Goal: Task Accomplishment & Management: Manage account settings

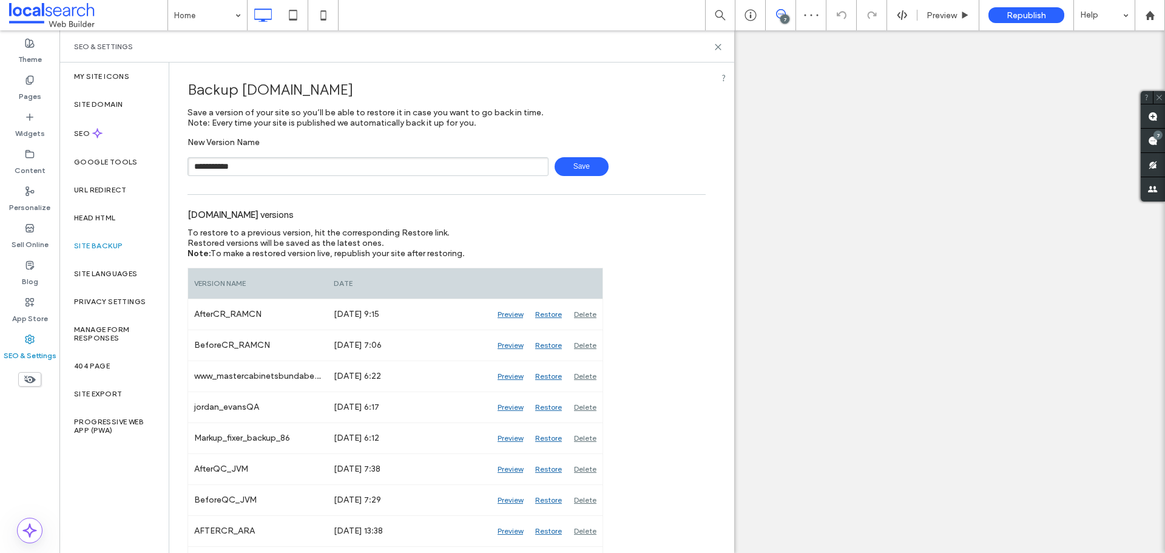
click at [583, 175] on span "Save" at bounding box center [581, 166] width 54 height 19
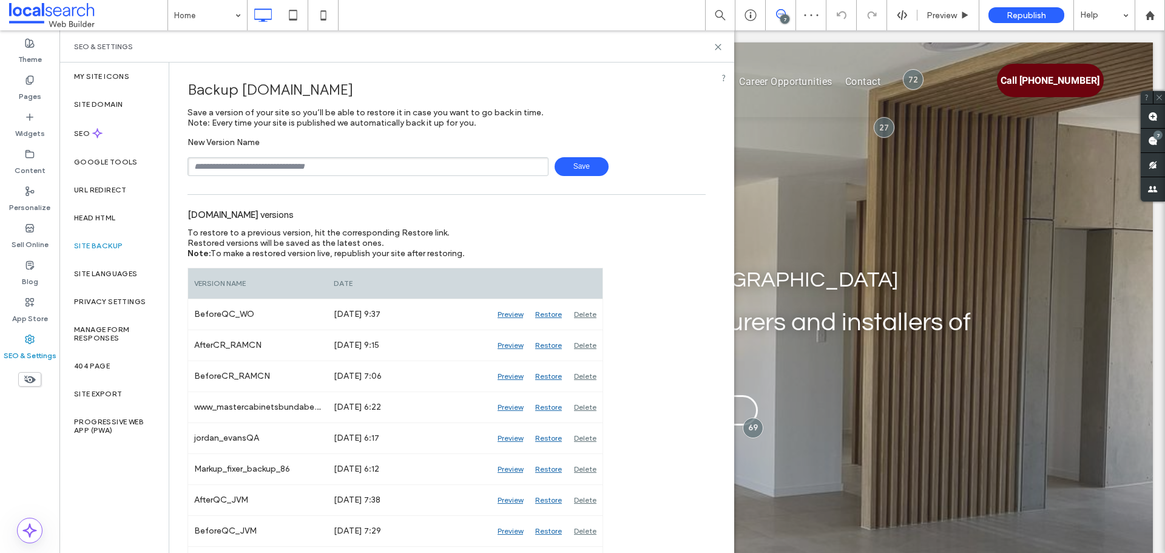
click at [717, 55] on div "SEO & Settings" at bounding box center [396, 46] width 674 height 32
click at [1164, 133] on span at bounding box center [1152, 141] width 24 height 24
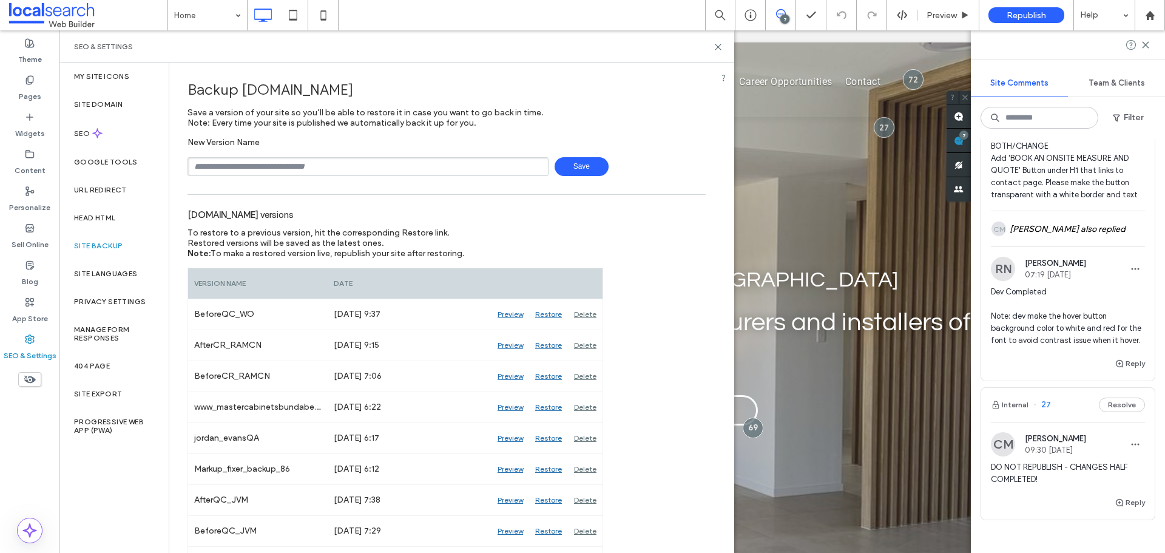
scroll to position [1577, 0]
click at [1023, 243] on div "CM Carissa Macfarlane also replied" at bounding box center [1067, 231] width 154 height 35
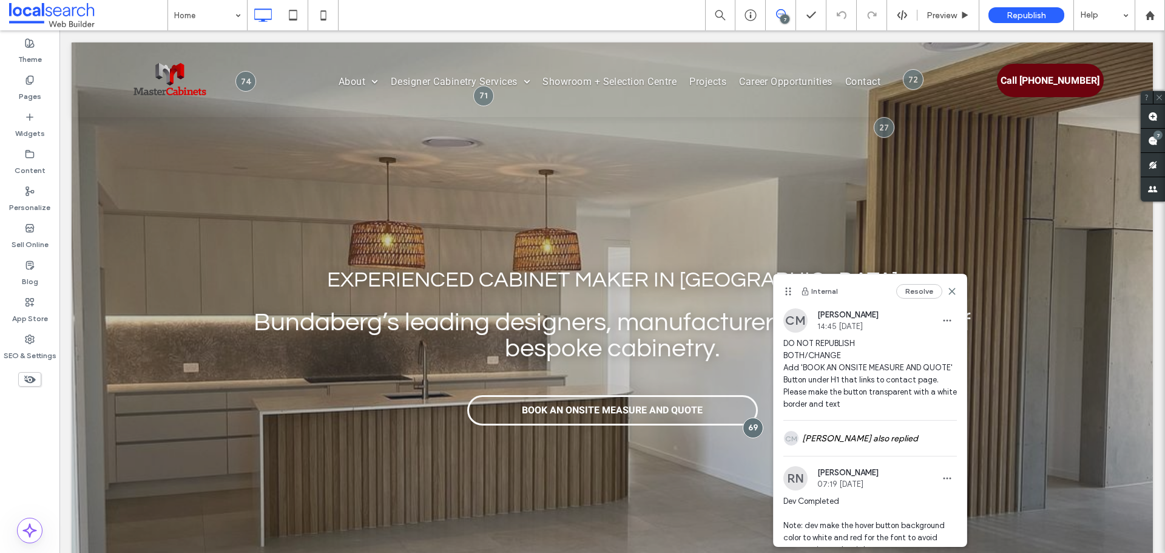
scroll to position [0, 0]
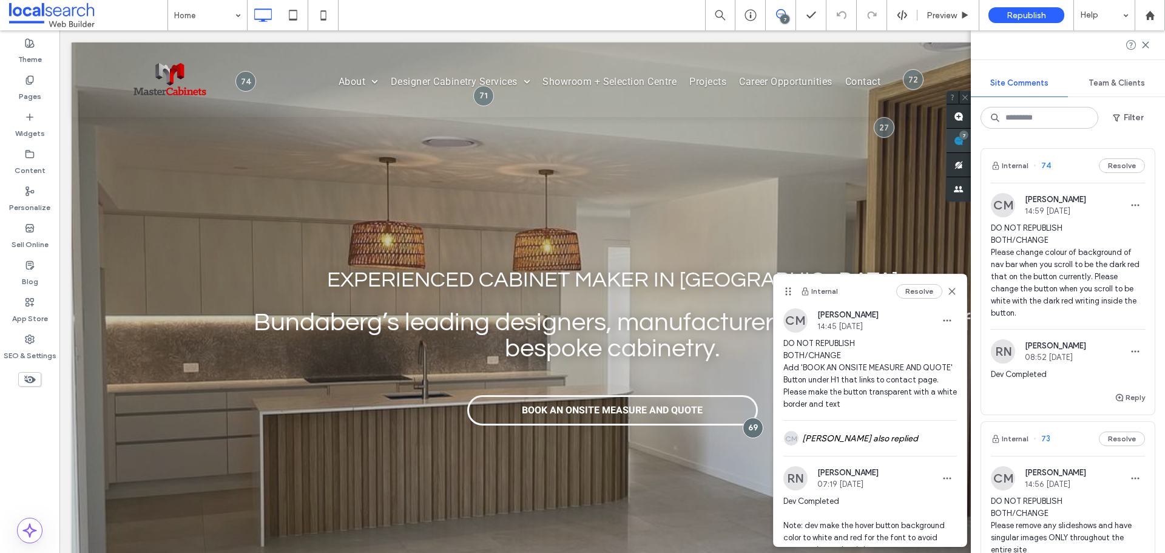
click at [963, 140] on use at bounding box center [958, 141] width 10 height 10
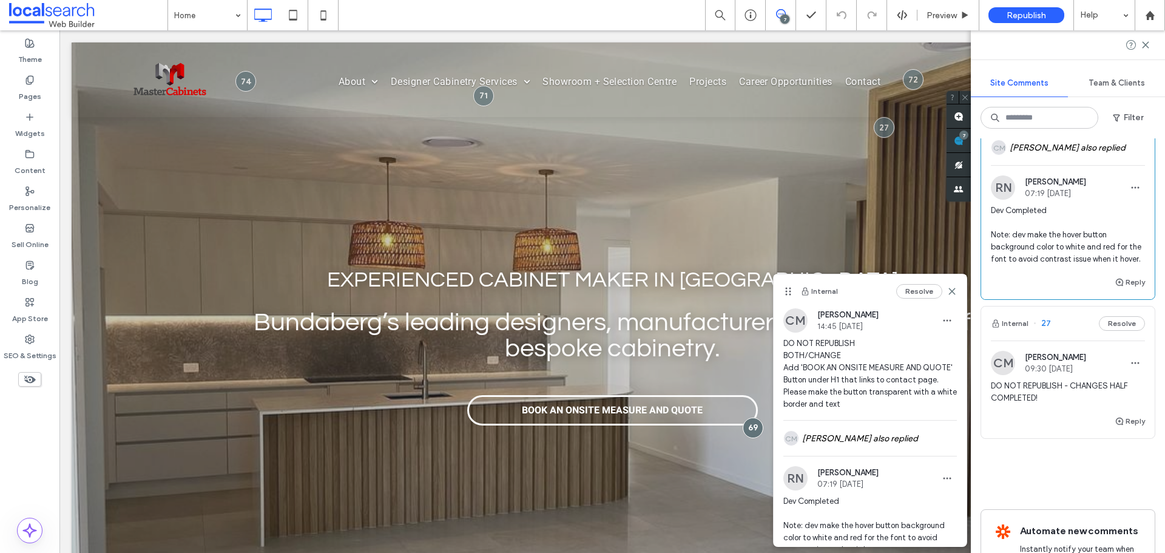
scroll to position [1521, 0]
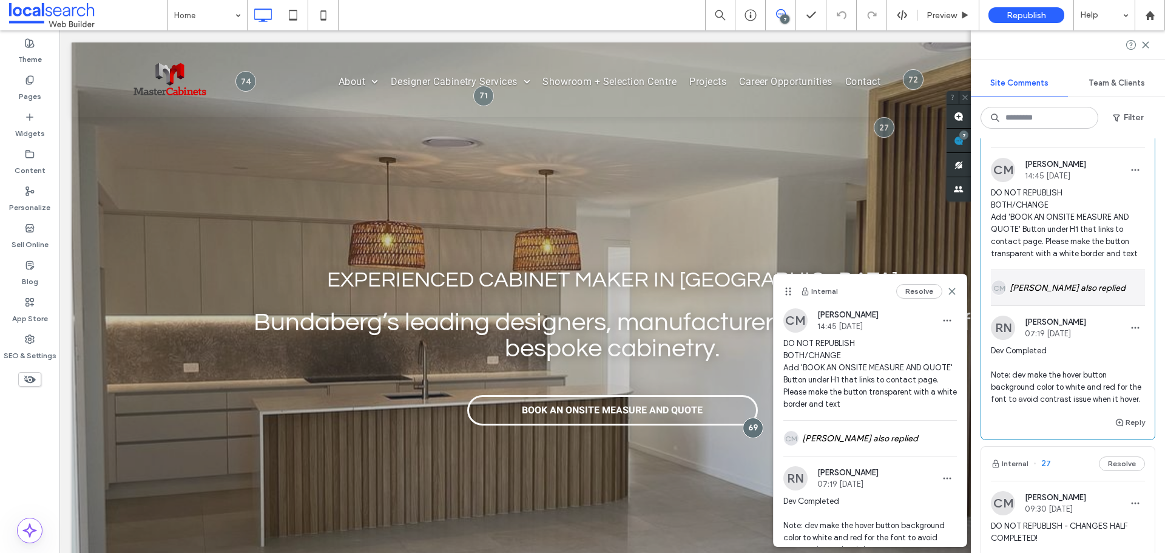
click at [1084, 295] on div "CM Carissa Macfarlane also replied" at bounding box center [1067, 287] width 154 height 35
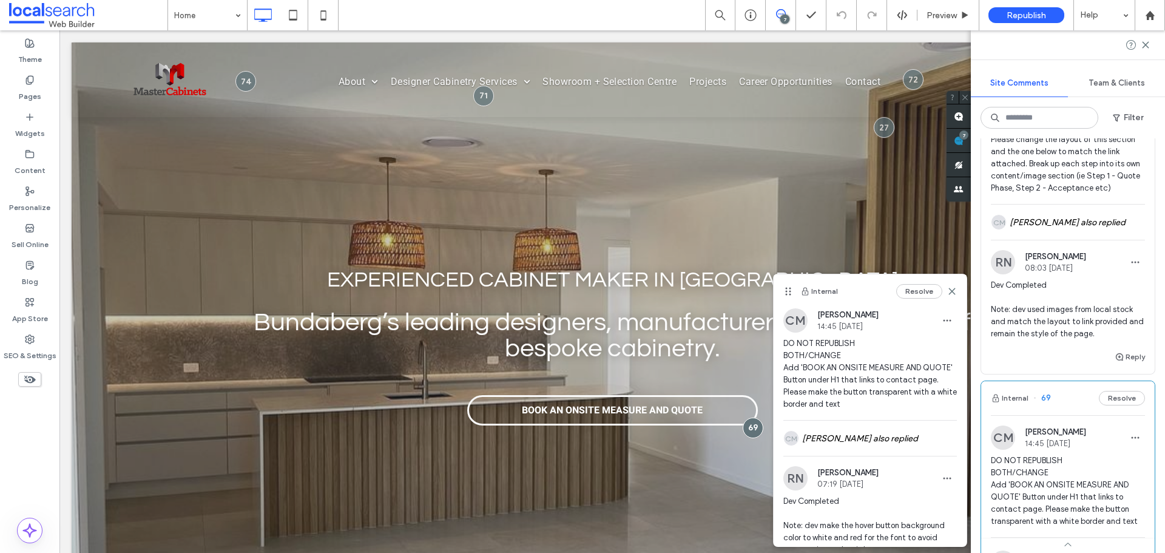
scroll to position [1157, 0]
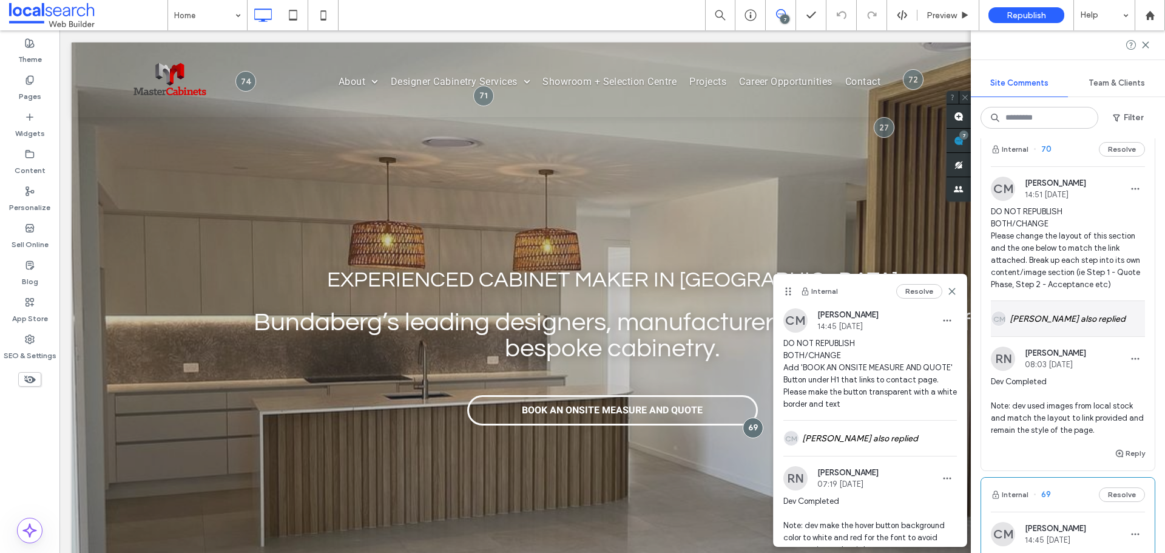
click at [1052, 322] on div "CM Carissa Macfarlane also replied" at bounding box center [1067, 318] width 154 height 35
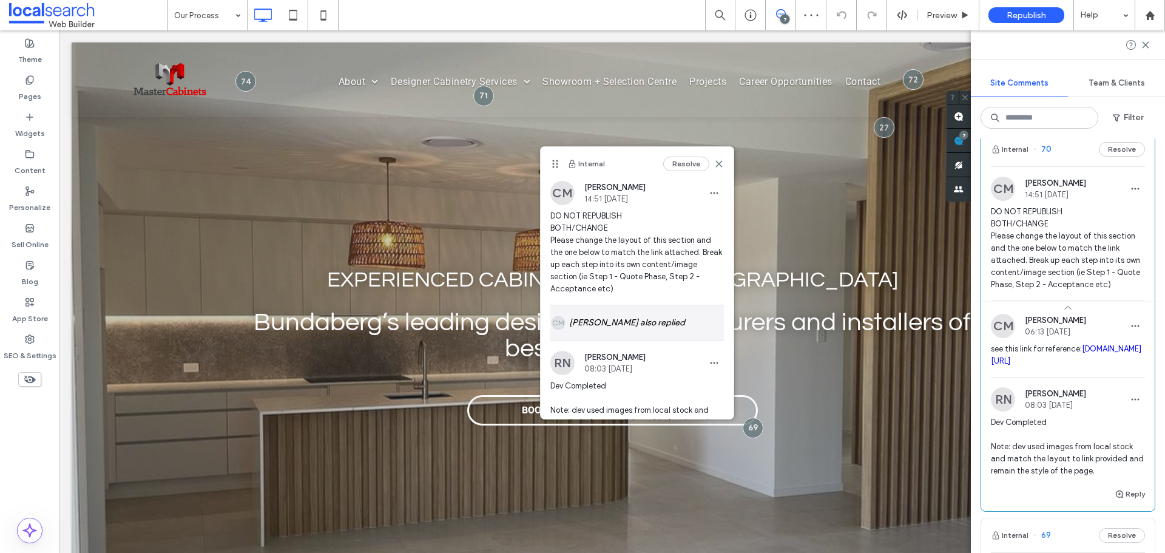
click at [667, 318] on div "CM Carissa Macfarlane also replied" at bounding box center [636, 322] width 173 height 35
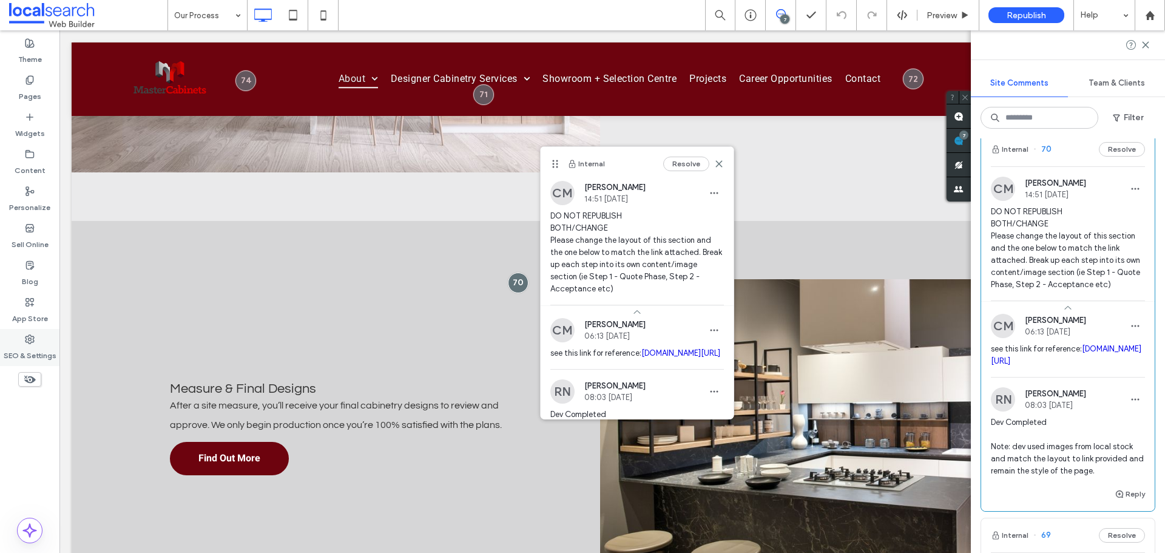
click at [33, 351] on label "SEO & Settings" at bounding box center [30, 352] width 53 height 17
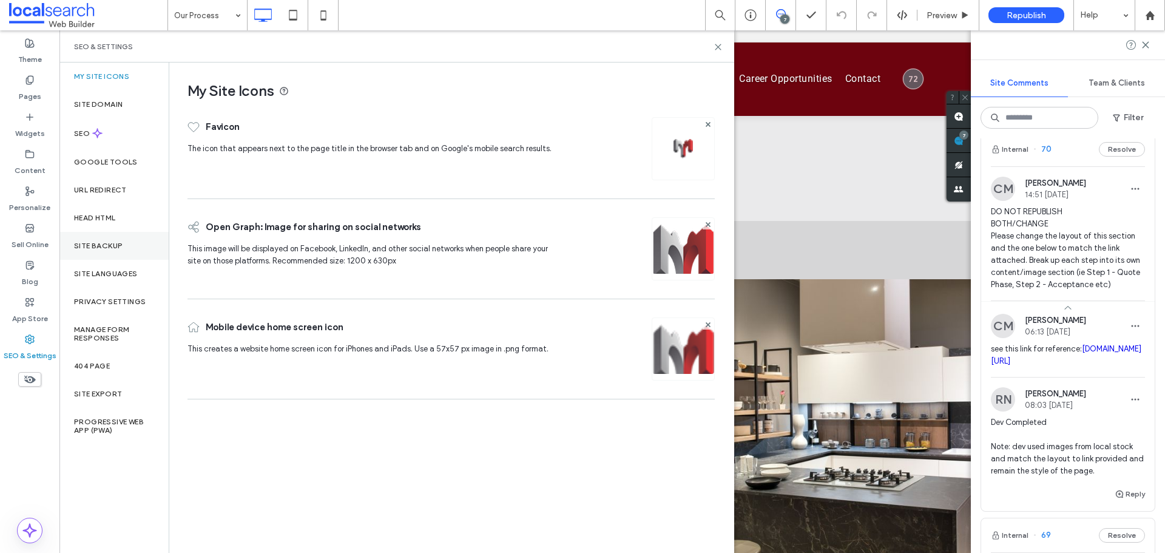
click at [102, 237] on div "Site Backup" at bounding box center [113, 246] width 109 height 28
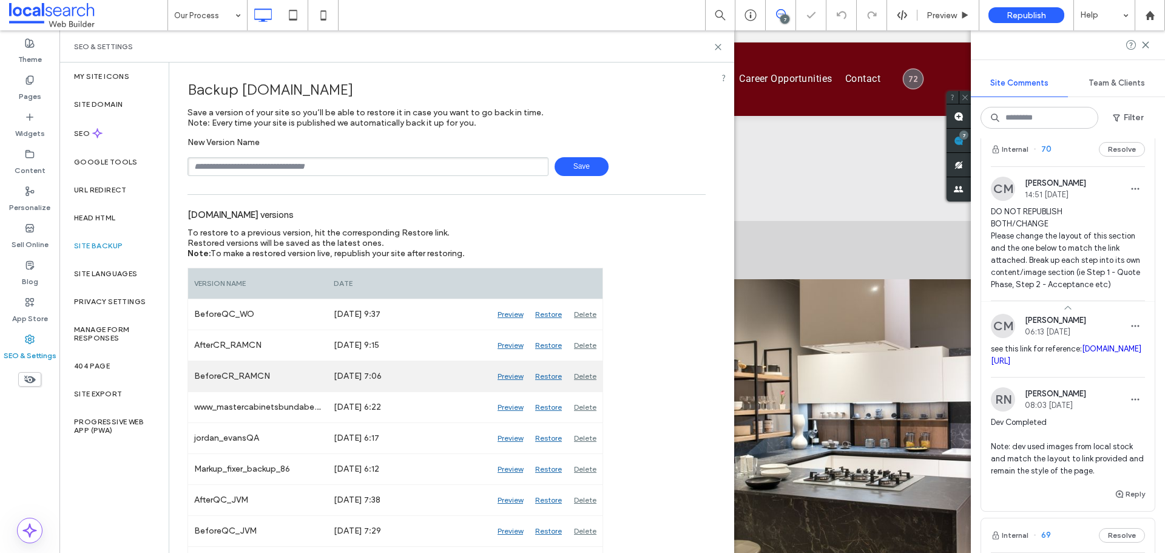
click at [503, 374] on div "Preview" at bounding box center [510, 376] width 38 height 30
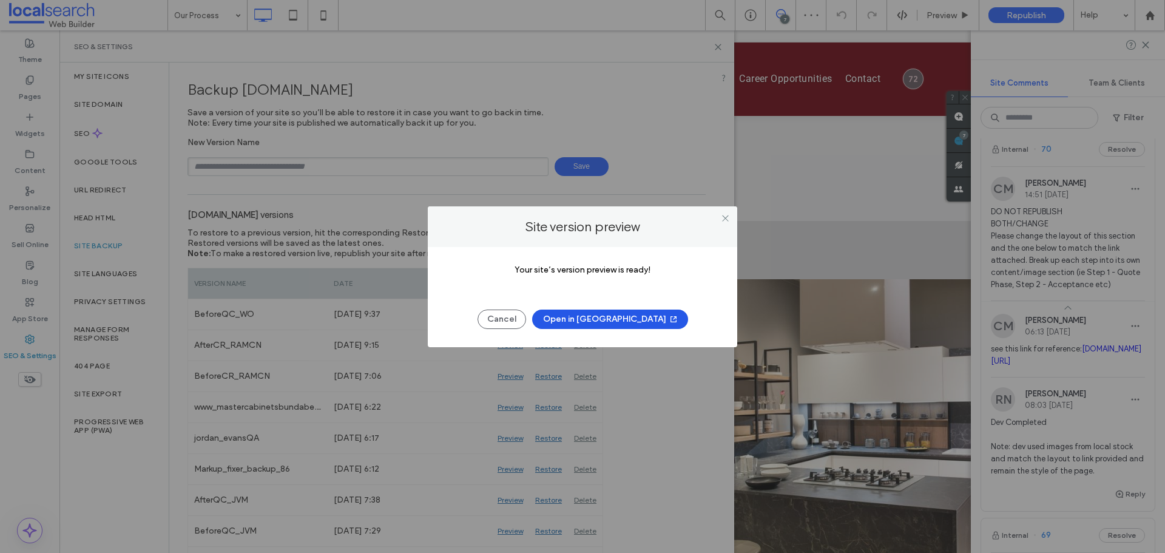
click at [598, 323] on button "Open in New Tab" at bounding box center [610, 318] width 156 height 19
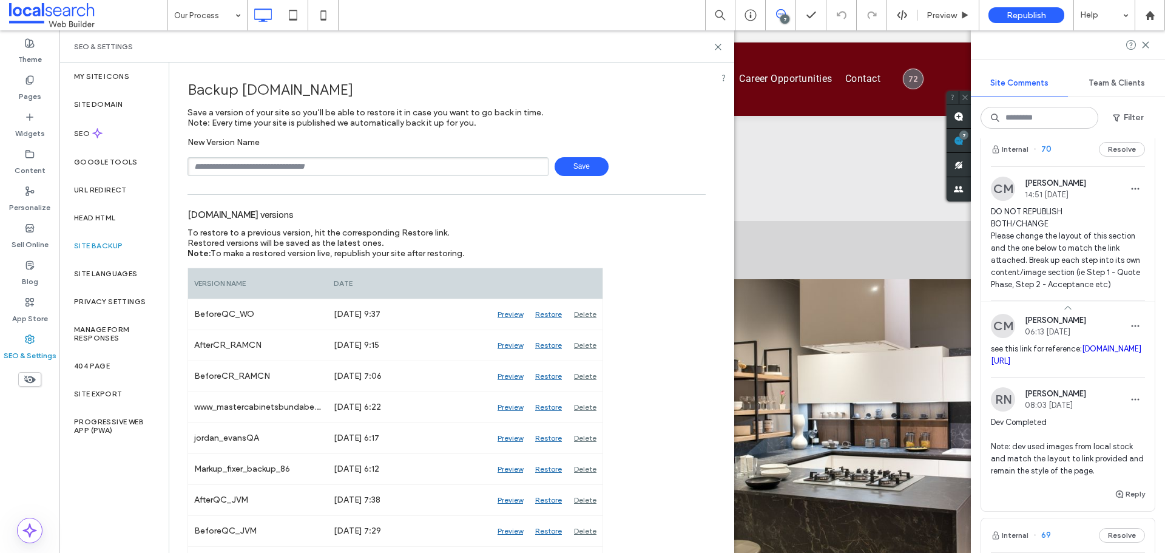
click at [712, 44] on div "SEO & Settings" at bounding box center [396, 47] width 645 height 10
click at [720, 51] on icon at bounding box center [717, 46] width 9 height 9
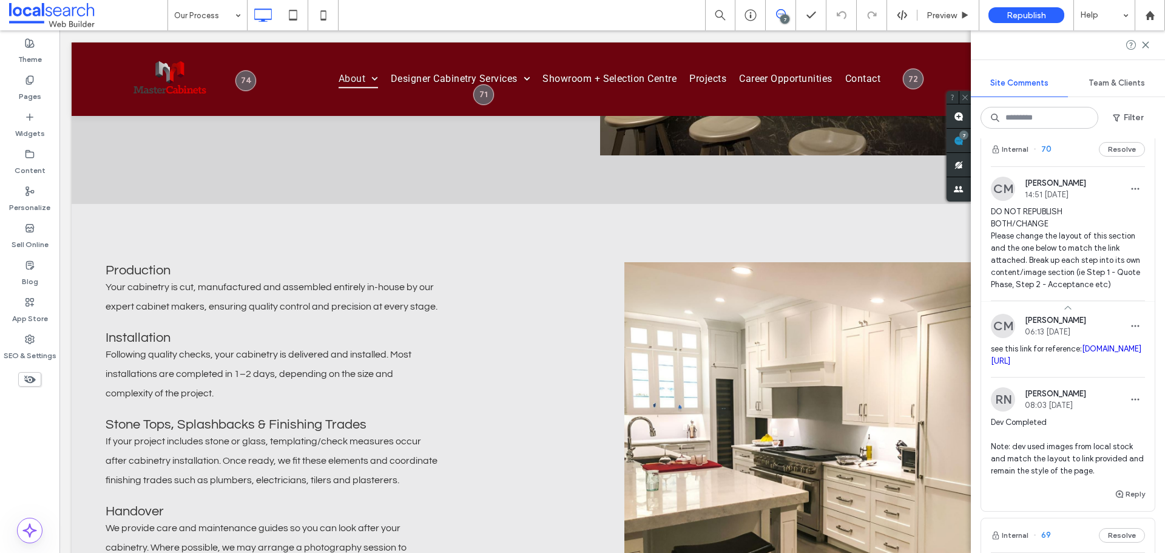
scroll to position [2519, 0]
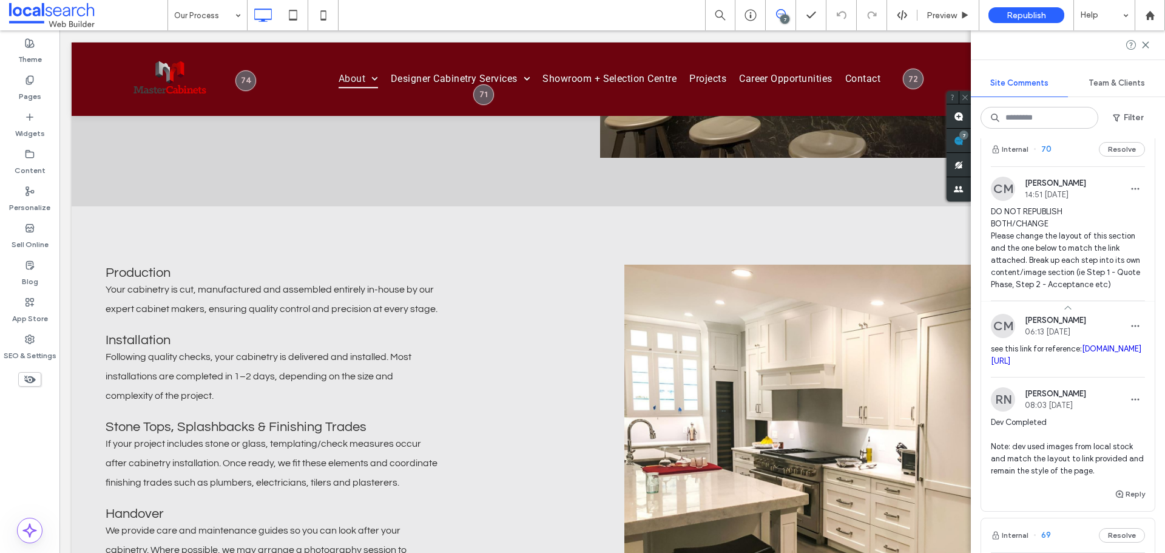
click at [1089, 361] on link "baysidecabinetmakers.com.au/our-process" at bounding box center [1065, 354] width 150 height 21
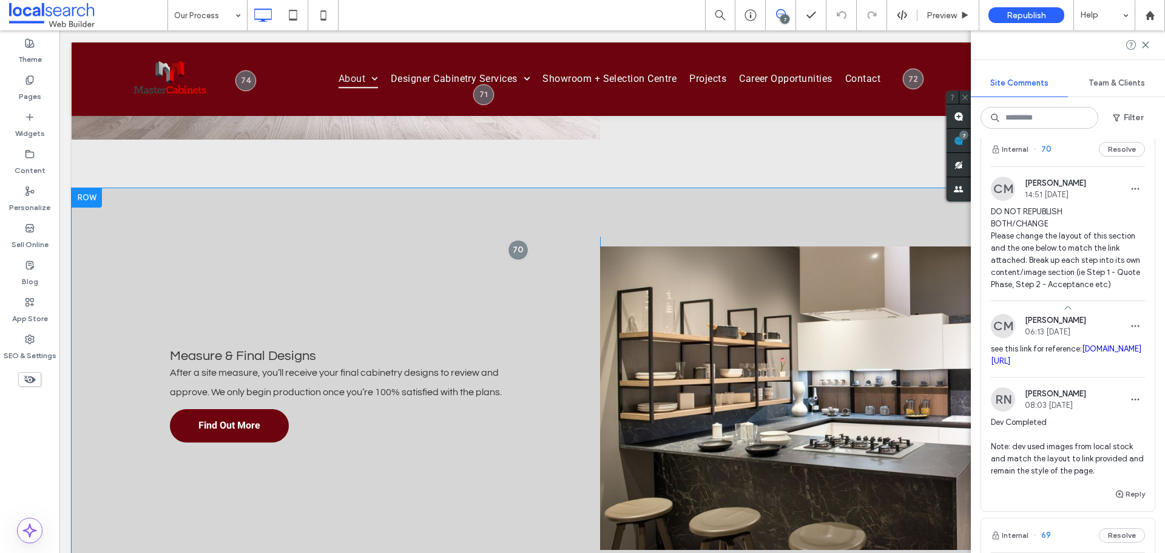
scroll to position [2137, 0]
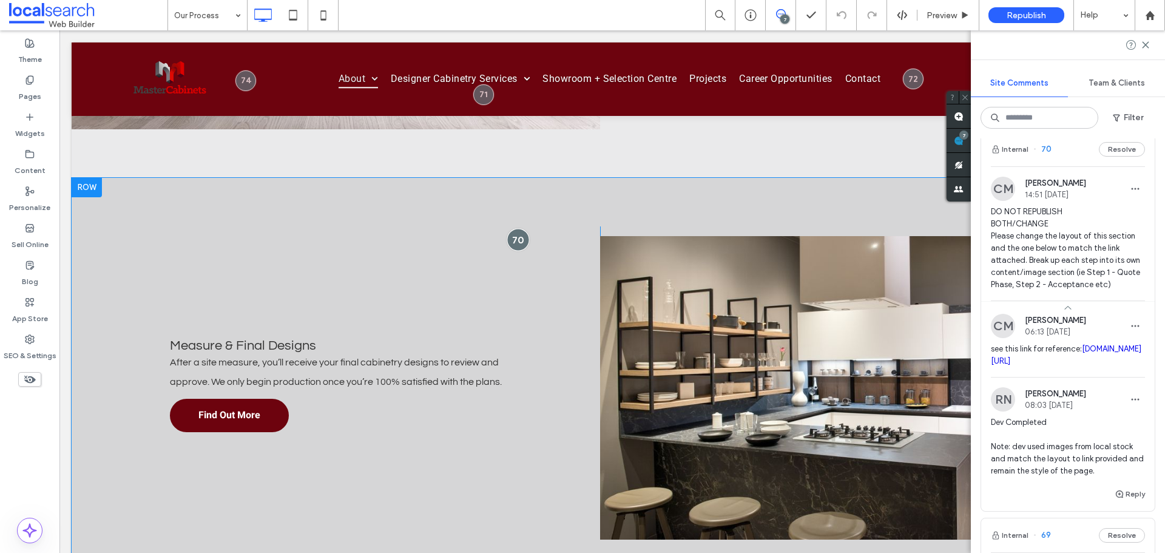
click at [513, 240] on div at bounding box center [517, 239] width 22 height 22
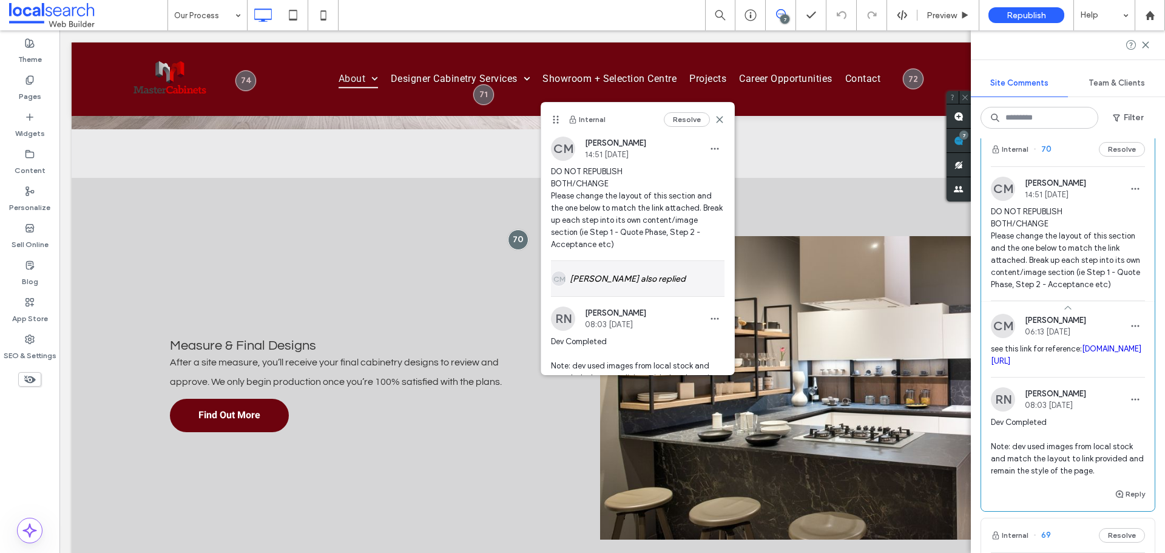
click at [640, 270] on div "CM Carissa Macfarlane also replied" at bounding box center [637, 278] width 173 height 35
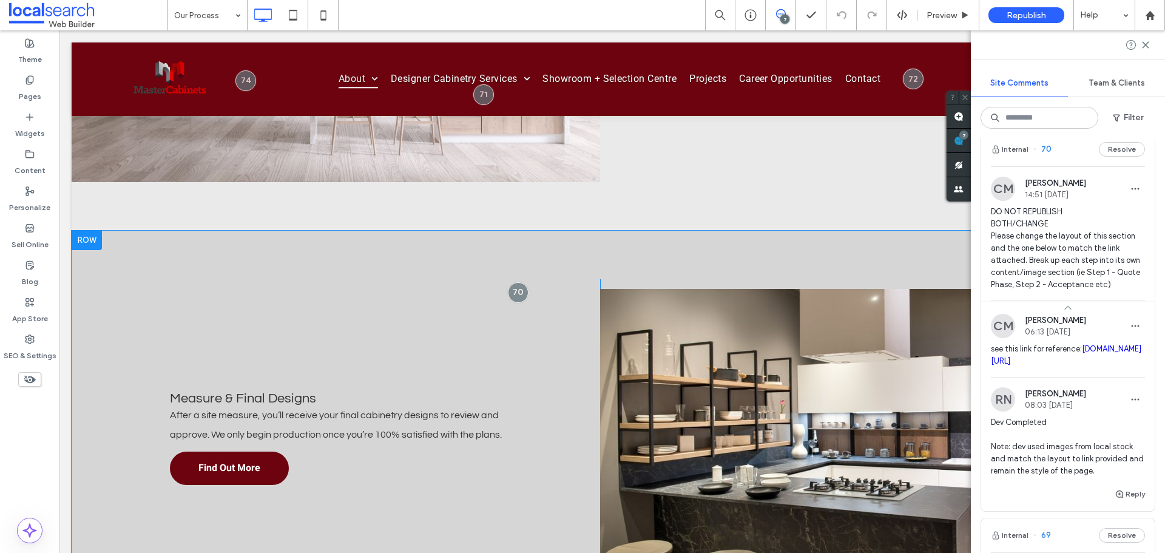
scroll to position [2077, 0]
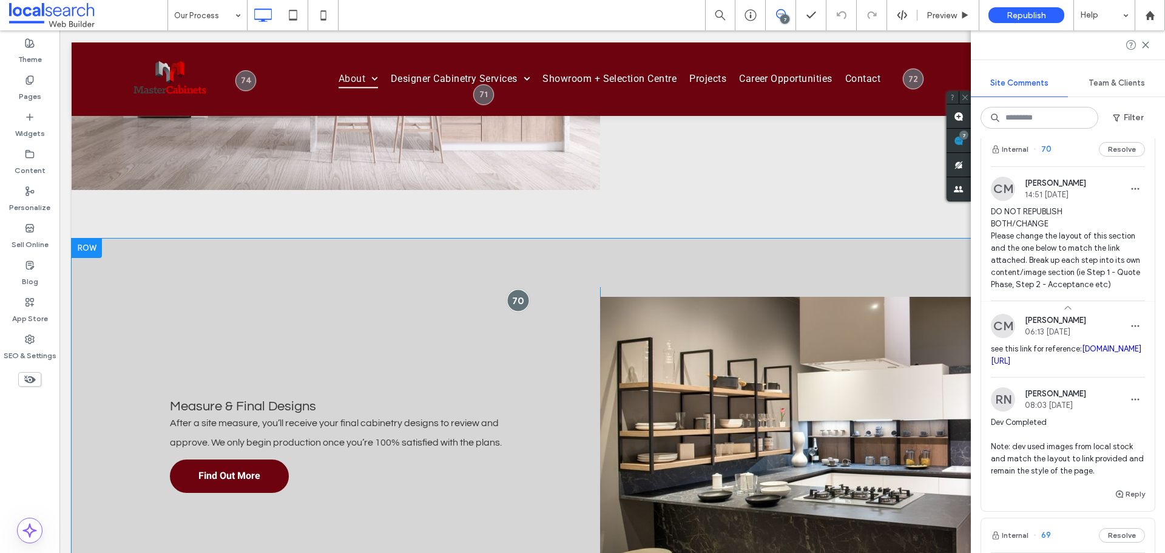
click at [508, 297] on div at bounding box center [517, 300] width 22 height 22
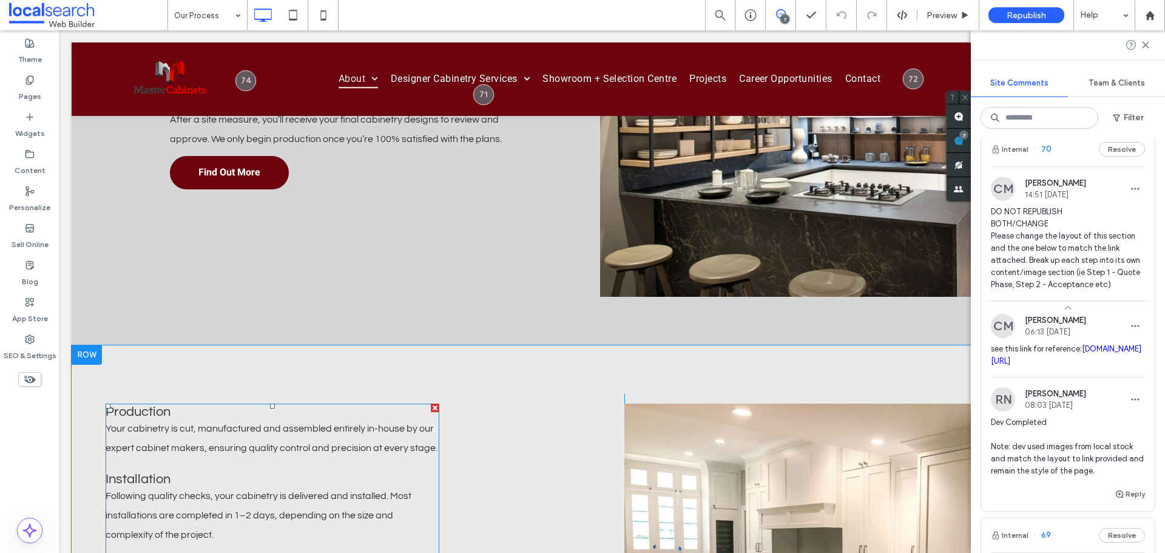
scroll to position [2562, 0]
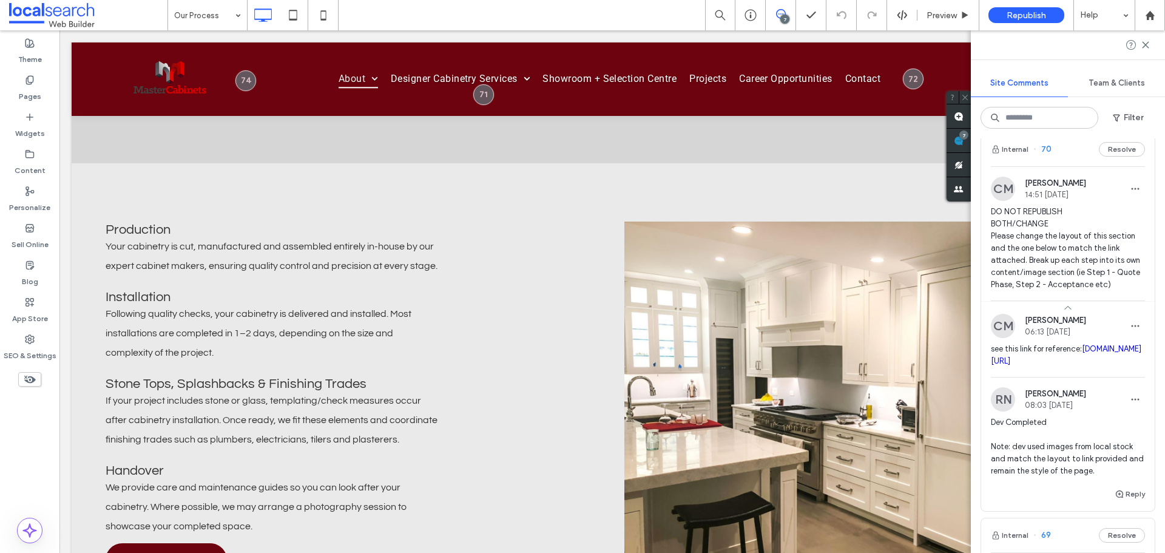
click at [1064, 363] on link "baysidecabinetmakers.com.au/our-process" at bounding box center [1065, 354] width 150 height 21
click at [1034, 264] on span "DO NOT REPUBLISH BOTH/CHANGE Please change the layout of this section and the o…" at bounding box center [1067, 248] width 154 height 85
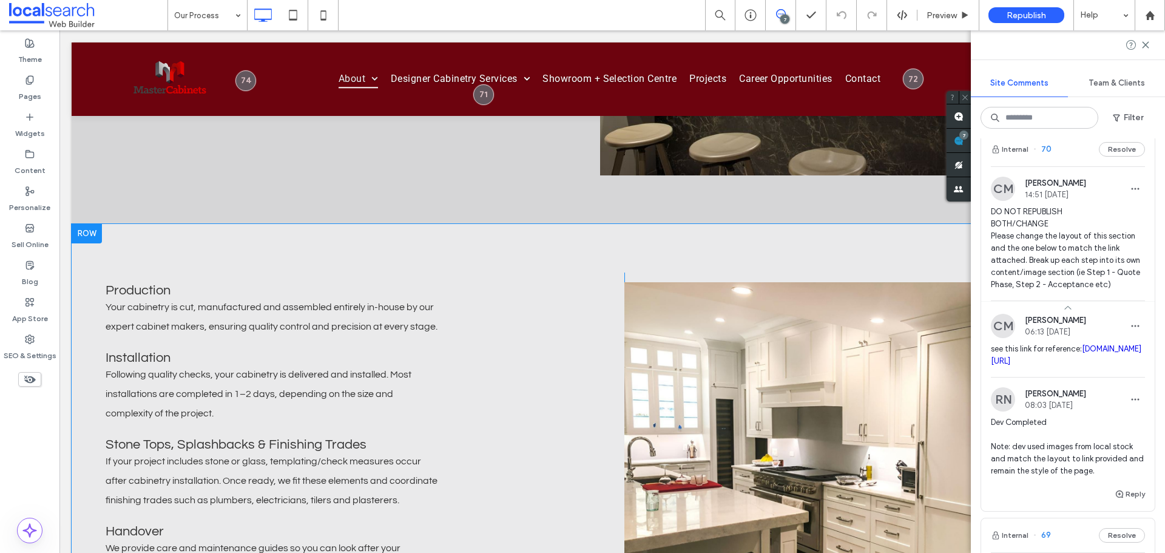
scroll to position [2683, 0]
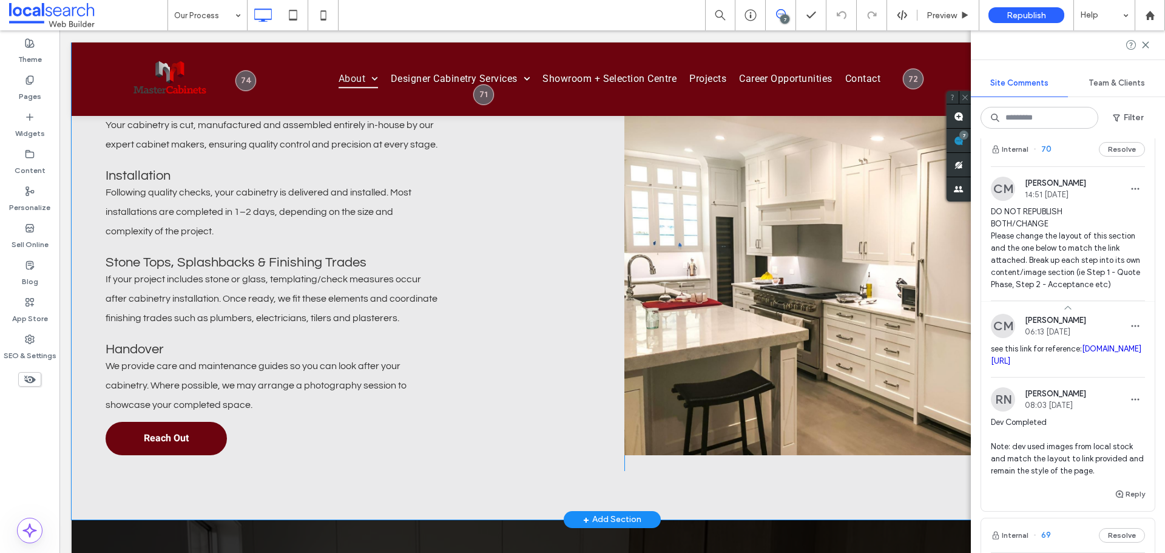
drag, startPoint x: 118, startPoint y: 432, endPoint x: 132, endPoint y: 252, distance: 181.3
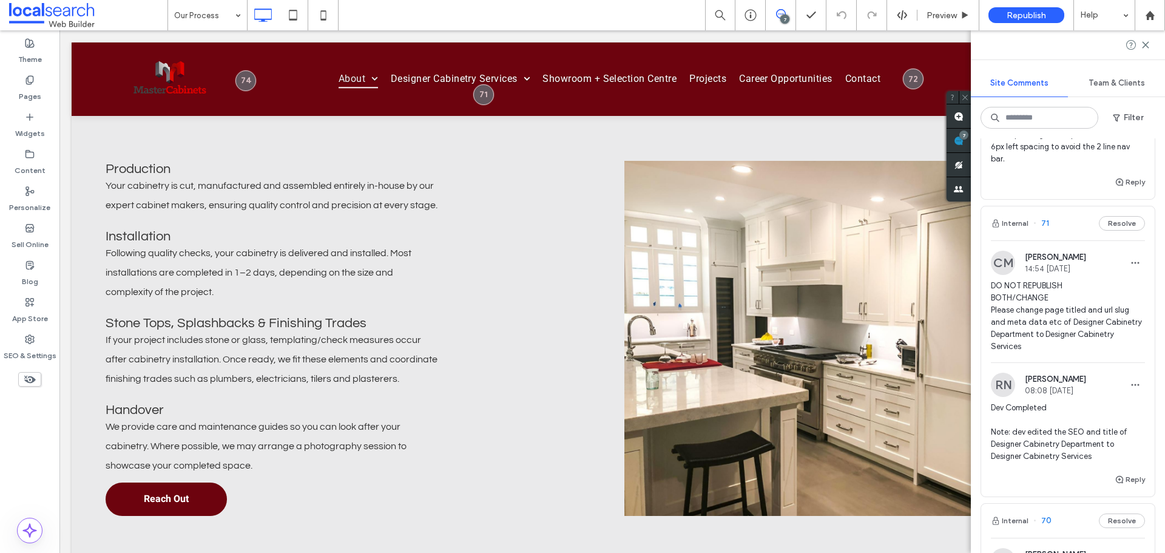
scroll to position [799, 0]
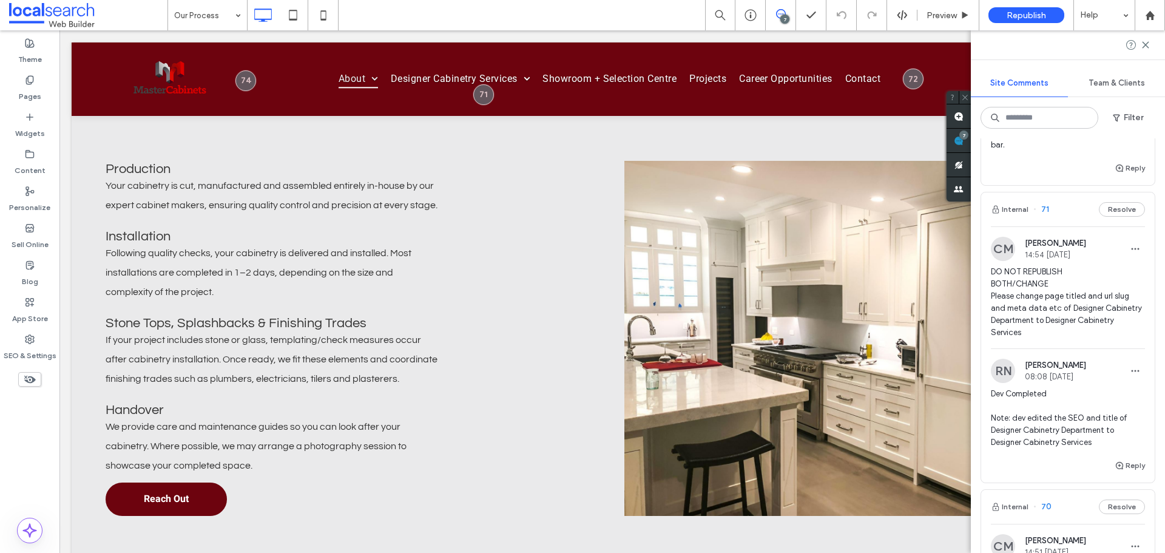
click at [1032, 297] on span "DO NOT REPUBLISH BOTH/CHANGE Please change page titled and url slug and meta da…" at bounding box center [1067, 302] width 154 height 73
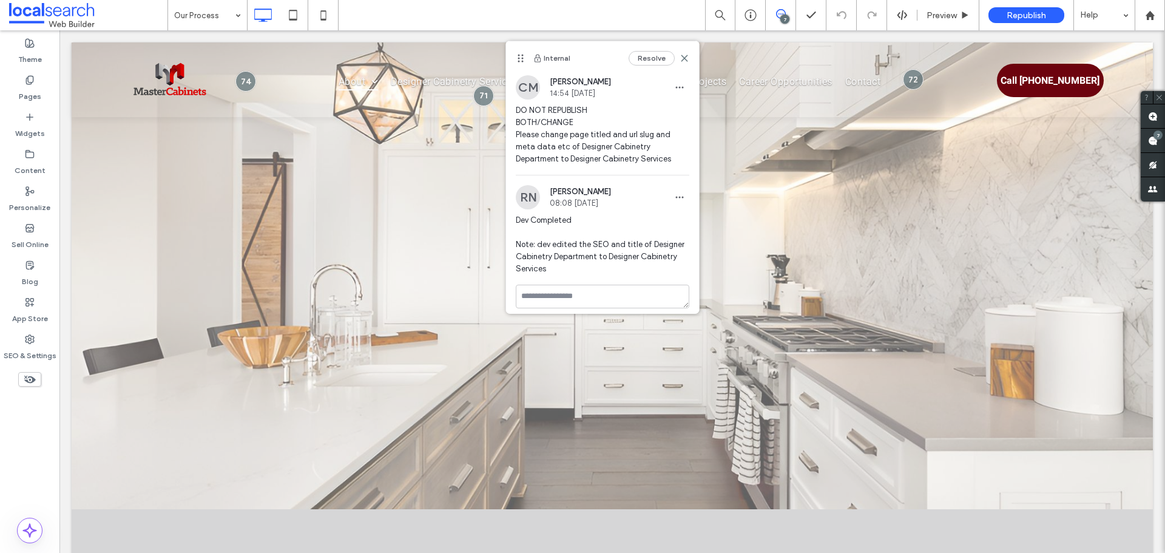
scroll to position [0, 0]
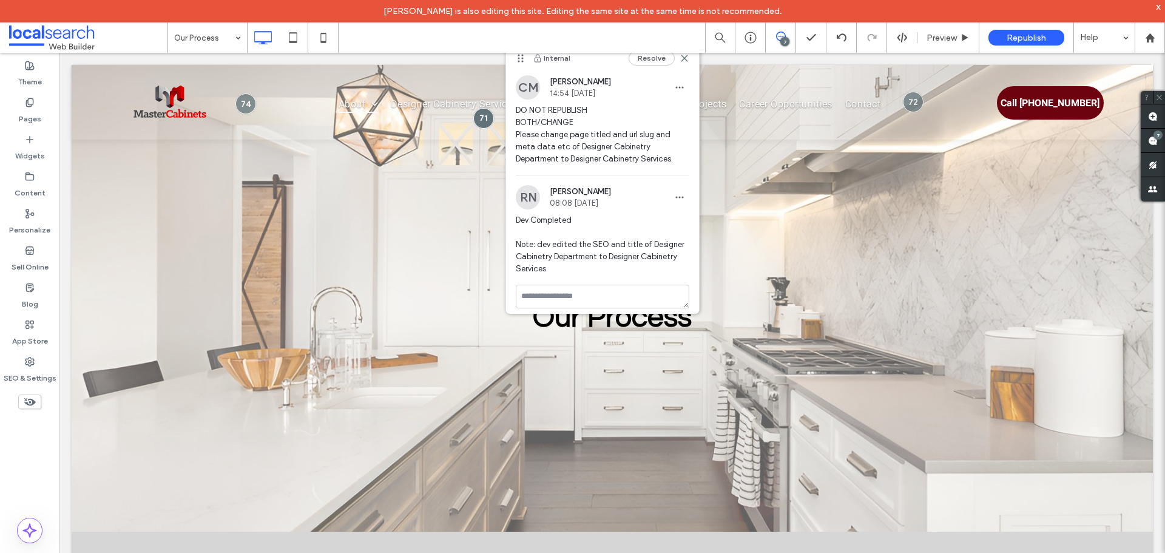
click at [590, 150] on span "DO NOT REPUBLISH BOTH/CHANGE Please change page titled and url slug and meta da…" at bounding box center [602, 134] width 173 height 61
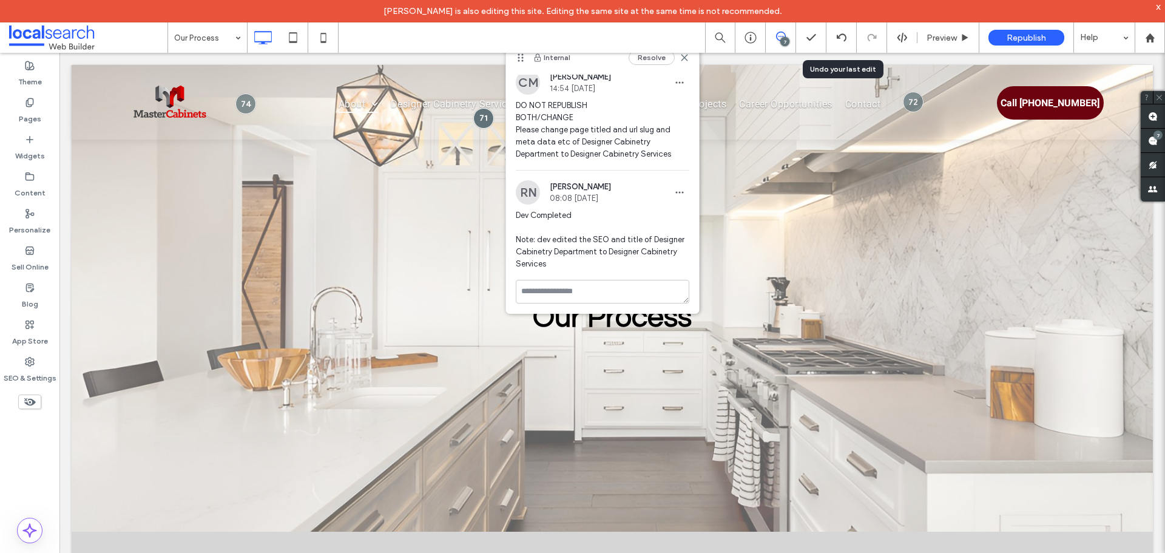
scroll to position [7, 0]
click at [1163, 140] on span at bounding box center [1152, 141] width 24 height 24
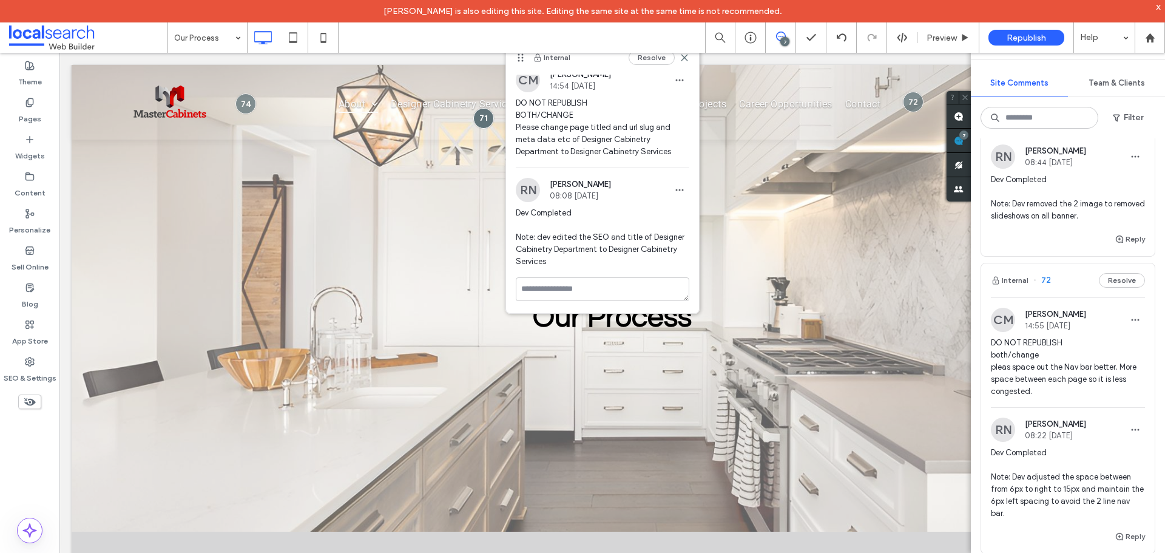
scroll to position [425, 0]
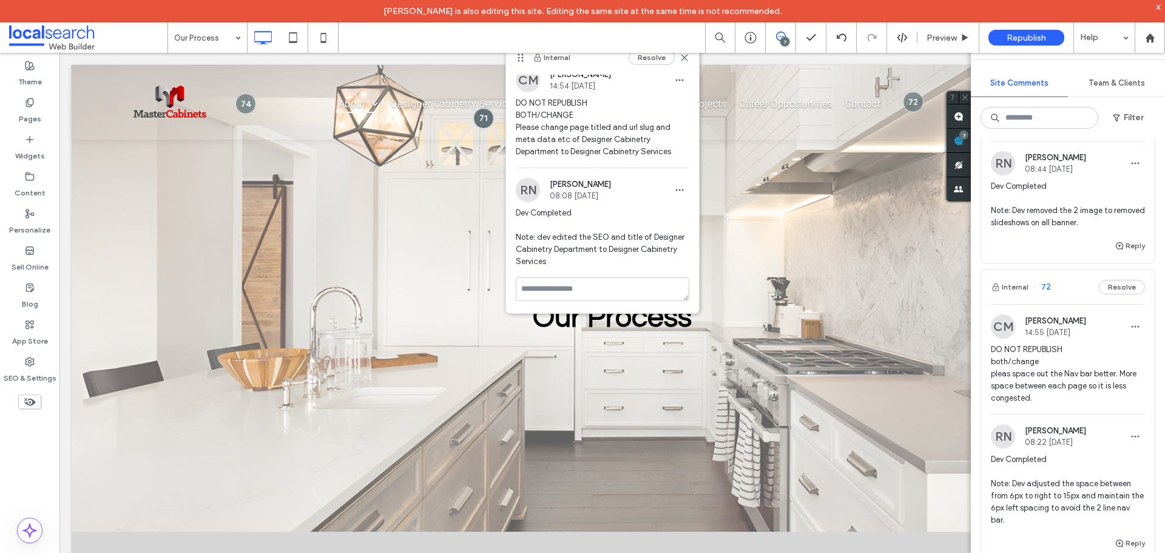
click at [1051, 372] on span "DO NOT REPUBLISH both/change pleas space out the Nav bar better. More space bet…" at bounding box center [1067, 373] width 154 height 61
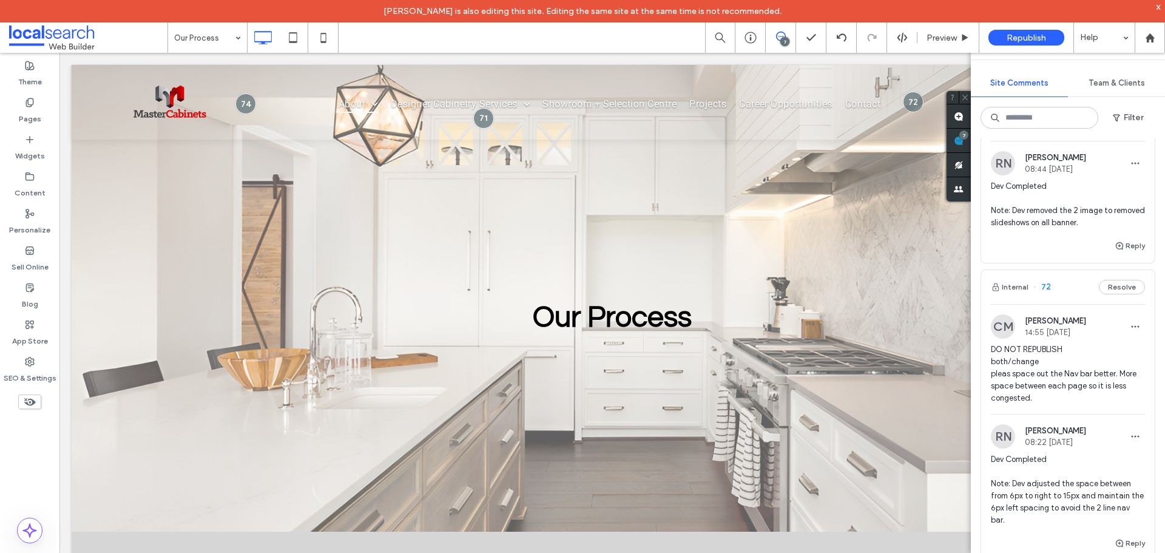
scroll to position [0, 0]
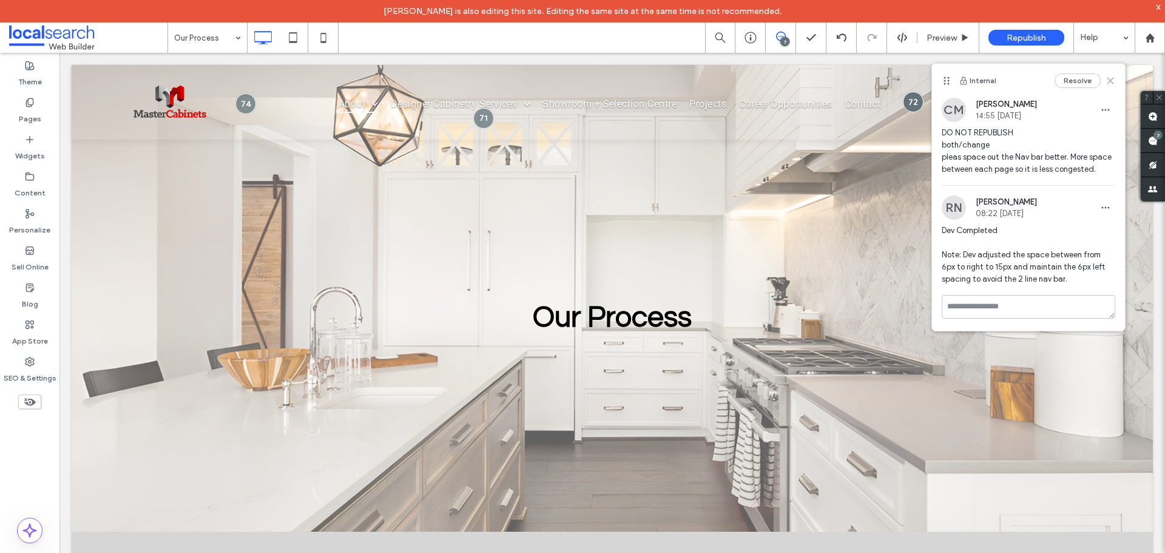
click at [1112, 83] on use at bounding box center [1109, 80] width 5 height 5
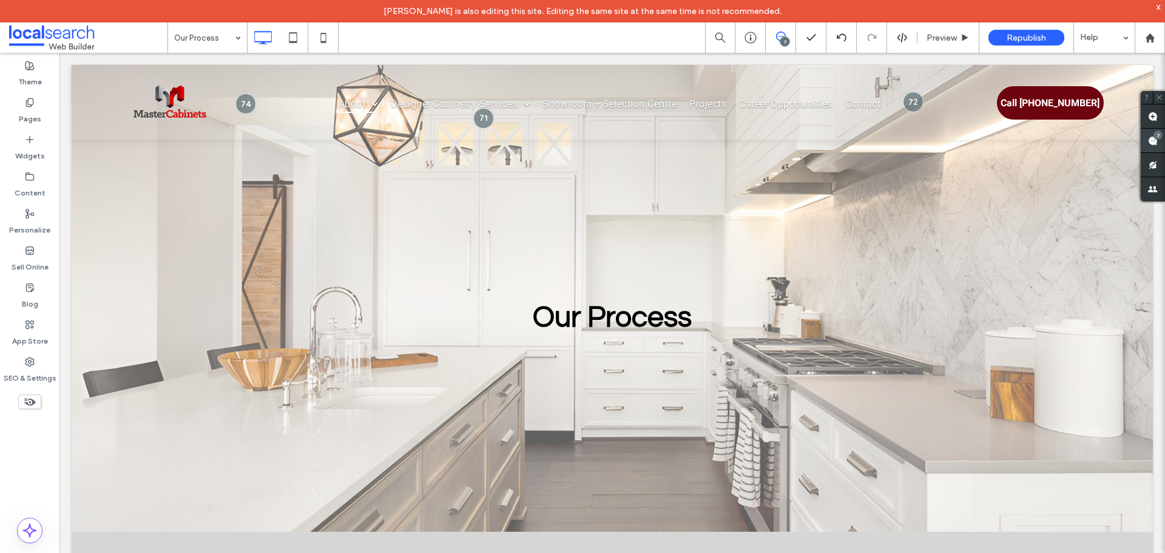
click at [1153, 146] on span at bounding box center [1152, 141] width 24 height 24
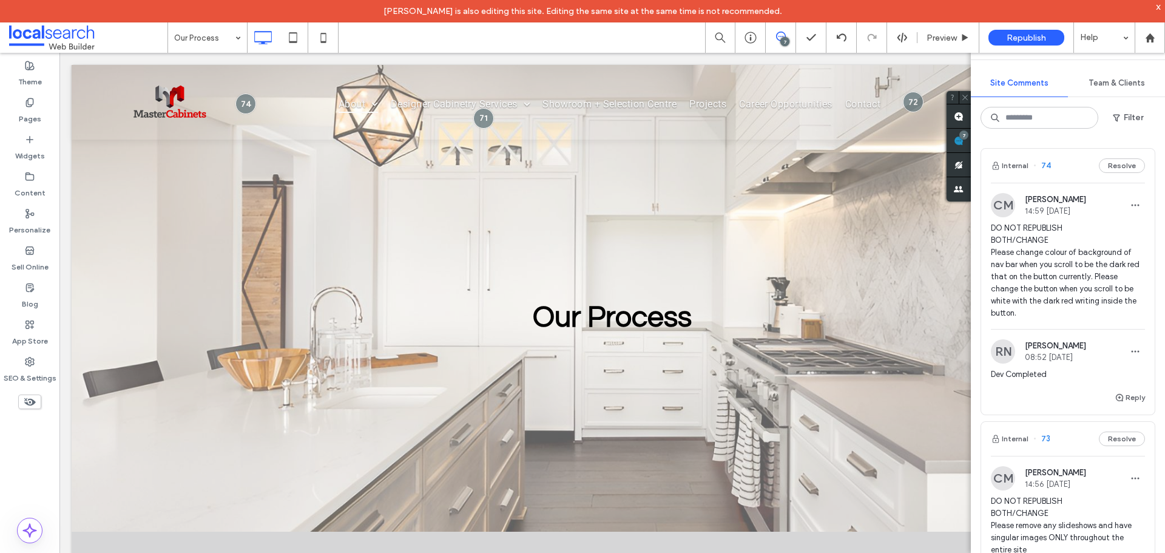
click at [1155, 6] on body "Reinzel Nete is also editing this site. Editing the same site at the same time …" at bounding box center [582, 276] width 1165 height 553
click at [1159, 9] on div "x" at bounding box center [1157, 6] width 5 height 10
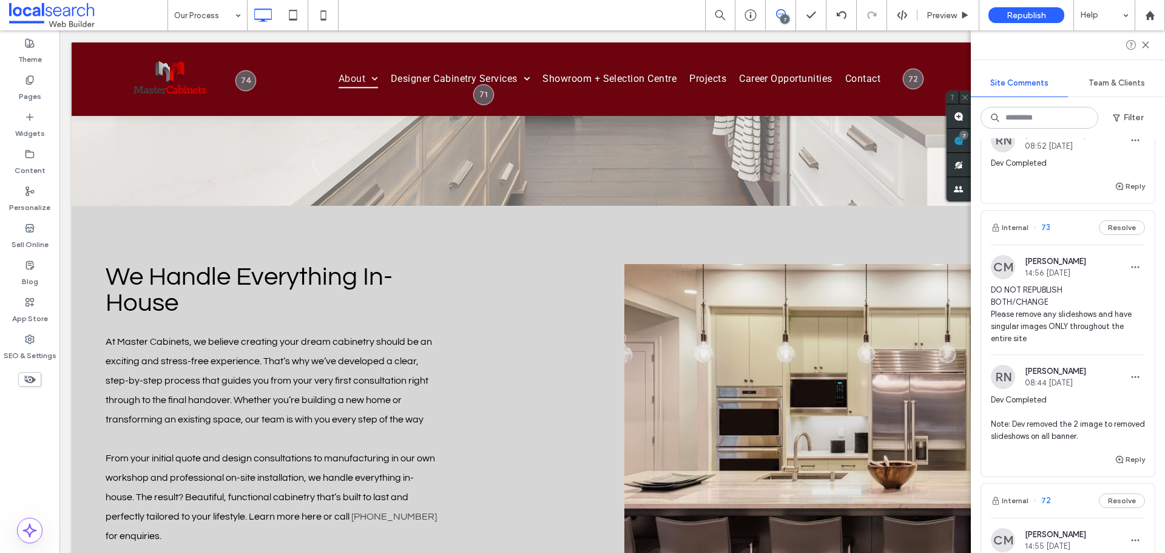
scroll to position [182, 0]
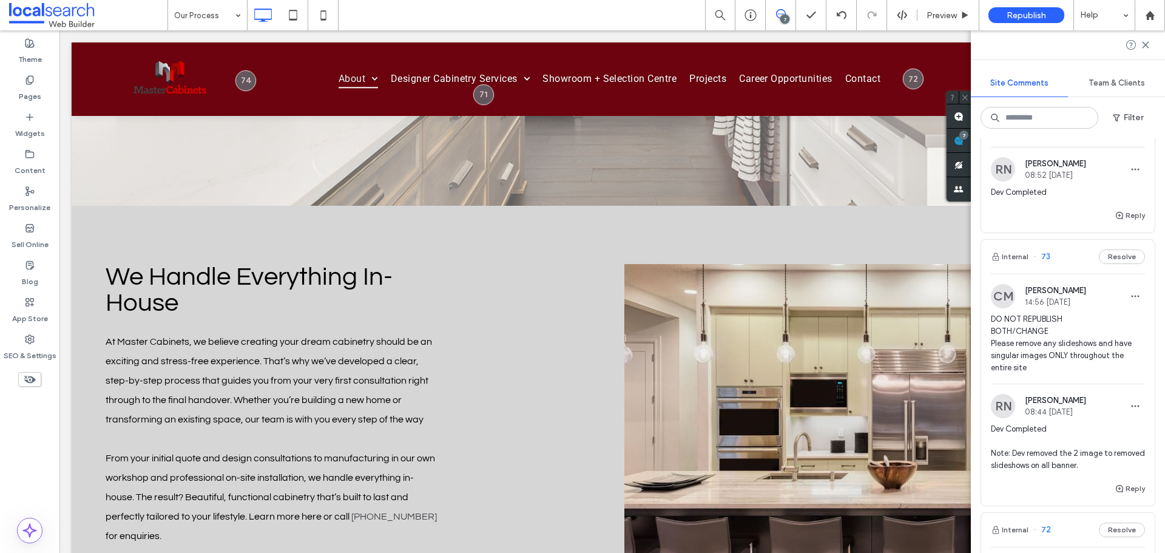
click at [1047, 339] on span "DO NOT REPUBLISH BOTH/CHANGE Please remove any slideshows and have singular ima…" at bounding box center [1067, 343] width 154 height 61
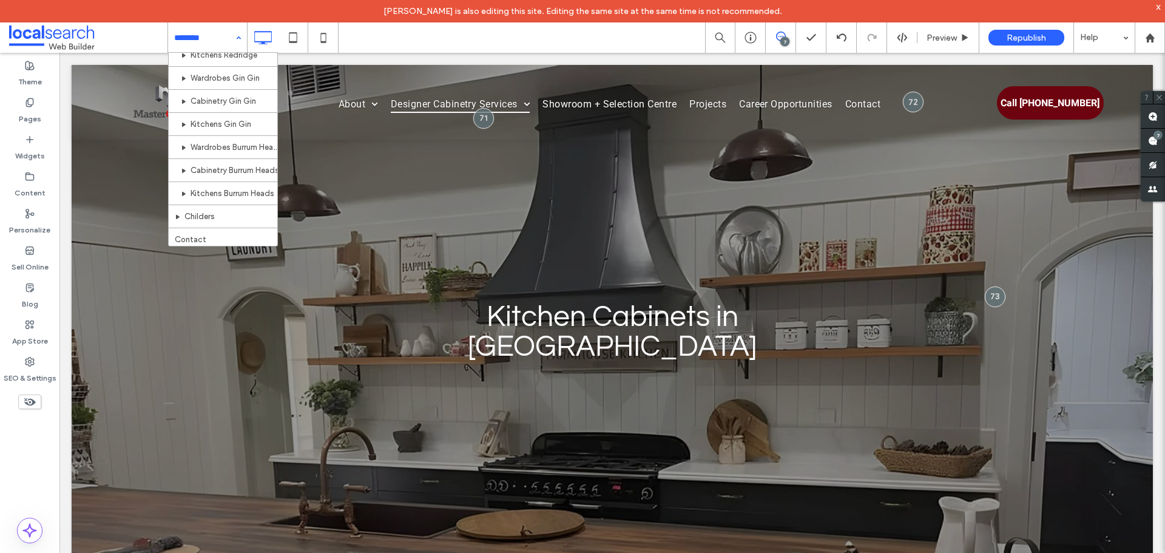
scroll to position [617, 0]
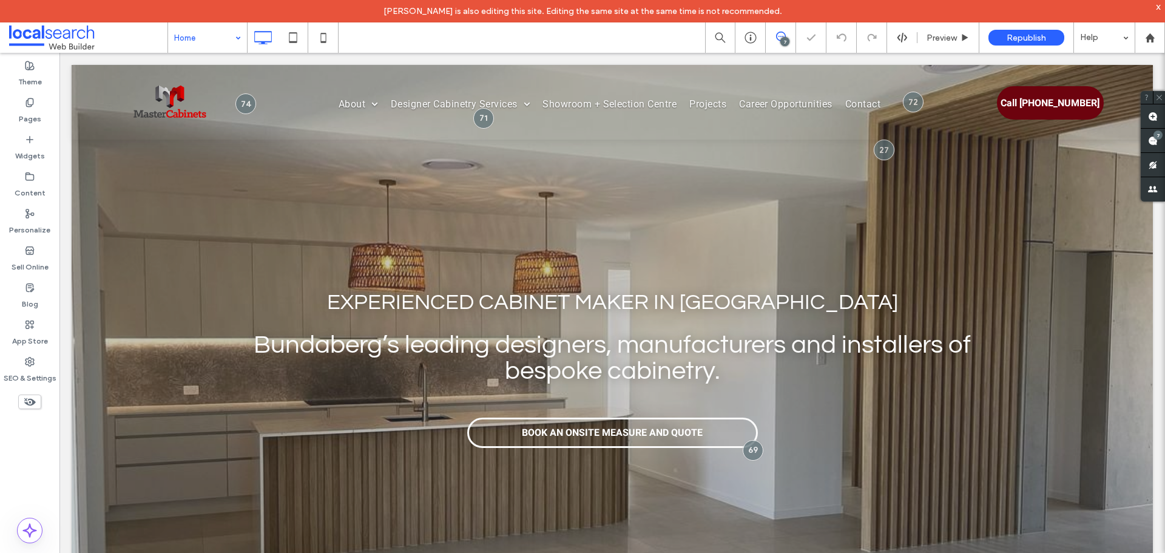
click at [77, 193] on div "Experienced Cabinet Maker in Bundaberg Click To Paste Bundaberg’s leading desig…" at bounding box center [612, 366] width 1081 height 602
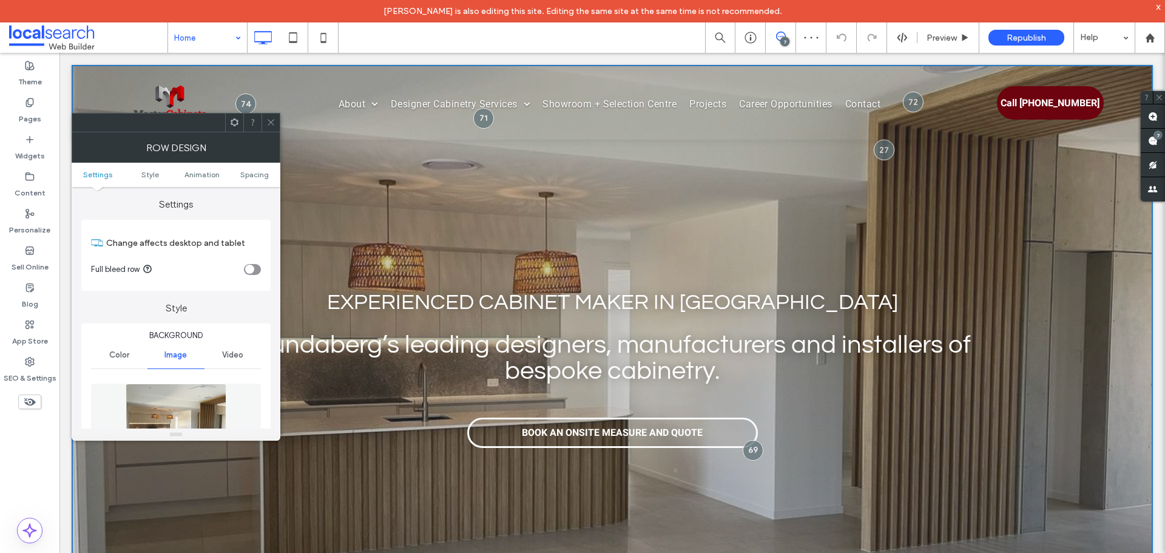
scroll to position [241, 0]
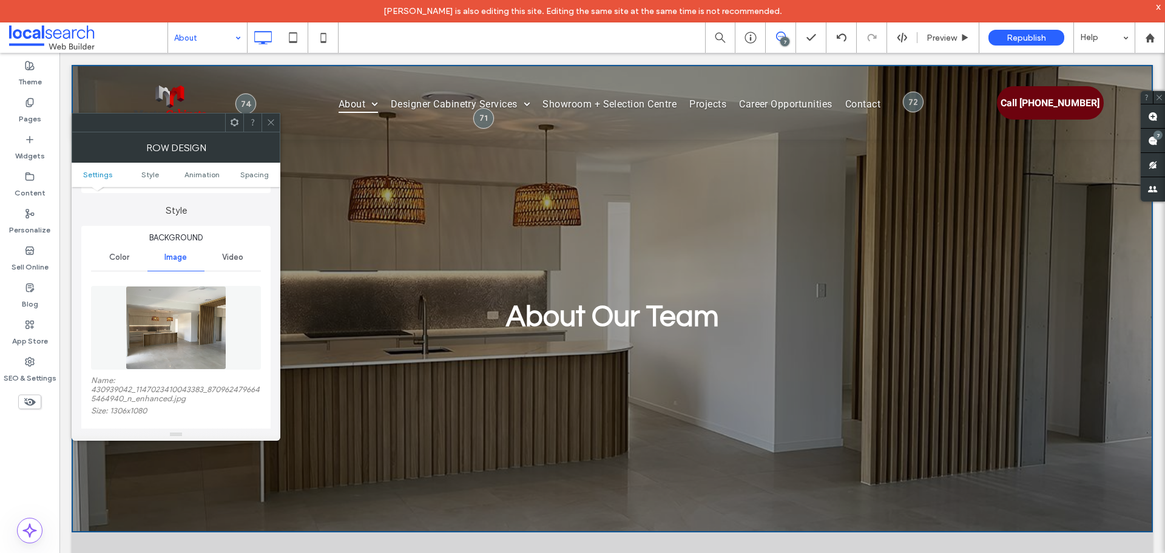
scroll to position [121, 0]
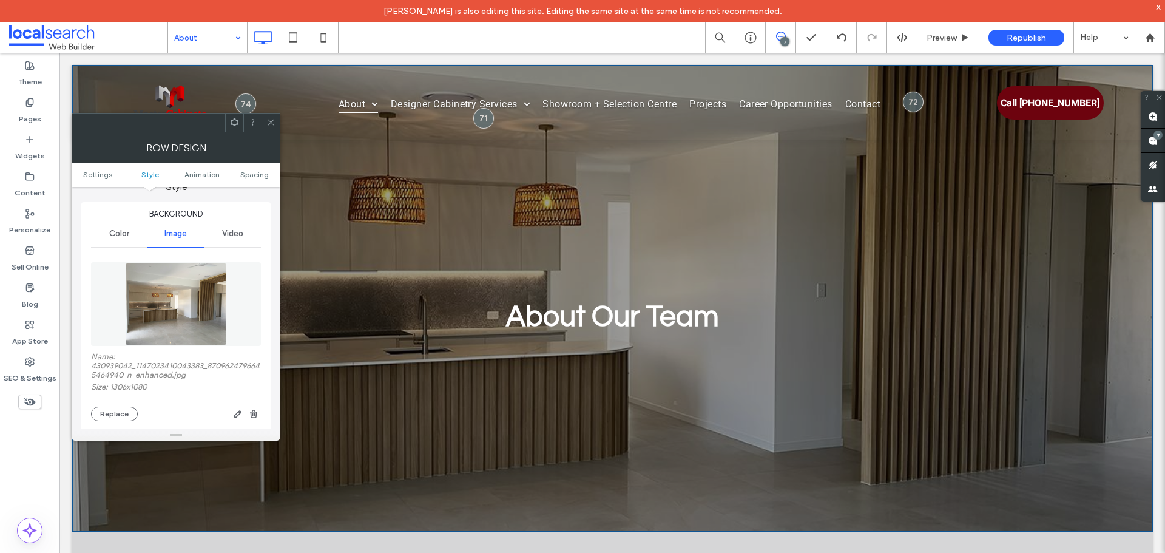
drag, startPoint x: 272, startPoint y: 119, endPoint x: 258, endPoint y: 113, distance: 15.2
click at [272, 119] on icon at bounding box center [270, 122] width 9 height 9
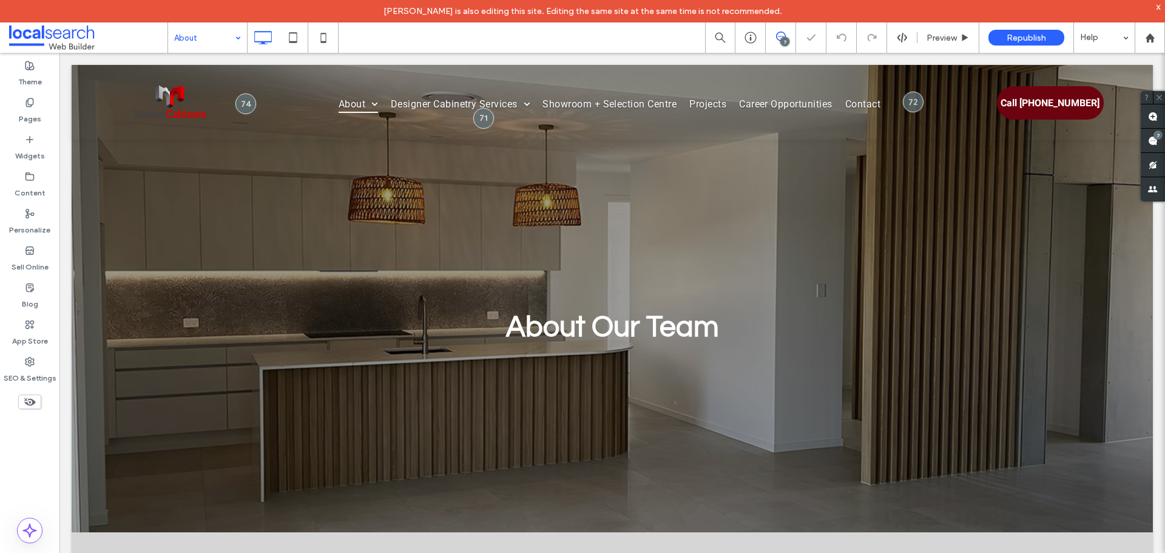
click at [217, 35] on input at bounding box center [204, 37] width 61 height 30
click at [225, 32] on input at bounding box center [204, 37] width 61 height 30
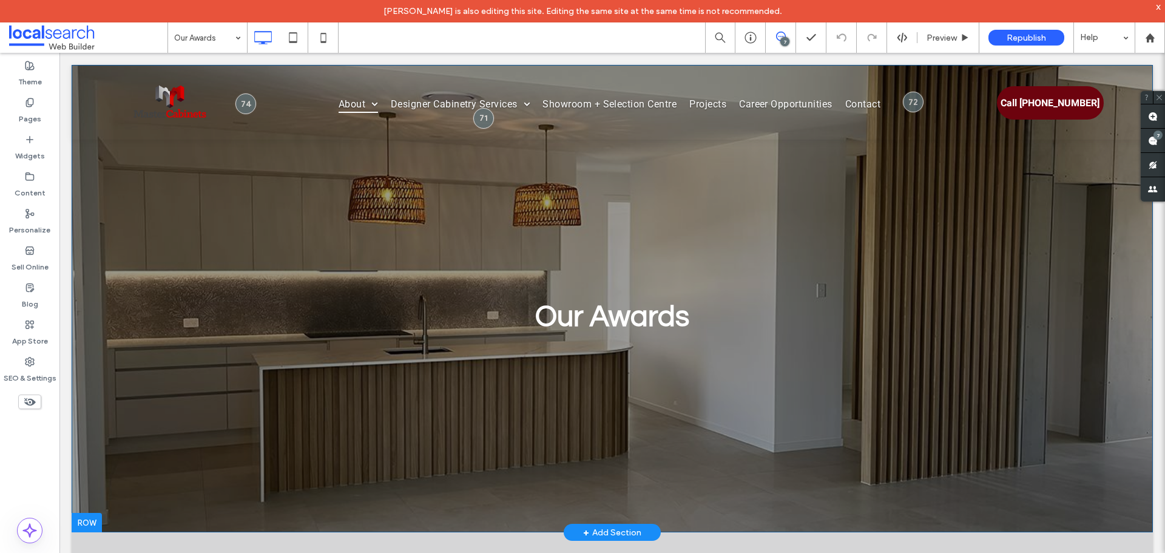
click at [121, 251] on div "Our Awards Click To Paste Click To Paste Click To Paste Row + Add Section" at bounding box center [612, 298] width 1081 height 467
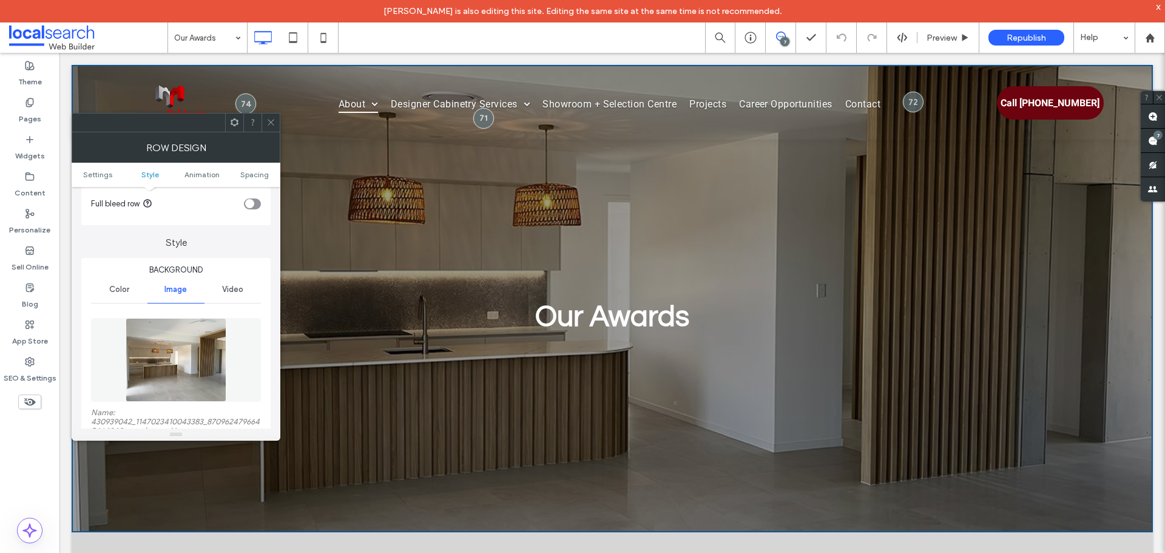
scroll to position [121, 0]
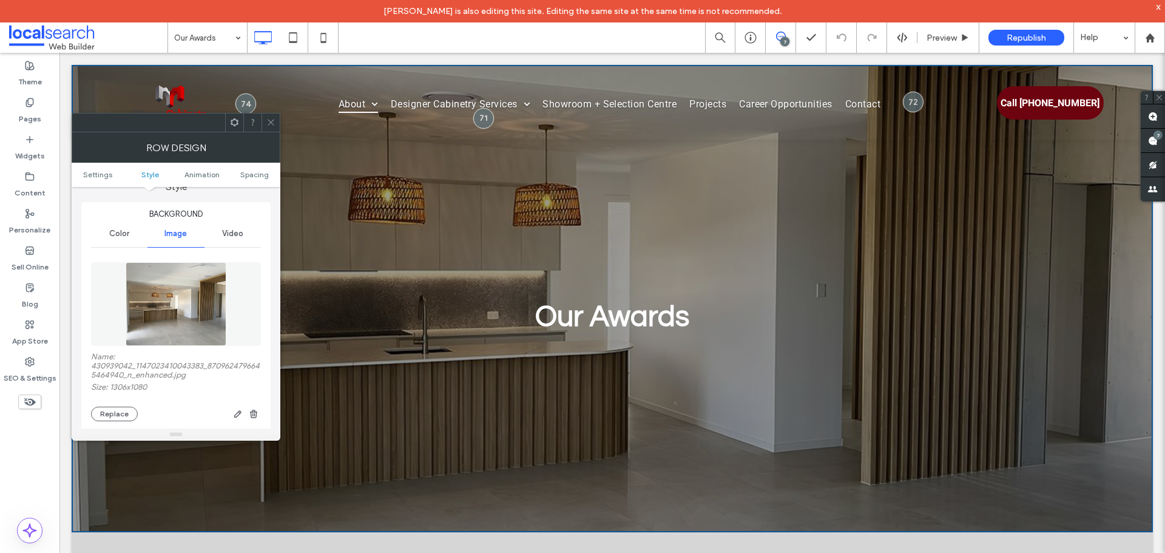
click at [268, 131] on span at bounding box center [270, 122] width 9 height 18
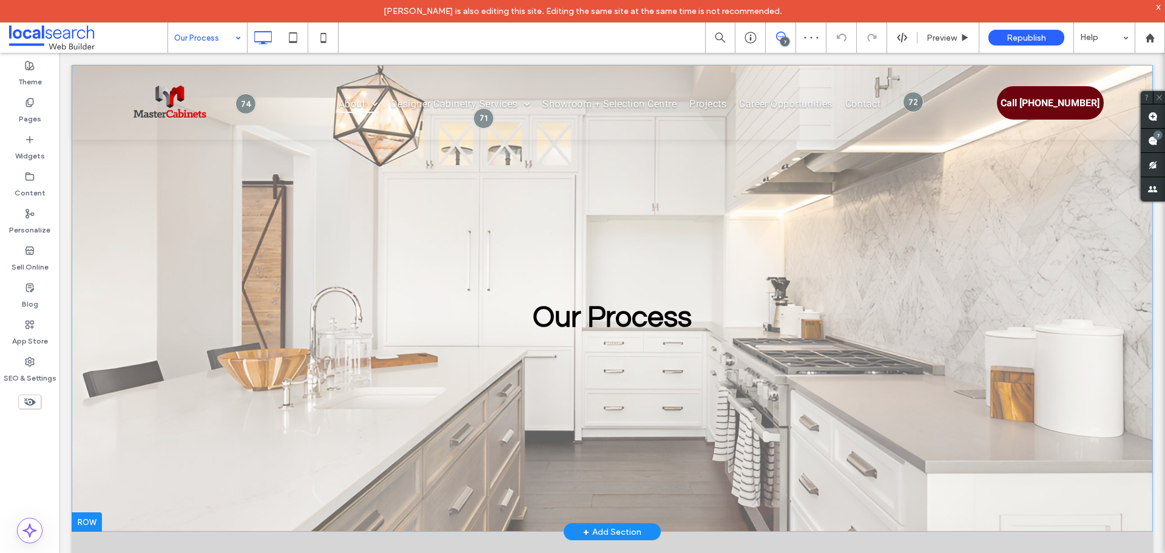
click at [85, 184] on div "Our Process Click To Paste Click To Paste Row + Add Section" at bounding box center [612, 298] width 1081 height 466
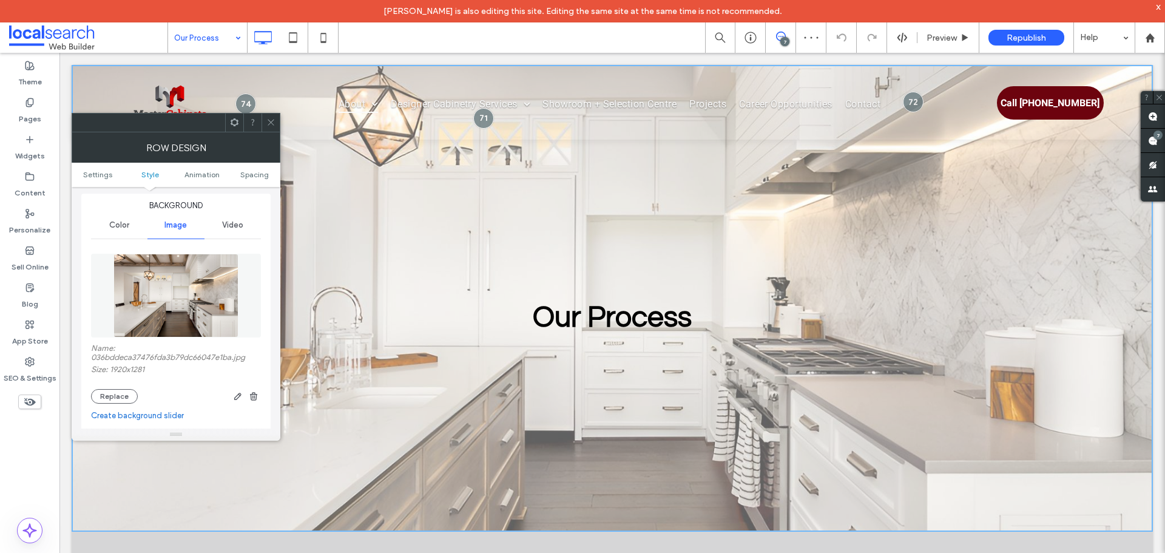
scroll to position [182, 0]
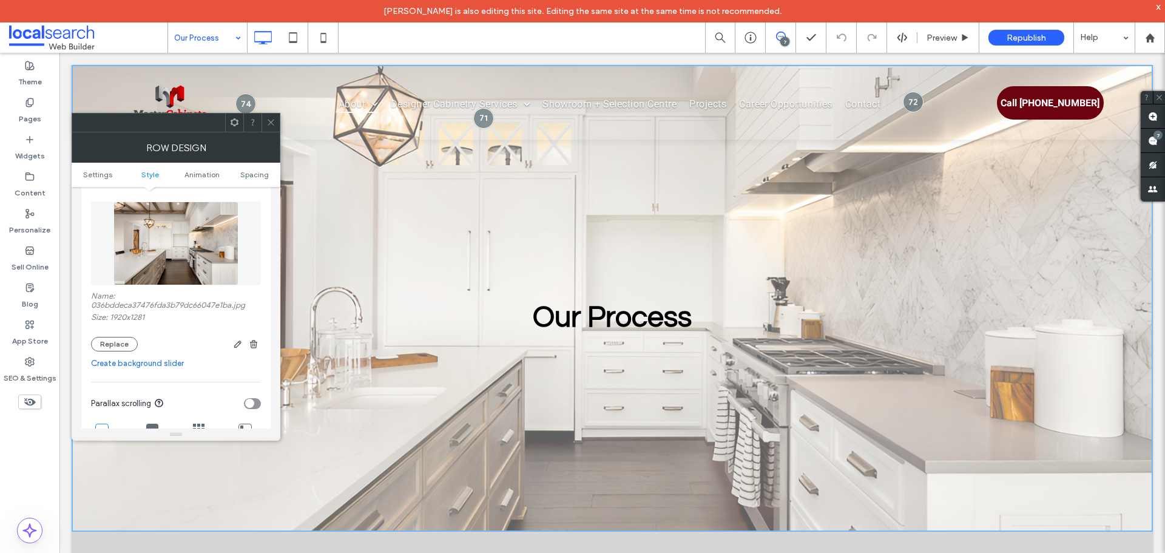
drag, startPoint x: 274, startPoint y: 131, endPoint x: 160, endPoint y: 38, distance: 146.5
click at [274, 131] on span at bounding box center [270, 122] width 9 height 18
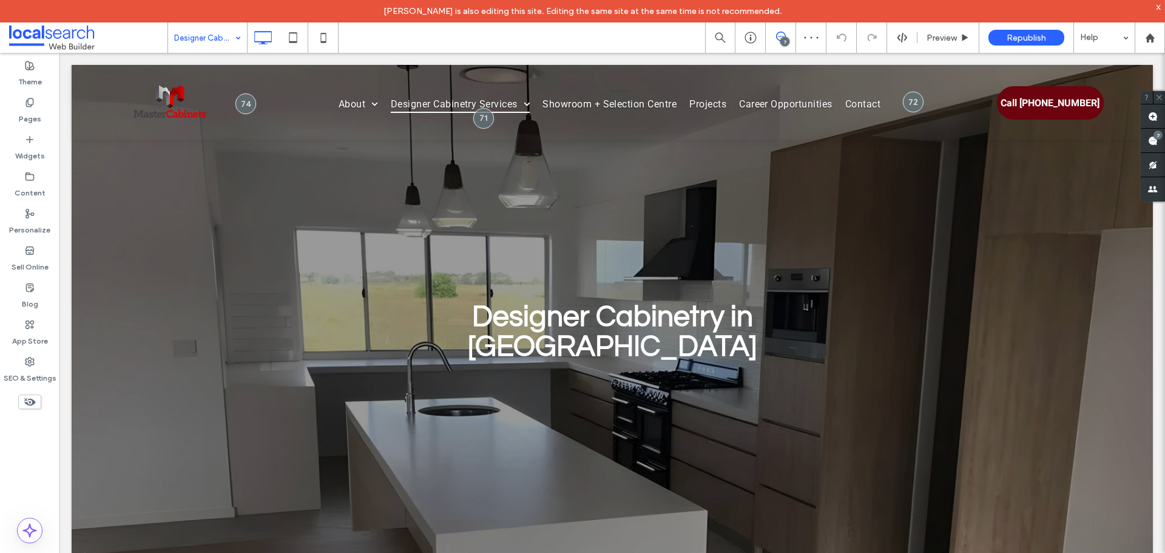
click at [221, 41] on input at bounding box center [204, 37] width 61 height 30
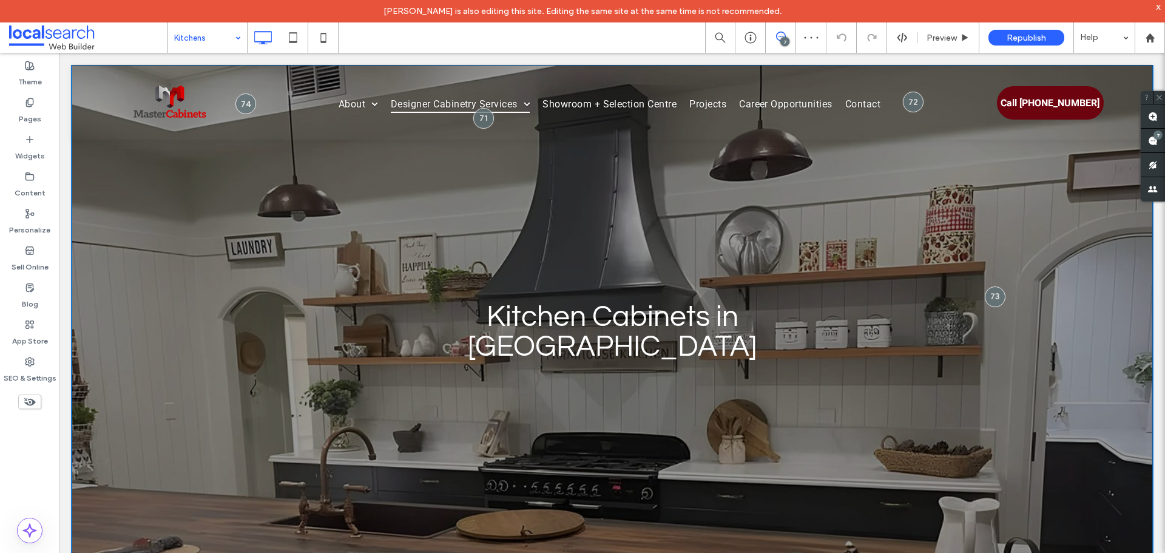
click at [121, 240] on div "Kitchen Cabinets in Bundaberg Click To Paste Click To Paste Click To Paste Row …" at bounding box center [612, 313] width 1081 height 497
click at [122, 239] on div "Kitchen Cabinets in Bundaberg Click To Paste Click To Paste Click To Paste Row …" at bounding box center [612, 313] width 1081 height 497
click at [154, 250] on div "Kitchen Cabinets in Bundaberg Click To Paste Click To Paste Click To Paste Row …" at bounding box center [612, 313] width 1081 height 497
click at [84, 306] on div "Kitchen Cabinets in Bundaberg Click To Paste Click To Paste Click To Paste Row …" at bounding box center [612, 313] width 1081 height 497
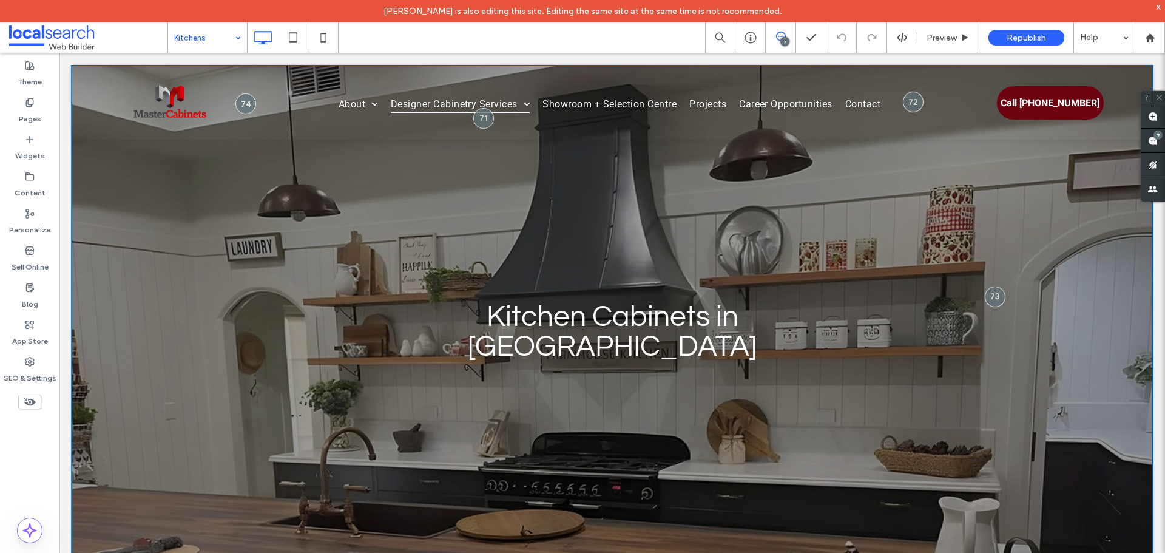
click at [84, 306] on div "Kitchen Cabinets in Bundaberg Click To Paste Click To Paste Click To Paste Row …" at bounding box center [612, 313] width 1081 height 497
click at [411, 277] on div at bounding box center [612, 228] width 728 height 144
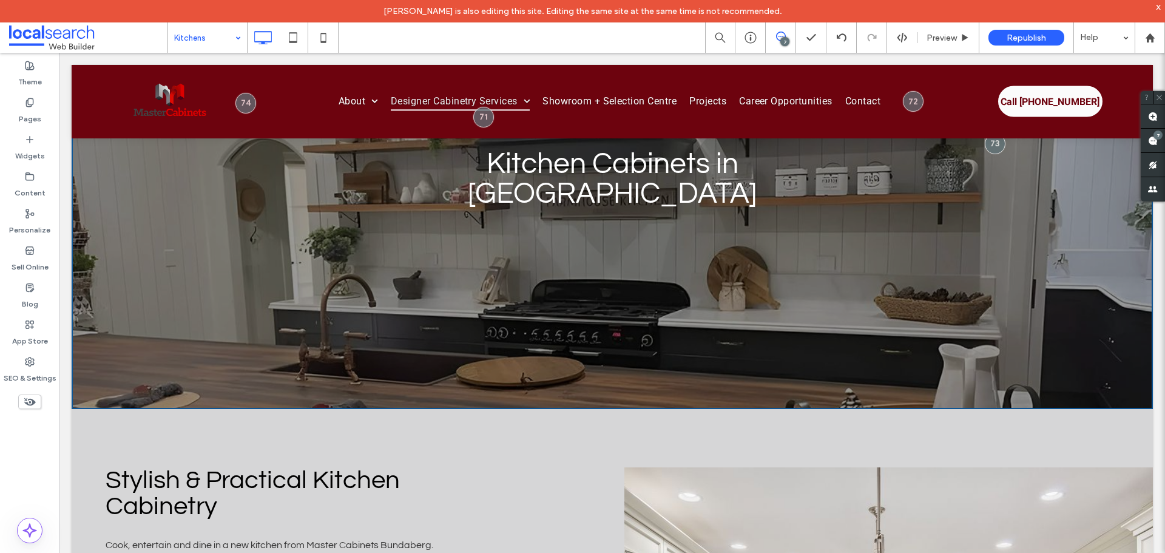
scroll to position [243, 0]
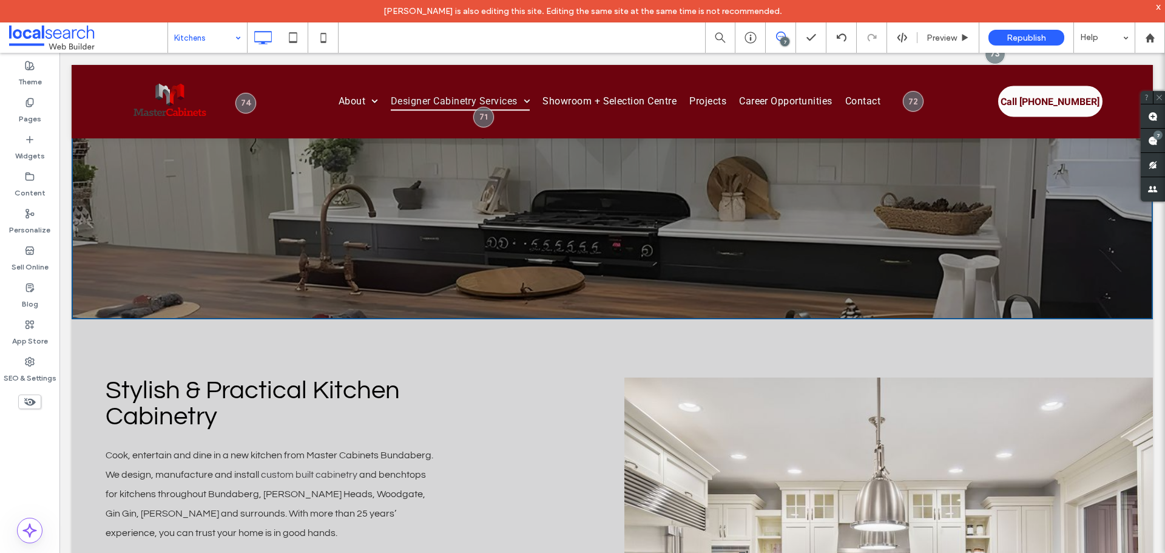
click at [307, 399] on h3 "Stylish & Practical Kitchen Cabinetry" at bounding box center [273, 403] width 334 height 52
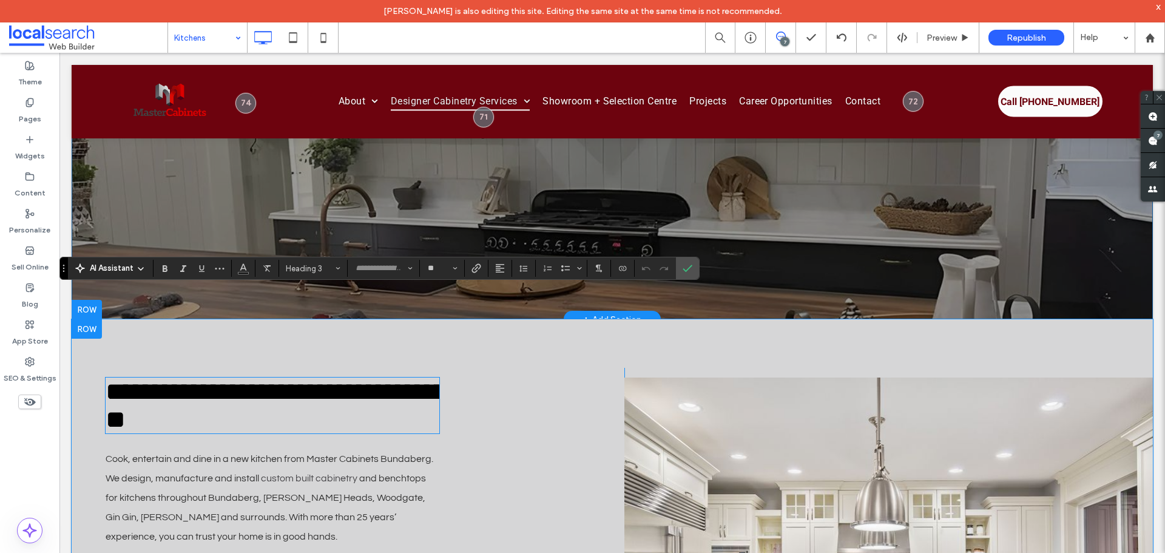
type input "**"
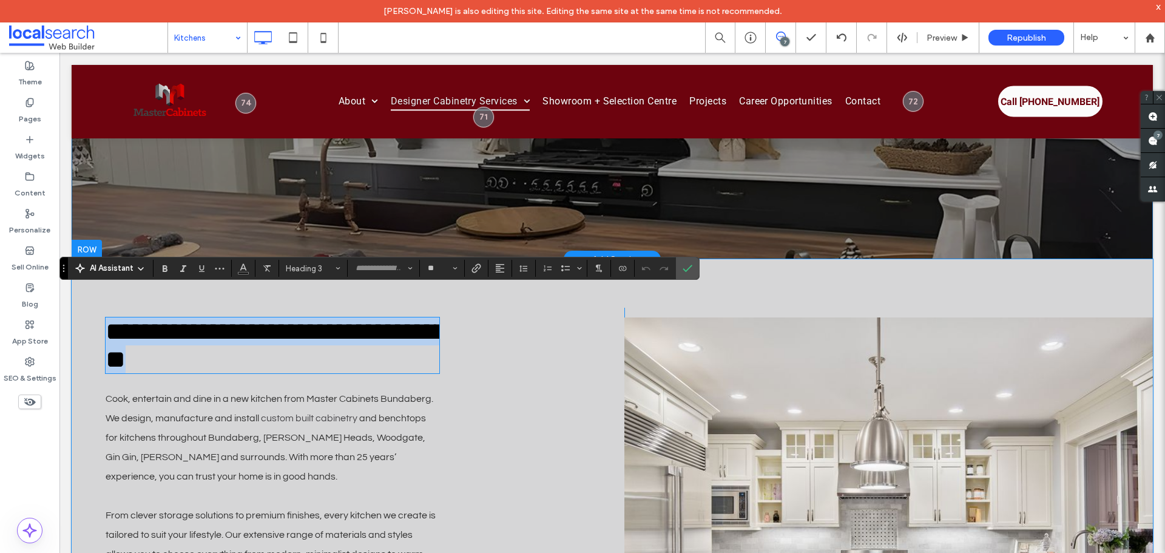
click at [162, 353] on div "**********" at bounding box center [360, 535] width 528 height 454
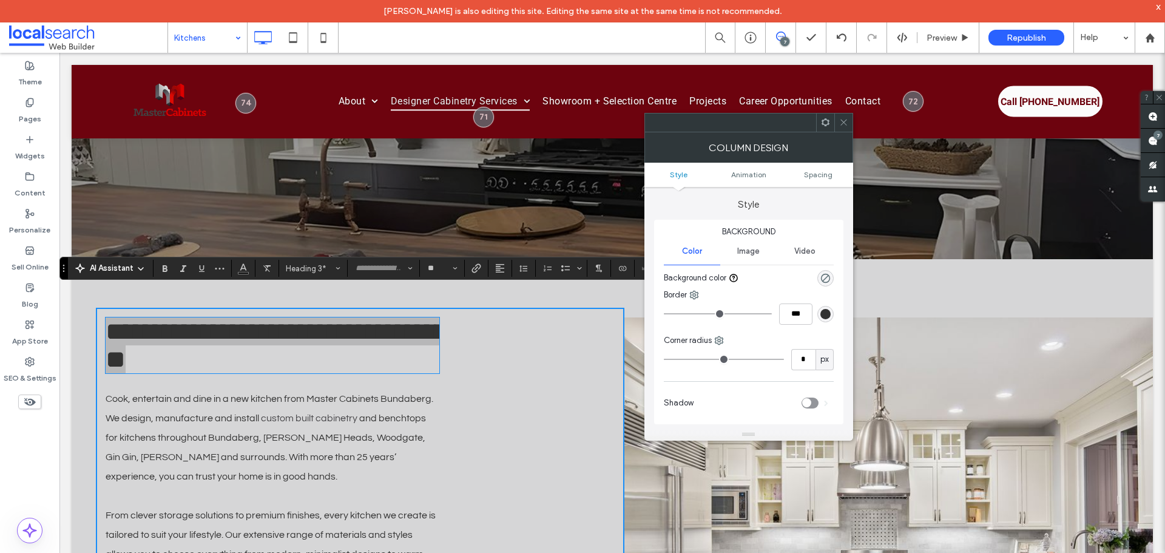
click at [844, 124] on icon at bounding box center [843, 122] width 9 height 9
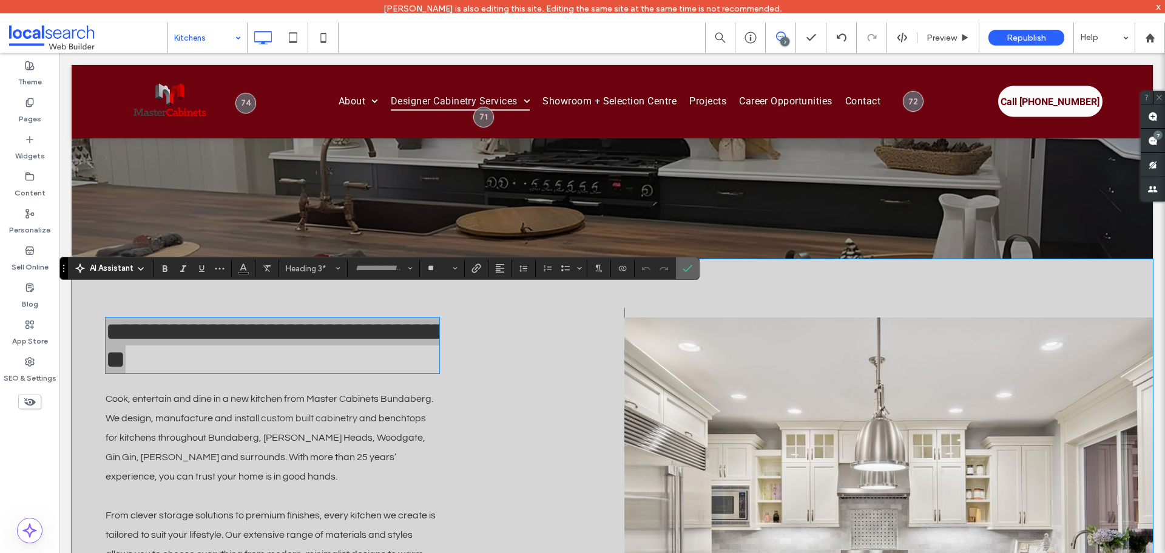
click at [692, 271] on label "Confirm" at bounding box center [687, 268] width 18 height 22
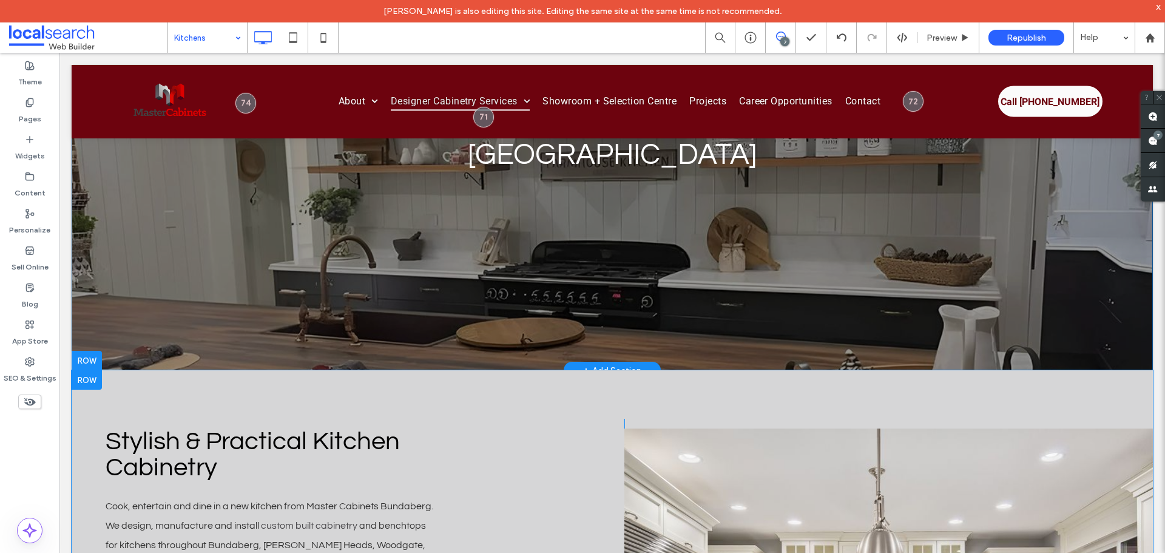
scroll to position [121, 0]
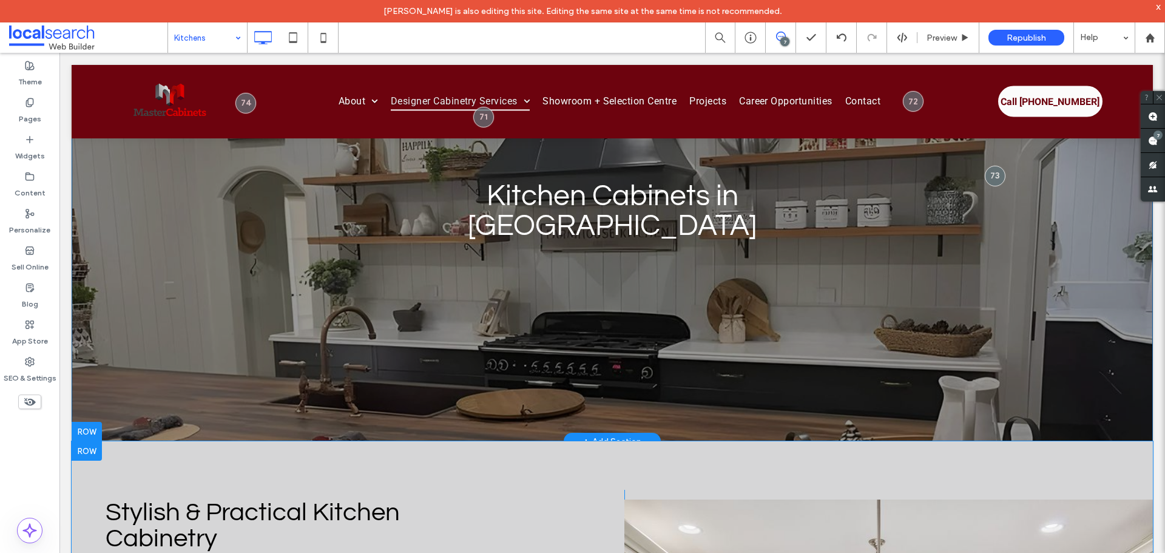
click at [80, 303] on div "Kitchen Cabinets in Bundaberg Click To Paste Click To Paste Click To Paste Row …" at bounding box center [612, 192] width 1081 height 497
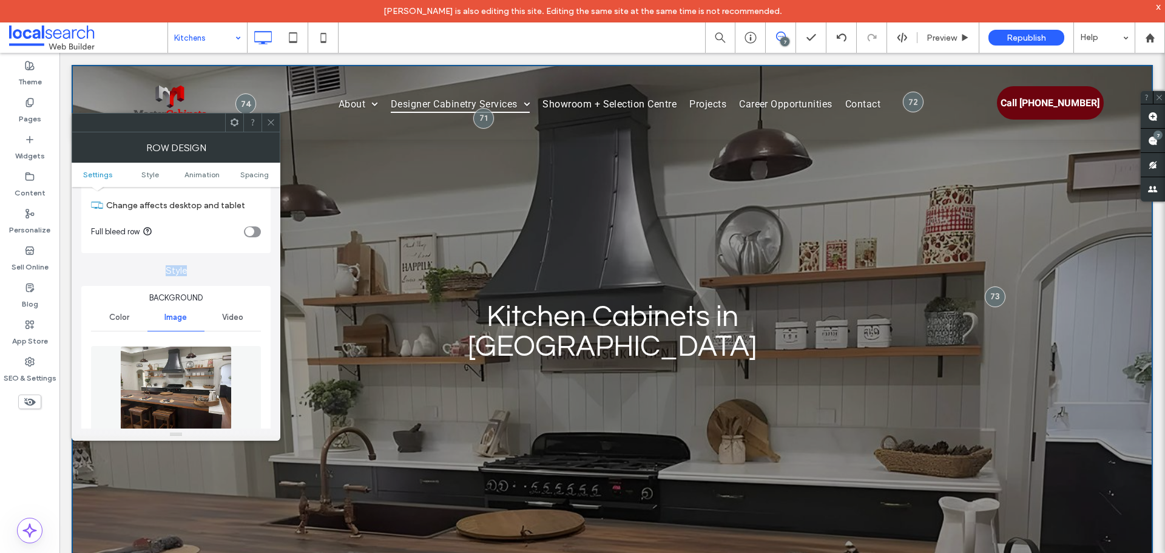
scroll to position [182, 0]
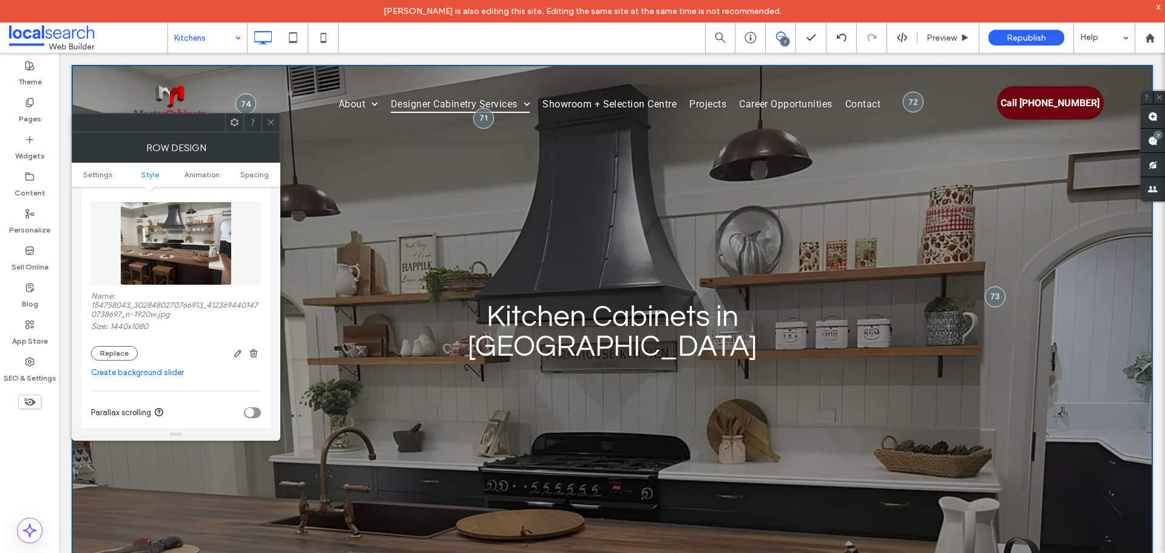
click at [275, 115] on span at bounding box center [270, 122] width 9 height 18
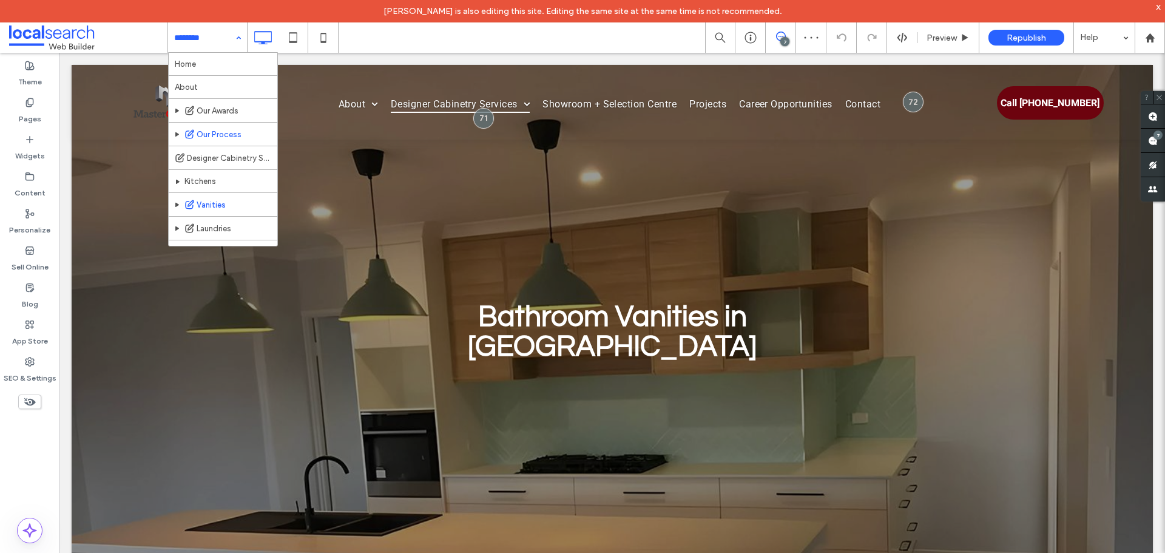
scroll to position [61, 0]
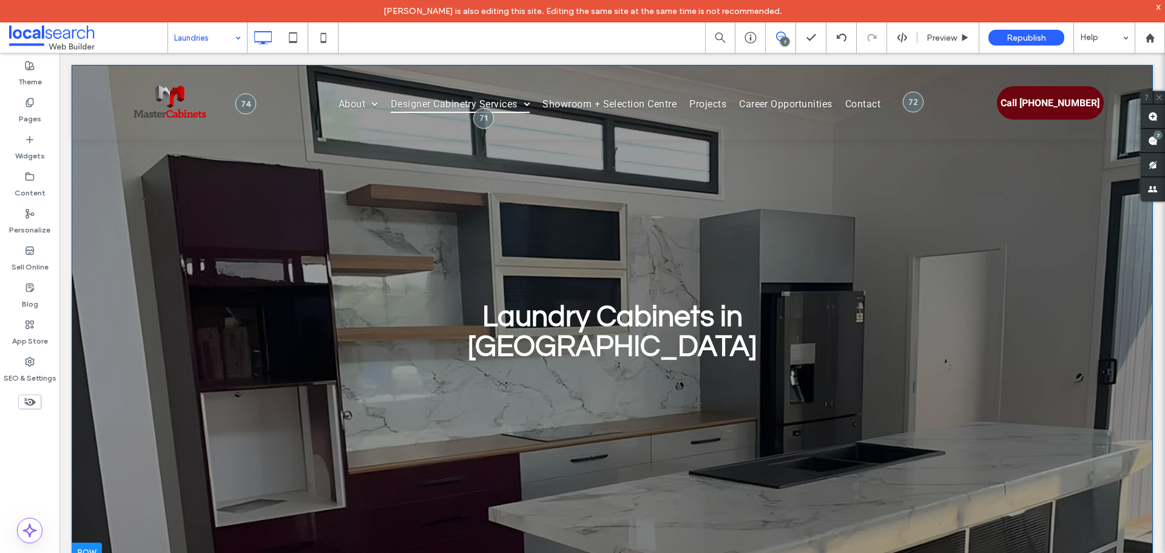
click at [141, 251] on div "Laundry Cabinets in Bundaberg Click To Paste Click To Paste Click To Paste Row …" at bounding box center [612, 313] width 1081 height 497
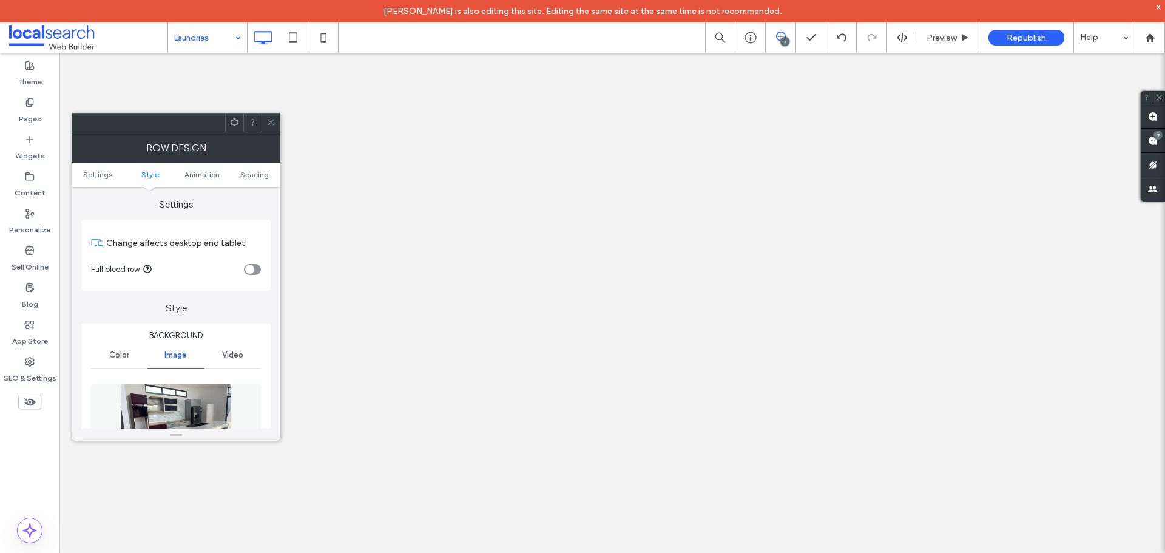
click at [267, 118] on icon at bounding box center [270, 122] width 9 height 9
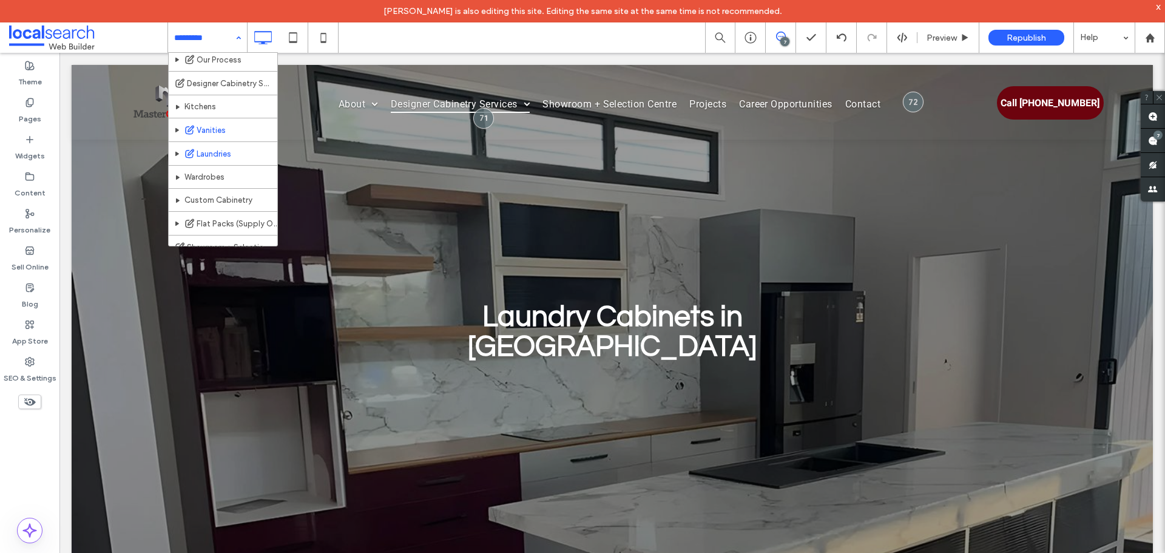
scroll to position [121, 0]
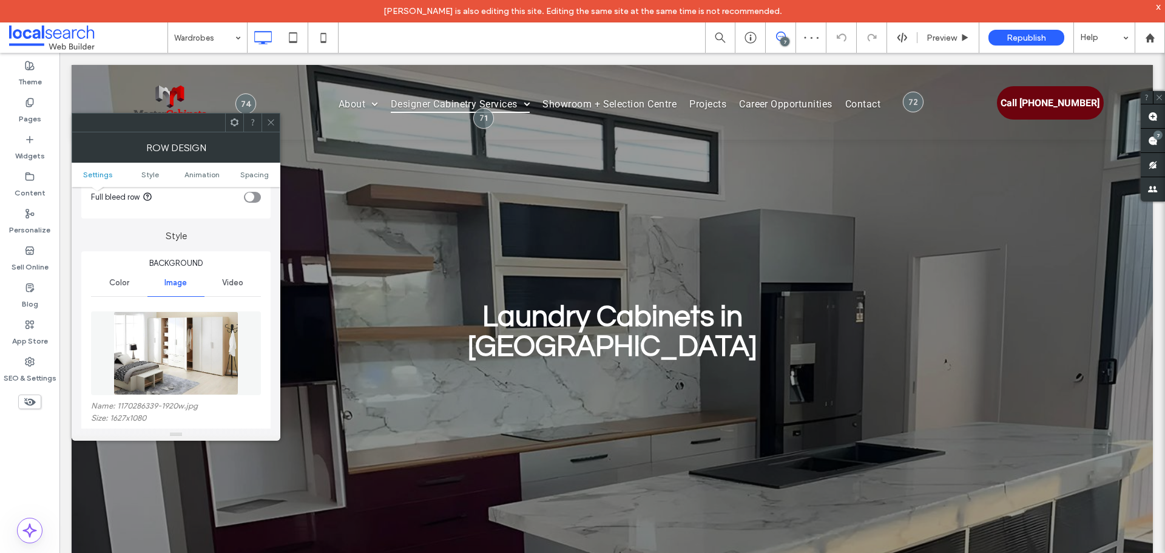
scroll to position [121, 0]
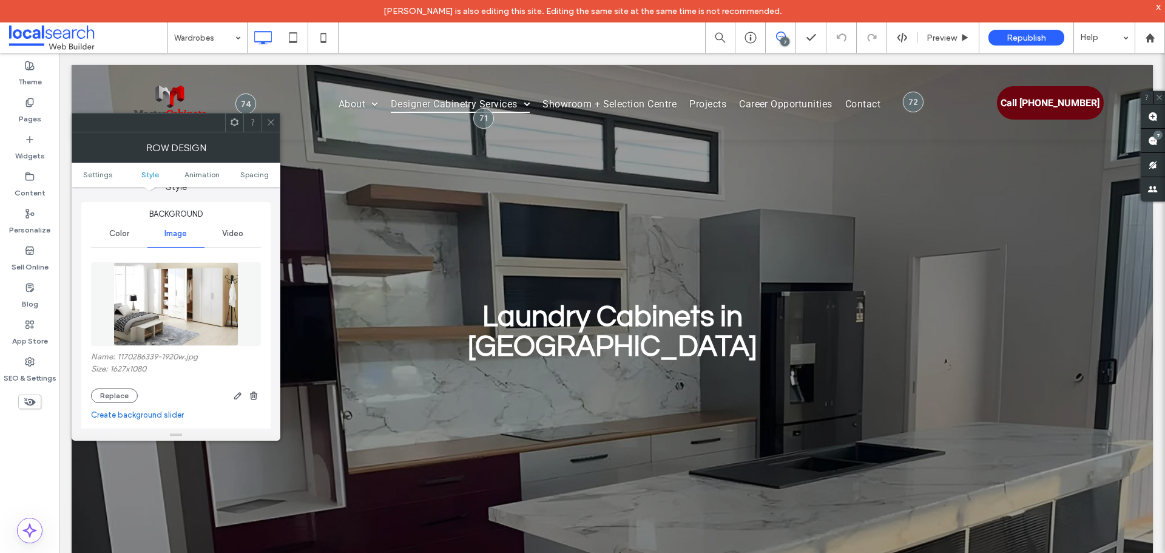
click at [272, 124] on use at bounding box center [270, 122] width 6 height 6
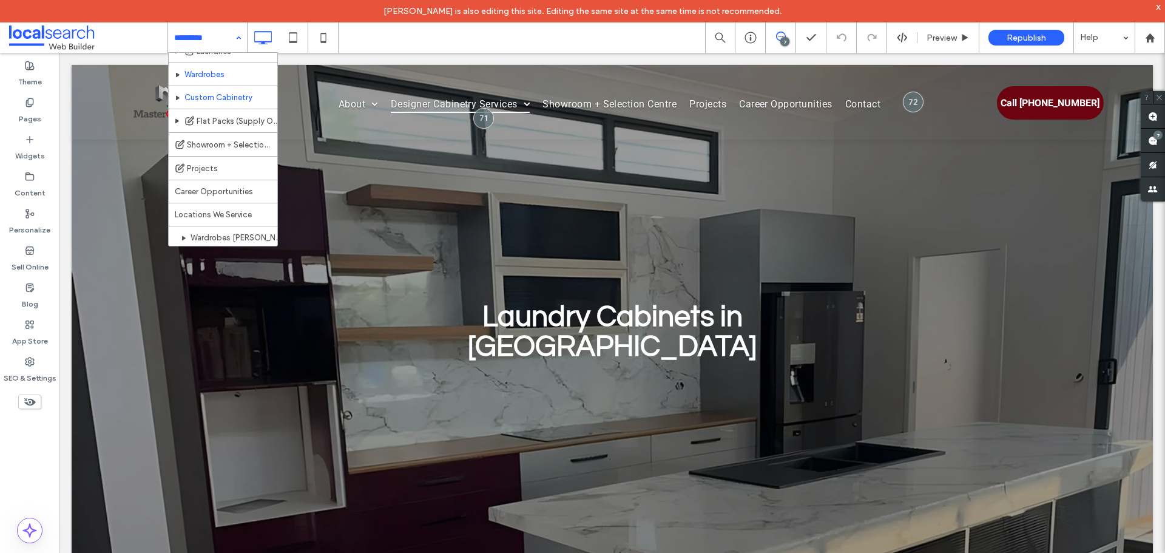
scroll to position [182, 0]
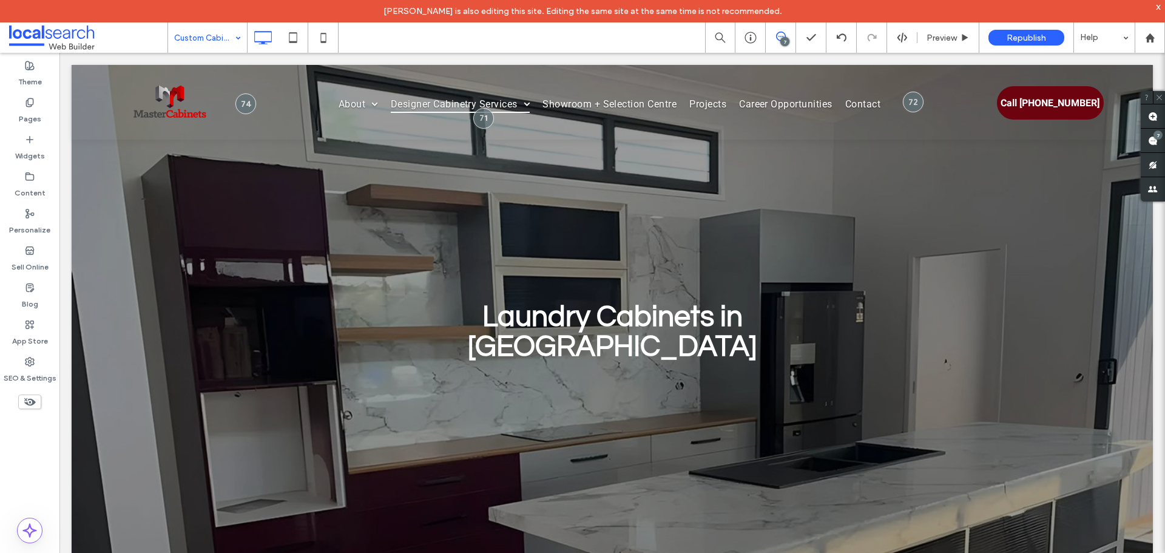
drag, startPoint x: 209, startPoint y: 33, endPoint x: 202, endPoint y: 32, distance: 7.4
click at [210, 34] on input at bounding box center [204, 37] width 61 height 30
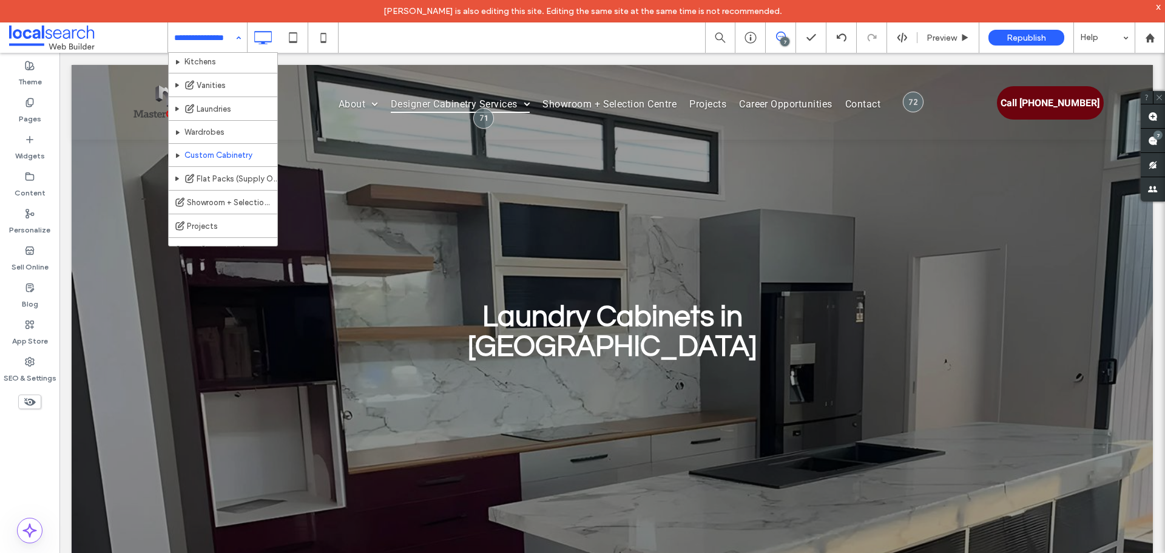
scroll to position [121, 0]
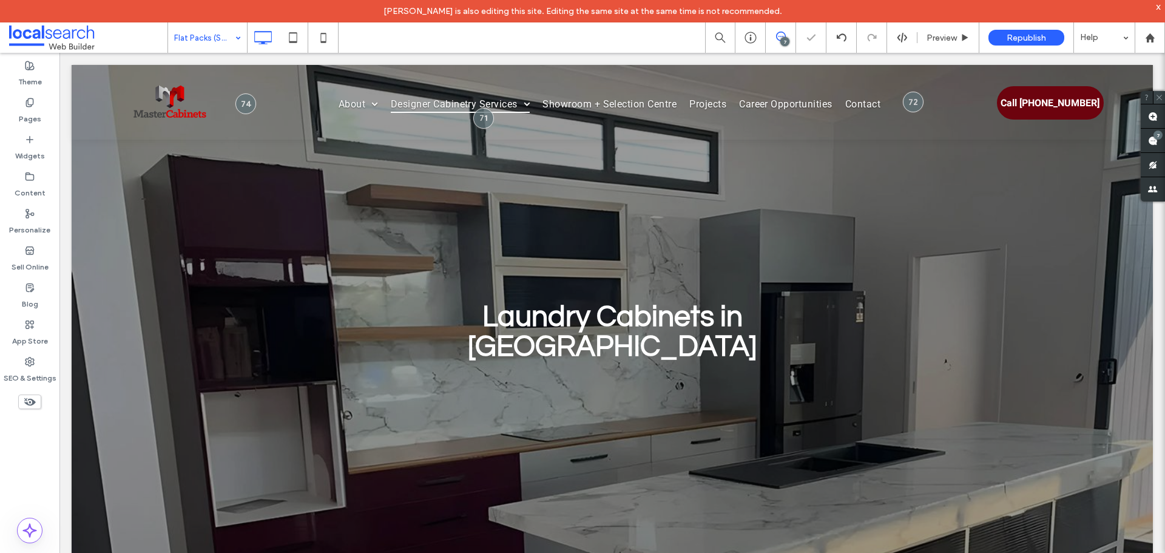
click at [1158, 99] on icon at bounding box center [1159, 97] width 8 height 8
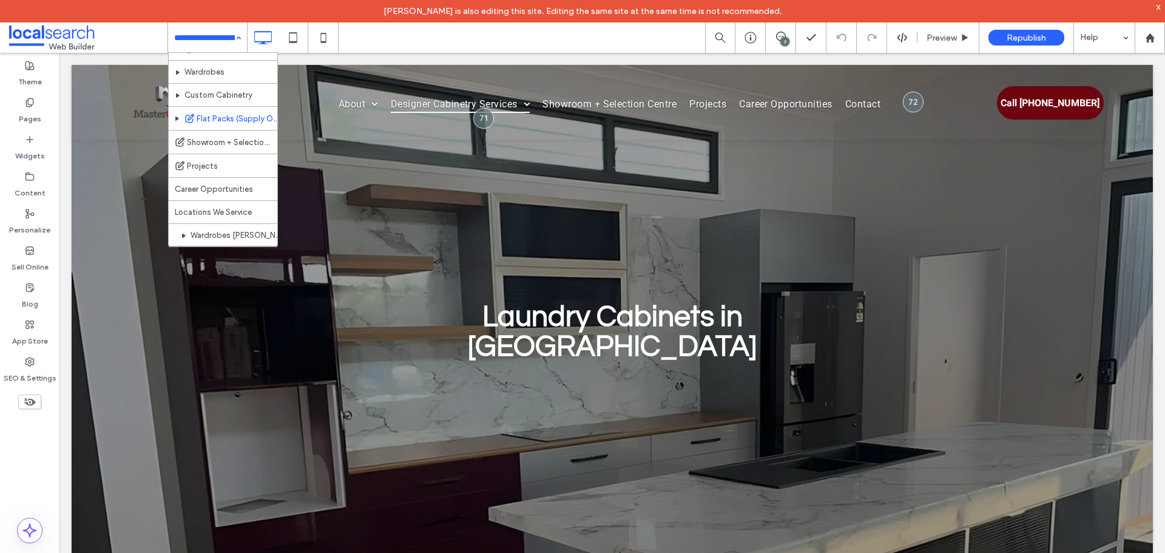
scroll to position [182, 0]
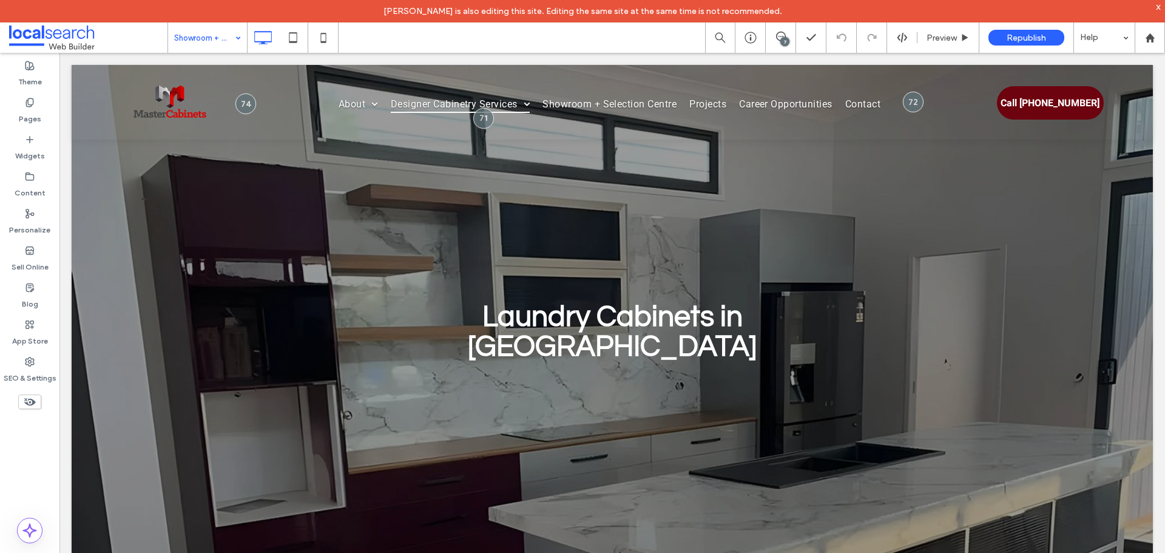
click at [214, 47] on input at bounding box center [204, 37] width 61 height 30
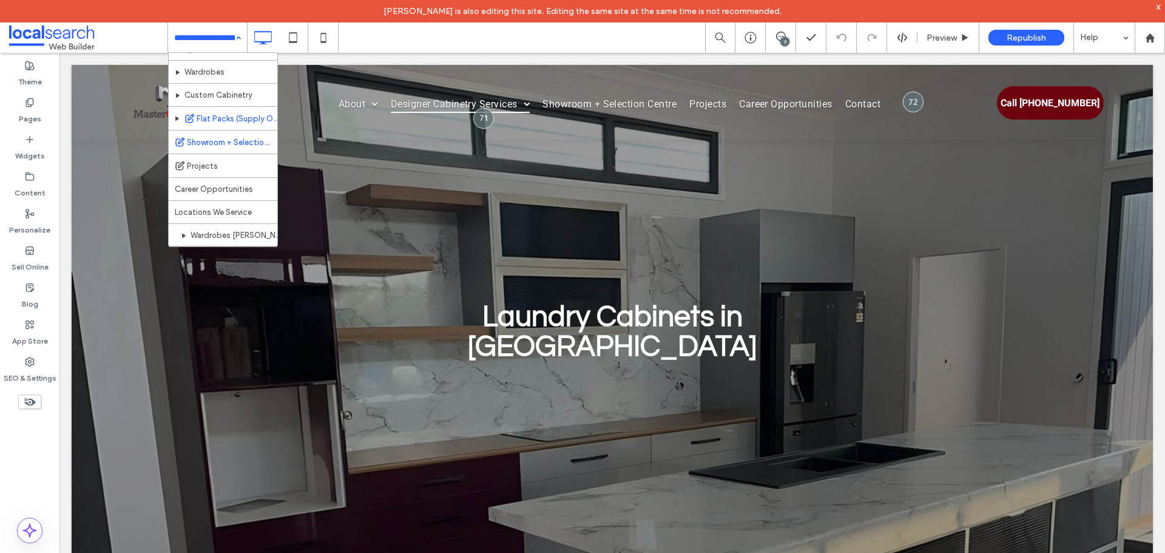
scroll to position [182, 0]
click at [199, 33] on input at bounding box center [204, 37] width 61 height 30
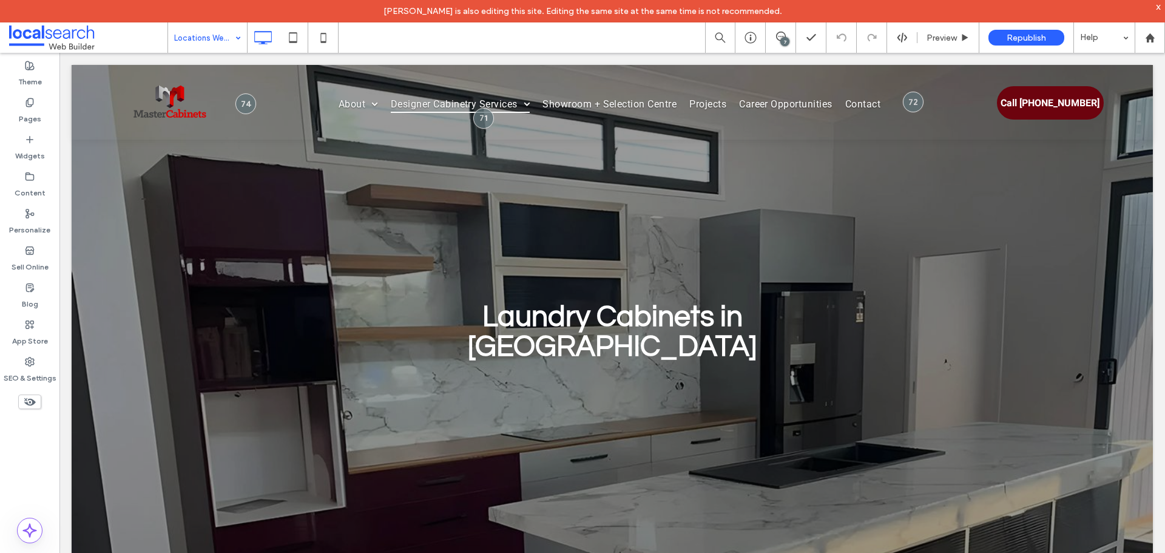
click at [199, 43] on input at bounding box center [204, 37] width 61 height 30
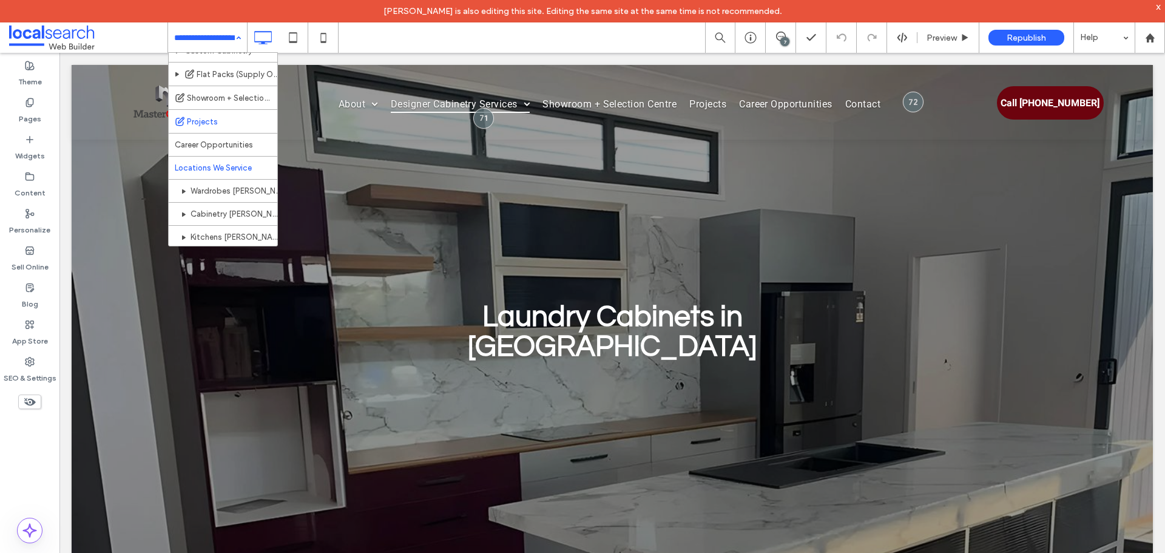
scroll to position [243, 0]
click at [198, 44] on input at bounding box center [204, 37] width 61 height 30
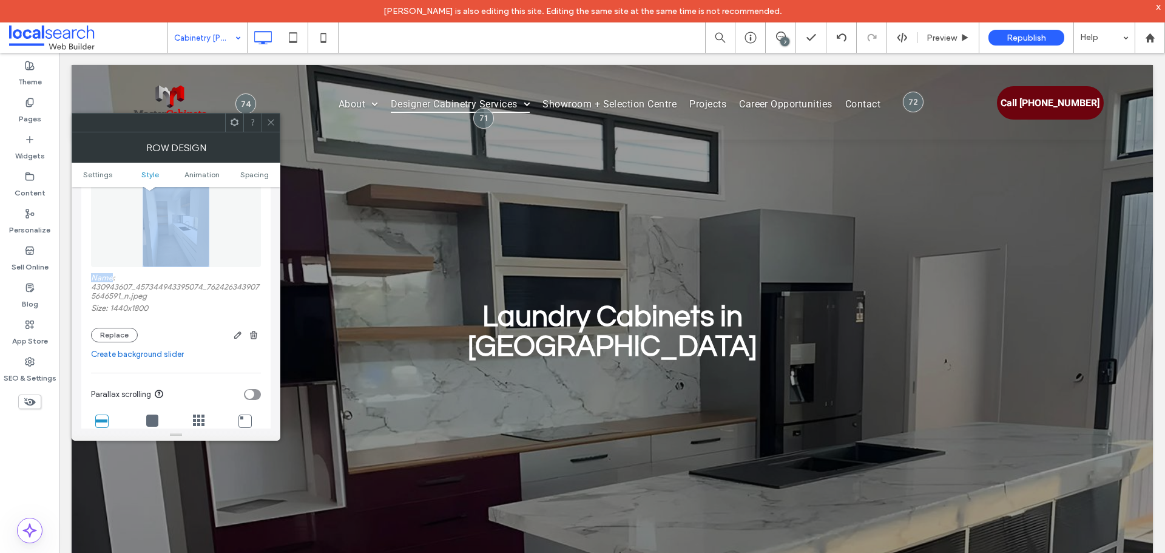
scroll to position [243, 0]
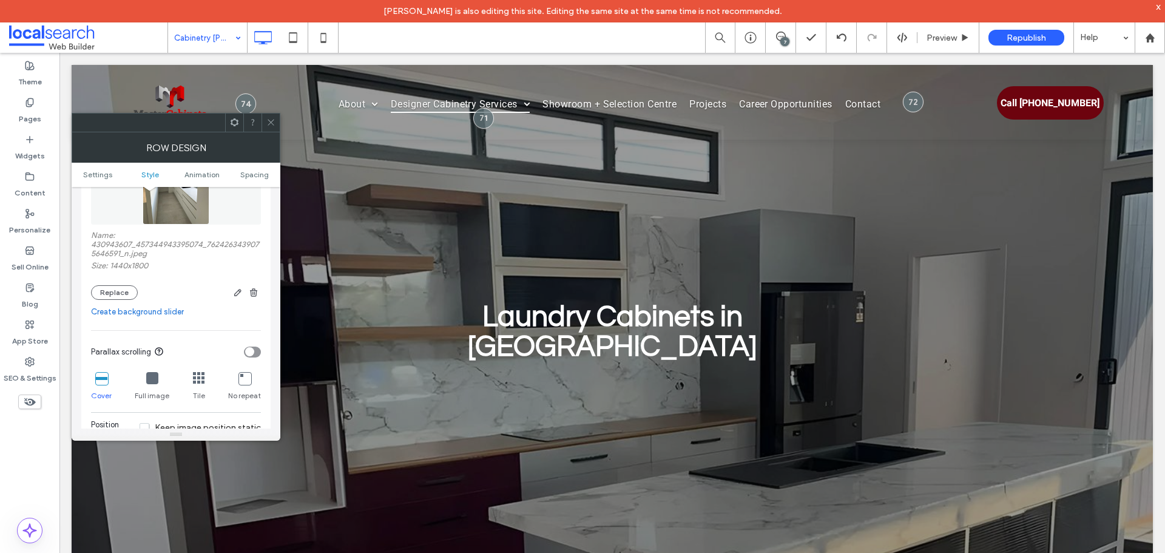
click at [272, 122] on icon at bounding box center [270, 122] width 9 height 9
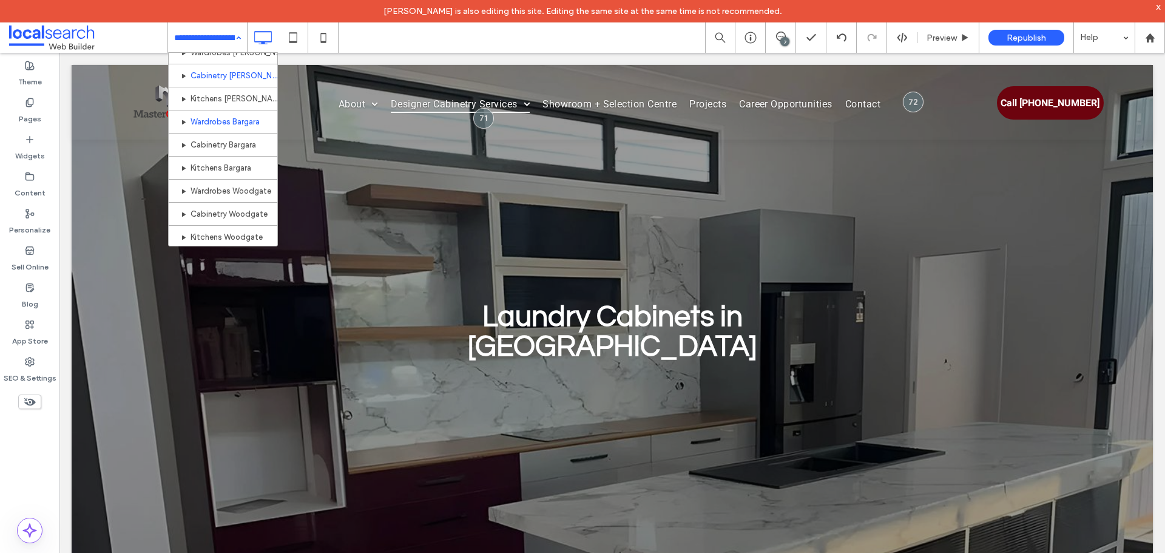
scroll to position [364, 0]
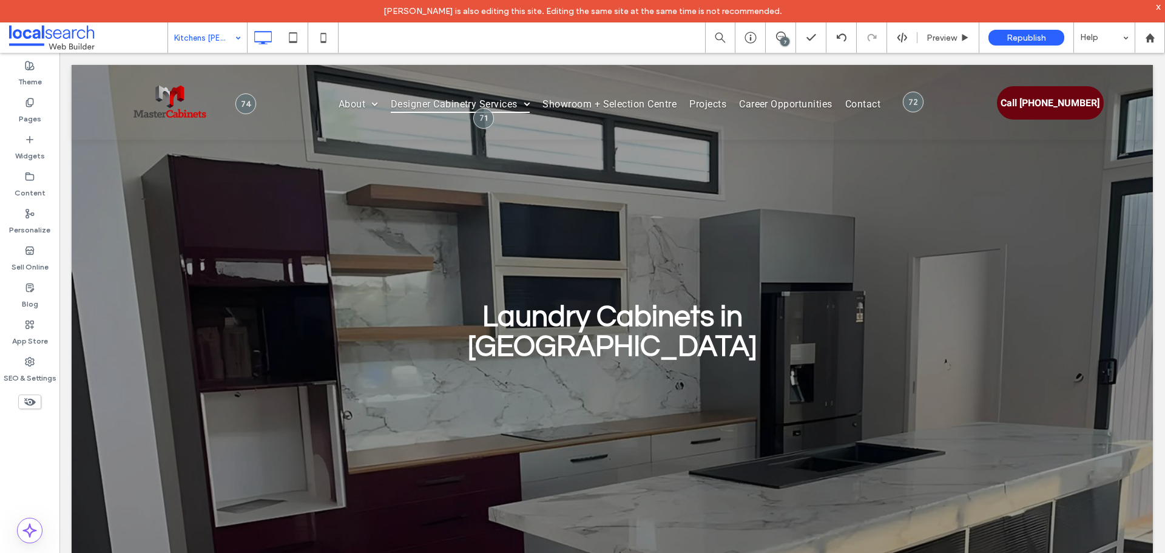
click at [211, 52] on input at bounding box center [204, 37] width 61 height 30
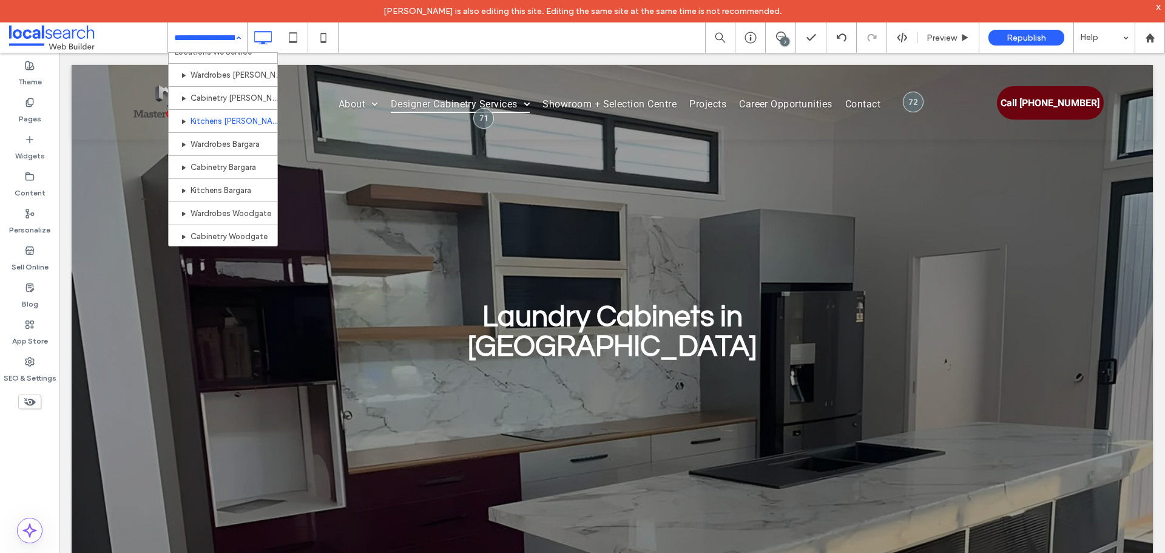
scroll to position [364, 0]
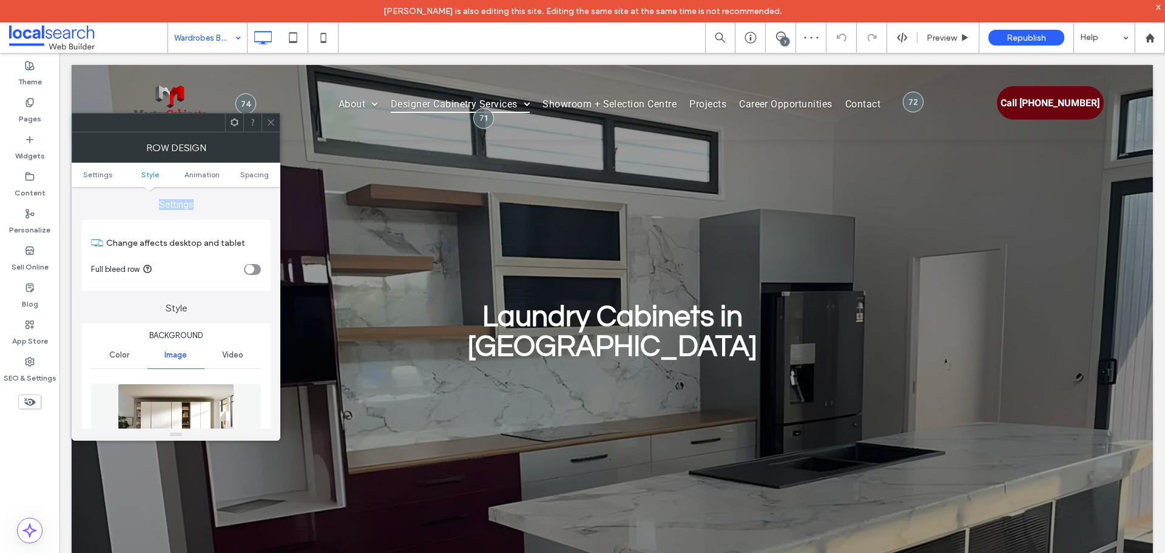
scroll to position [182, 0]
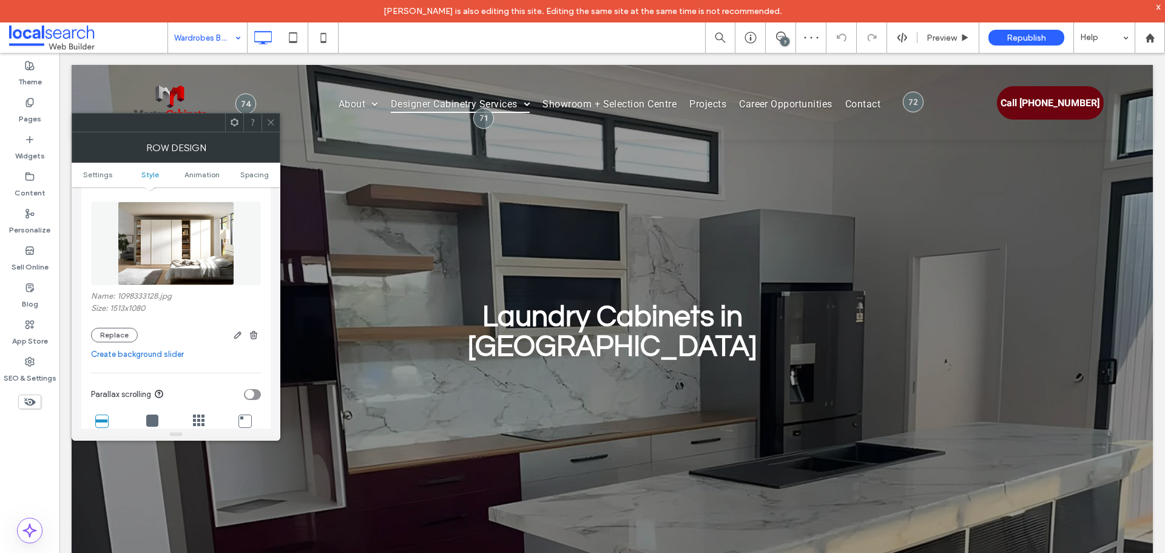
click at [267, 116] on span at bounding box center [270, 122] width 9 height 18
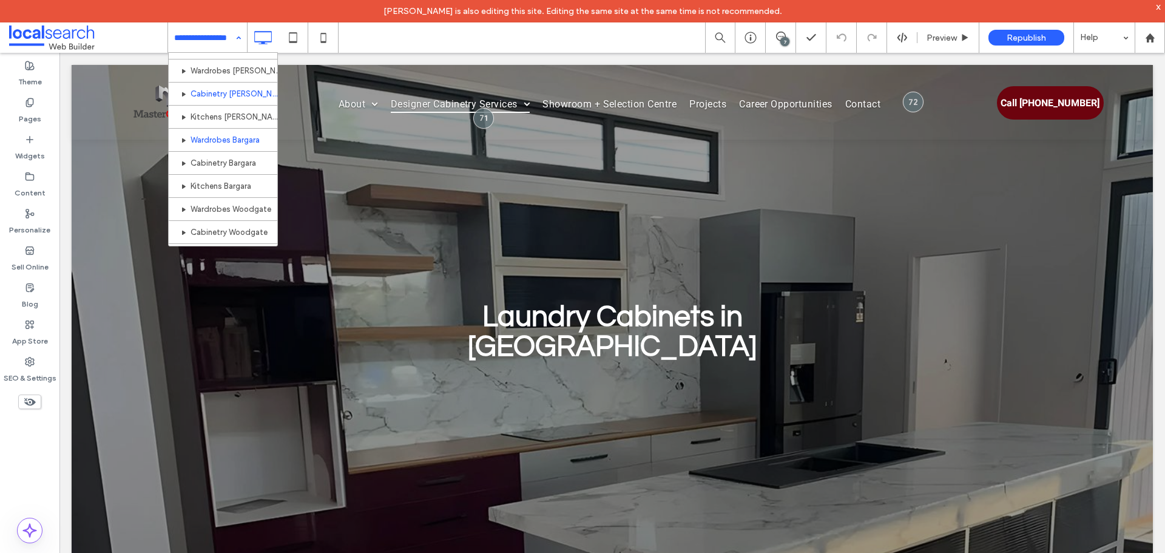
scroll to position [364, 0]
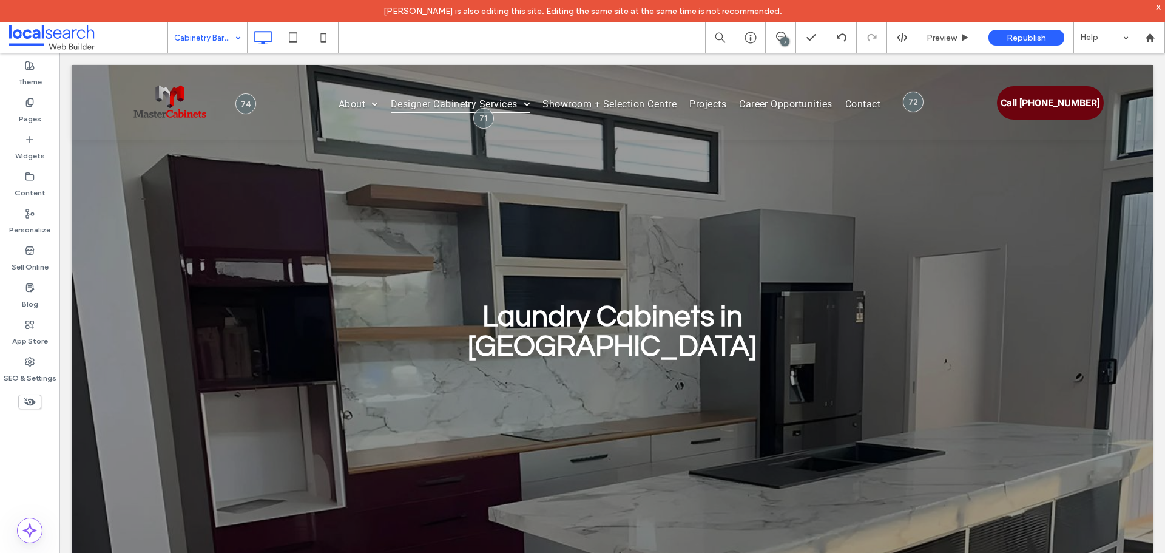
click at [198, 42] on input at bounding box center [204, 37] width 61 height 30
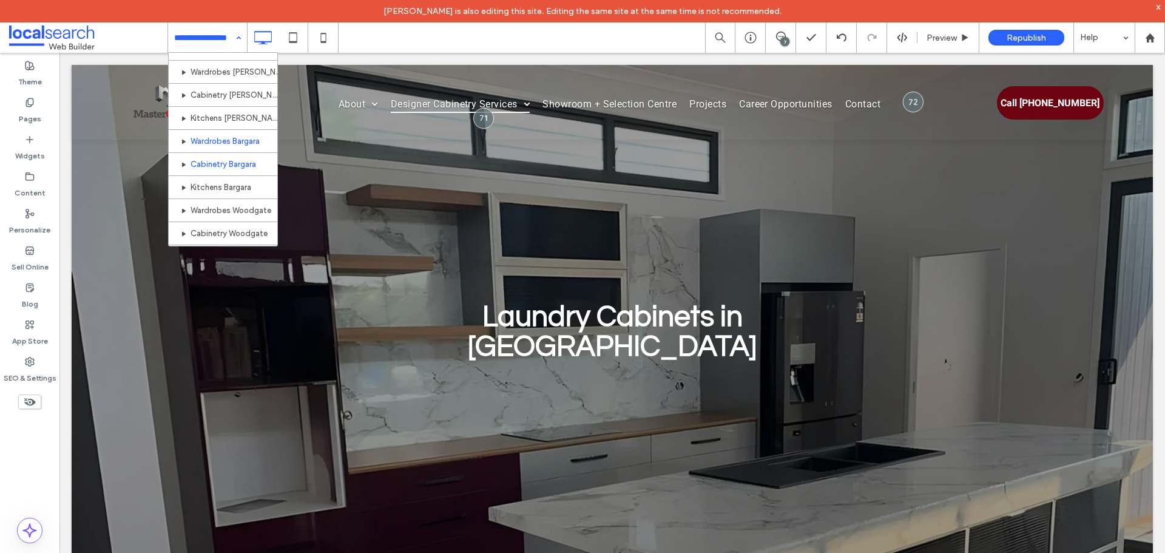
scroll to position [364, 0]
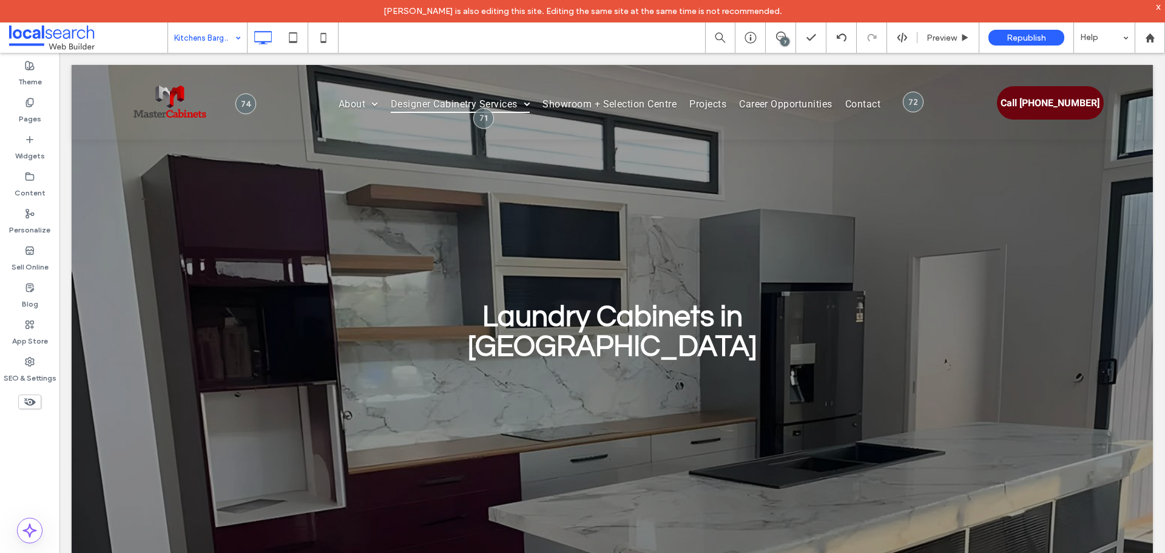
click at [219, 39] on input at bounding box center [204, 37] width 61 height 30
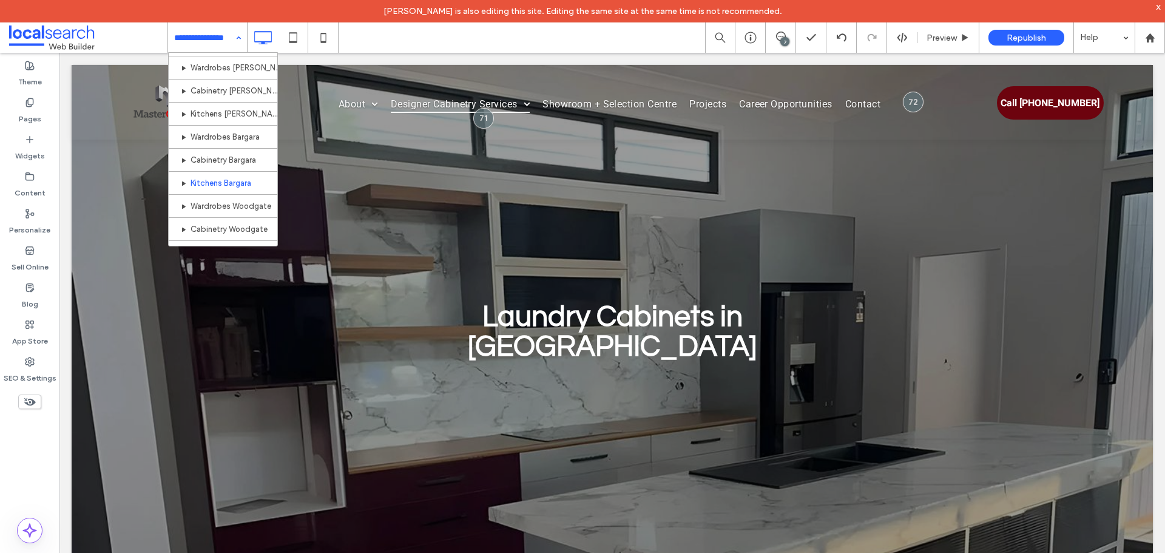
scroll to position [364, 0]
drag, startPoint x: 240, startPoint y: 186, endPoint x: 249, endPoint y: 172, distance: 15.8
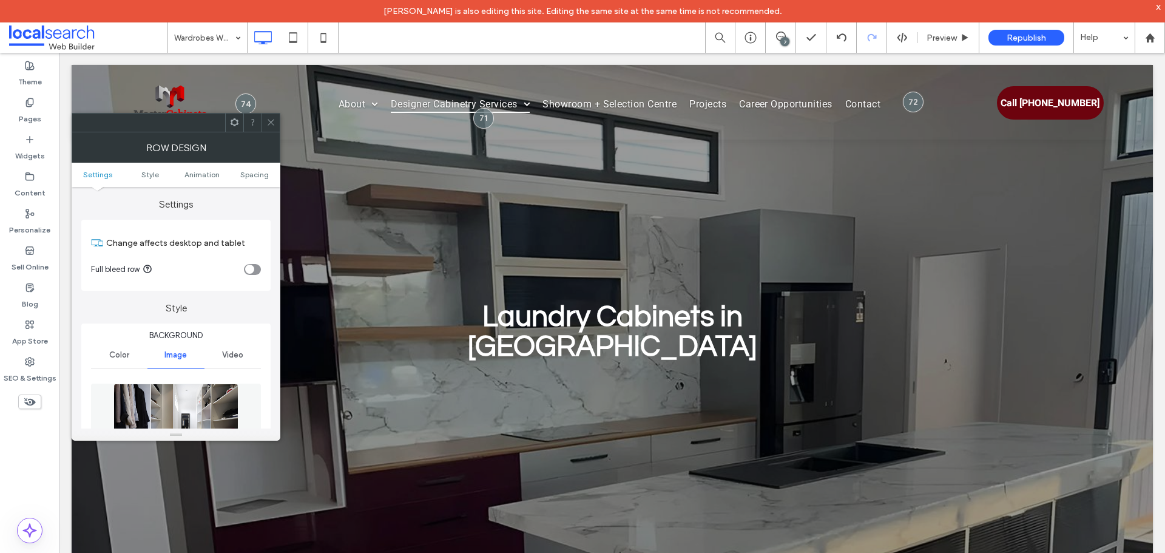
click at [159, 230] on section "Change affects desktop and tablet" at bounding box center [176, 240] width 170 height 29
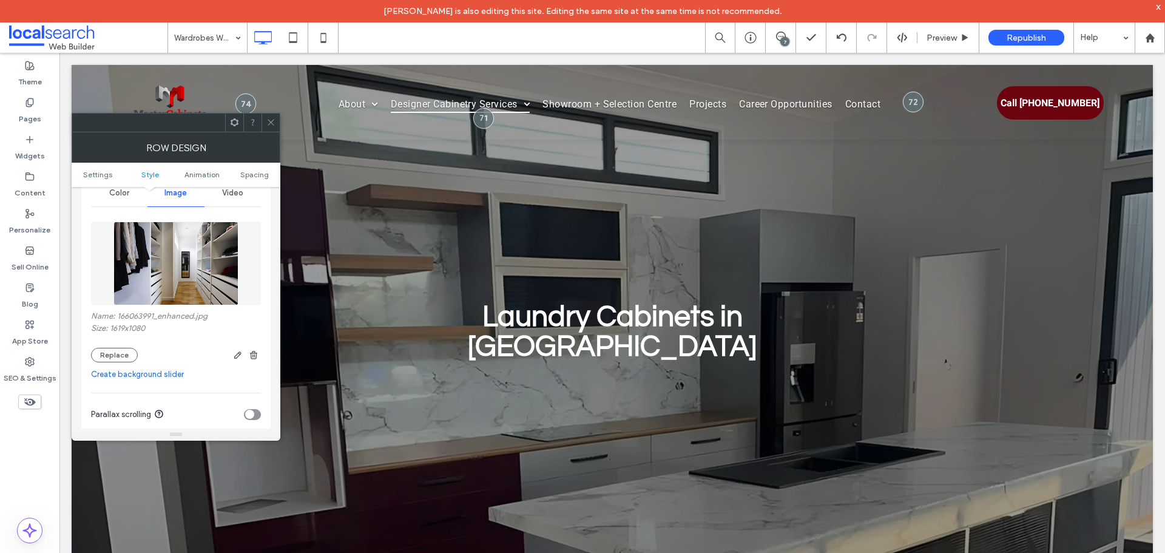
scroll to position [182, 0]
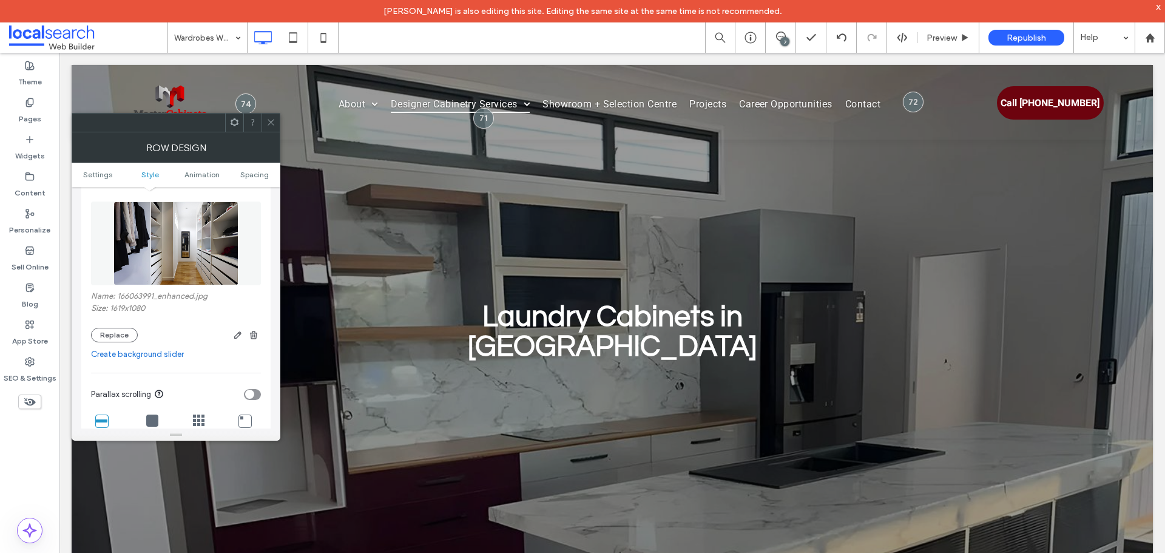
click at [267, 123] on icon at bounding box center [270, 122] width 9 height 9
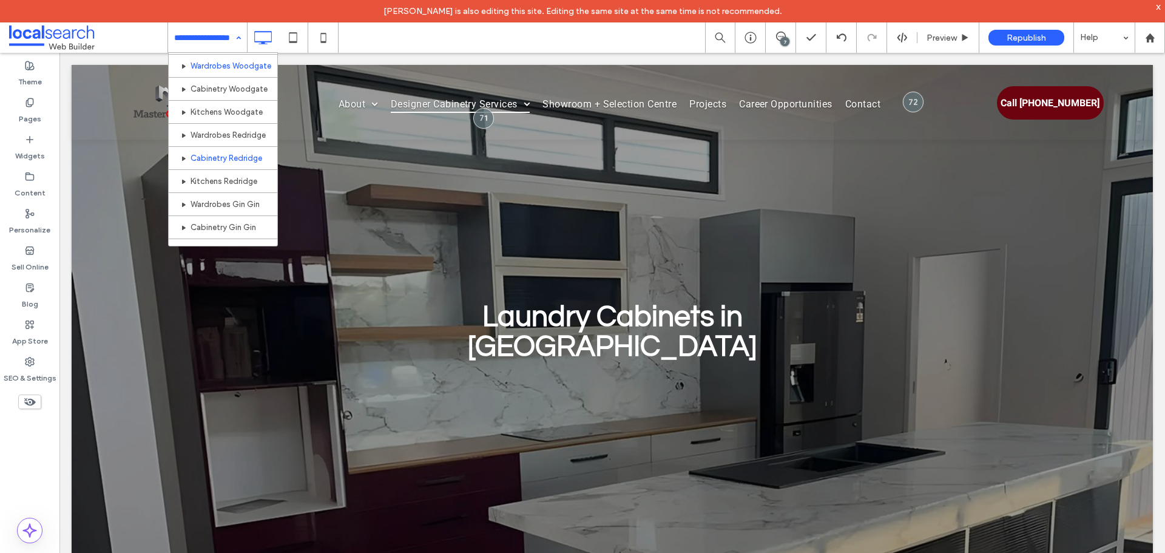
scroll to position [485, 0]
drag, startPoint x: 235, startPoint y: 91, endPoint x: 238, endPoint y: 99, distance: 8.4
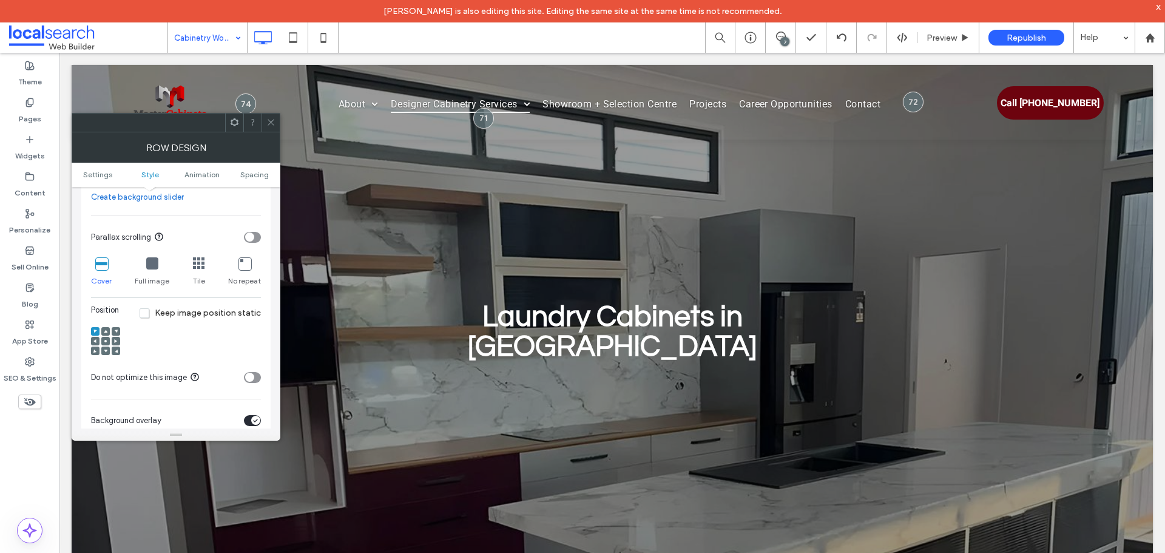
scroll to position [364, 0]
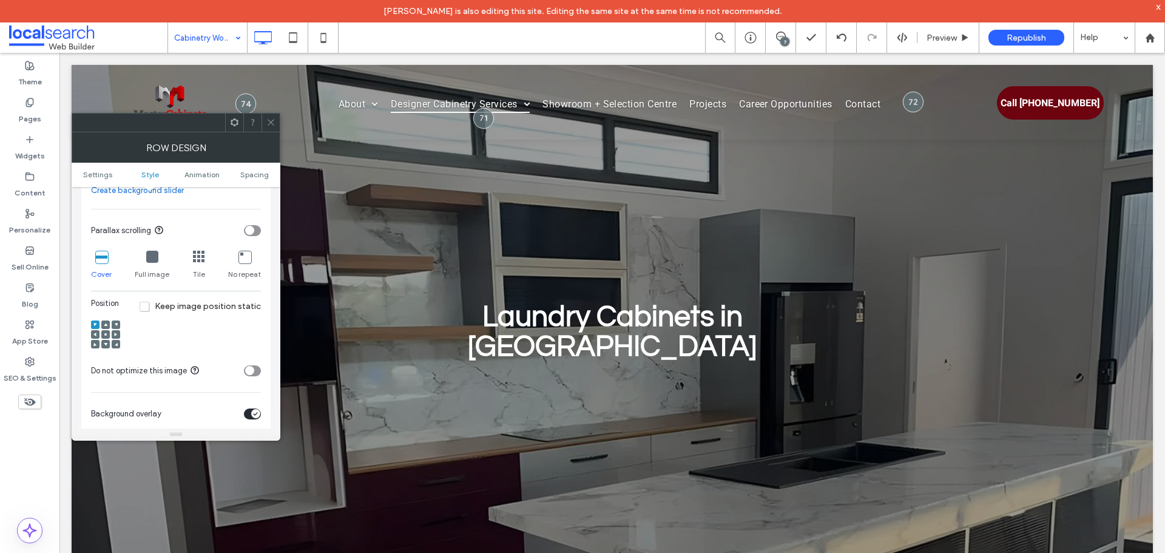
click at [267, 119] on icon at bounding box center [270, 122] width 9 height 9
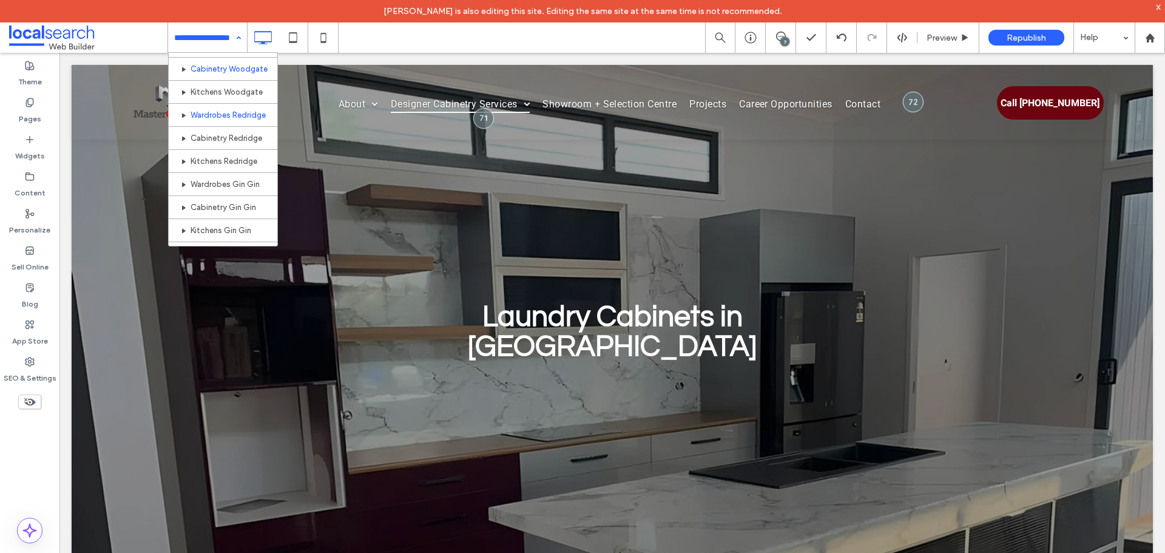
scroll to position [485, 0]
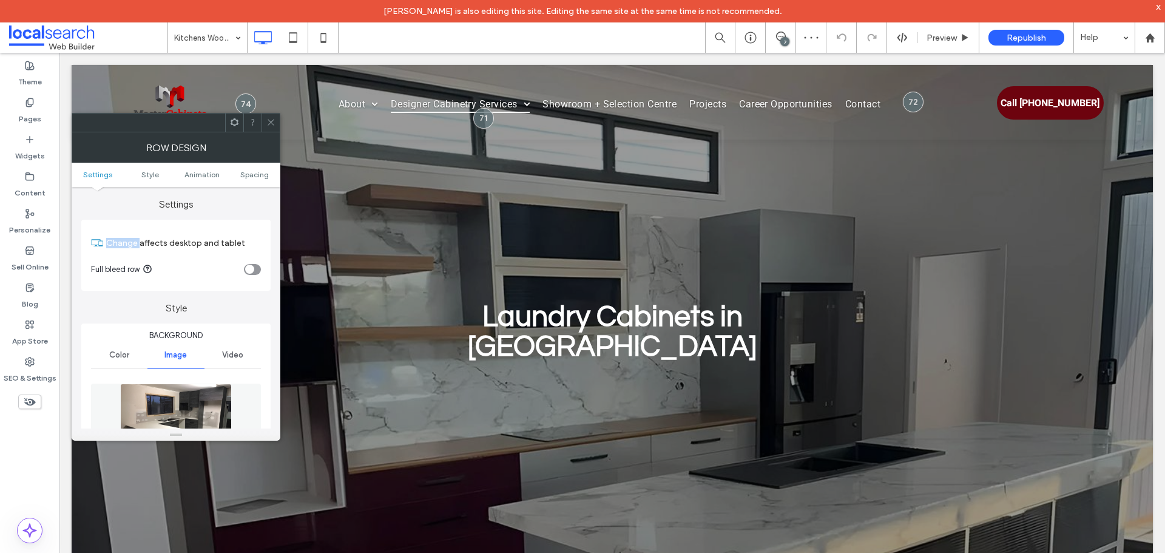
scroll to position [182, 0]
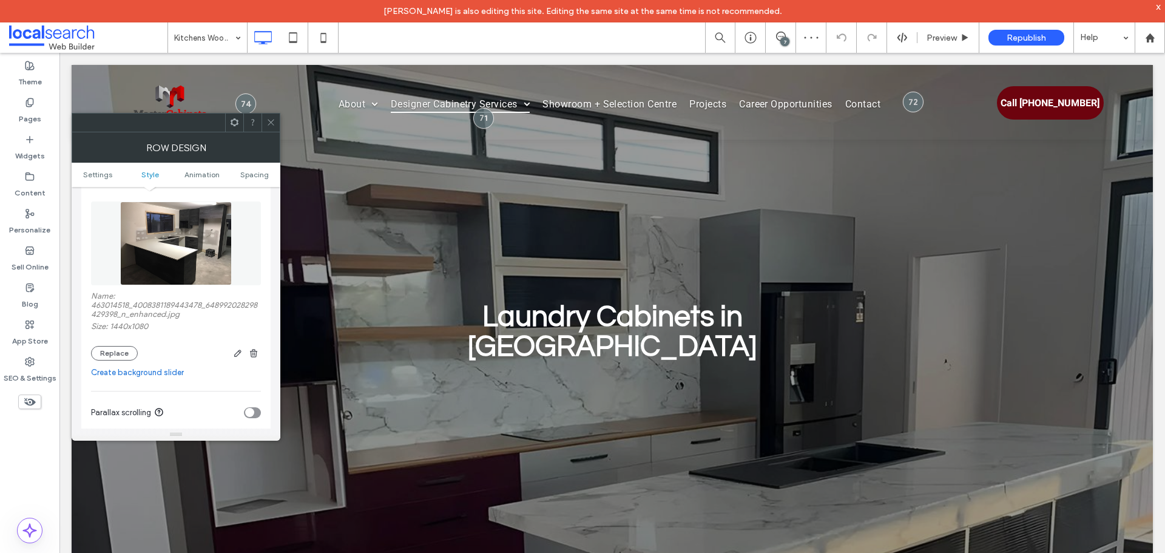
click at [267, 124] on icon at bounding box center [270, 122] width 9 height 9
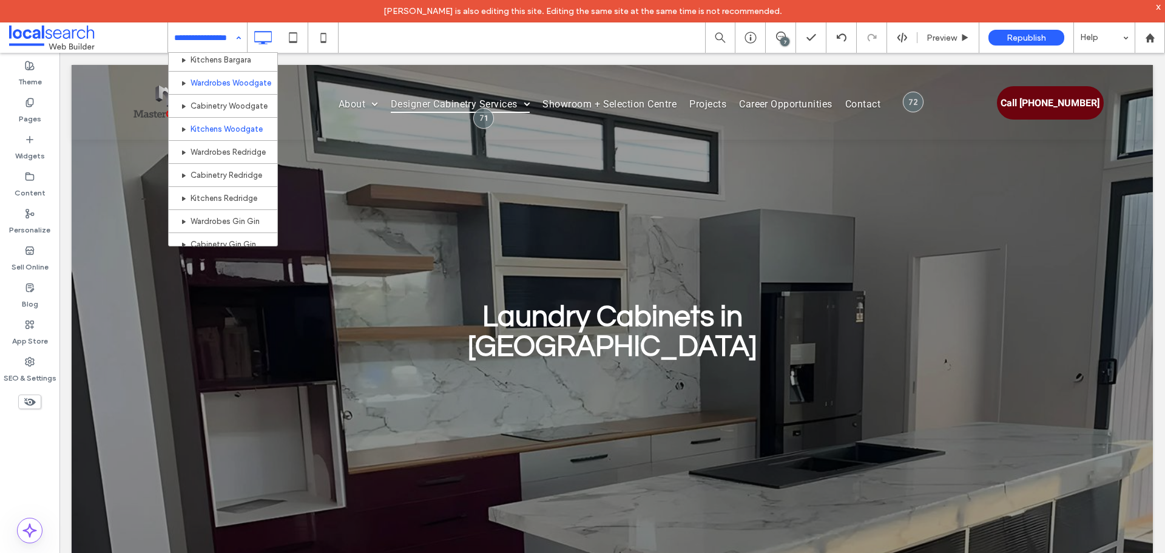
scroll to position [485, 0]
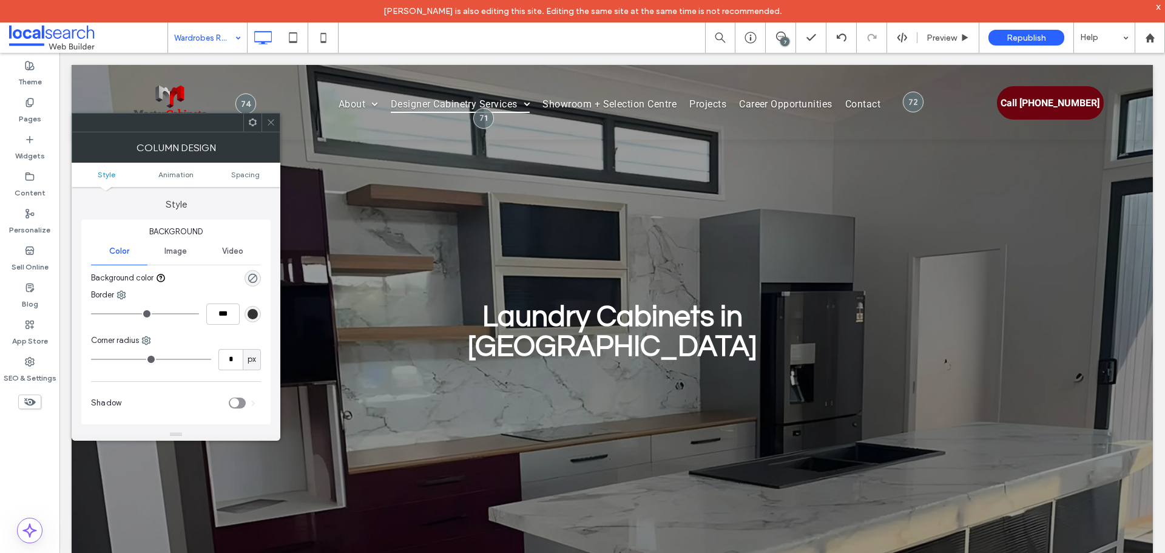
click at [274, 118] on icon at bounding box center [270, 122] width 9 height 9
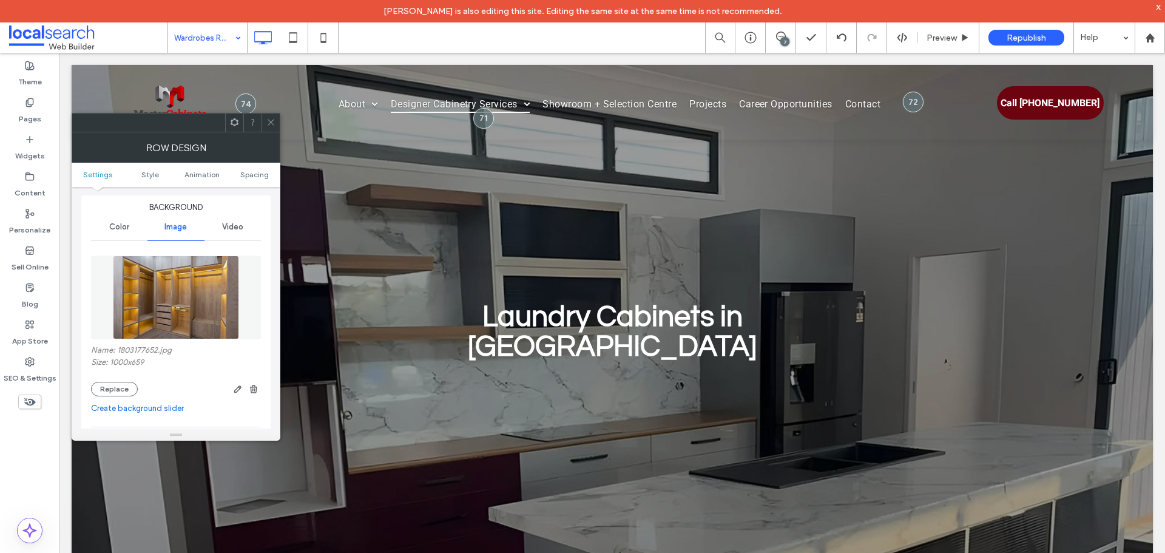
scroll to position [243, 0]
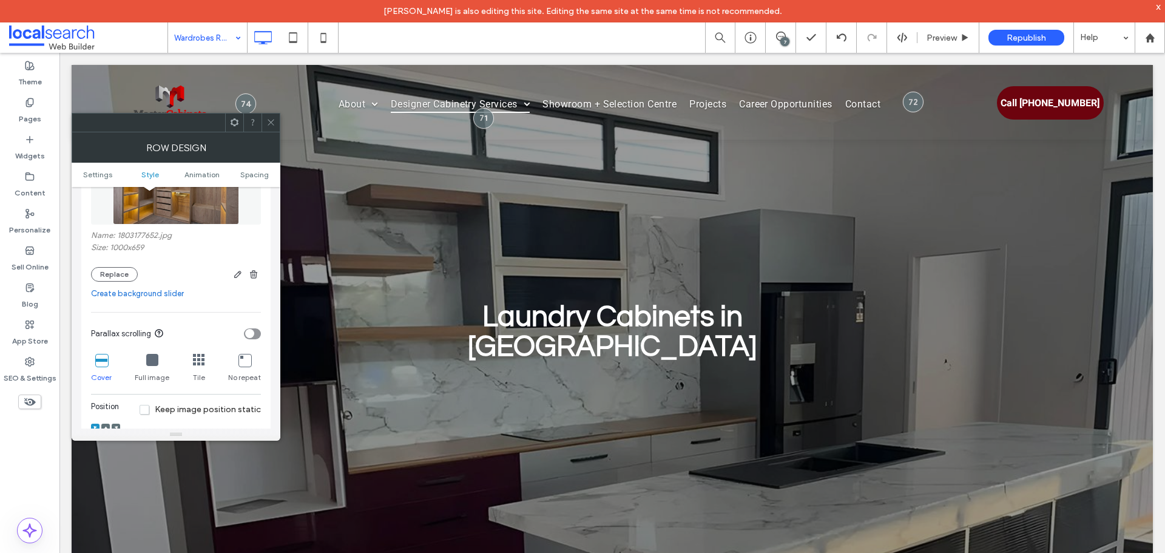
click at [271, 123] on icon at bounding box center [270, 122] width 9 height 9
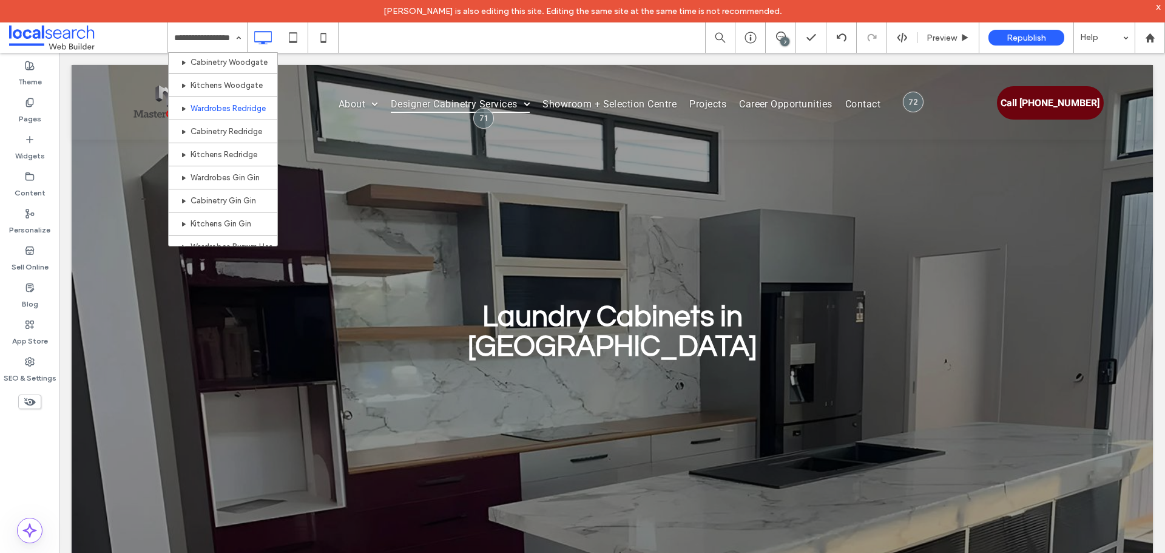
scroll to position [496, 0]
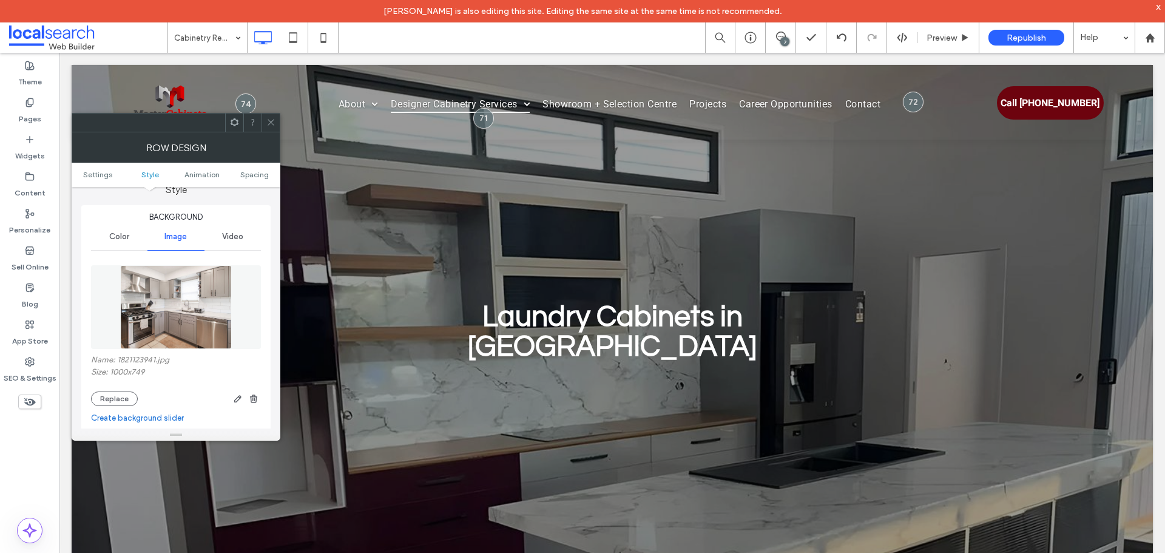
scroll to position [243, 0]
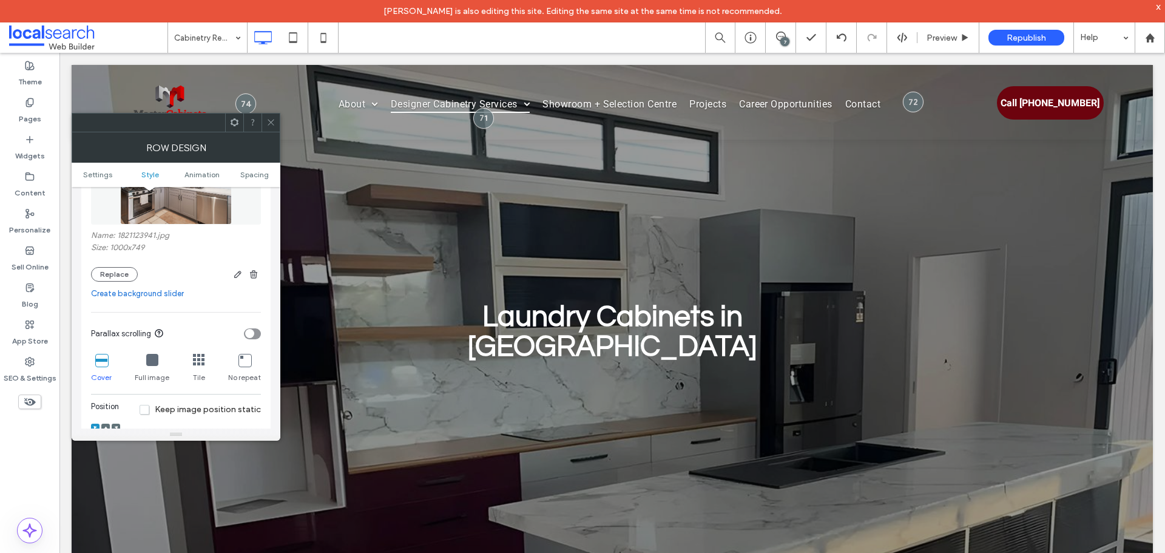
click at [271, 128] on span at bounding box center [270, 122] width 9 height 18
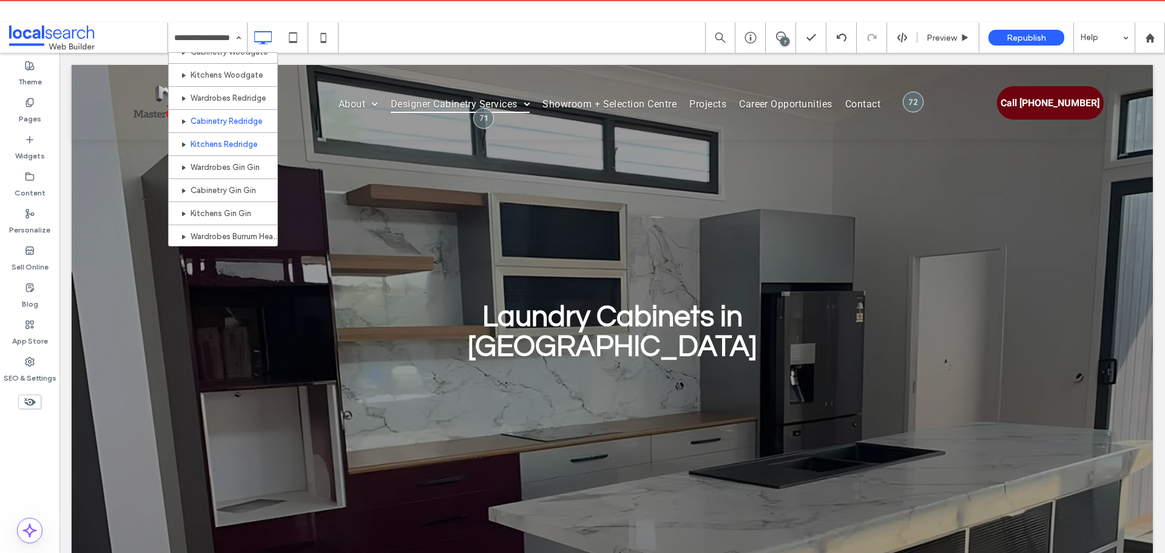
scroll to position [546, 0]
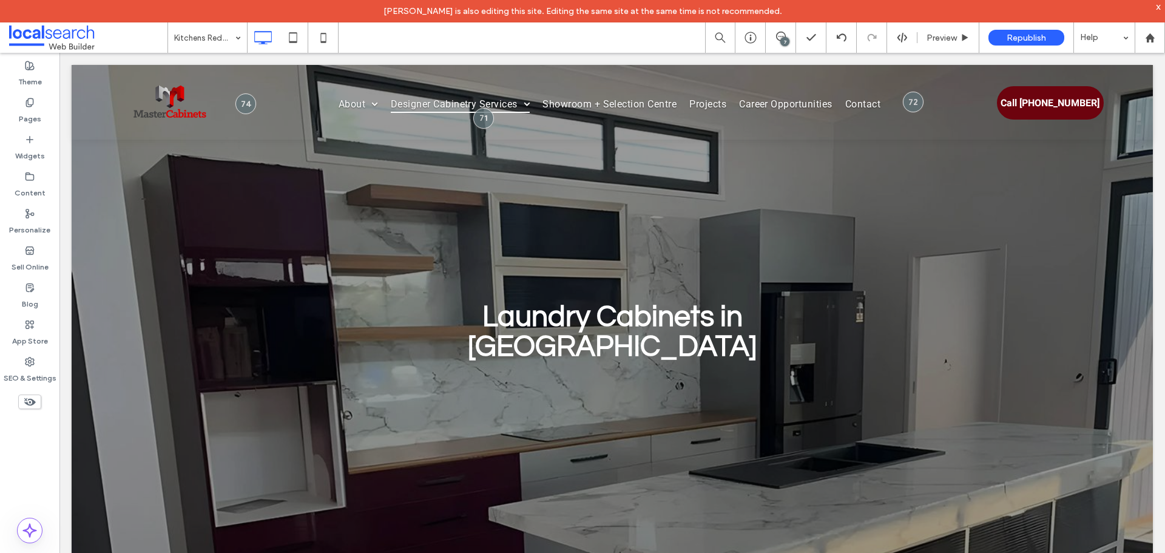
drag, startPoint x: 250, startPoint y: 133, endPoint x: 237, endPoint y: 132, distance: 12.8
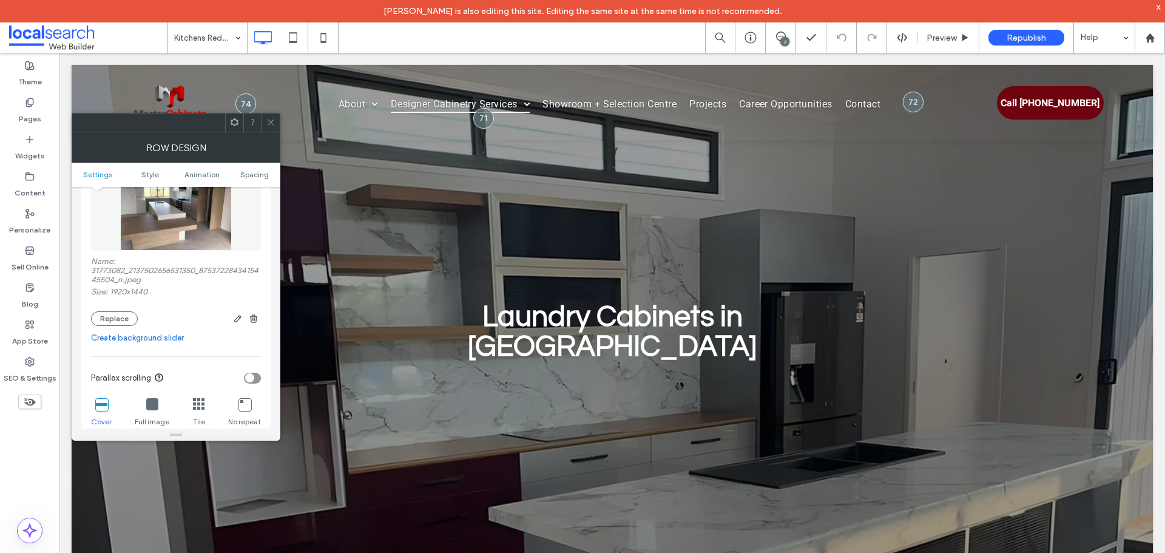
scroll to position [243, 0]
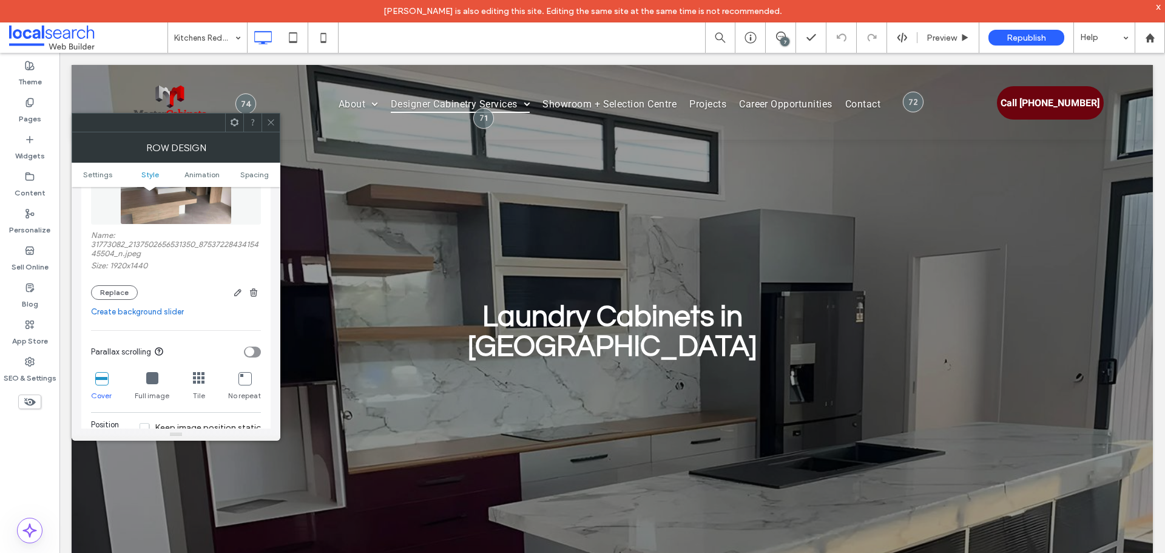
click at [265, 115] on div at bounding box center [270, 122] width 18 height 18
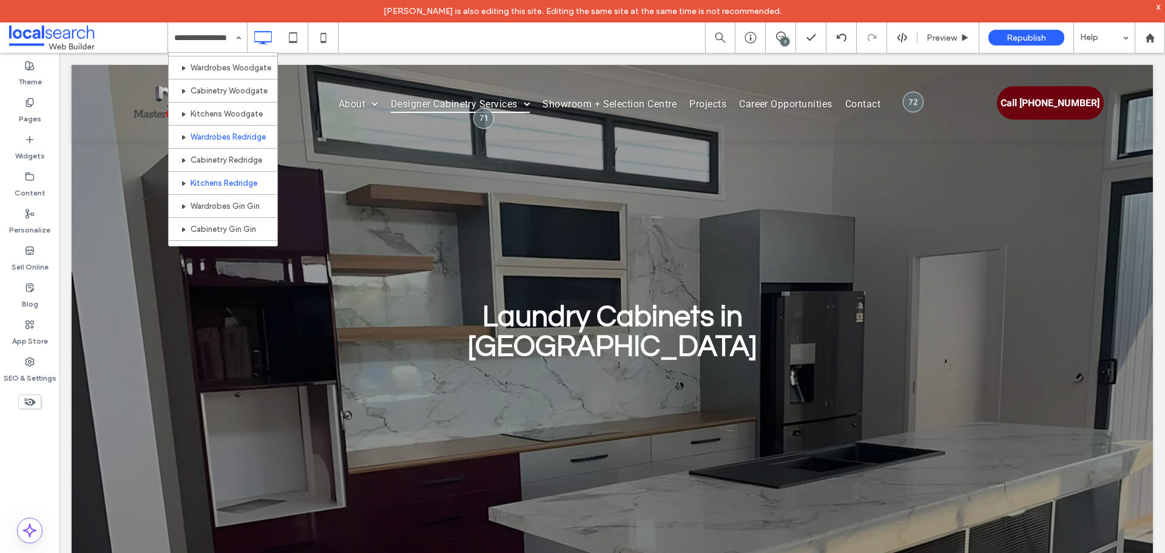
scroll to position [546, 0]
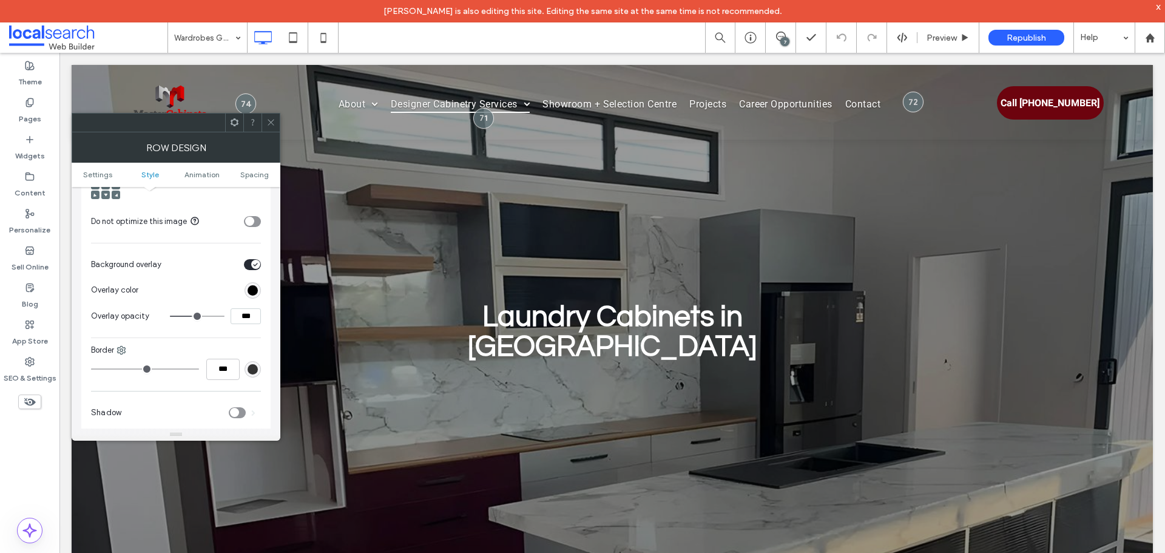
scroll to position [546, 0]
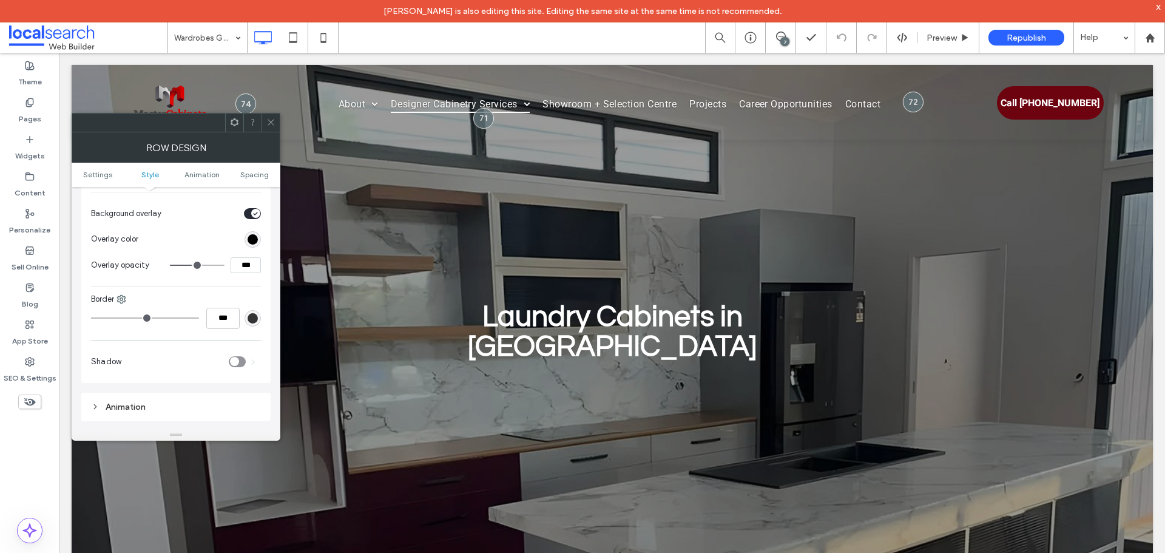
click at [268, 126] on icon at bounding box center [270, 122] width 9 height 9
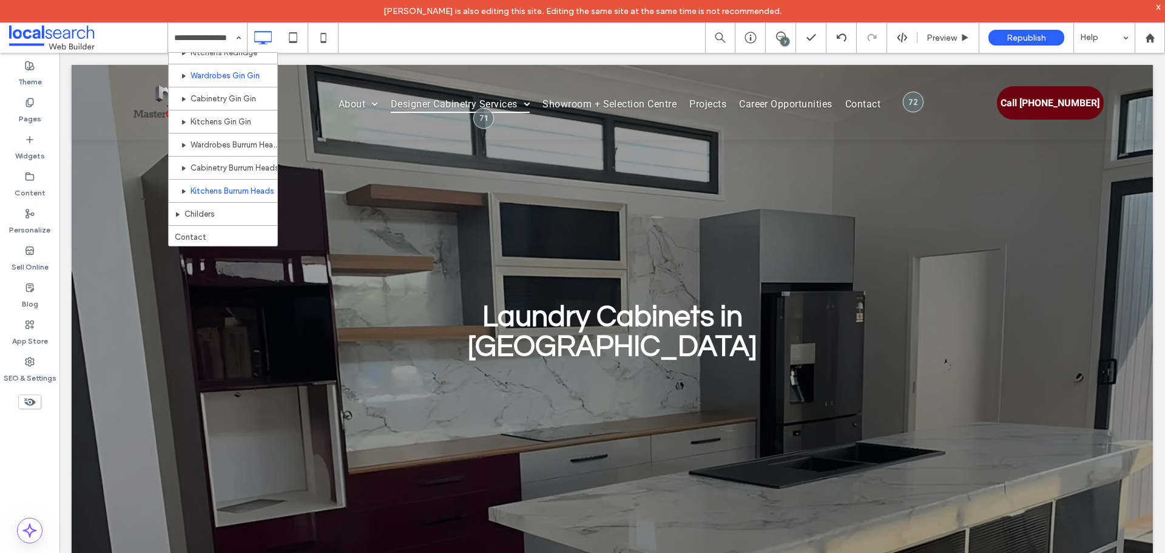
scroll to position [617, 0]
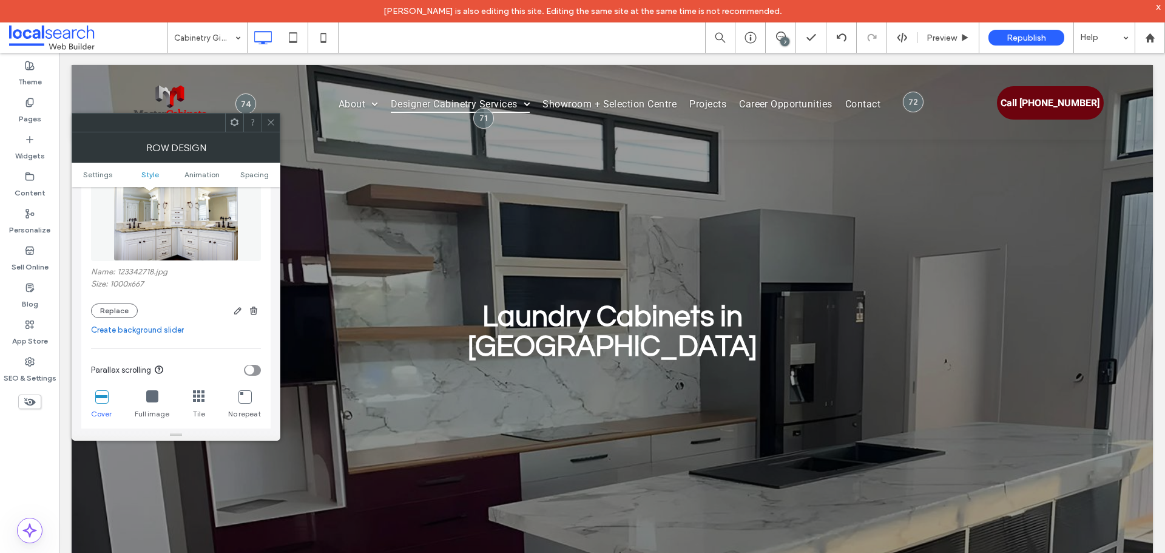
scroll to position [303, 0]
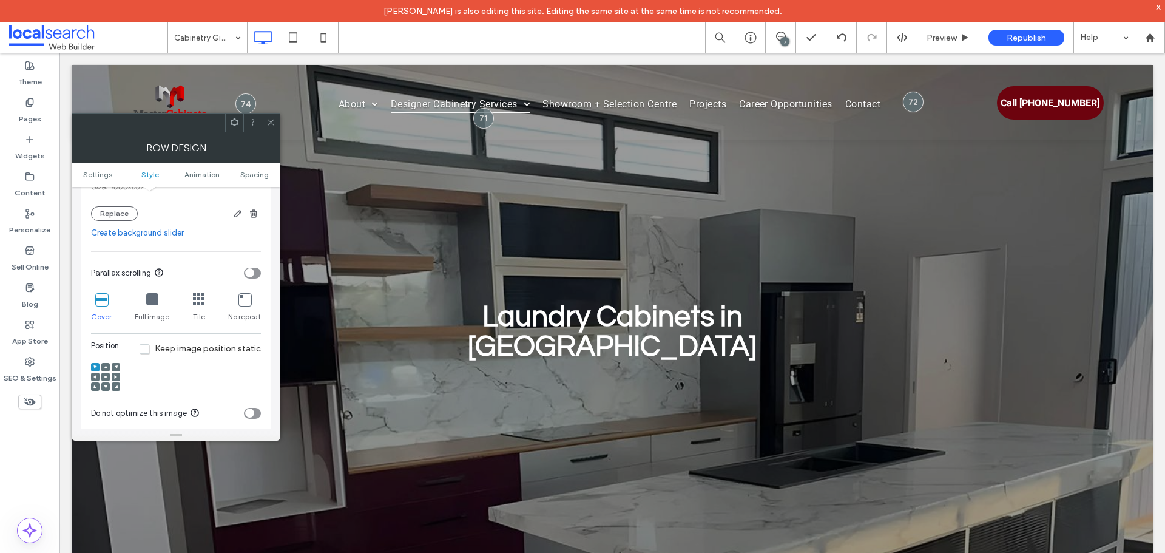
click at [272, 116] on span at bounding box center [270, 122] width 9 height 18
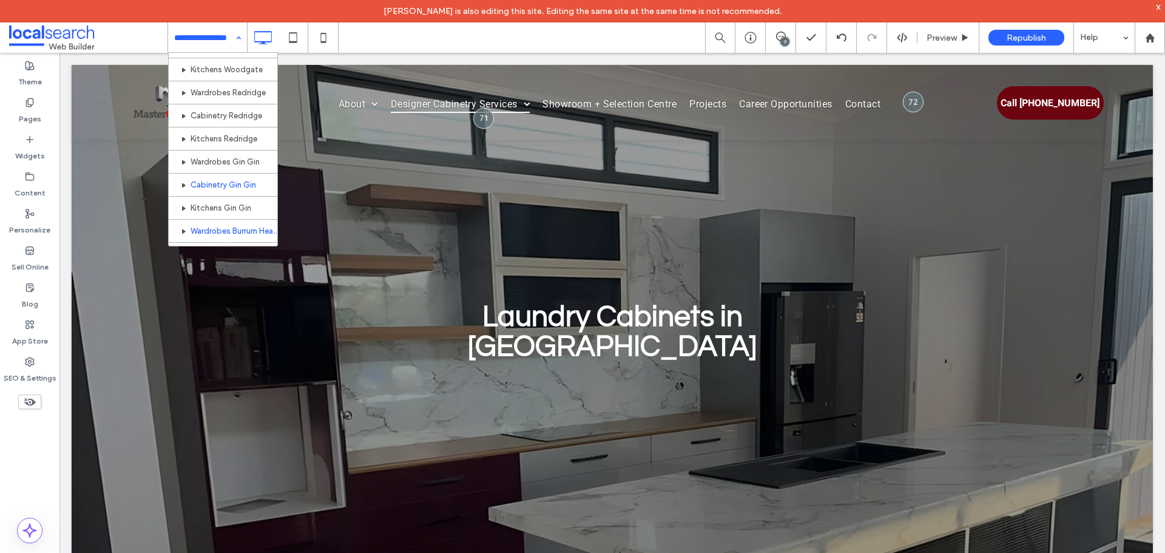
scroll to position [617, 0]
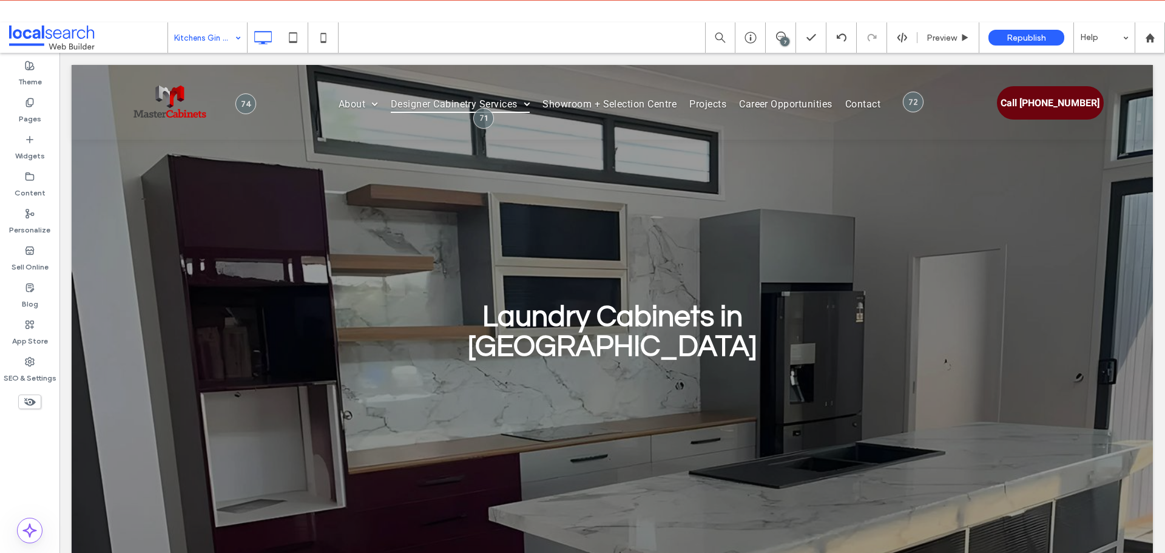
drag, startPoint x: 198, startPoint y: 34, endPoint x: 203, endPoint y: 47, distance: 14.2
click at [198, 34] on input at bounding box center [204, 37] width 61 height 30
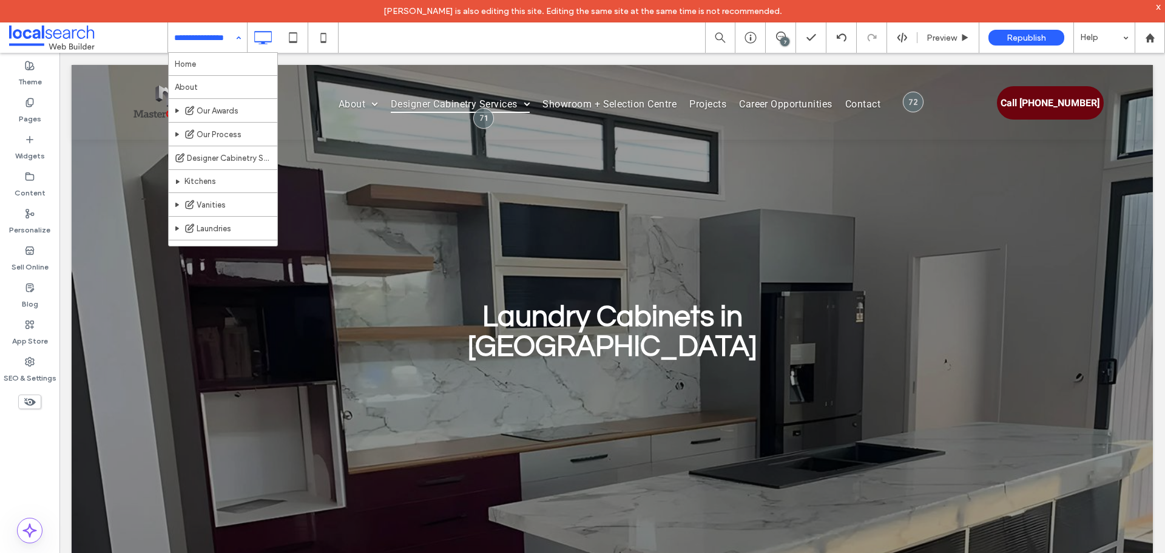
scroll to position [303, 0]
click at [779, 34] on icon at bounding box center [781, 37] width 10 height 10
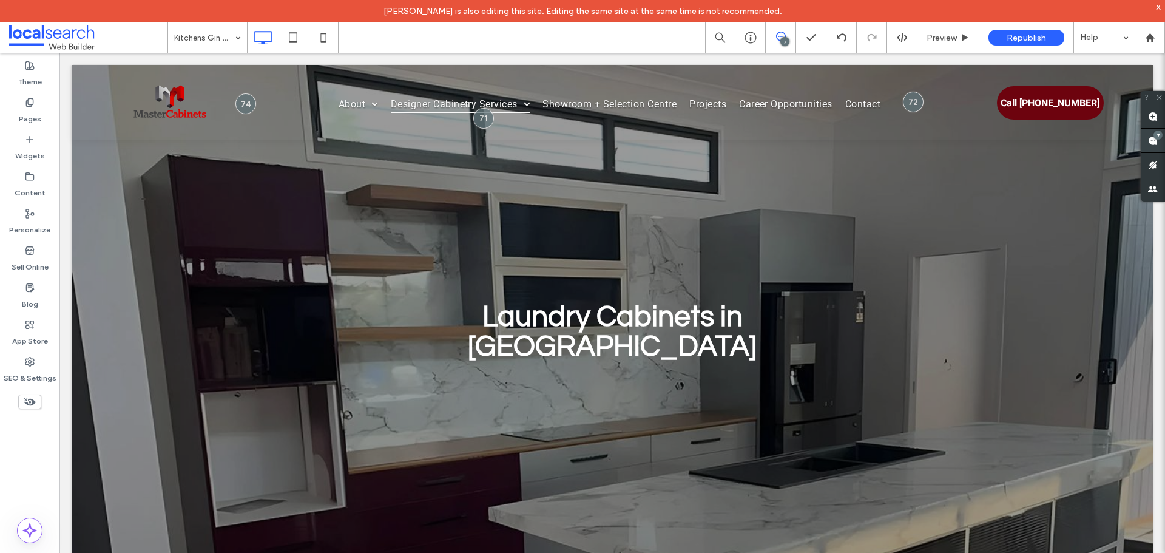
click at [1152, 136] on use at bounding box center [1153, 141] width 10 height 10
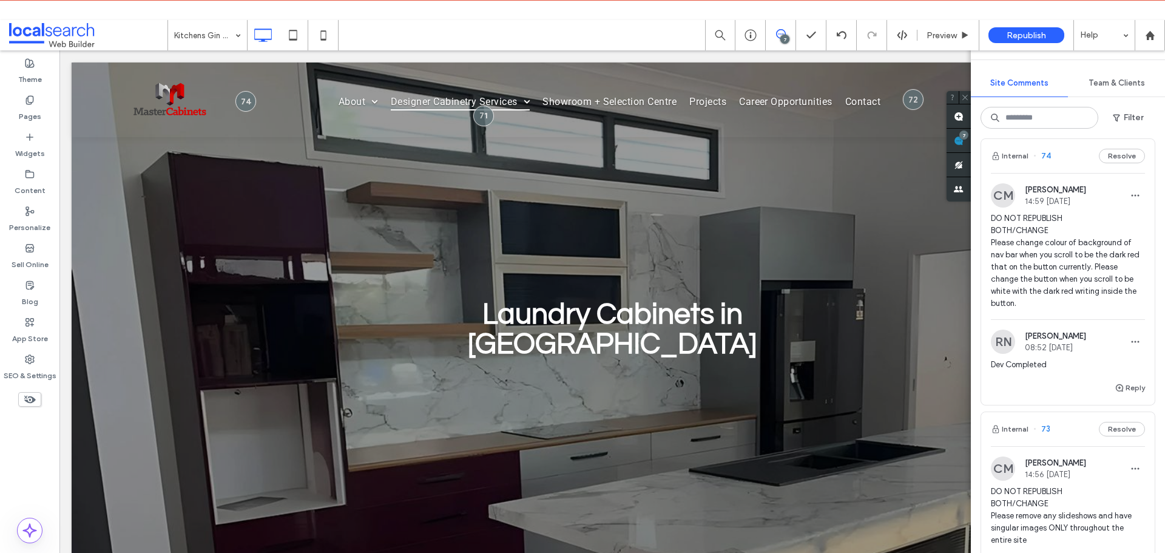
scroll to position [0, 0]
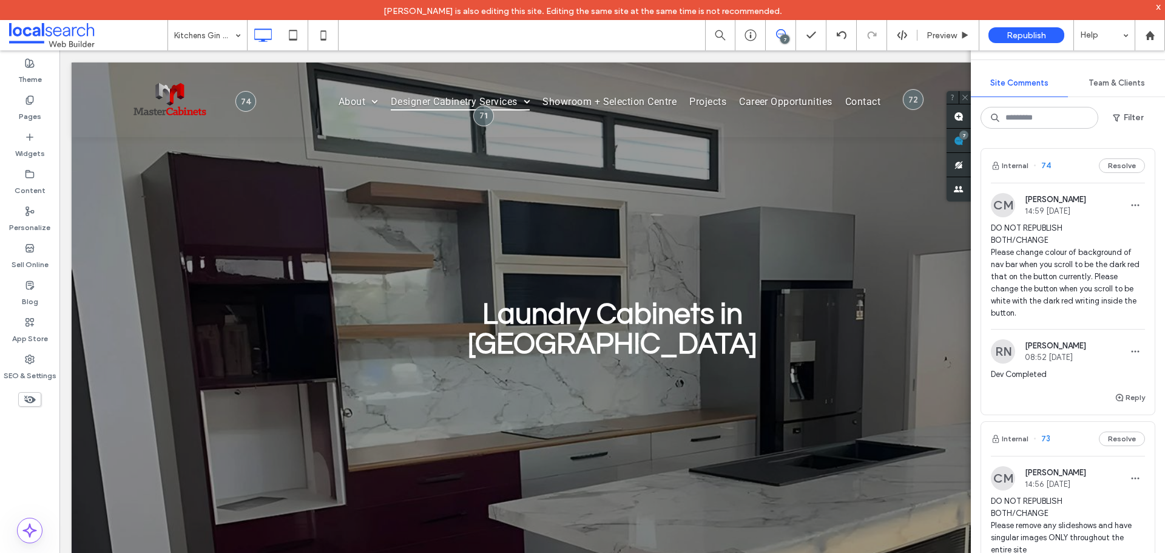
click at [1036, 267] on span "DO NOT REPUBLISH BOTH/CHANGE Please change colour of background of nav bar when…" at bounding box center [1067, 270] width 154 height 97
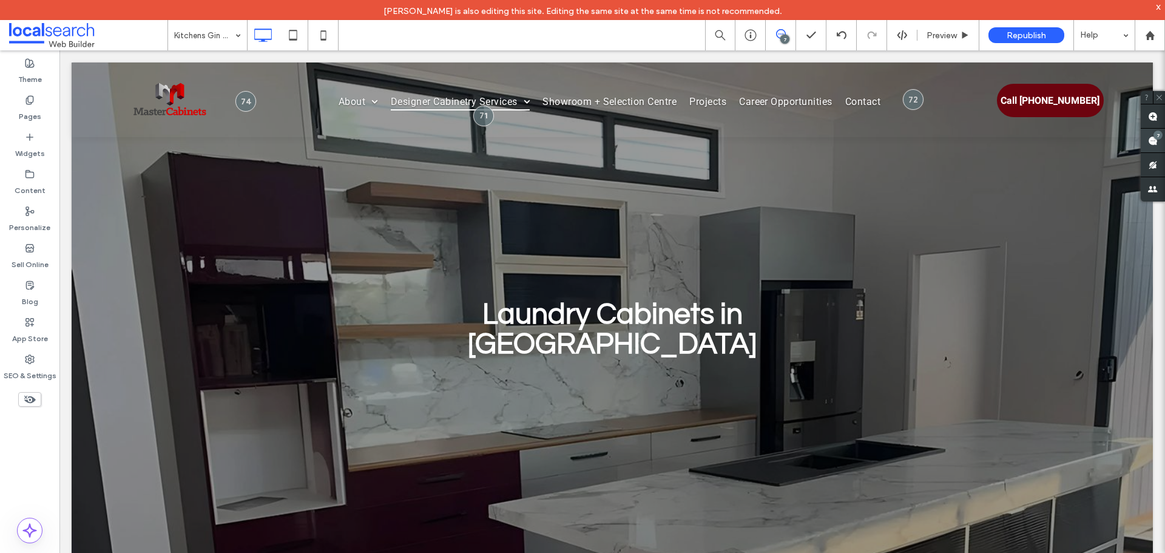
click at [1149, 137] on use at bounding box center [1153, 141] width 10 height 10
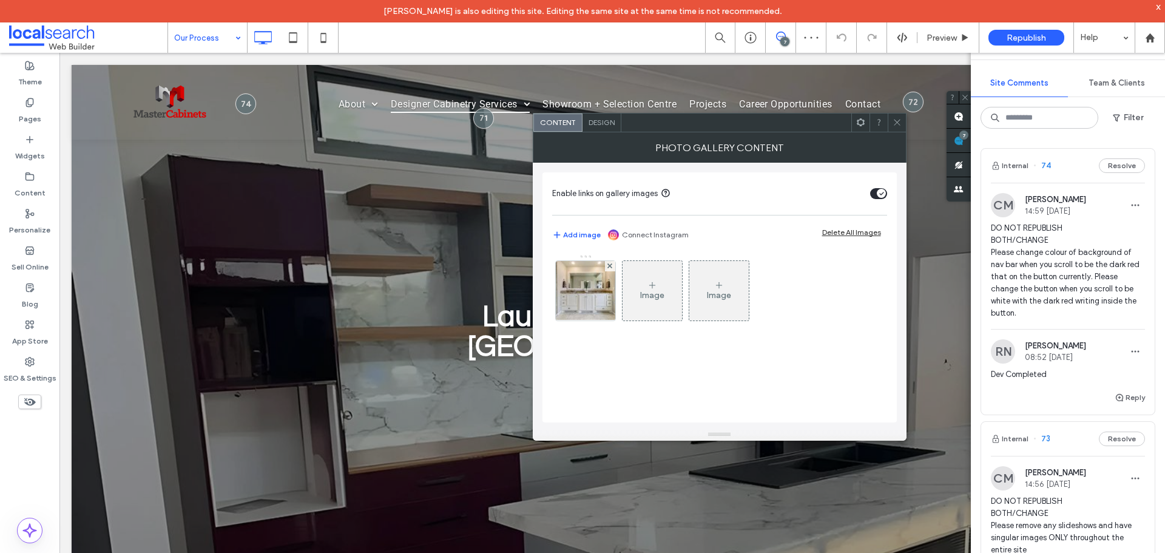
drag, startPoint x: 570, startPoint y: 308, endPoint x: 781, endPoint y: 334, distance: 213.4
click at [572, 307] on img at bounding box center [585, 290] width 90 height 59
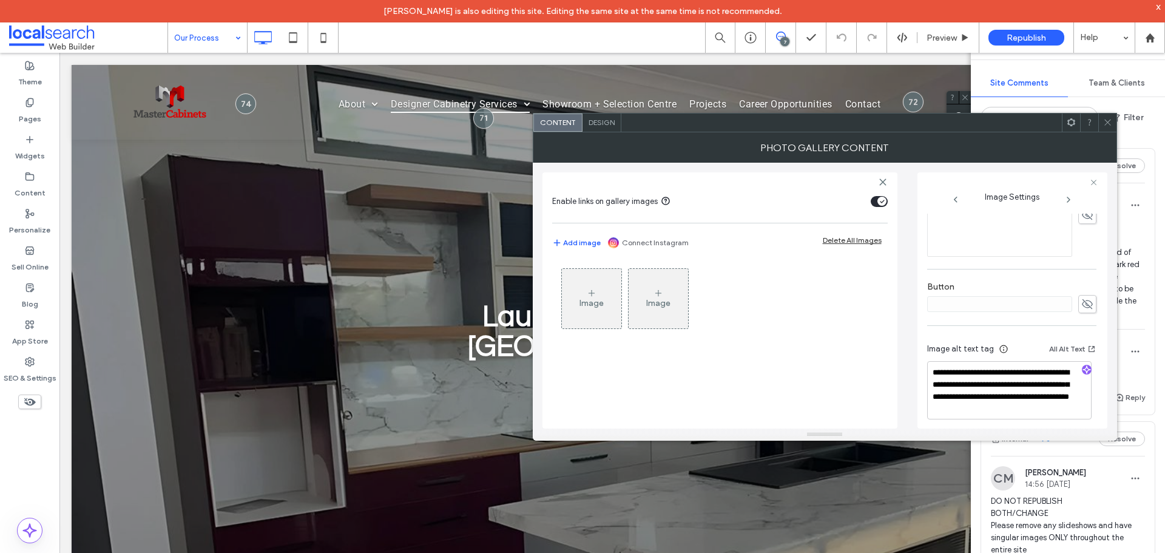
scroll to position [371, 0]
click at [617, 121] on div "Design" at bounding box center [601, 122] width 39 height 18
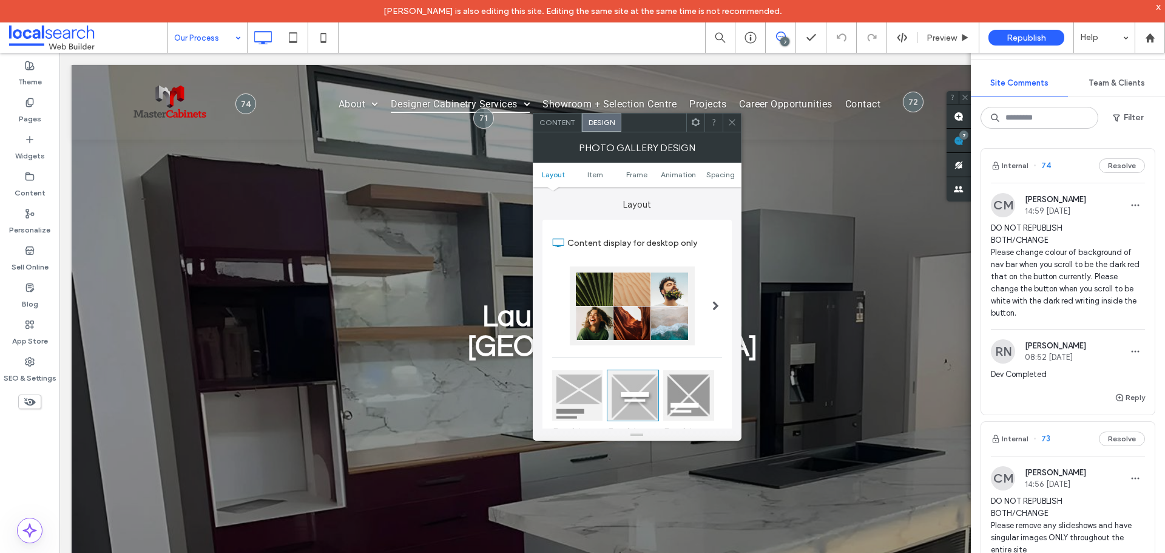
click at [565, 129] on div "Content" at bounding box center [557, 122] width 49 height 18
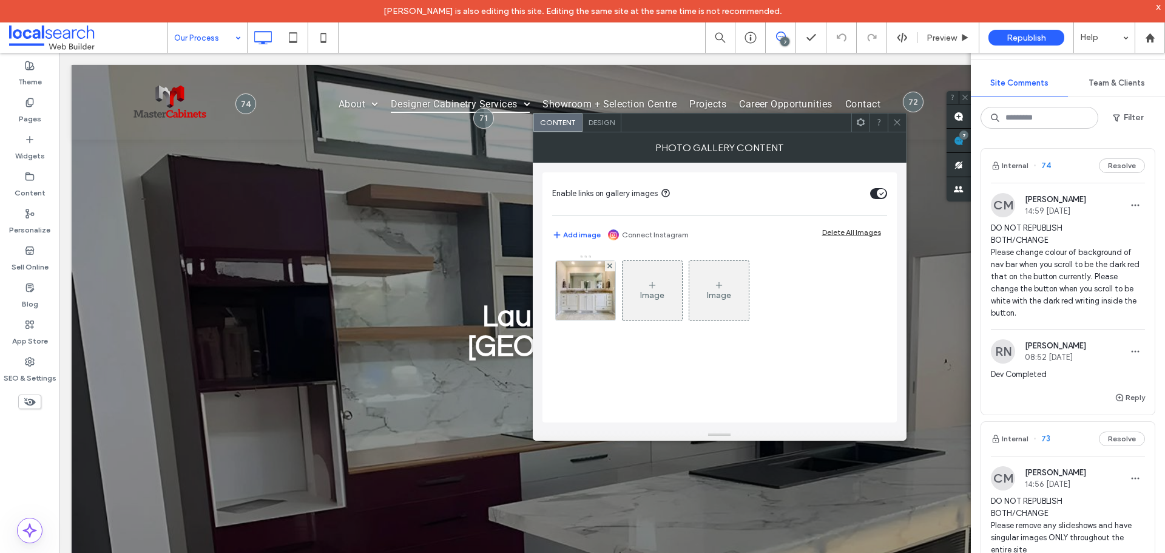
drag, startPoint x: 903, startPoint y: 126, endPoint x: 889, endPoint y: 133, distance: 16.0
click at [903, 125] on div at bounding box center [896, 122] width 18 height 18
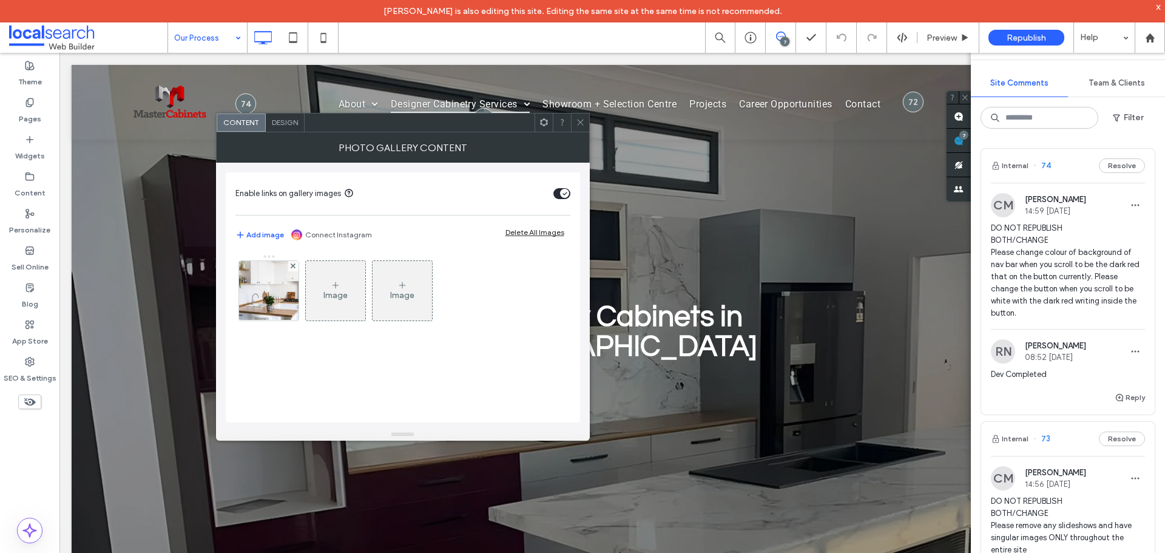
click at [283, 303] on img at bounding box center [269, 290] width 90 height 59
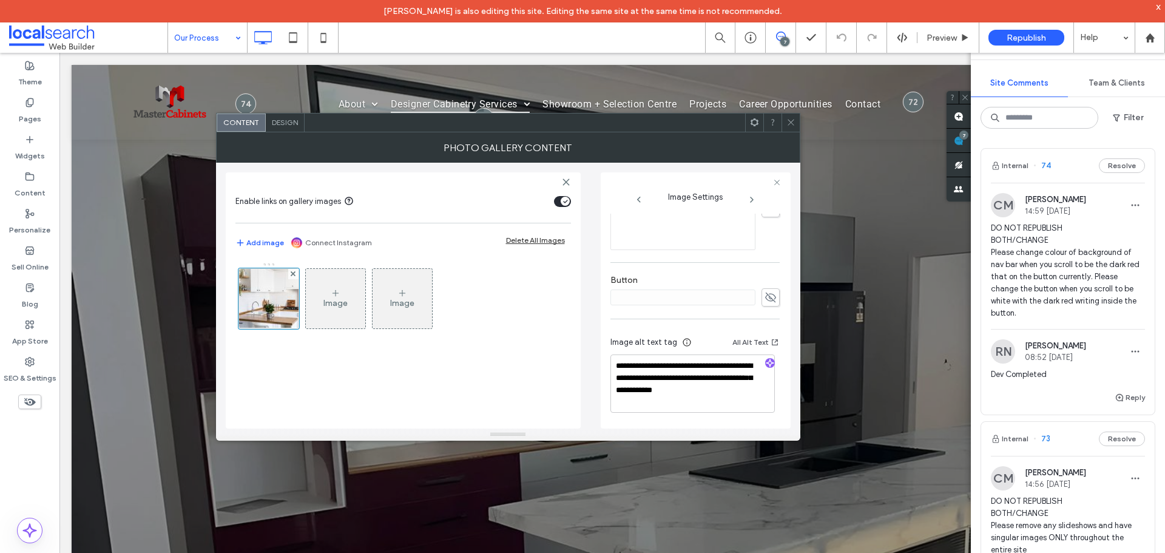
click at [790, 127] on span at bounding box center [790, 122] width 9 height 18
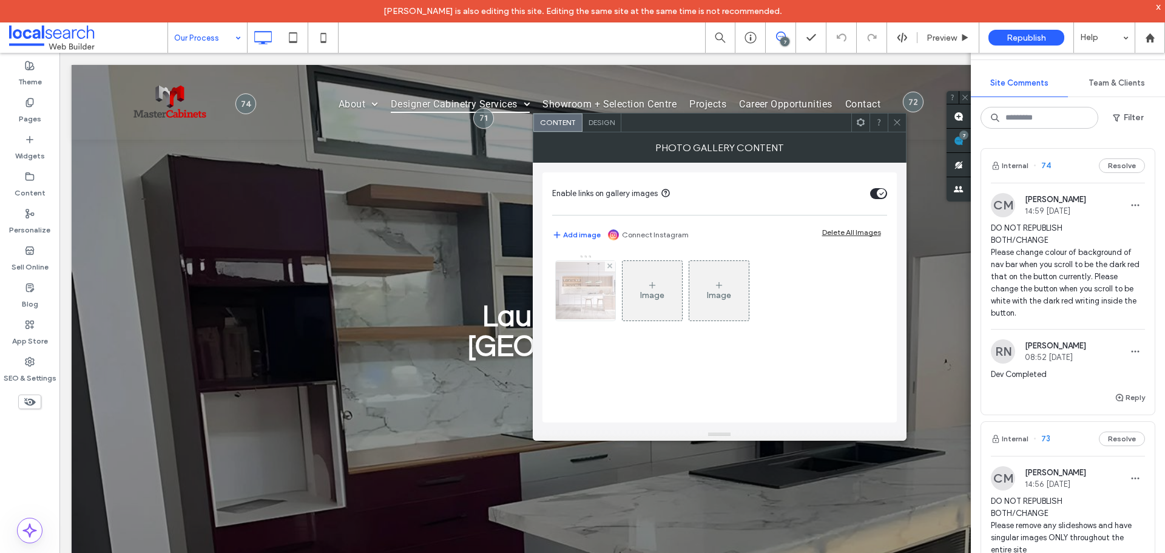
click at [586, 295] on img at bounding box center [585, 290] width 97 height 58
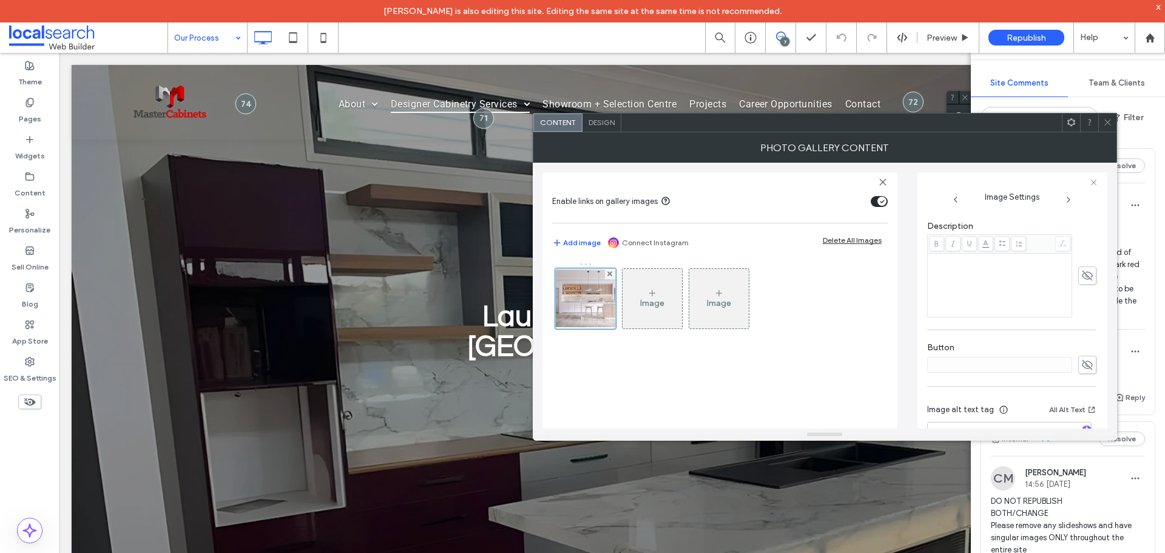
scroll to position [358, 0]
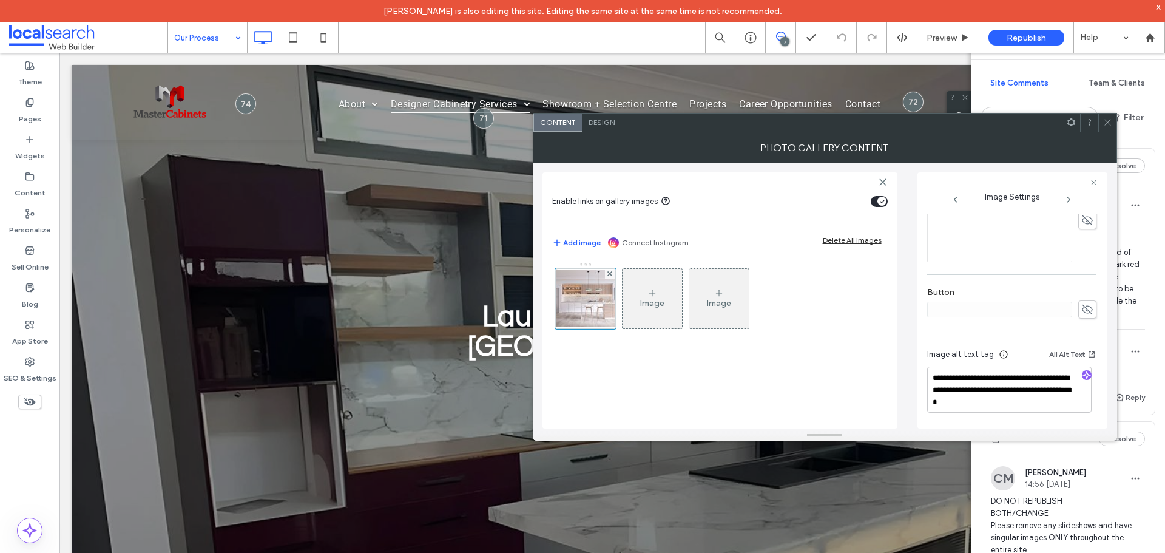
click at [1106, 125] on icon at bounding box center [1107, 122] width 9 height 9
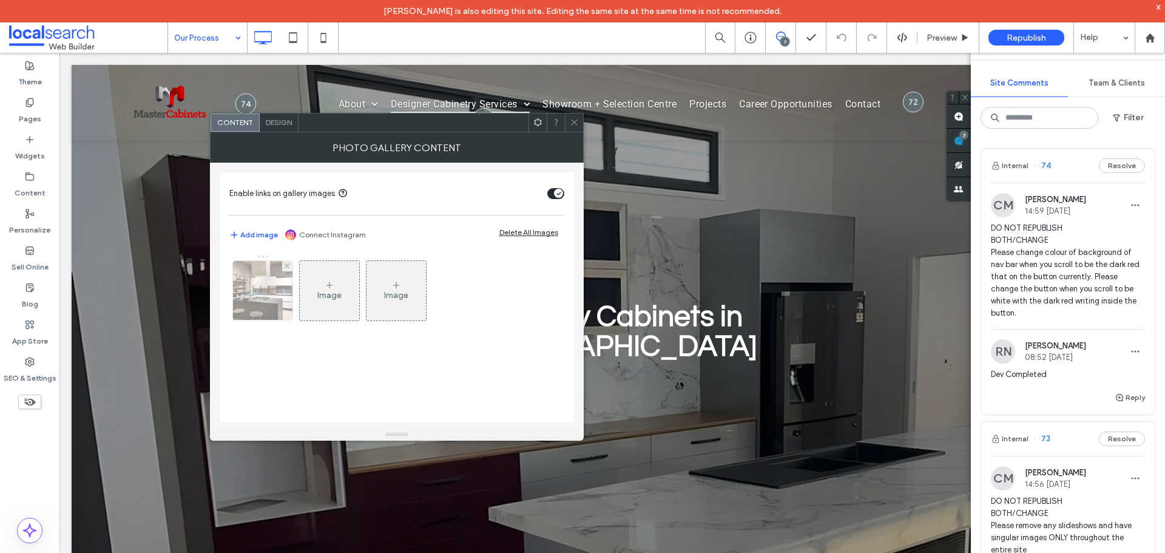
click at [235, 312] on img at bounding box center [262, 290] width 89 height 59
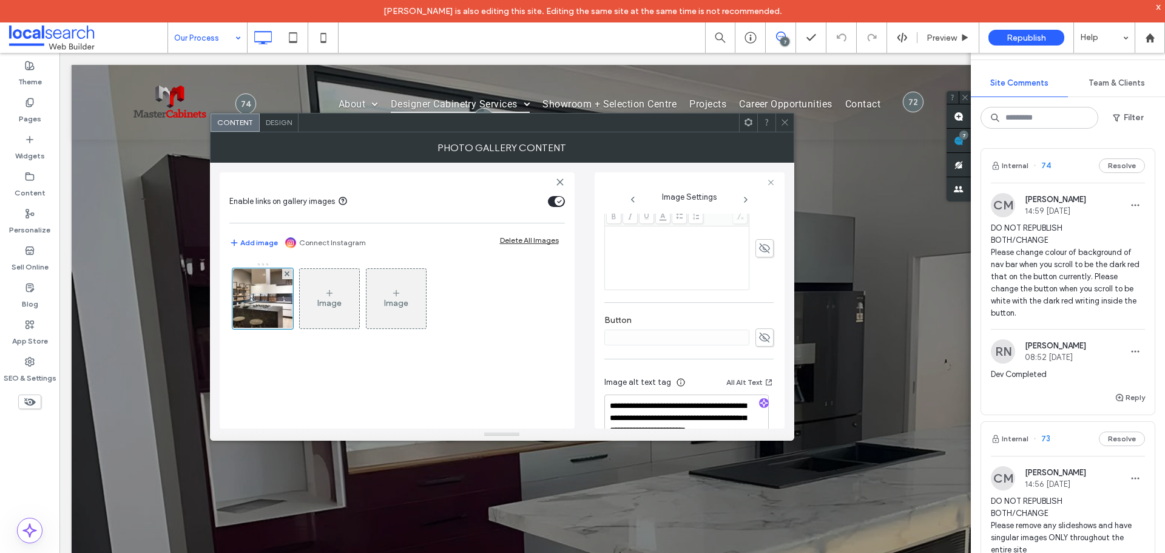
scroll to position [371, 0]
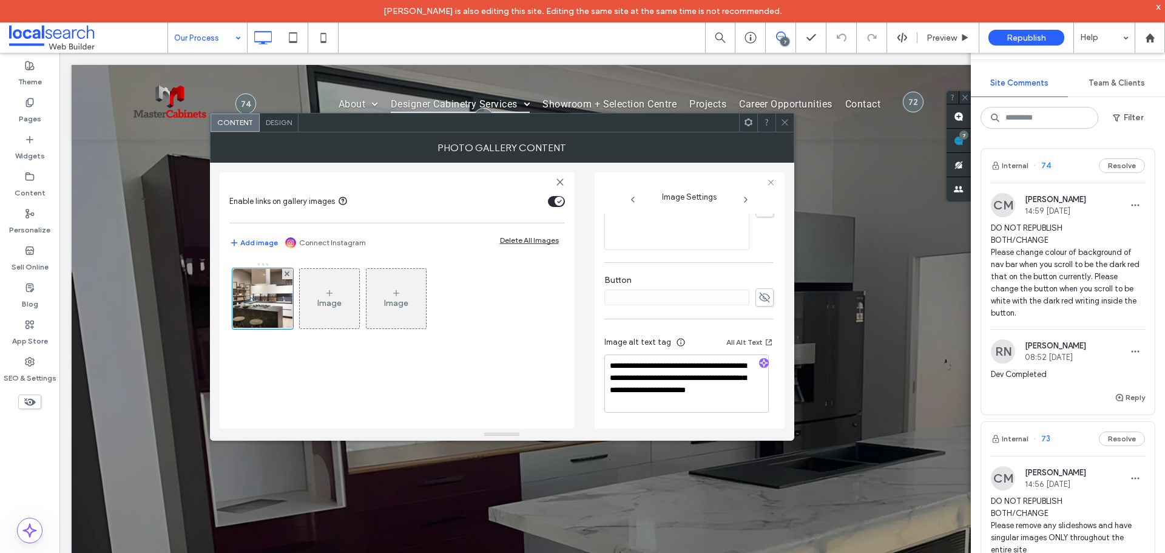
click at [782, 119] on icon at bounding box center [784, 122] width 9 height 9
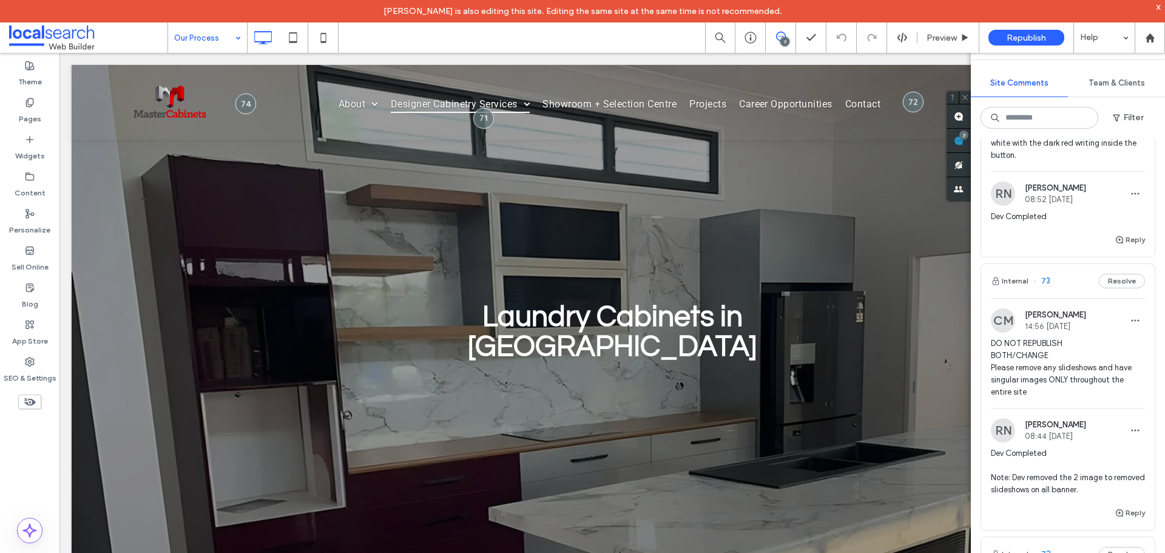
scroll to position [182, 0]
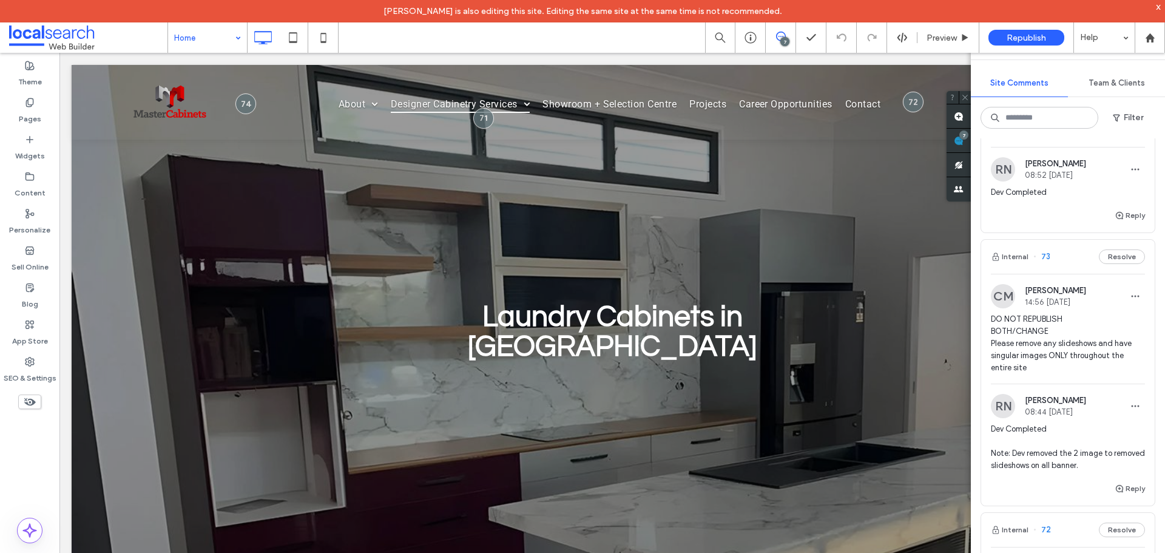
click at [213, 47] on div at bounding box center [582, 276] width 1165 height 553
click at [1157, 4] on div "x" at bounding box center [1157, 6] width 5 height 10
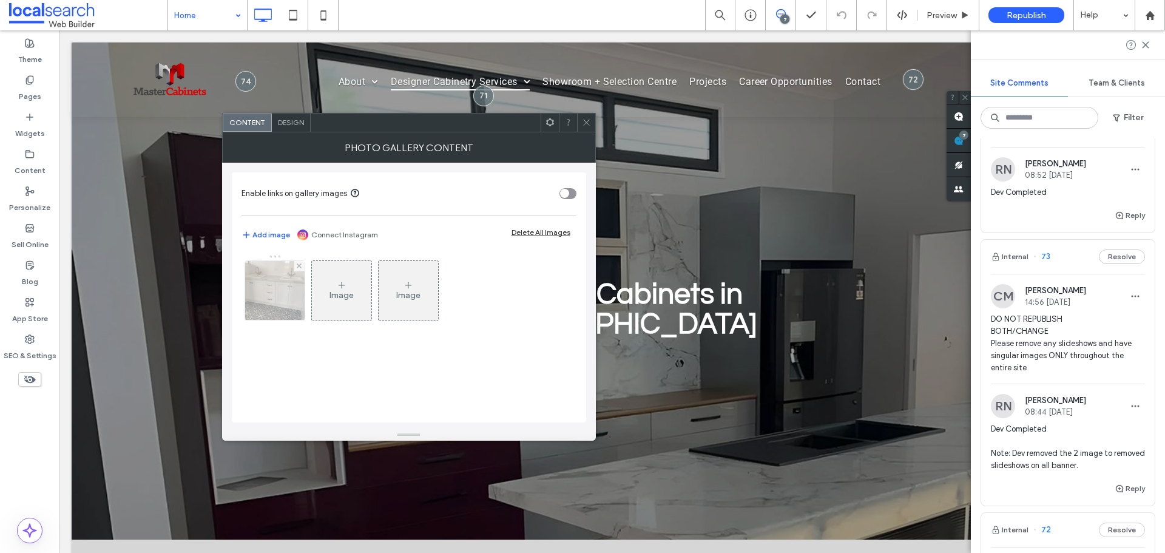
click at [288, 303] on div at bounding box center [274, 290] width 59 height 59
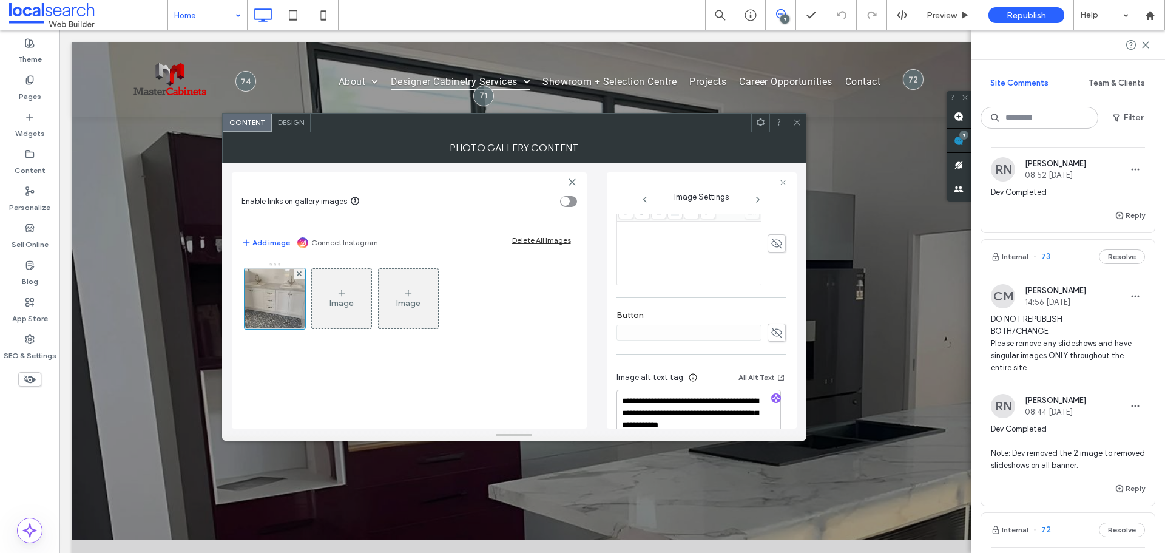
scroll to position [338, 0]
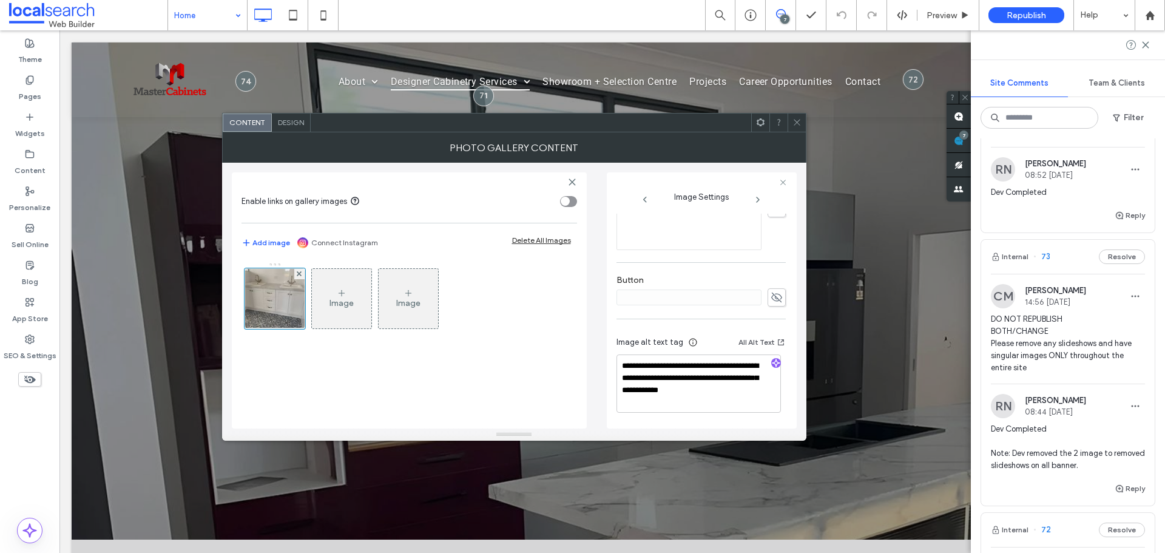
click at [569, 204] on div "toggle" at bounding box center [564, 201] width 9 height 9
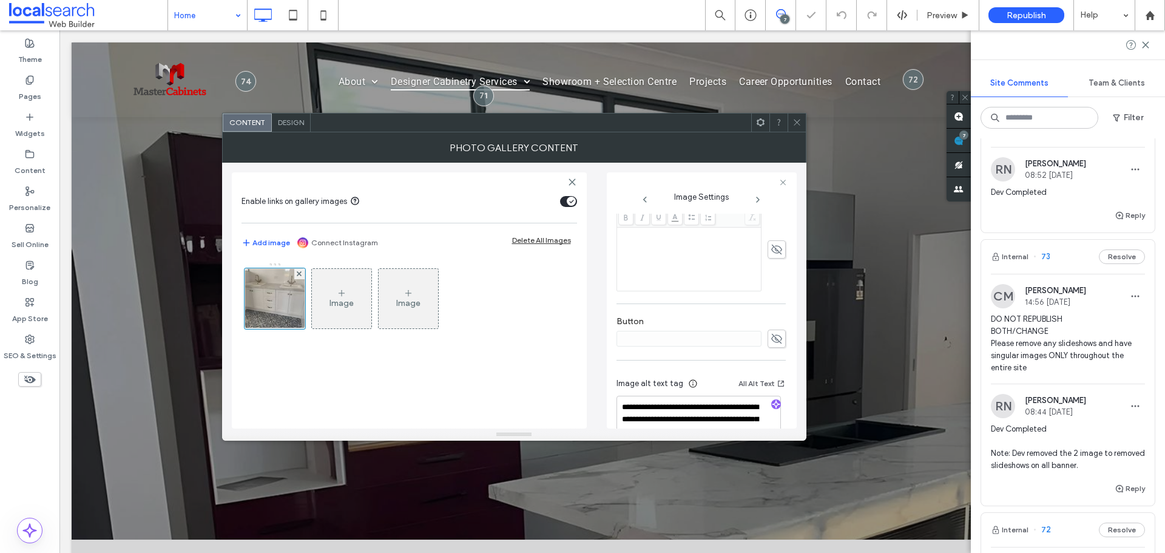
scroll to position [380, 0]
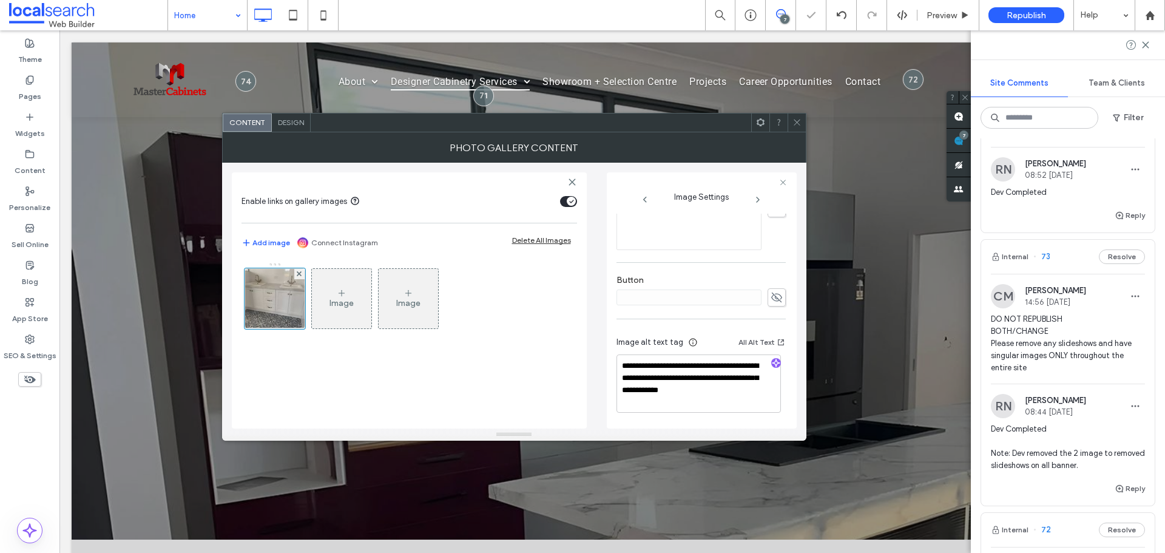
click at [798, 120] on icon at bounding box center [796, 122] width 9 height 9
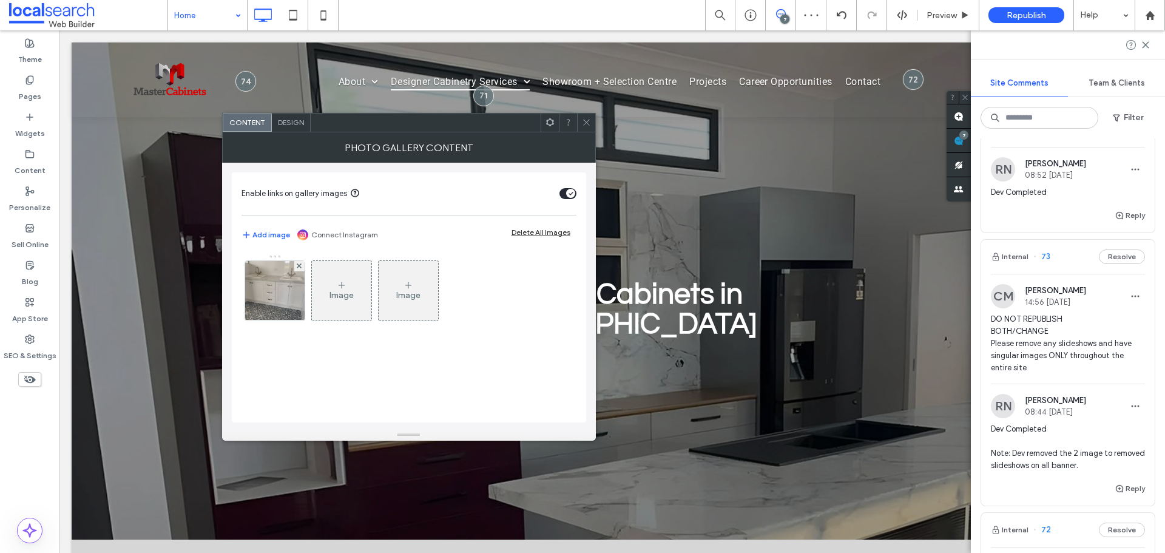
click at [570, 189] on div "toggle" at bounding box center [570, 193] width 9 height 9
click at [270, 291] on img at bounding box center [274, 290] width 79 height 59
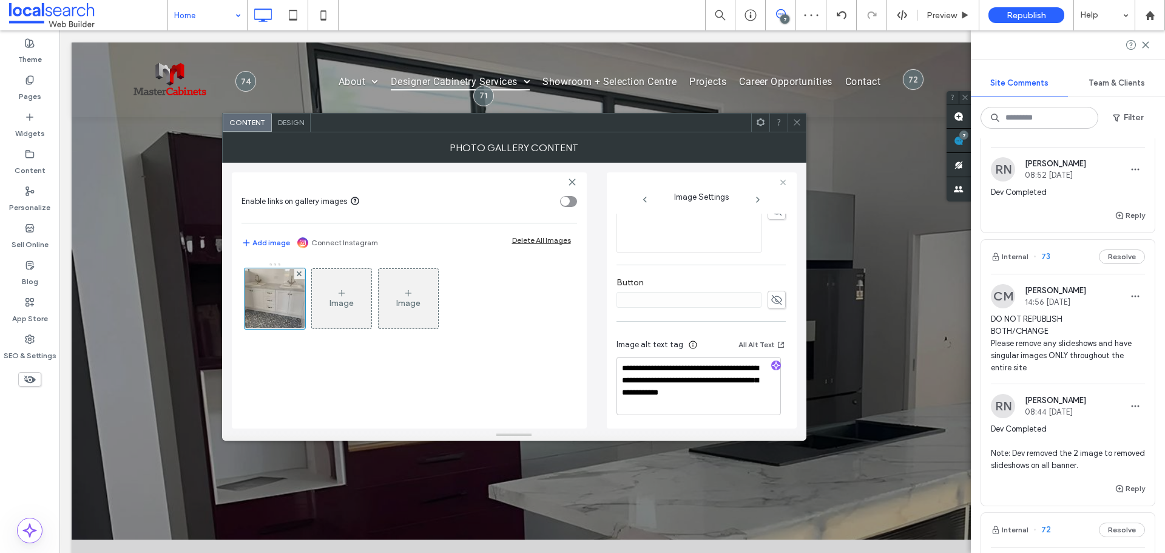
scroll to position [338, 0]
click at [798, 126] on icon at bounding box center [796, 122] width 9 height 9
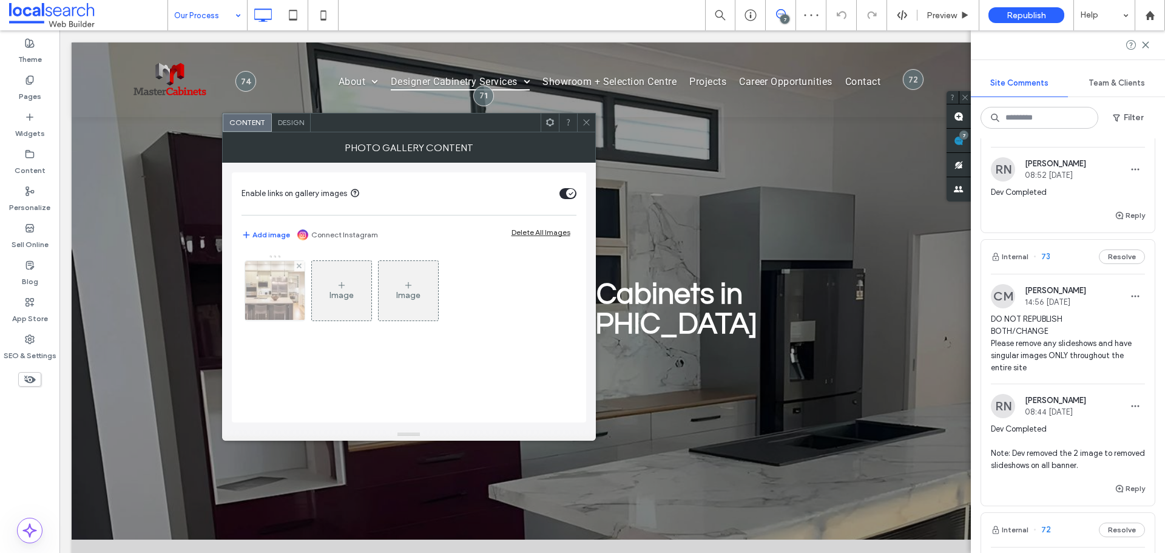
click at [278, 300] on img at bounding box center [274, 290] width 88 height 59
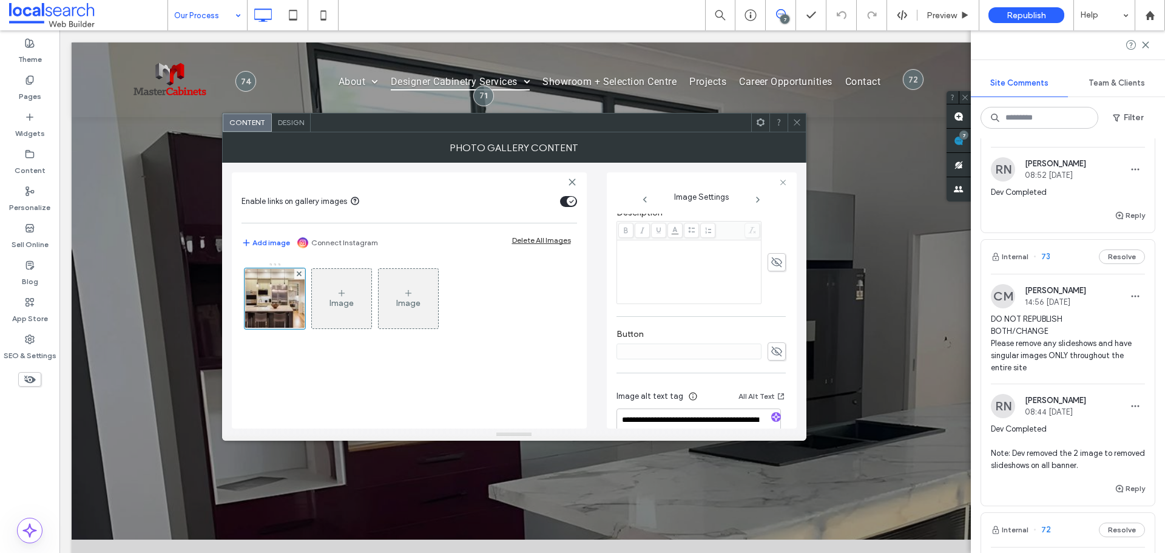
scroll to position [364, 0]
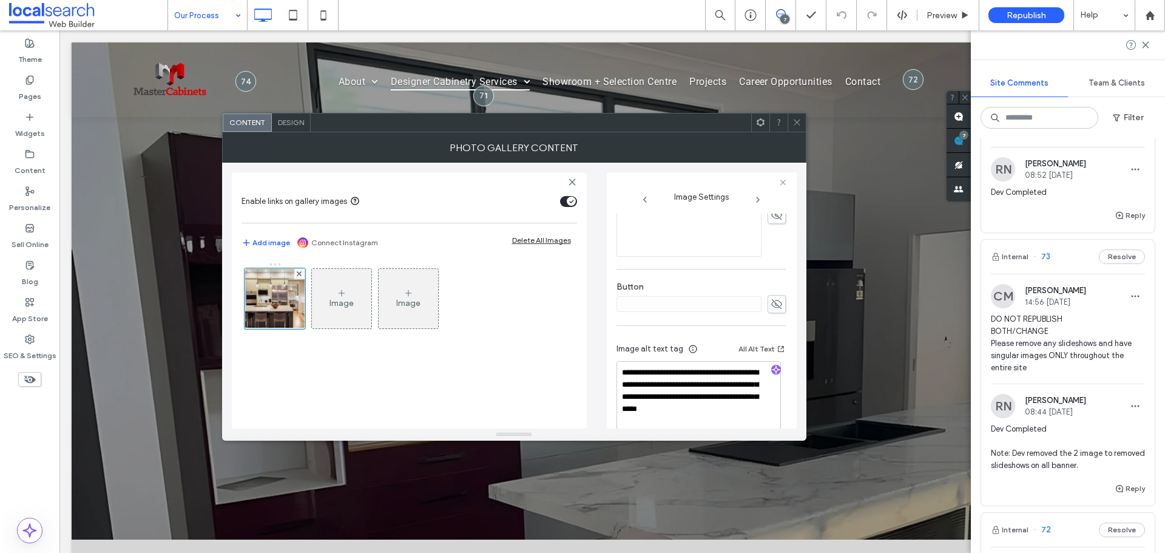
click at [759, 129] on span at bounding box center [760, 122] width 9 height 18
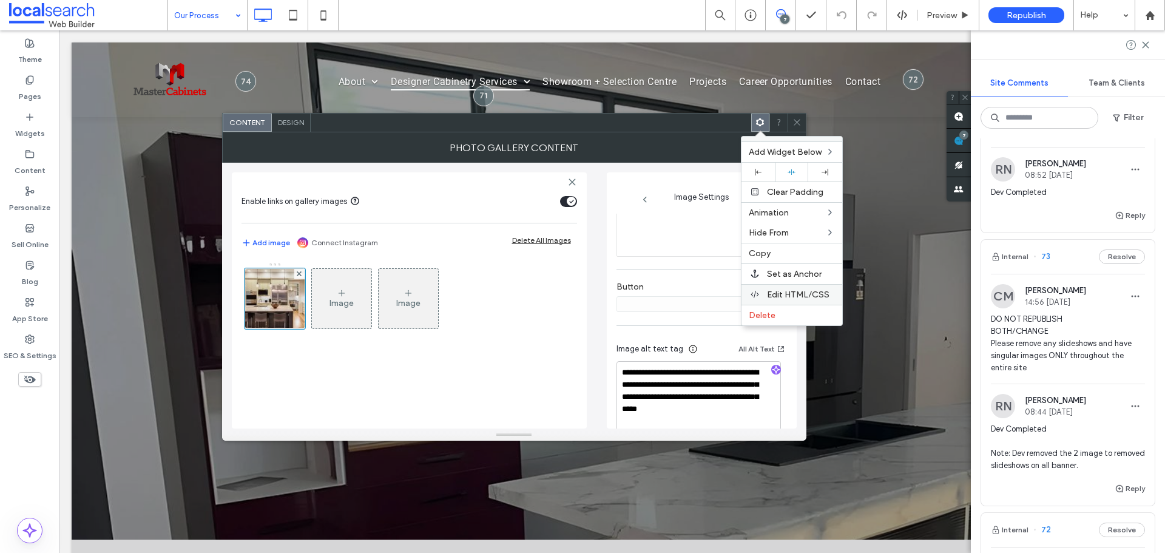
click at [785, 290] on span "Edit HTML/CSS" at bounding box center [798, 294] width 62 height 10
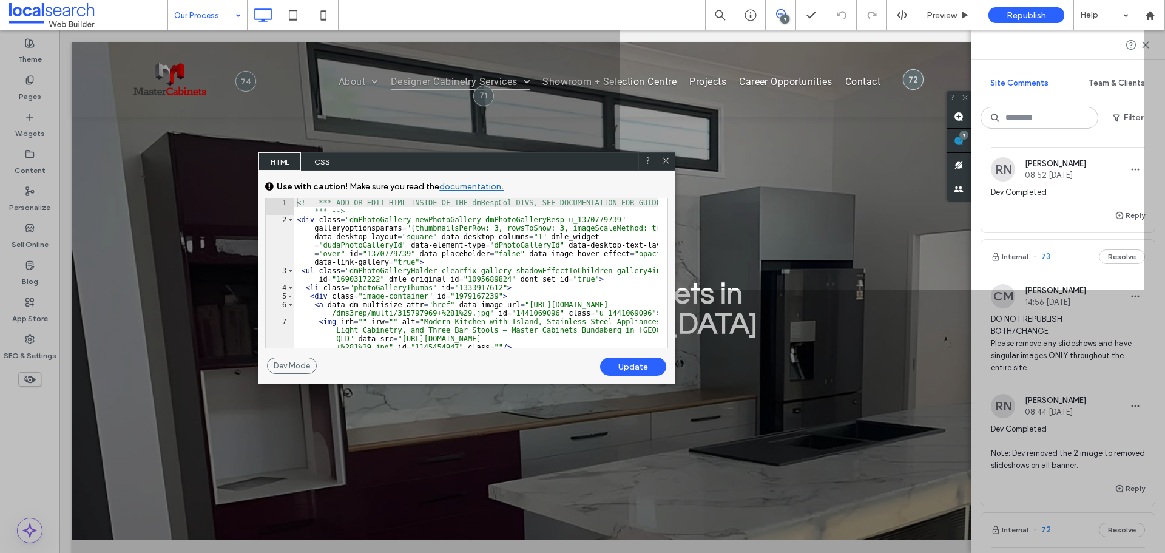
drag, startPoint x: 792, startPoint y: 303, endPoint x: 377, endPoint y: 160, distance: 439.1
click at [377, 160] on div "HTML CSS" at bounding box center [466, 161] width 417 height 18
click at [665, 161] on use at bounding box center [666, 161] width 6 height 6
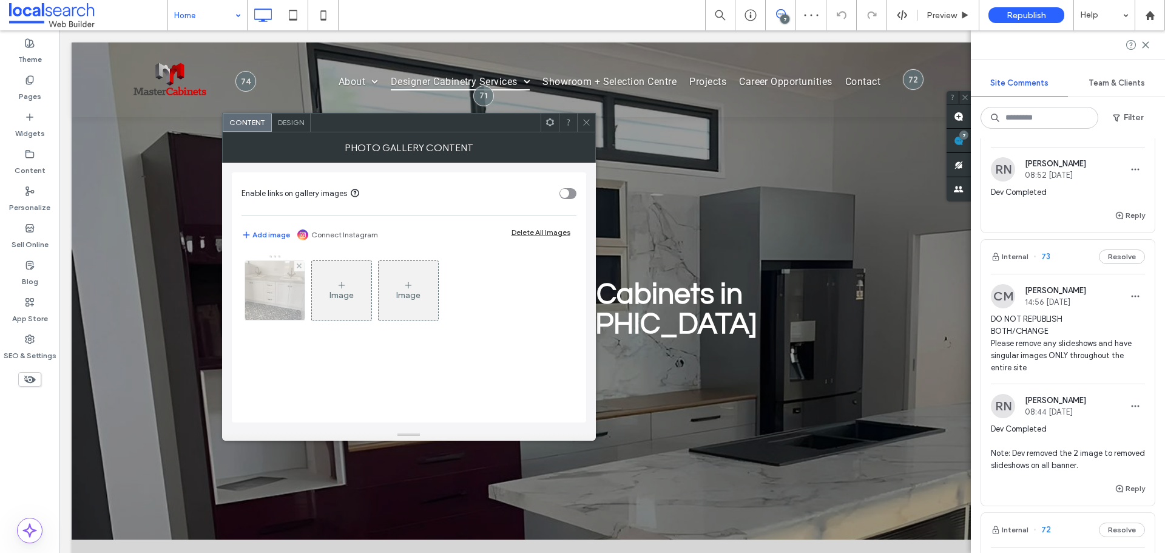
click at [268, 298] on img at bounding box center [274, 290] width 79 height 59
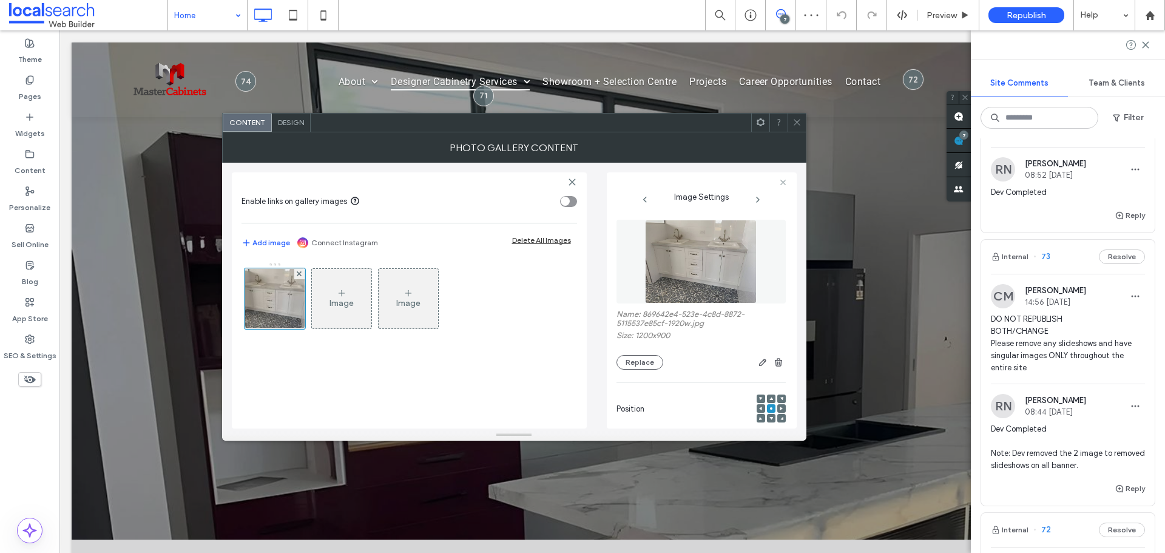
click at [761, 128] on span at bounding box center [760, 122] width 9 height 18
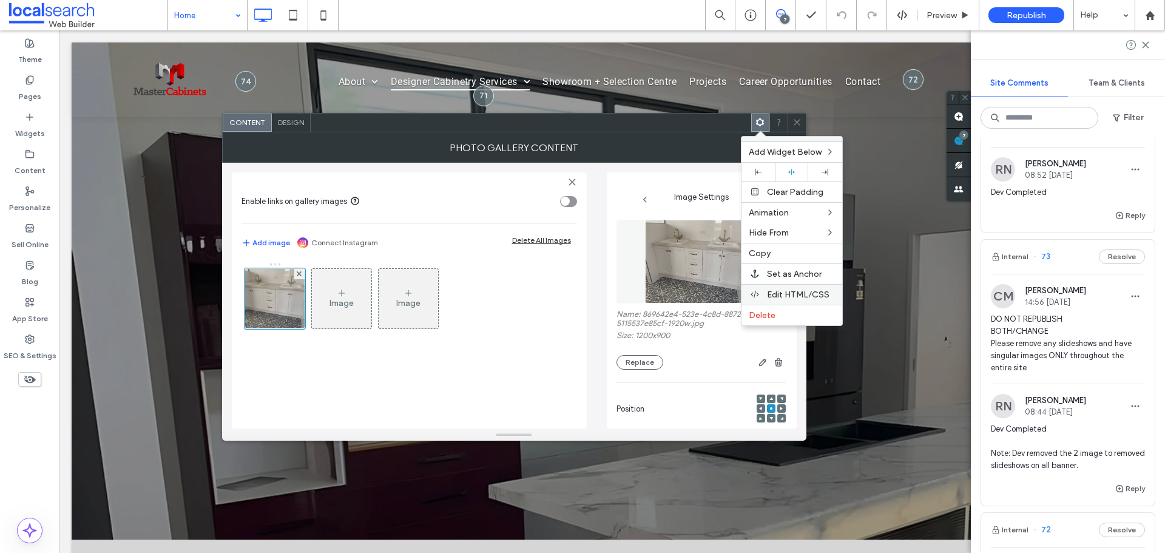
click at [773, 292] on span "Edit HTML/CSS" at bounding box center [798, 294] width 62 height 10
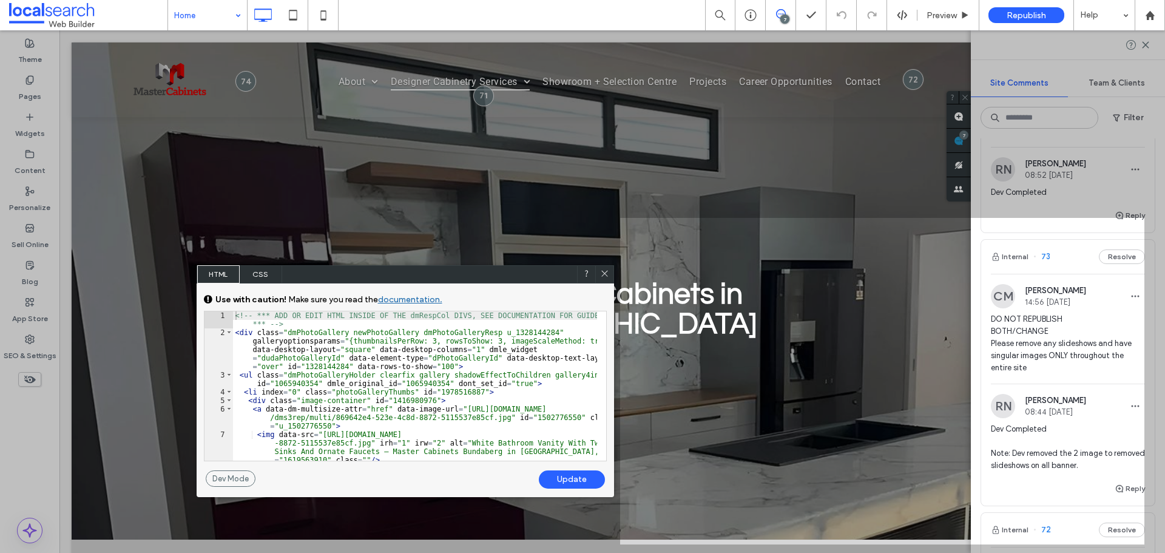
click at [603, 276] on icon at bounding box center [604, 273] width 9 height 9
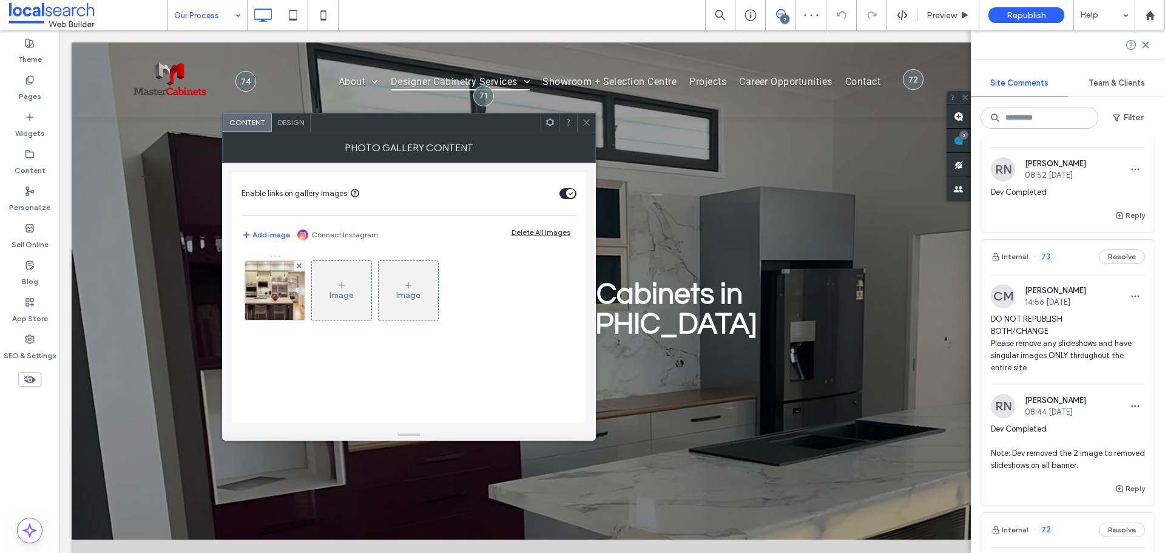
click at [552, 123] on use at bounding box center [549, 122] width 8 height 8
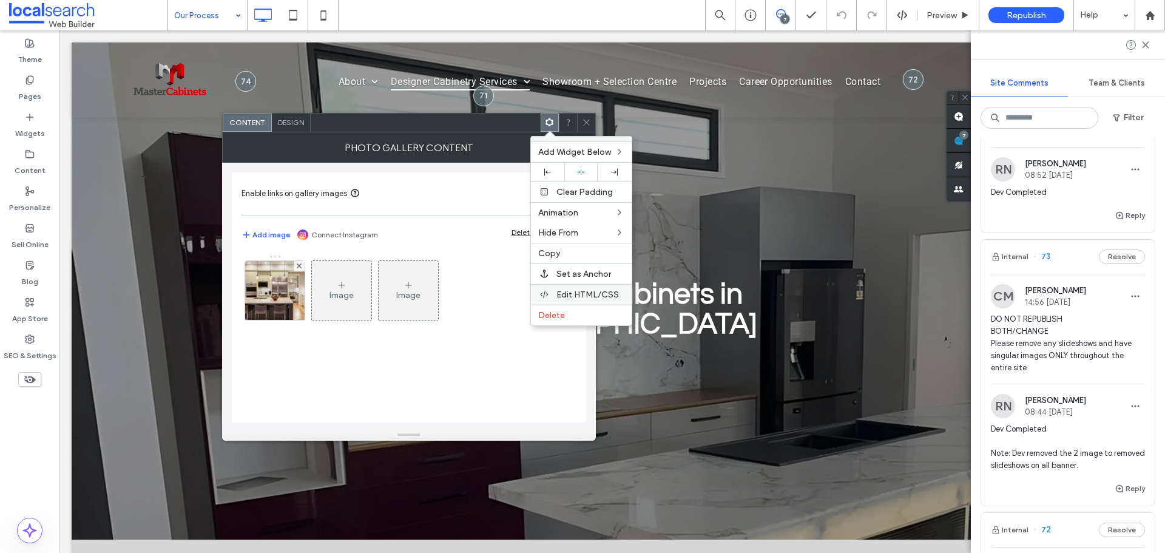
click at [588, 290] on span "Edit HTML/CSS" at bounding box center [587, 294] width 62 height 10
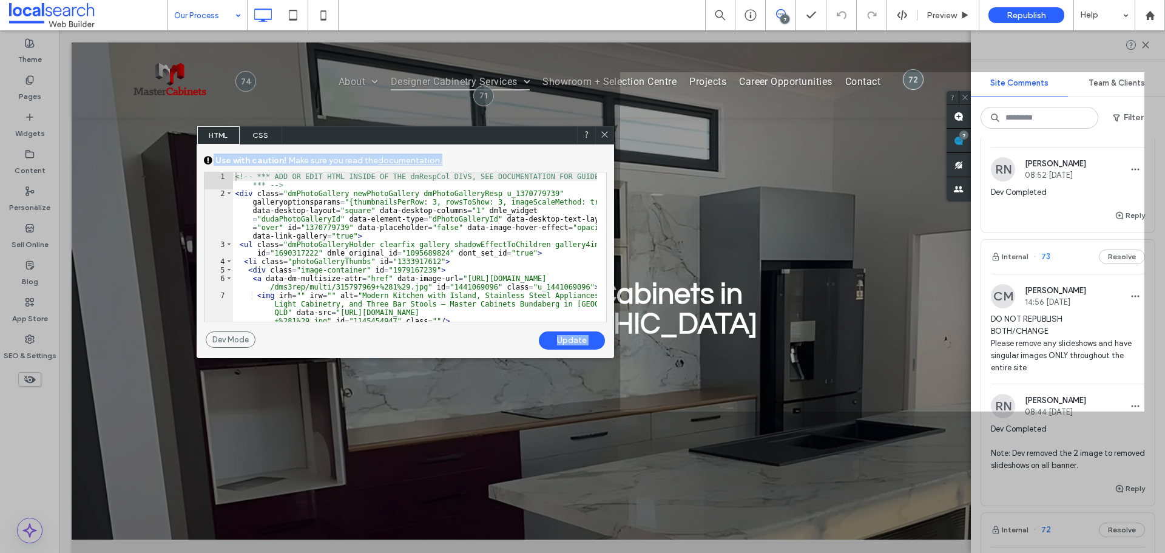
drag, startPoint x: 602, startPoint y: 122, endPoint x: 604, endPoint y: 137, distance: 15.3
click at [604, 137] on body "Reinzel Nete is also editing this site. Editing the same site at the same time …" at bounding box center [582, 276] width 1165 height 553
click at [604, 136] on icon at bounding box center [604, 134] width 9 height 9
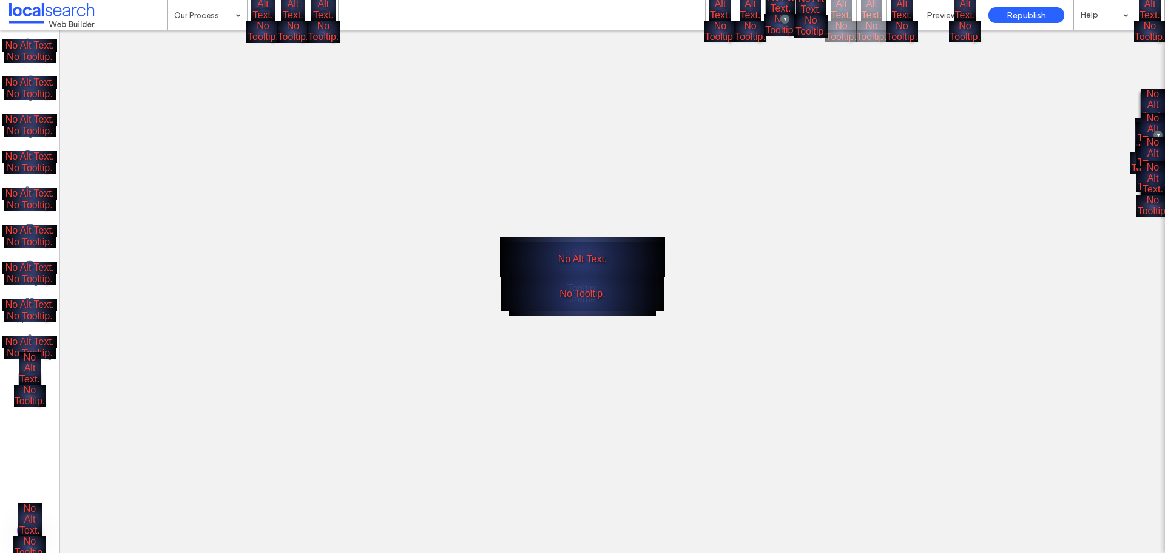
click at [66, 373] on div "No Alt Text. No Tooltip." at bounding box center [582, 276] width 1165 height 553
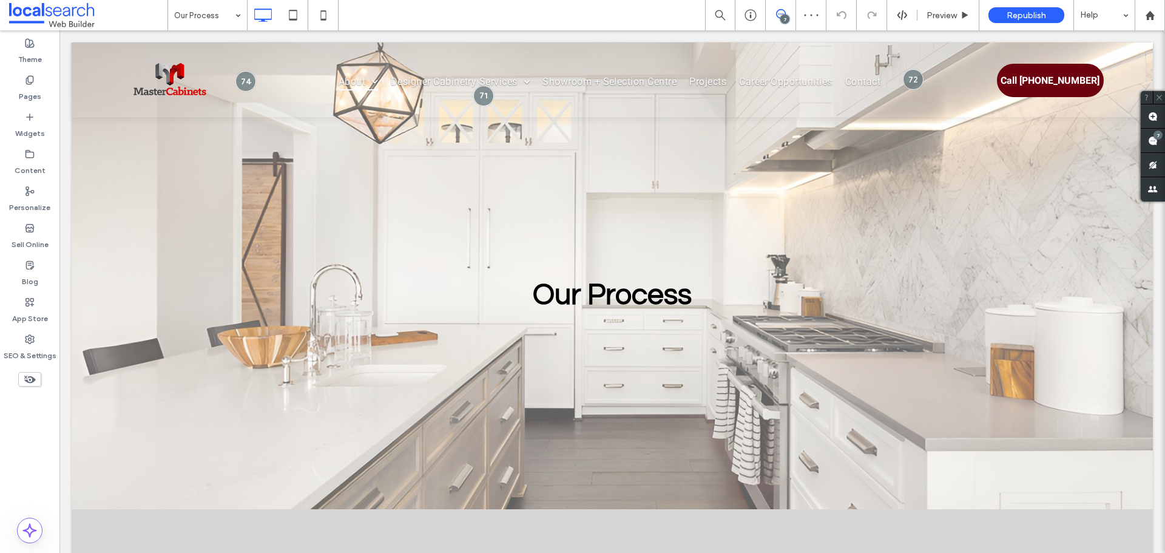
drag, startPoint x: 144, startPoint y: 1, endPoint x: 208, endPoint y: 21, distance: 66.9
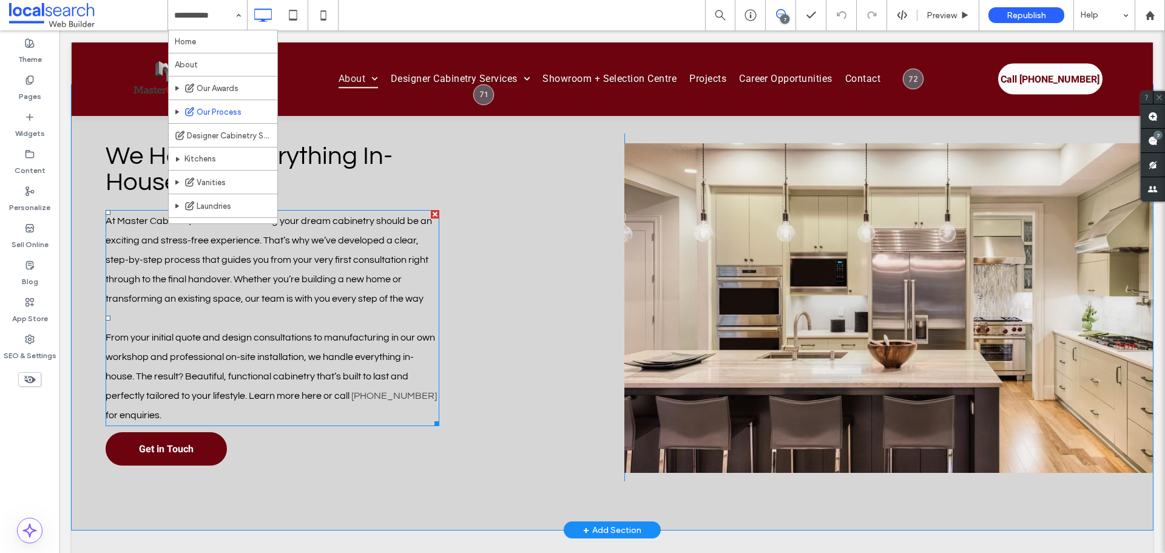
scroll to position [303, 0]
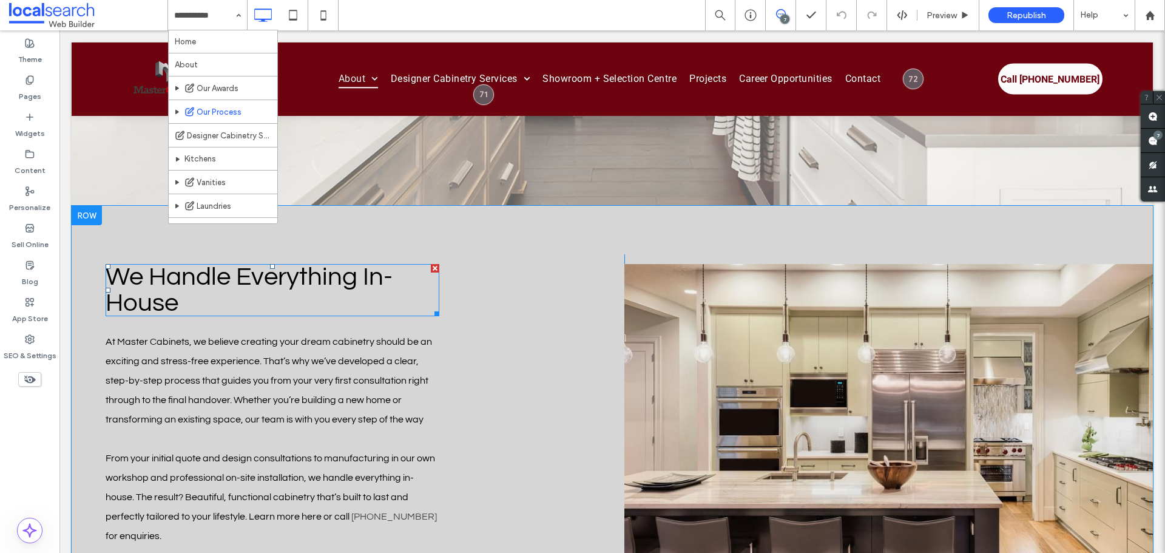
click at [352, 264] on span "We Handle Everything In-House" at bounding box center [249, 290] width 287 height 52
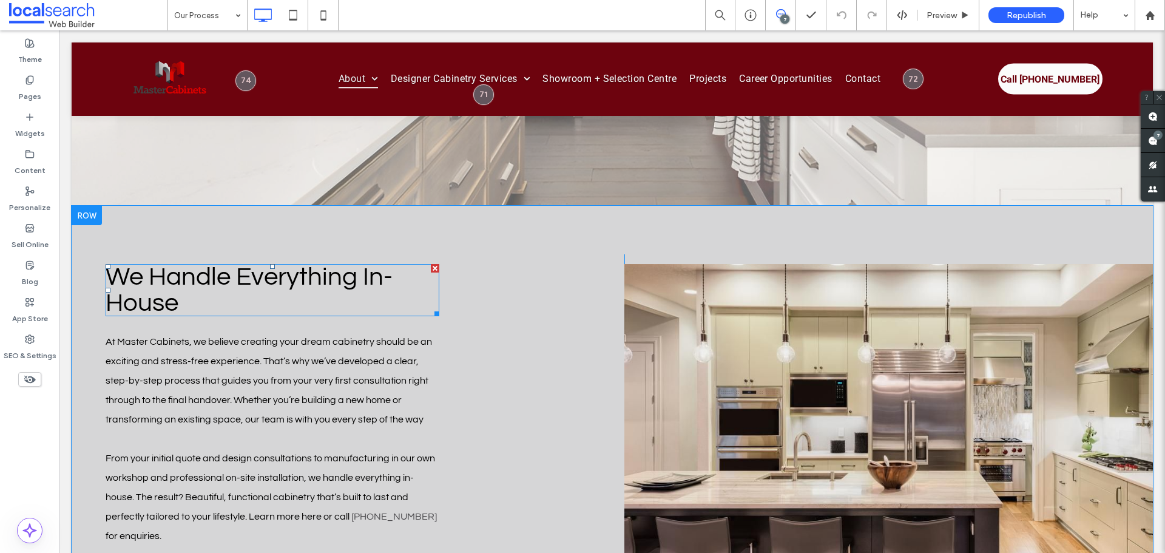
click at [352, 264] on span "We Handle Everything In-House" at bounding box center [249, 290] width 287 height 52
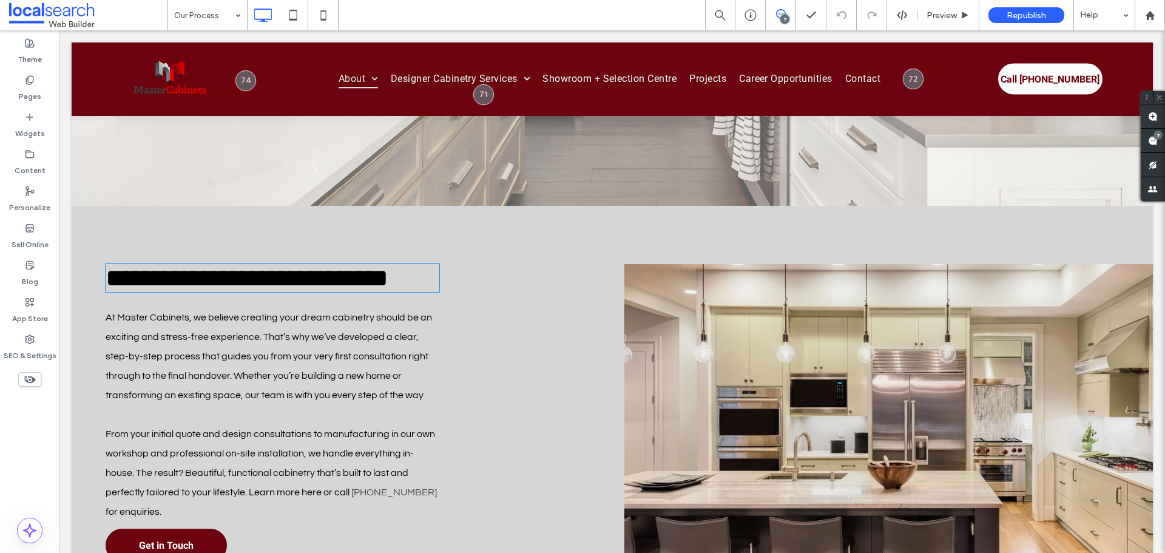
click at [349, 274] on span "**********" at bounding box center [247, 277] width 283 height 25
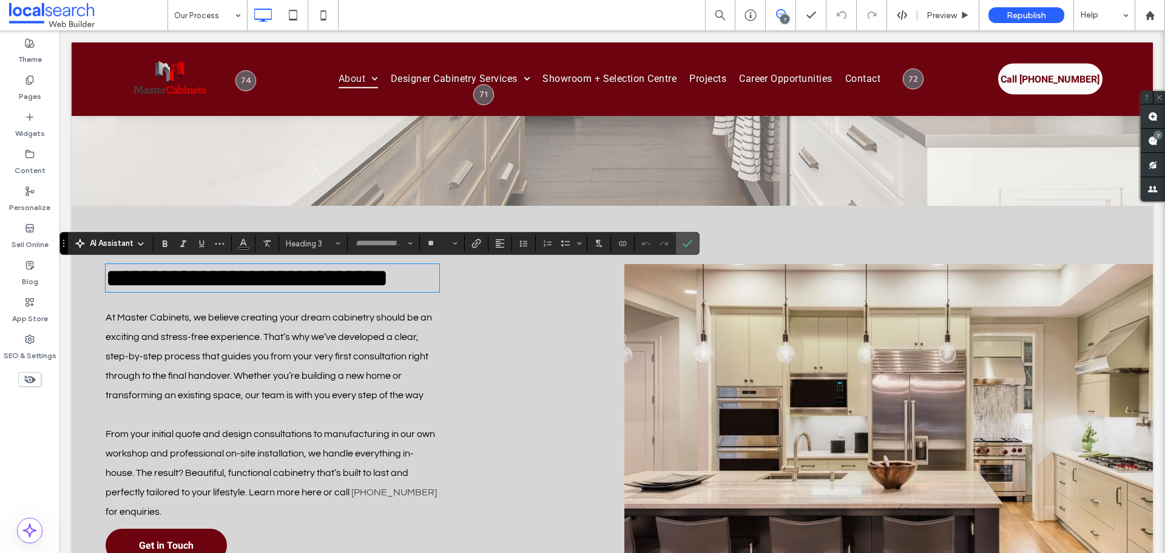
type input "**"
click at [349, 274] on span "**********" at bounding box center [247, 277] width 283 height 25
click at [329, 292] on h3 "**********" at bounding box center [273, 278] width 334 height 28
click at [327, 241] on span "Heading 3*" at bounding box center [309, 243] width 47 height 9
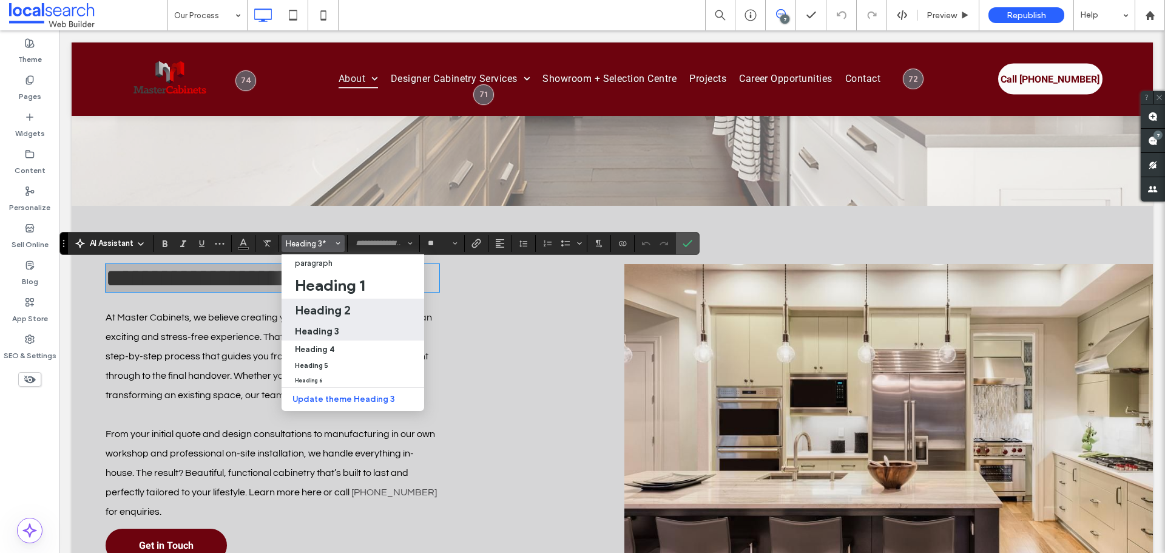
click at [331, 306] on h2 "Heading 2" at bounding box center [323, 310] width 56 height 15
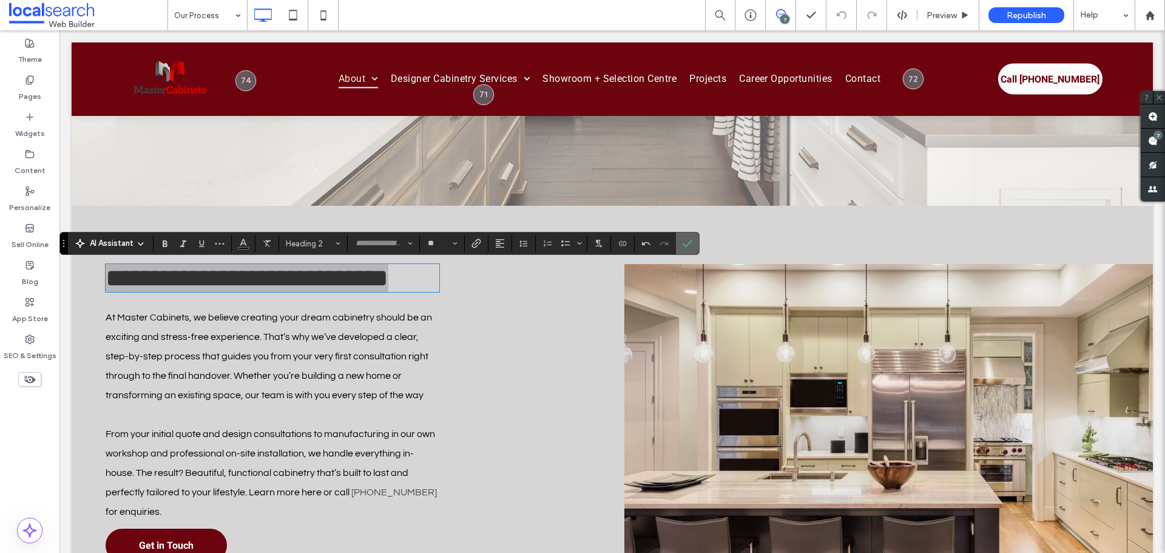
click at [688, 244] on icon "Confirm" at bounding box center [687, 243] width 10 height 10
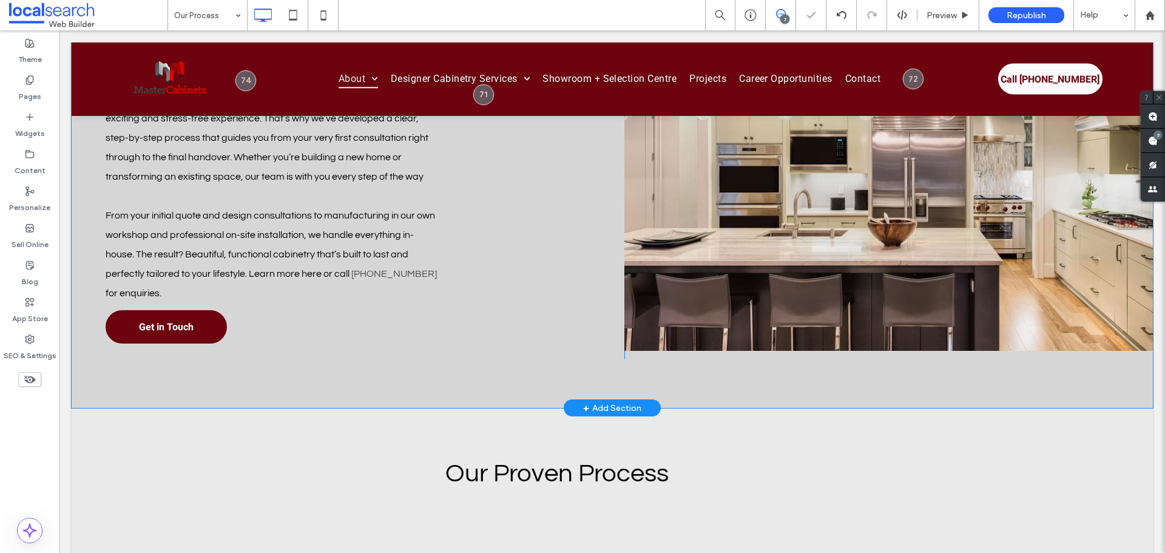
scroll to position [667, 0]
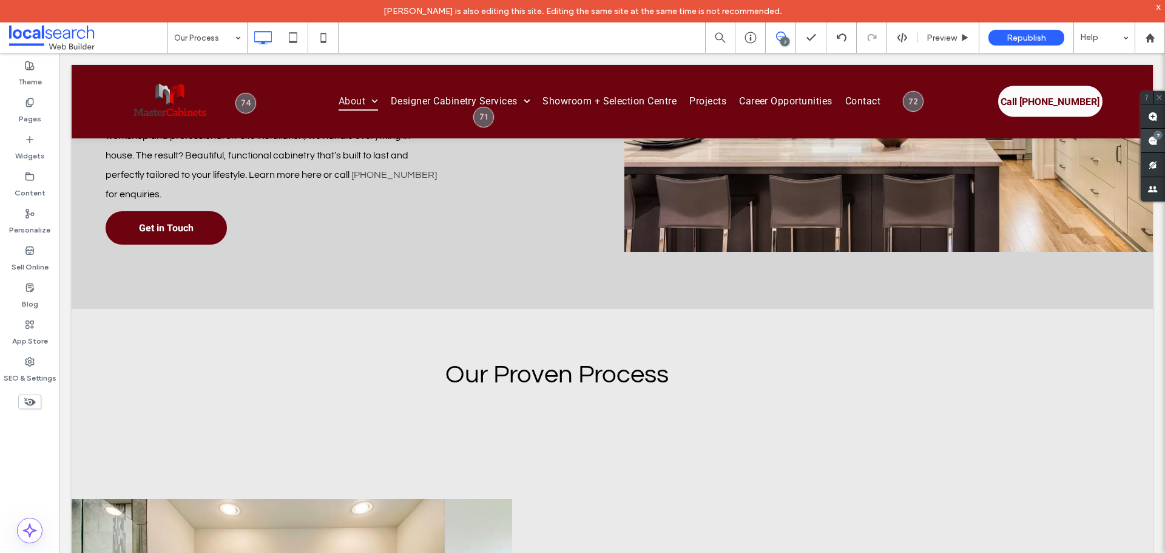
click at [1150, 136] on icon at bounding box center [1153, 141] width 10 height 10
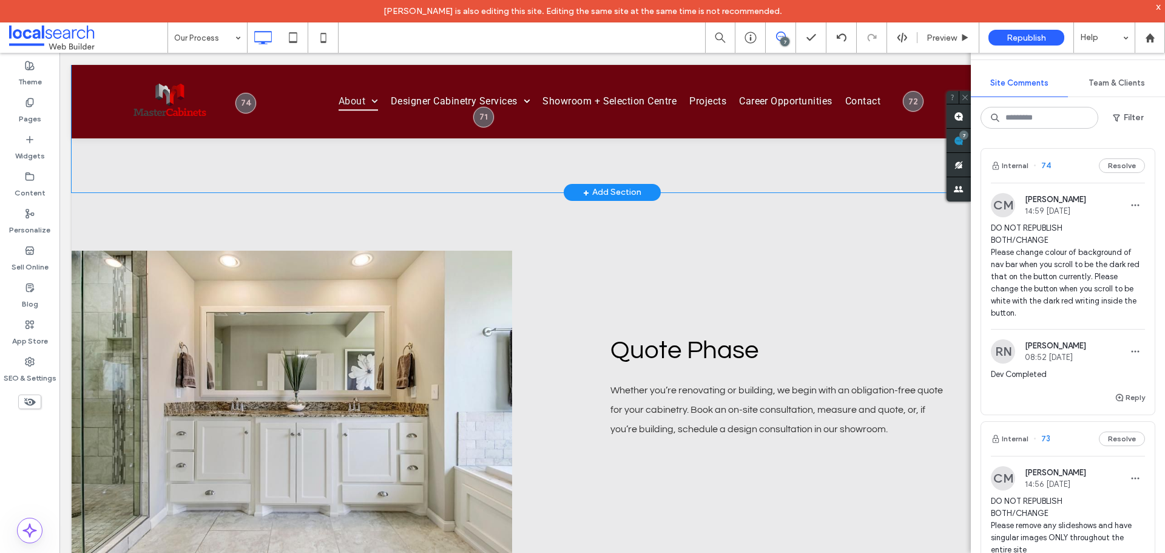
scroll to position [788, 0]
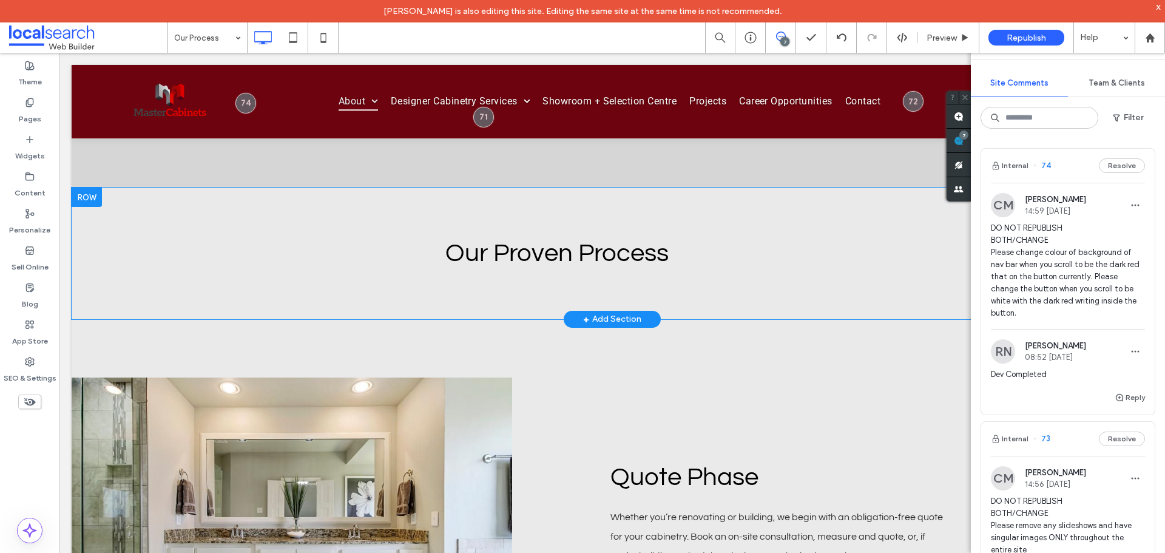
click at [423, 297] on div "Our Proven Process Click To Paste Row + Add Section" at bounding box center [612, 253] width 1081 height 132
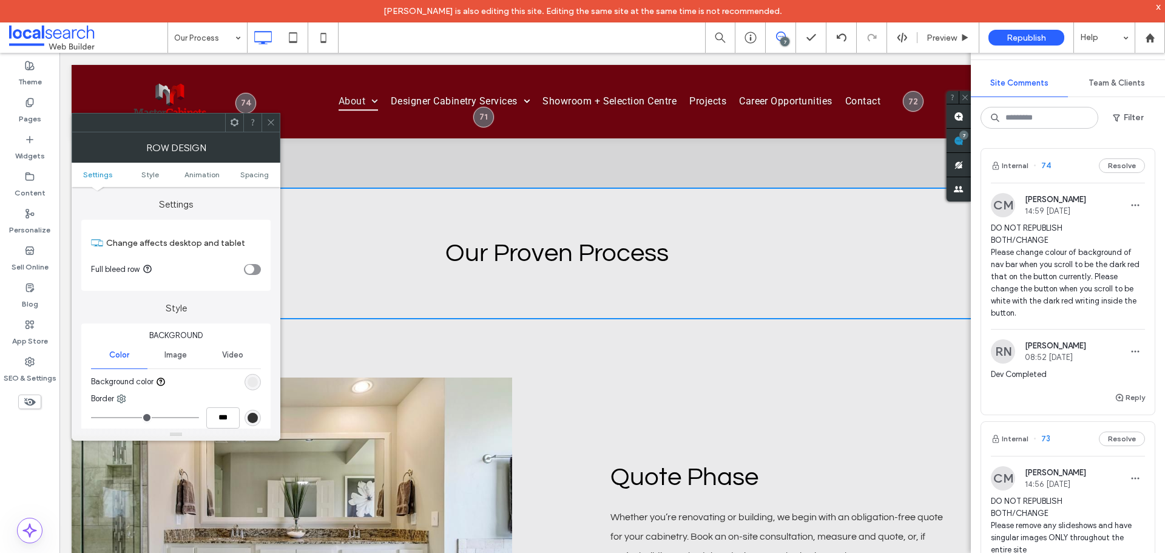
click at [249, 388] on div "rgb(234, 234, 235)" at bounding box center [252, 382] width 16 height 16
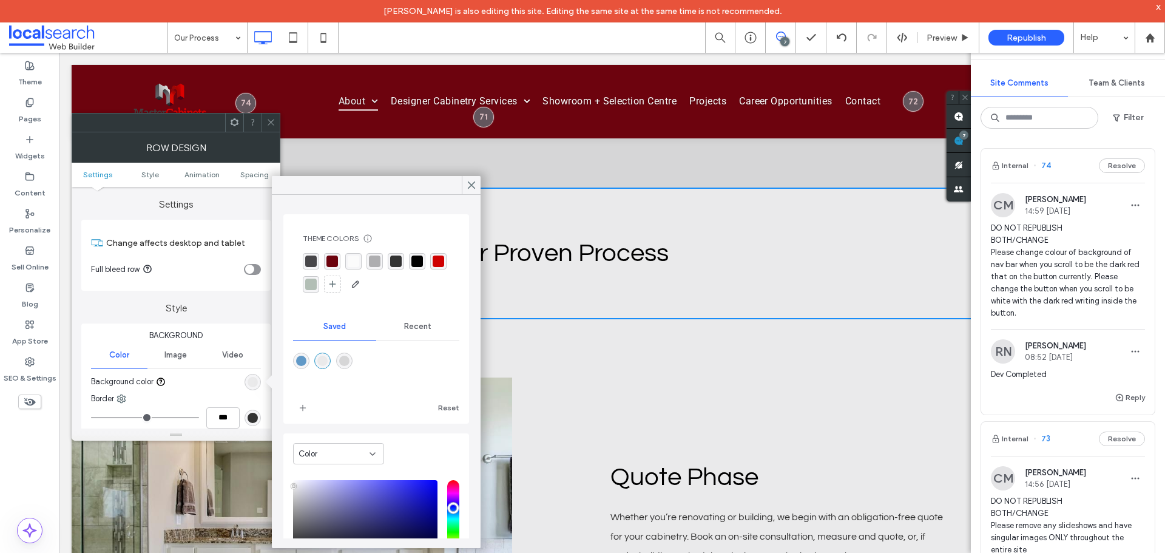
click at [371, 264] on div "rgba(174, 174, 176, 1)" at bounding box center [375, 261] width 12 height 12
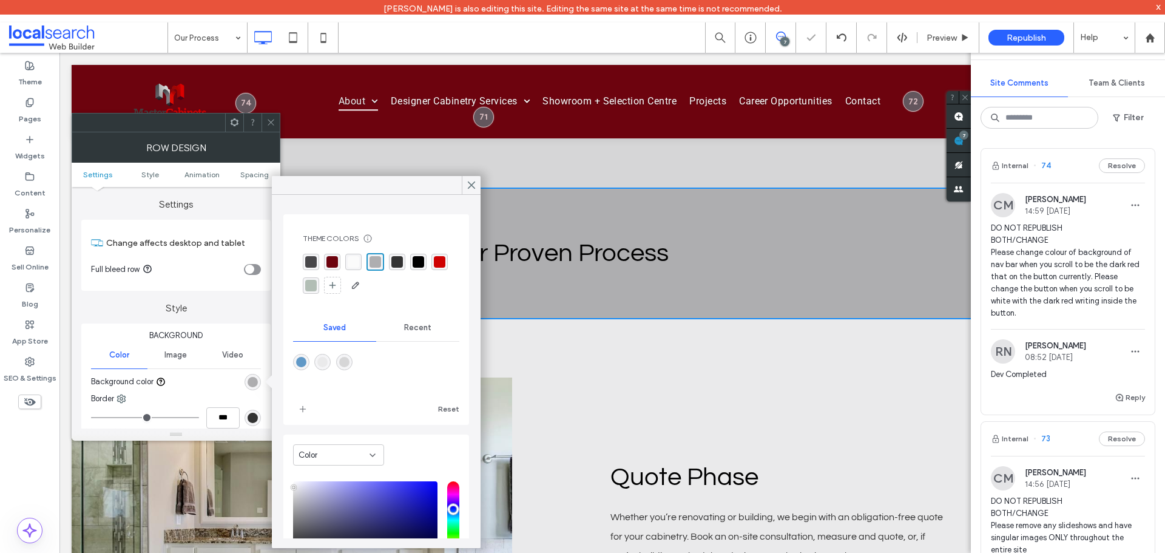
click at [352, 263] on div "rgba(251, 251, 251, 1)" at bounding box center [354, 262] width 12 height 12
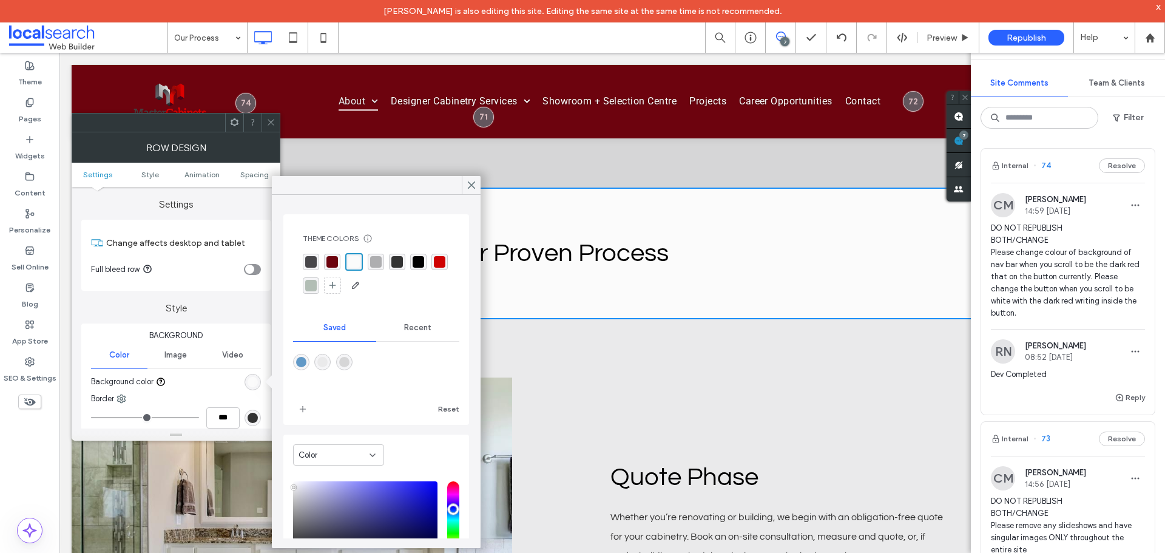
drag, startPoint x: 268, startPoint y: 122, endPoint x: 236, endPoint y: 87, distance: 47.2
click at [268, 122] on icon at bounding box center [270, 122] width 9 height 9
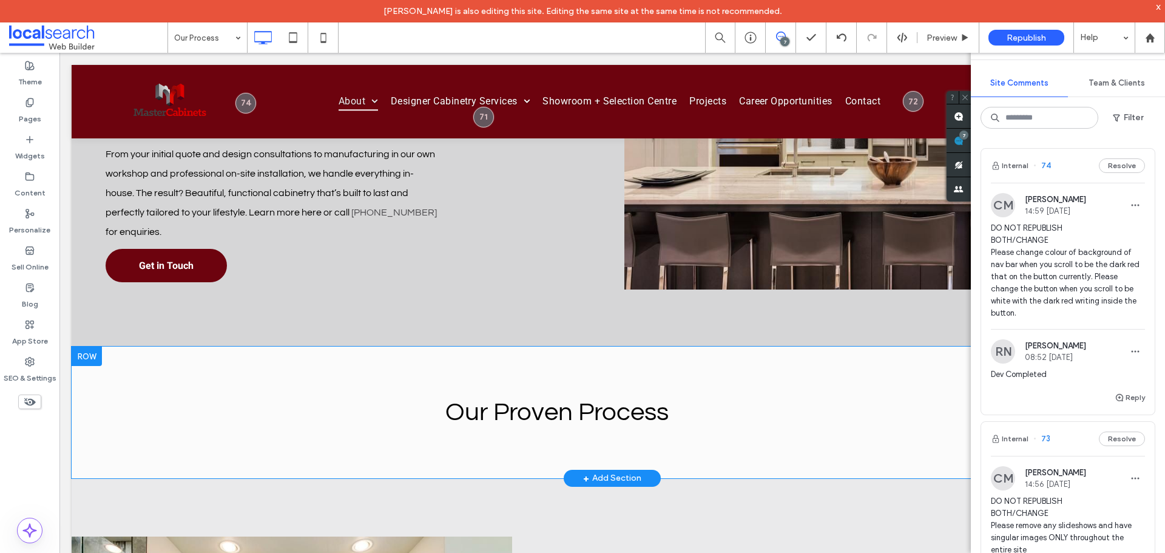
scroll to position [485, 0]
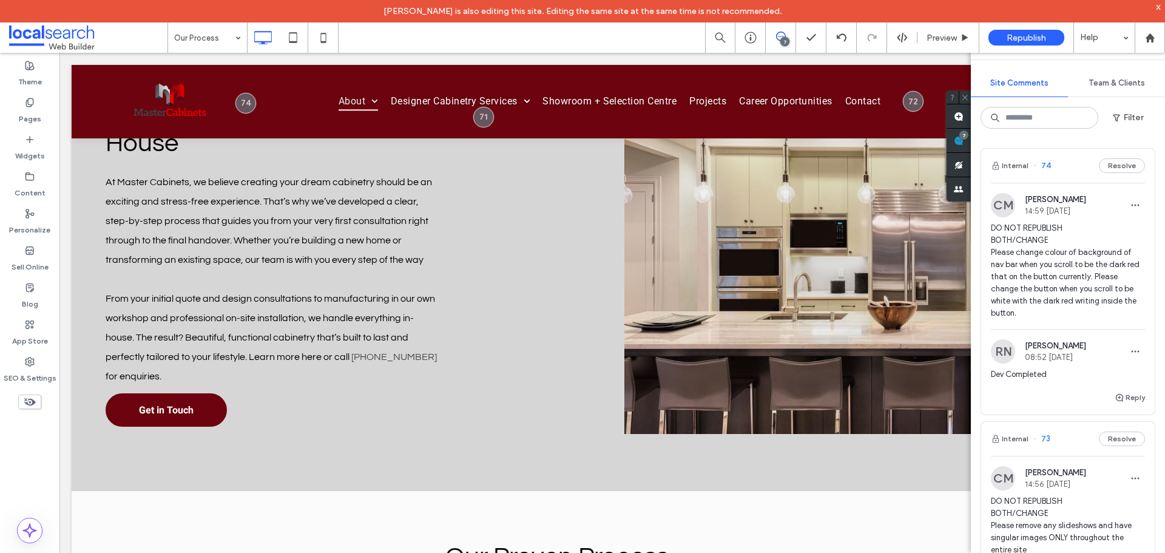
click at [1157, 7] on div "x" at bounding box center [1157, 6] width 5 height 10
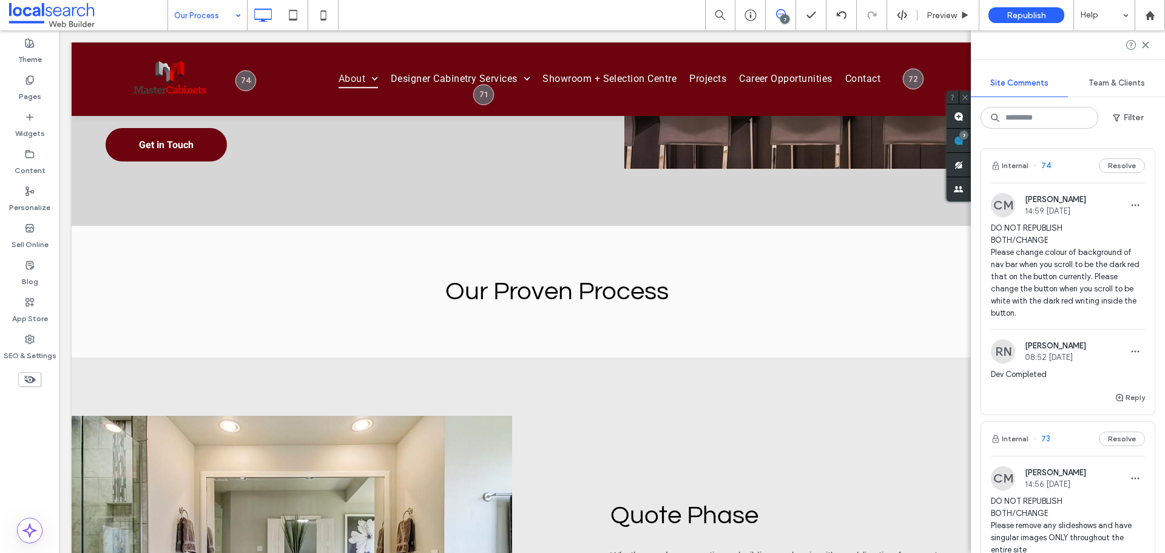
scroll to position [910, 0]
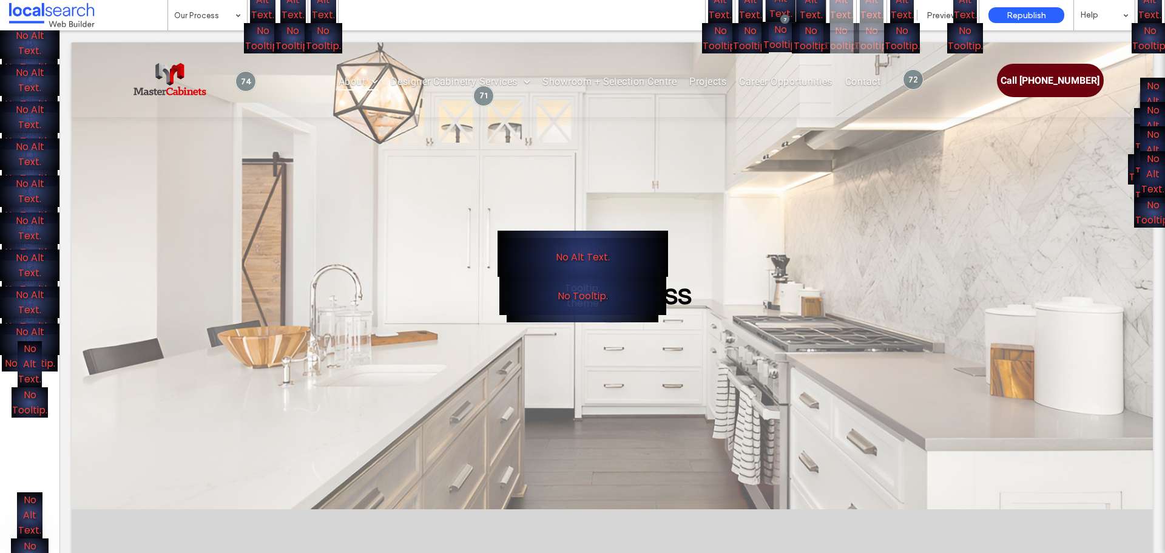
click at [112, 37] on div "No Alt Text. No Tooltip." at bounding box center [582, 276] width 1165 height 553
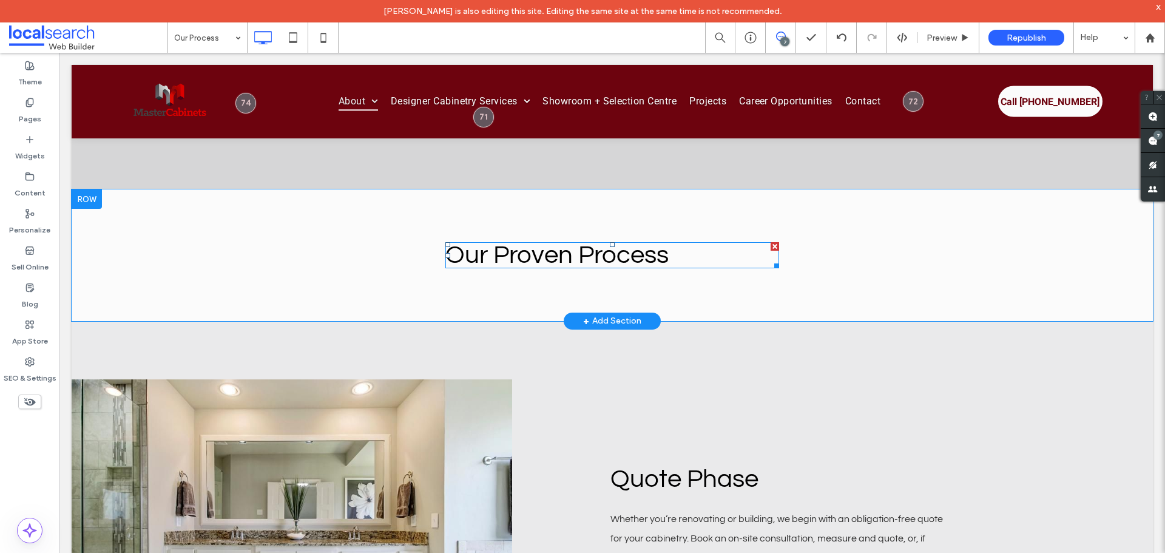
scroll to position [779, 0]
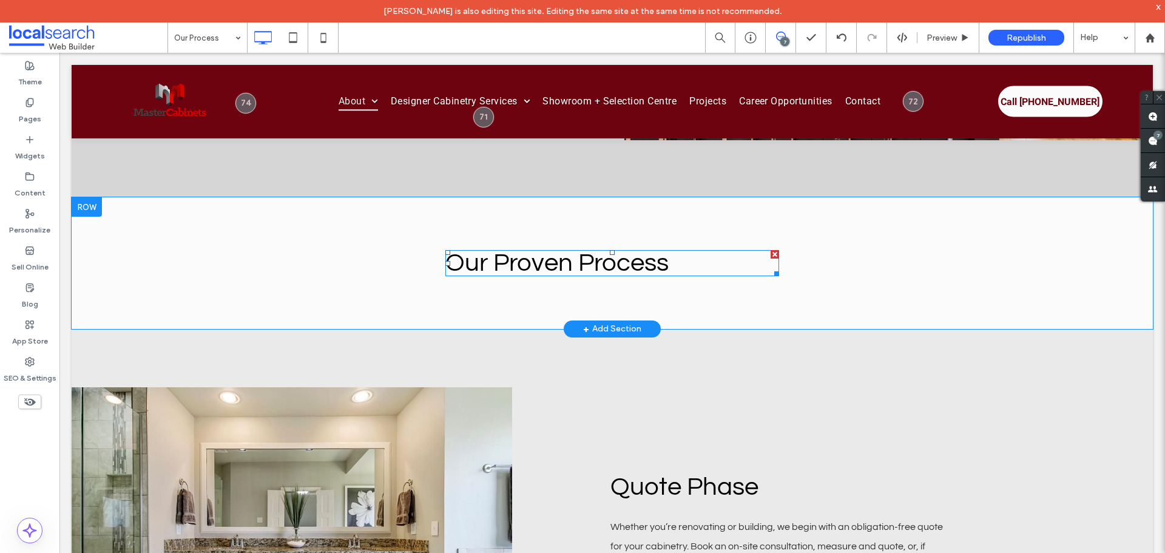
click at [721, 260] on h3 "Our Proven Process" at bounding box center [612, 263] width 334 height 26
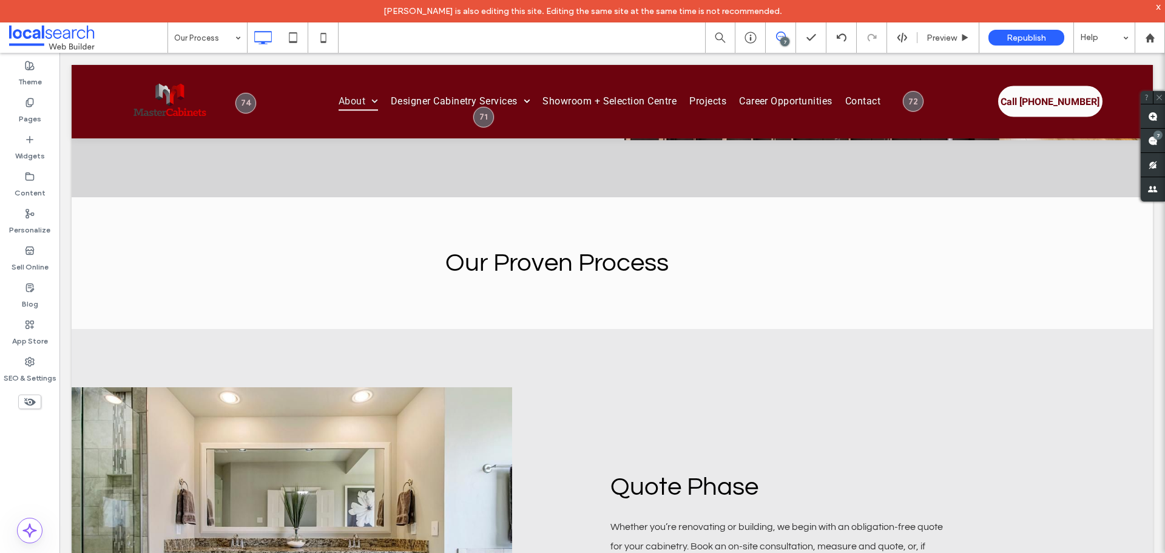
click at [721, 260] on h3 "Our Proven Process" at bounding box center [612, 263] width 334 height 26
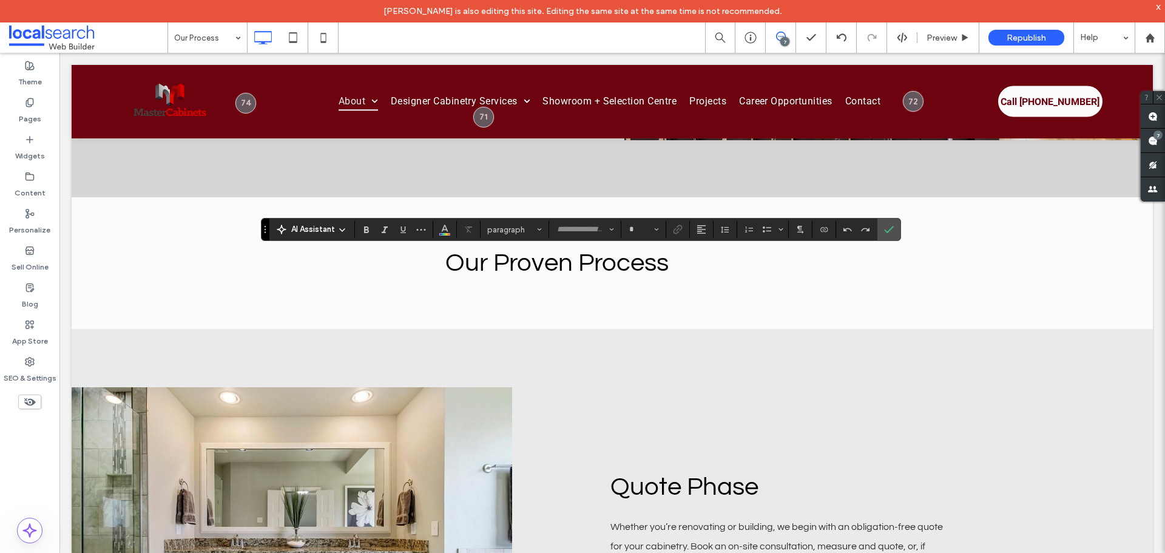
type input "**"
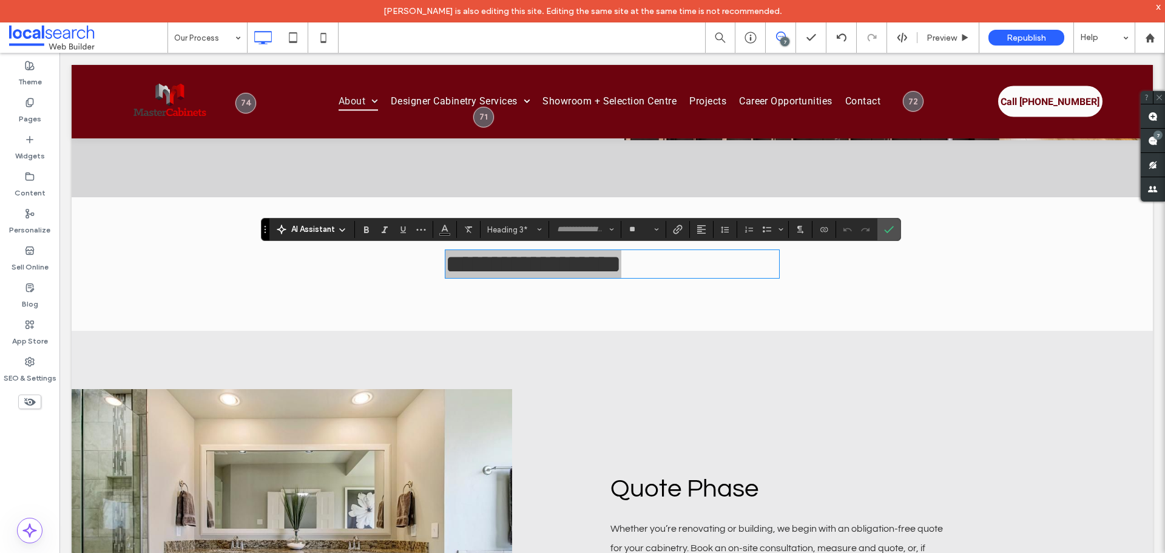
click at [711, 237] on section at bounding box center [702, 229] width 24 height 17
click at [705, 234] on span "Alignment" at bounding box center [701, 229] width 10 height 16
click at [716, 270] on div "ui.textEditor.alignment.center" at bounding box center [713, 267] width 16 height 10
click at [893, 226] on label "Confirm" at bounding box center [888, 229] width 18 height 22
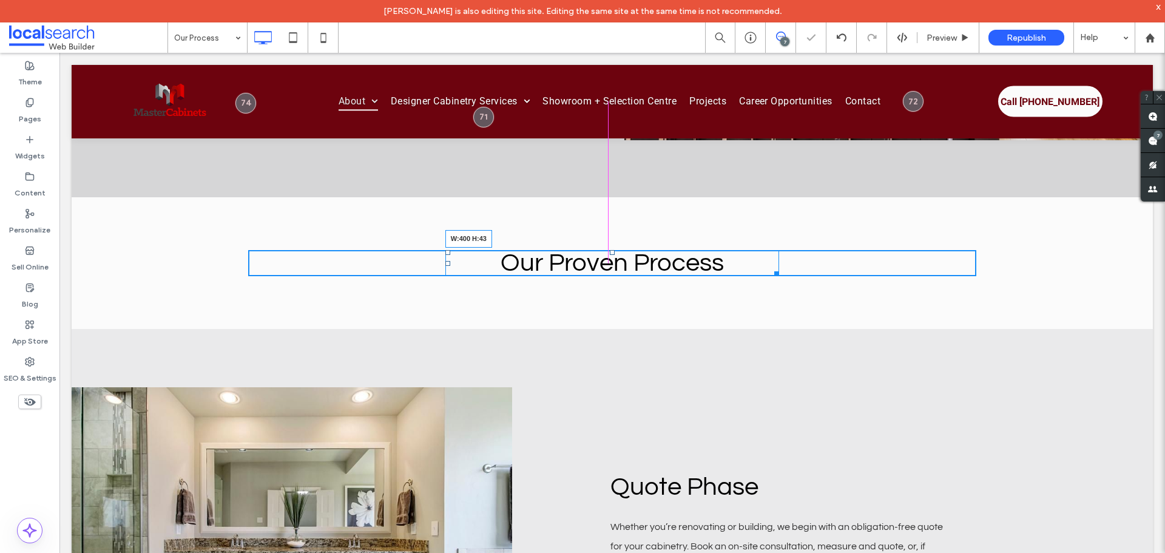
drag, startPoint x: 768, startPoint y: 275, endPoint x: 779, endPoint y: 336, distance: 62.2
click at [723, 278] on div "Our Proven Process W:400 H:43 Click To Paste Row + Add Section" at bounding box center [612, 263] width 1081 height 132
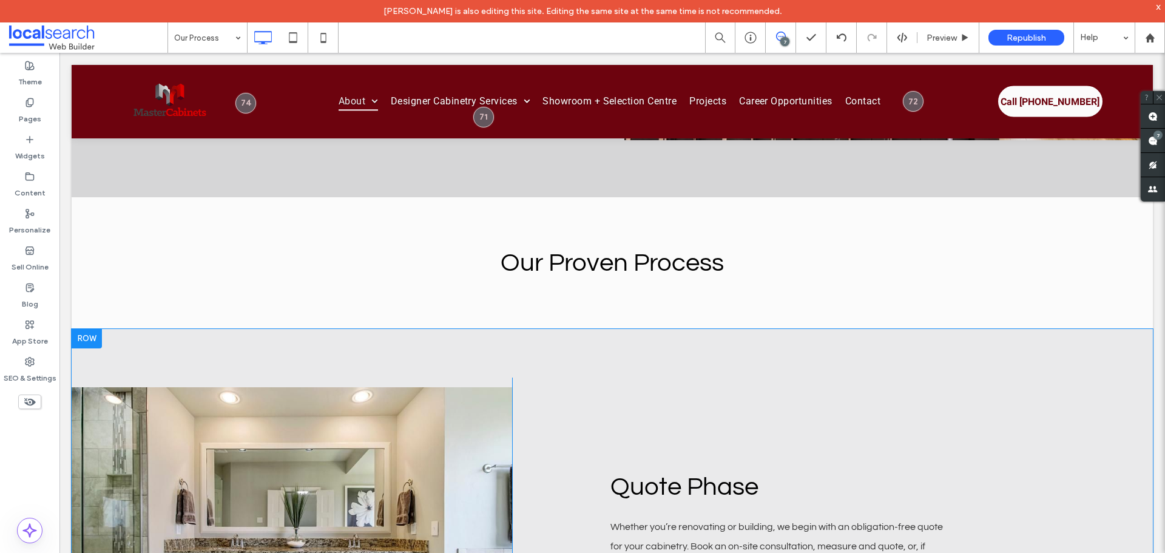
click at [990, 380] on div "Quote Phase Whether you’re renovating or building, we begin with an obligation-…" at bounding box center [820, 533] width 616 height 313
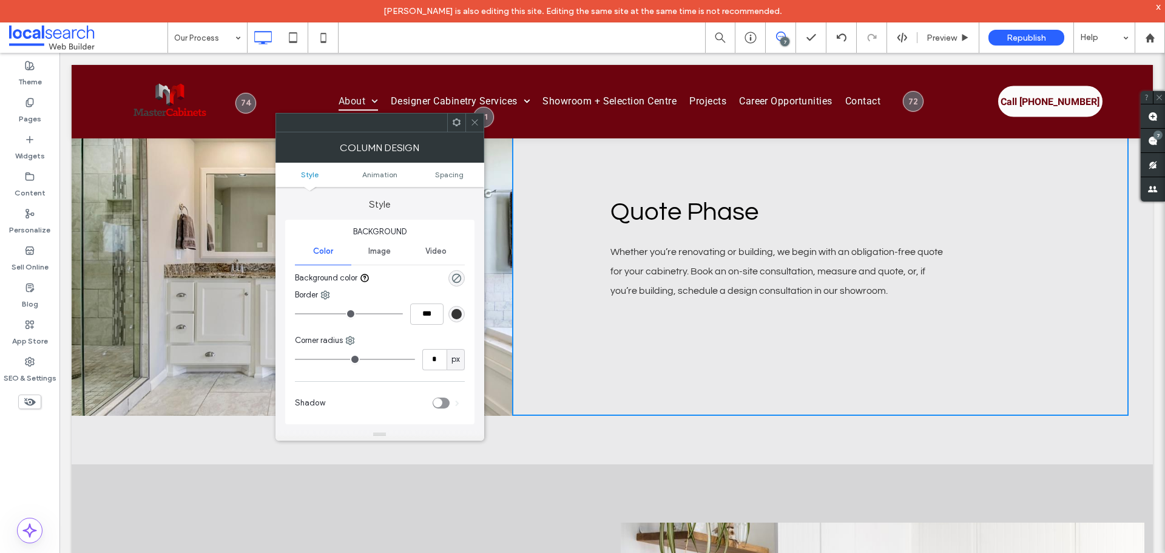
scroll to position [1082, 0]
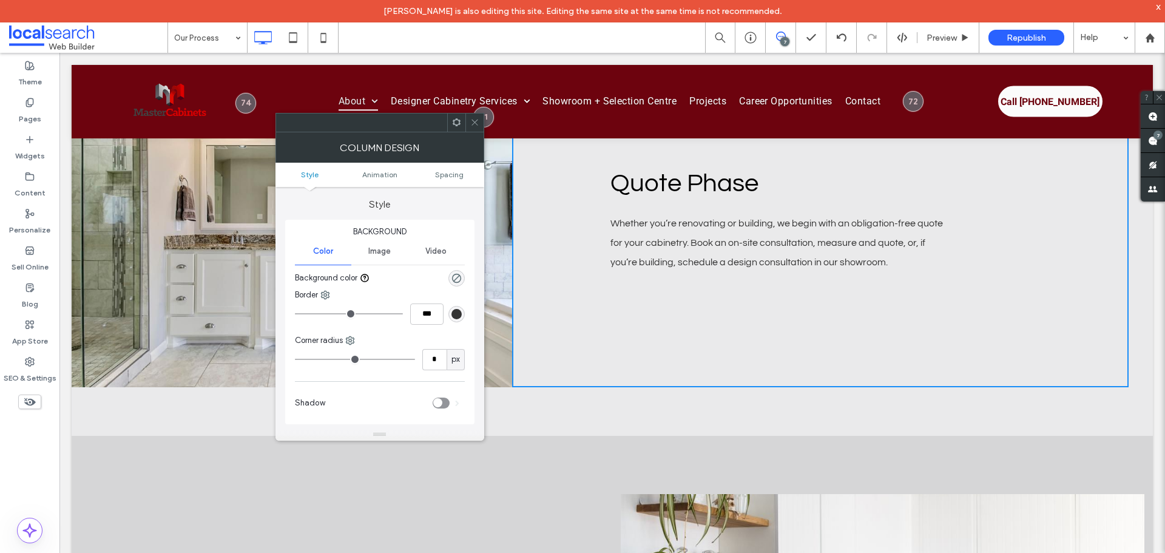
click at [470, 116] on span at bounding box center [474, 122] width 9 height 18
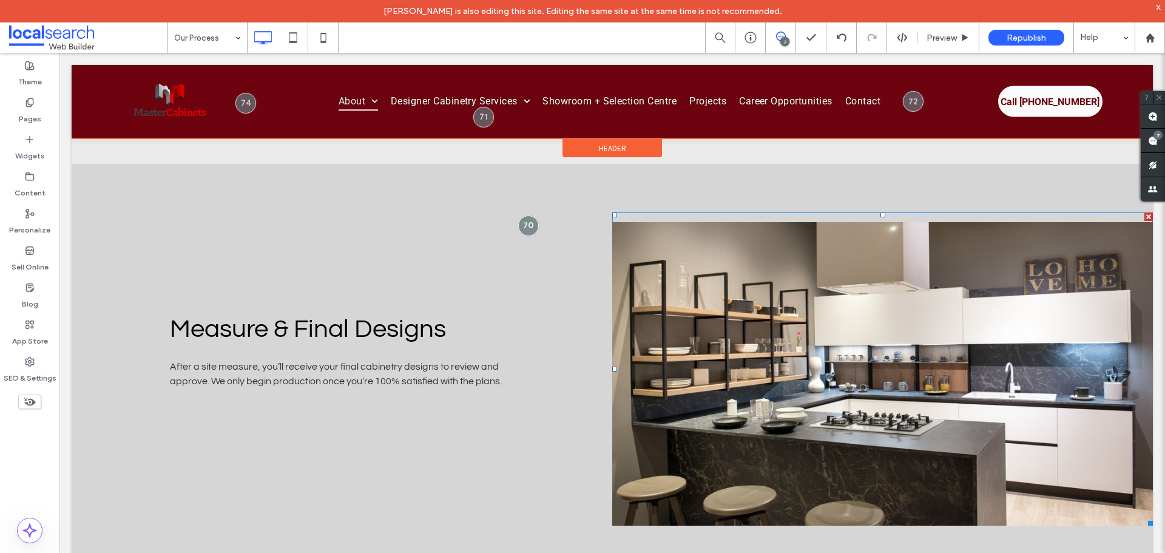
scroll to position [2477, 0]
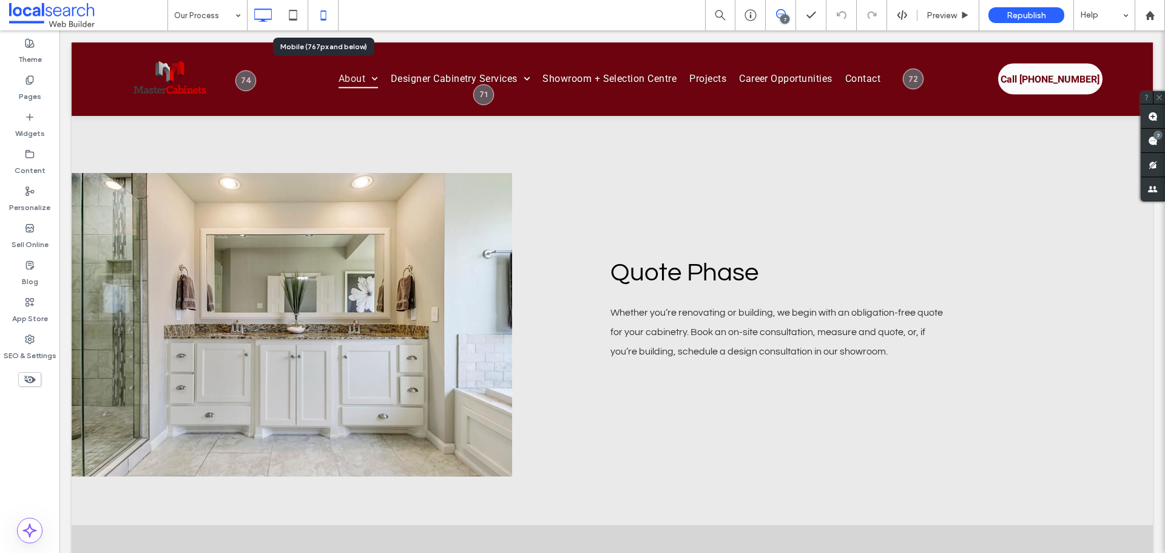
click at [318, 17] on icon at bounding box center [323, 15] width 24 height 24
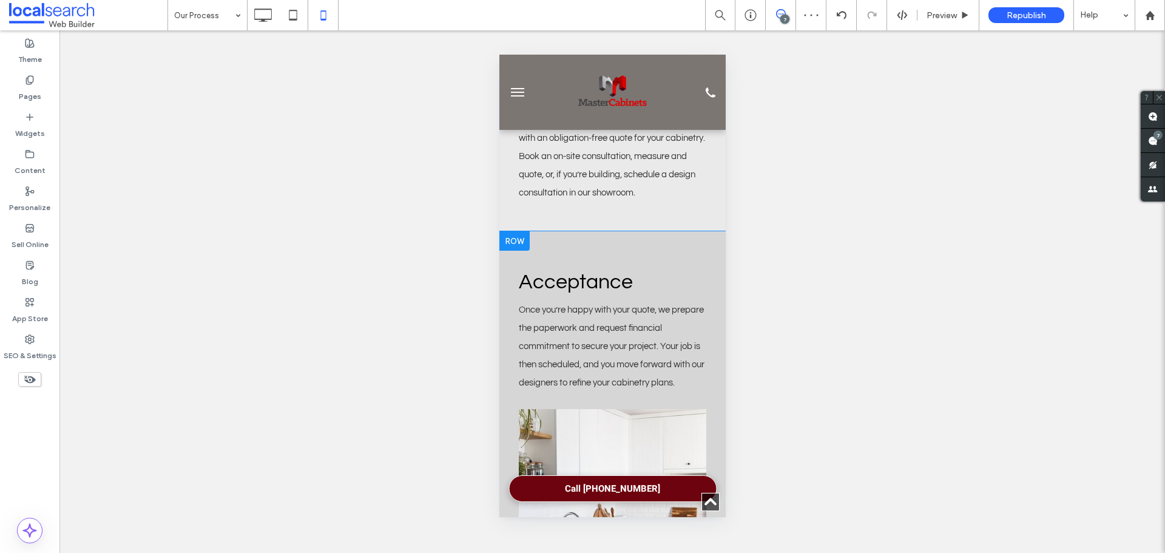
click at [707, 235] on div "Acceptance Once you’re happy with your quote, we prepare the paperwork and requ…" at bounding box center [612, 430] width 226 height 399
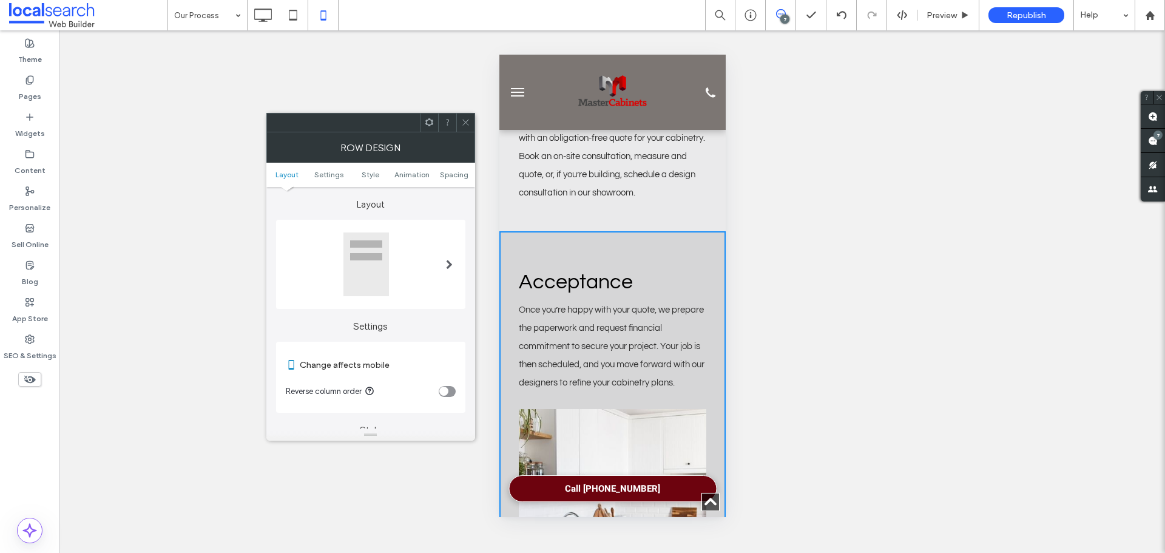
drag, startPoint x: 452, startPoint y: 389, endPoint x: 79, endPoint y: 314, distance: 380.4
click at [452, 389] on div "toggle" at bounding box center [447, 391] width 17 height 11
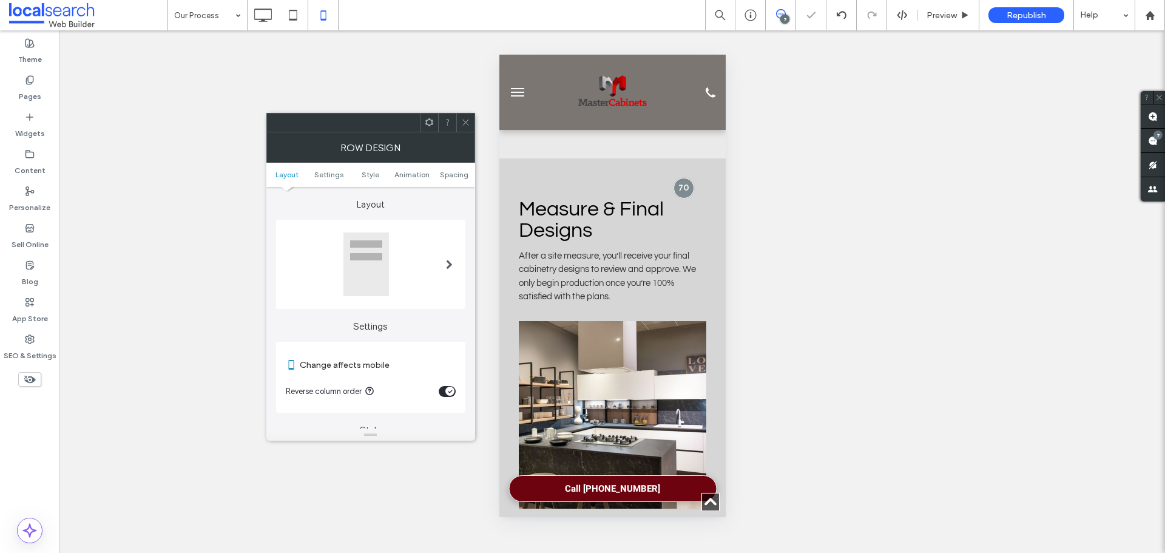
scroll to position [2002, 0]
click at [702, 236] on div "Measure & Final Designs After a site measure, you’ll receive your final cabinet…" at bounding box center [611, 248] width 207 height 132
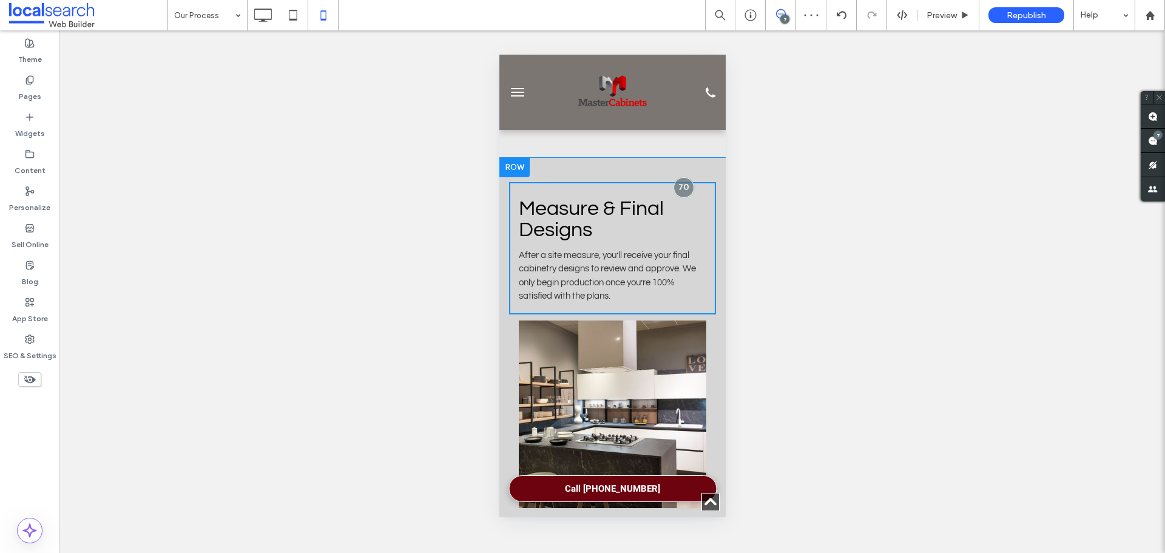
click at [704, 235] on div "Measure & Final Designs After a site measure, you’ll receive your final cabinet…" at bounding box center [611, 248] width 207 height 132
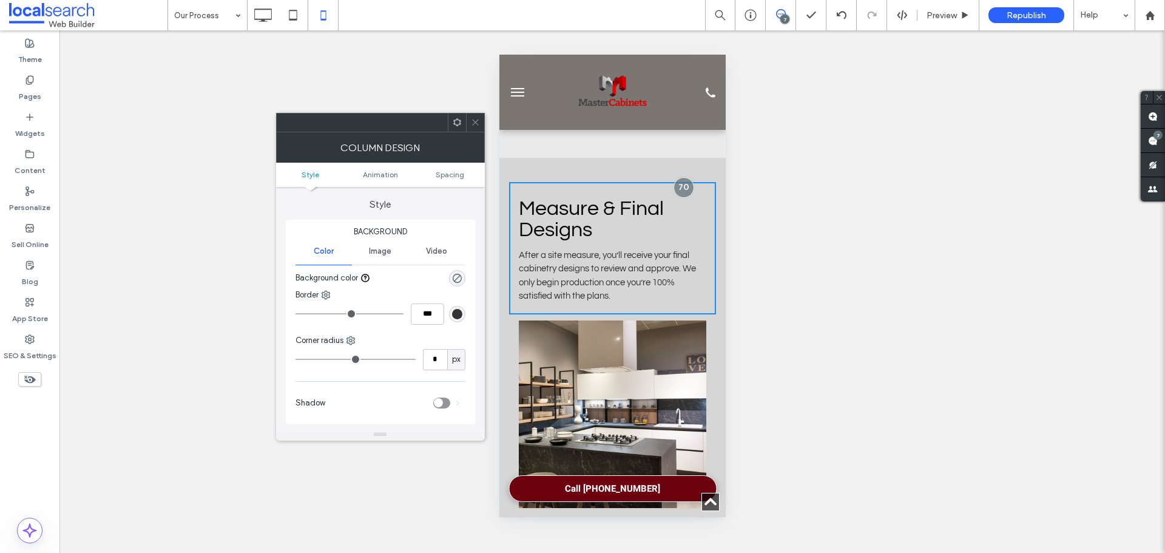
click at [510, 178] on div "Measure & Final Designs After a site measure, you’ll receive your final cabinet…" at bounding box center [612, 350] width 226 height 384
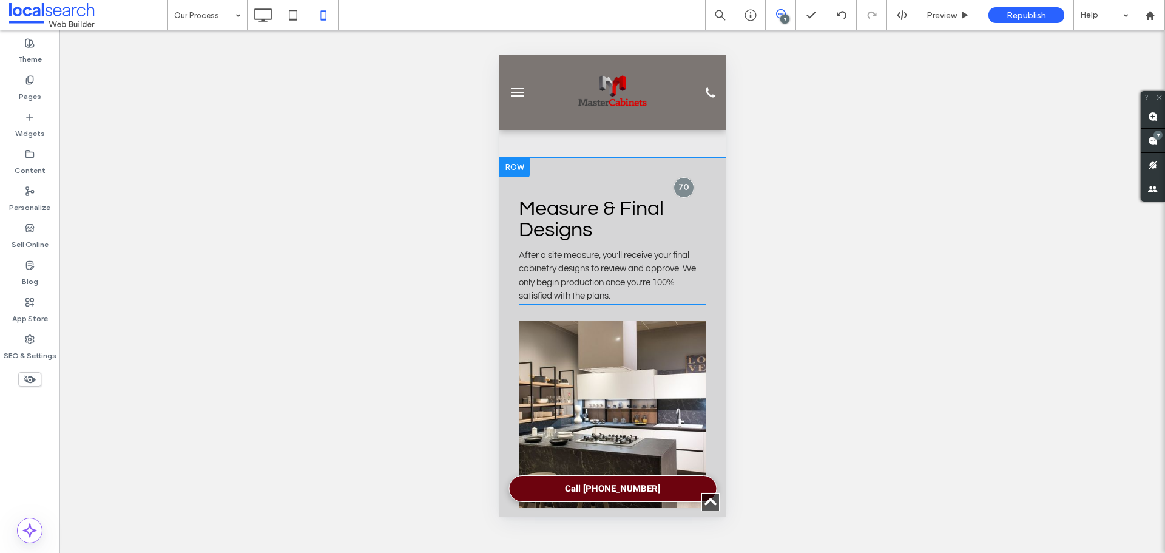
scroll to position [2123, 0]
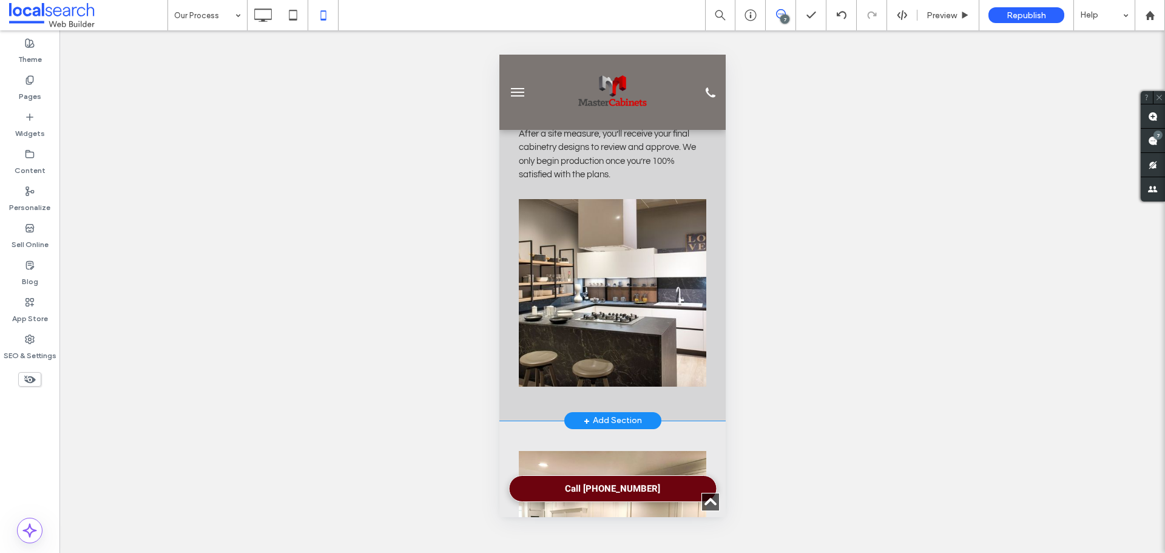
click at [500, 235] on div "Measure & Final Designs After a site measure, you’ll receive your final cabinet…" at bounding box center [612, 228] width 226 height 384
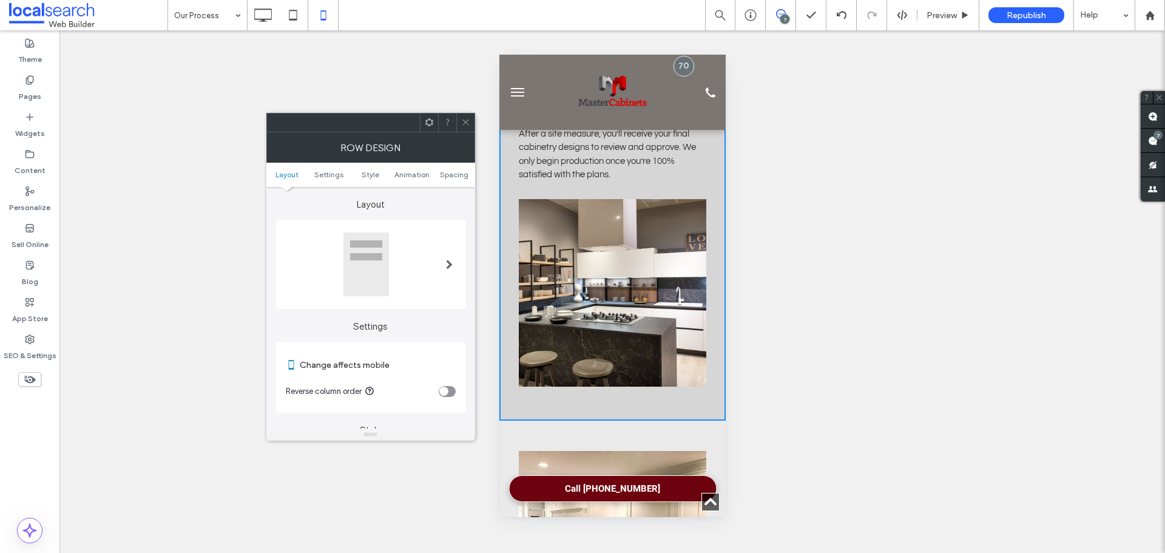
click at [448, 397] on section "Reverse column order" at bounding box center [371, 391] width 170 height 30
click at [446, 394] on div "toggle" at bounding box center [443, 390] width 9 height 9
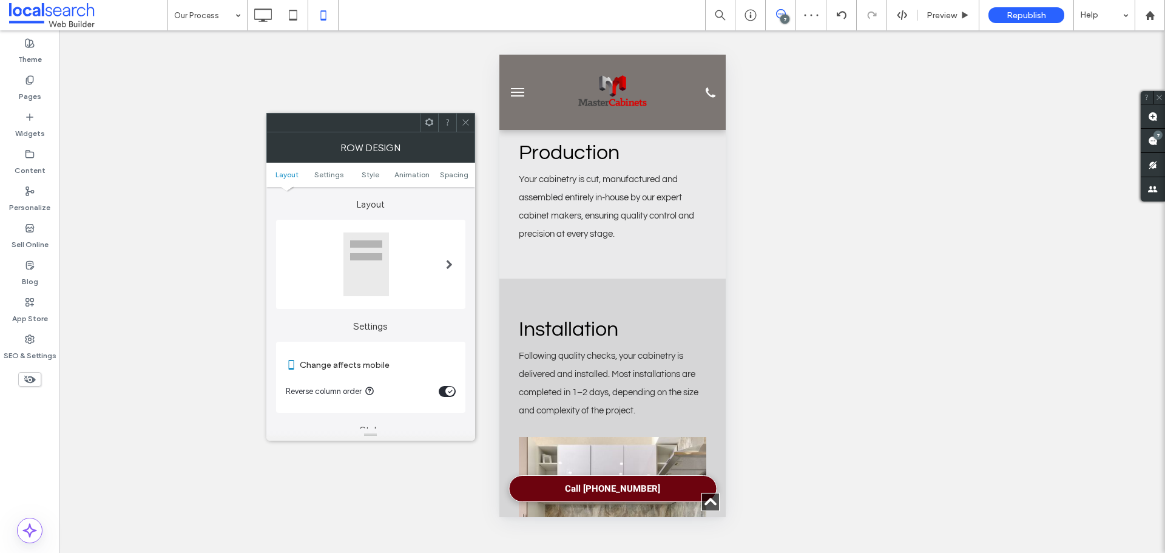
scroll to position [2669, 0]
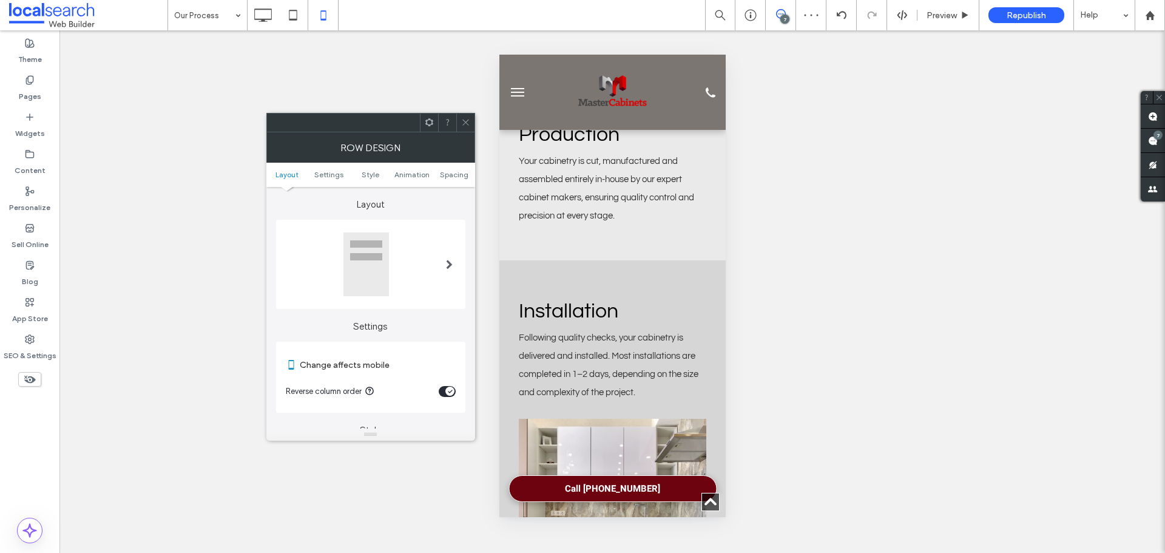
click at [678, 261] on div "Installation Following quality checks, your cabinetry is delivered and installe…" at bounding box center [612, 453] width 226 height 386
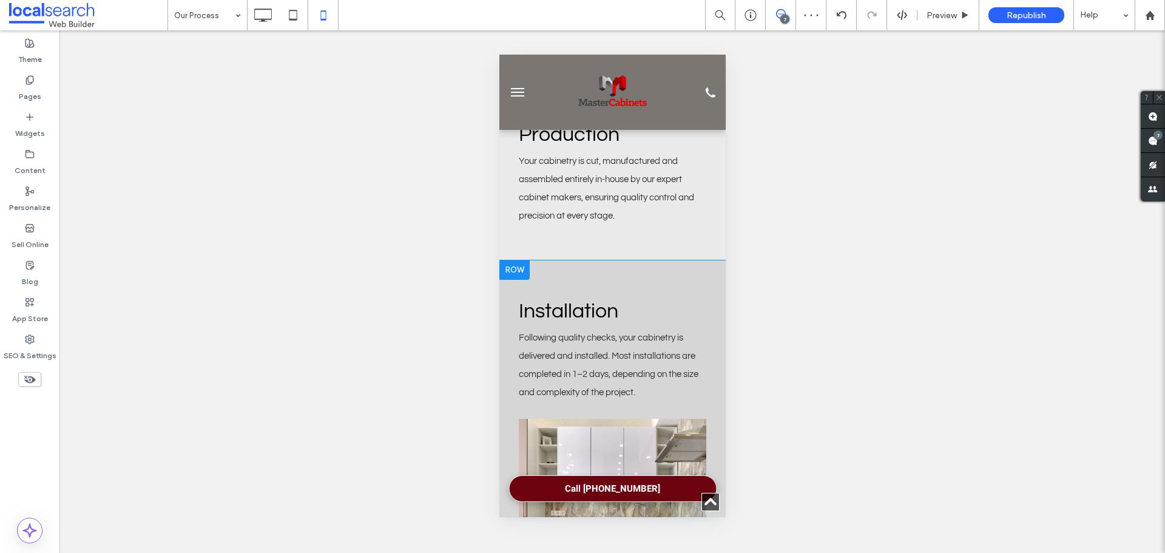
click at [678, 261] on div "Installation Following quality checks, your cabinetry is delivered and installe…" at bounding box center [612, 453] width 226 height 386
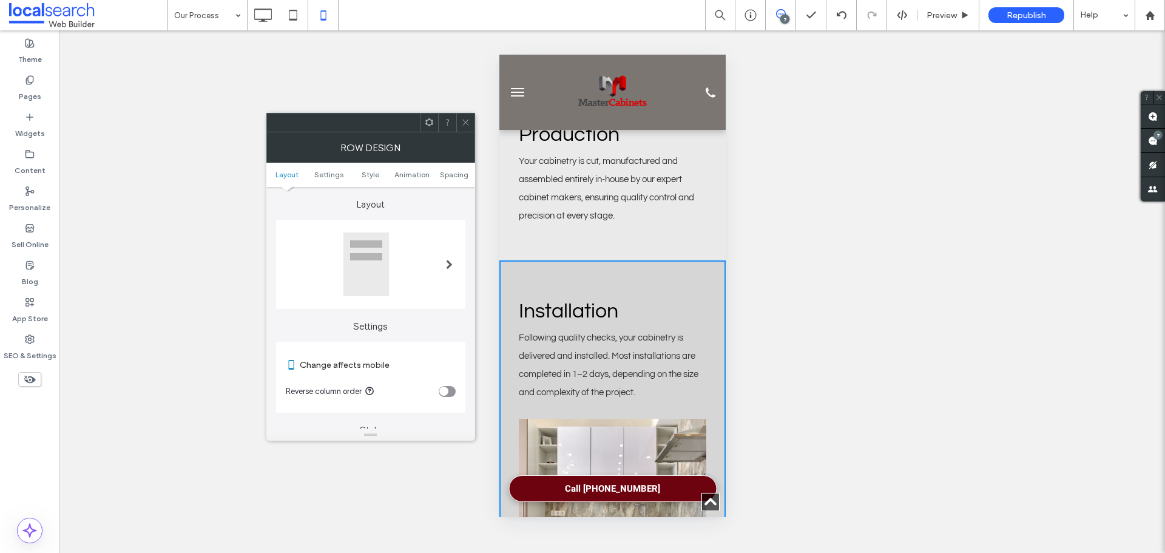
click at [448, 396] on div "toggle" at bounding box center [447, 391] width 17 height 11
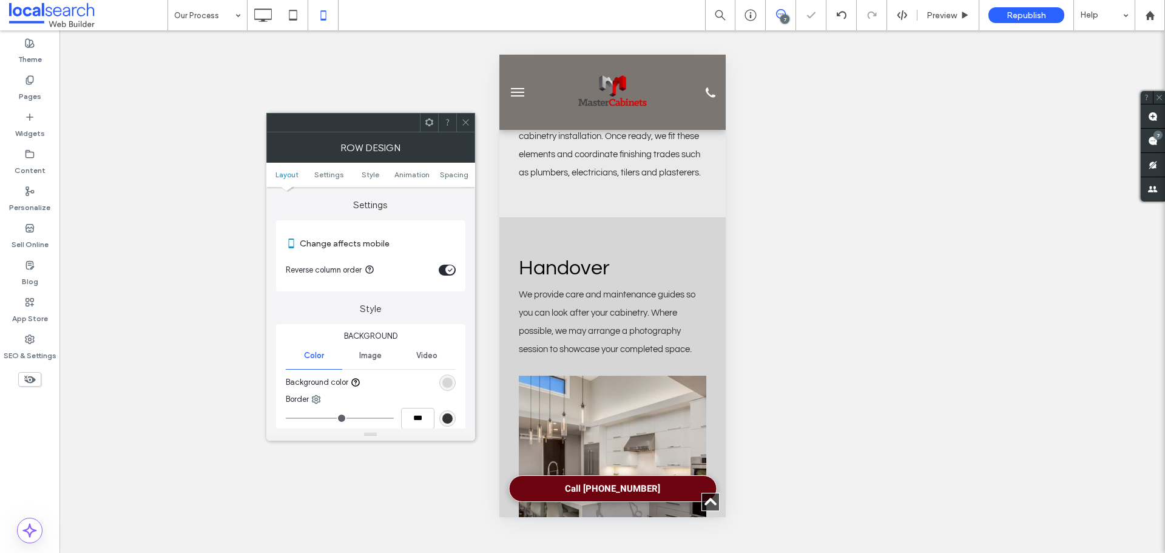
scroll to position [3579, 0]
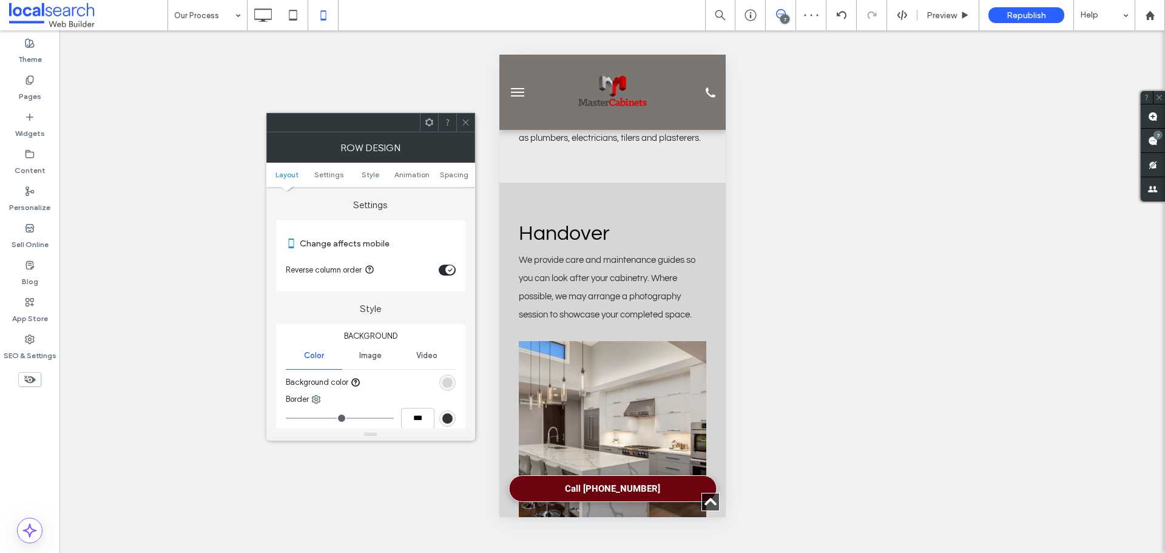
click at [712, 230] on div "Handover We provide care and maintenance guides so you can look after your cabi…" at bounding box center [612, 376] width 226 height 386
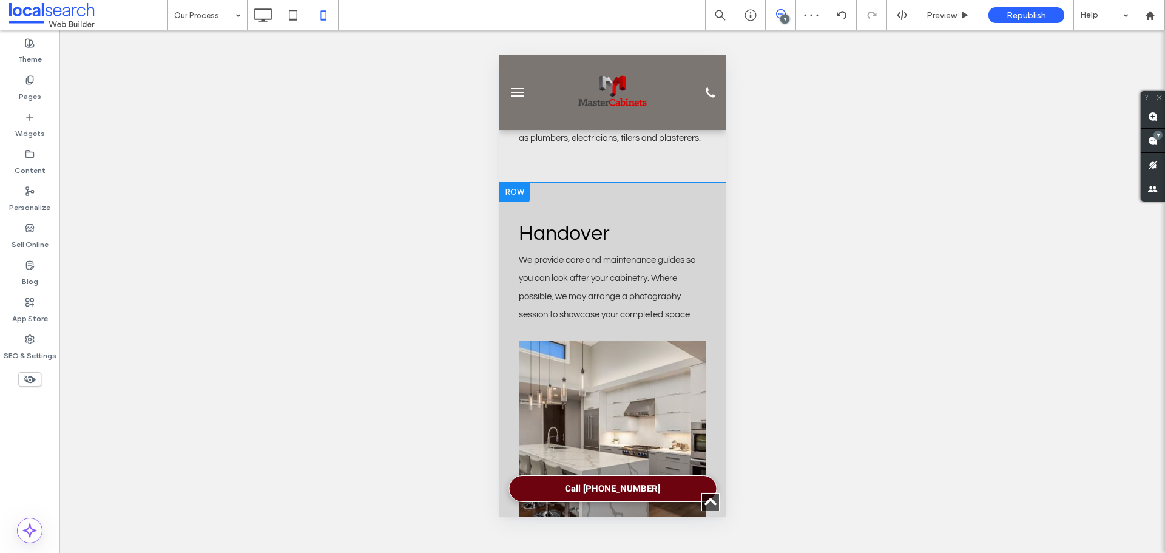
click at [711, 229] on div "Handover We provide care and maintenance guides so you can look after your cabi…" at bounding box center [612, 376] width 226 height 386
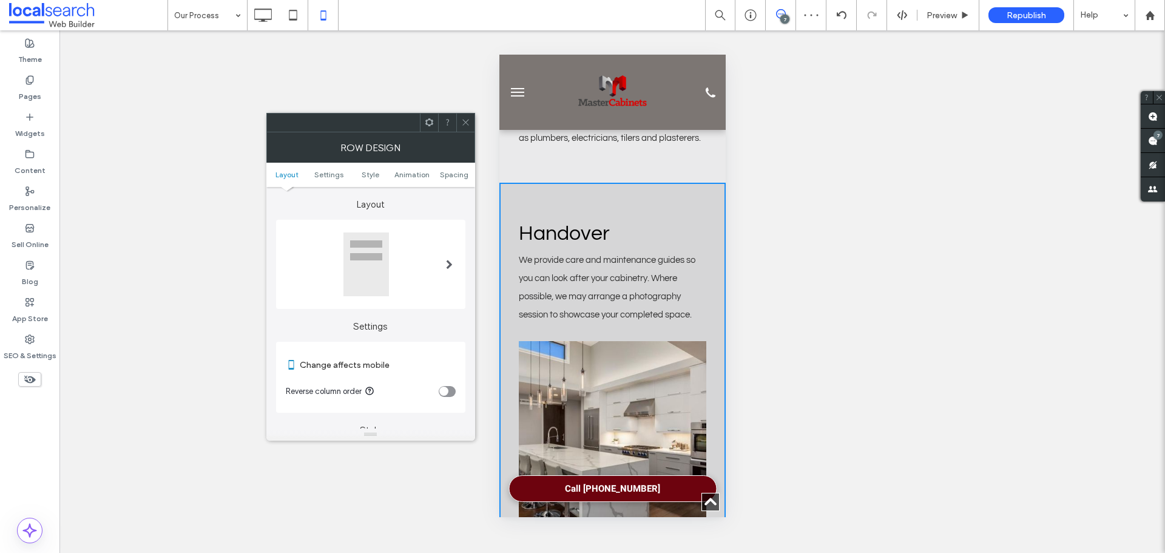
click at [452, 394] on div "toggle" at bounding box center [447, 391] width 17 height 11
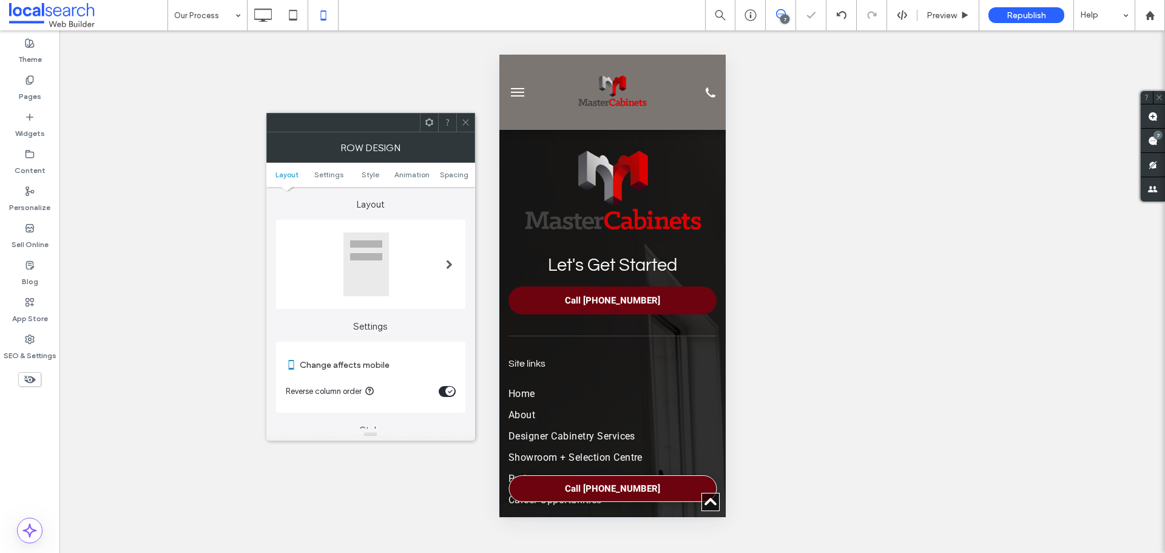
scroll to position [3942, 0]
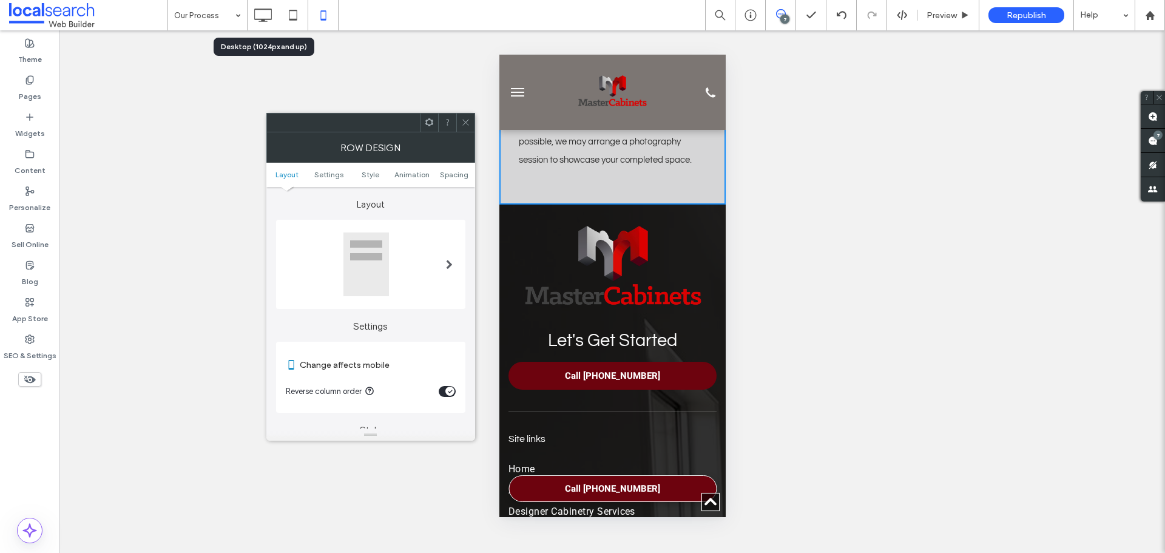
drag, startPoint x: 260, startPoint y: 13, endPoint x: 122, endPoint y: 0, distance: 138.3
click at [259, 14] on icon at bounding box center [263, 15] width 24 height 24
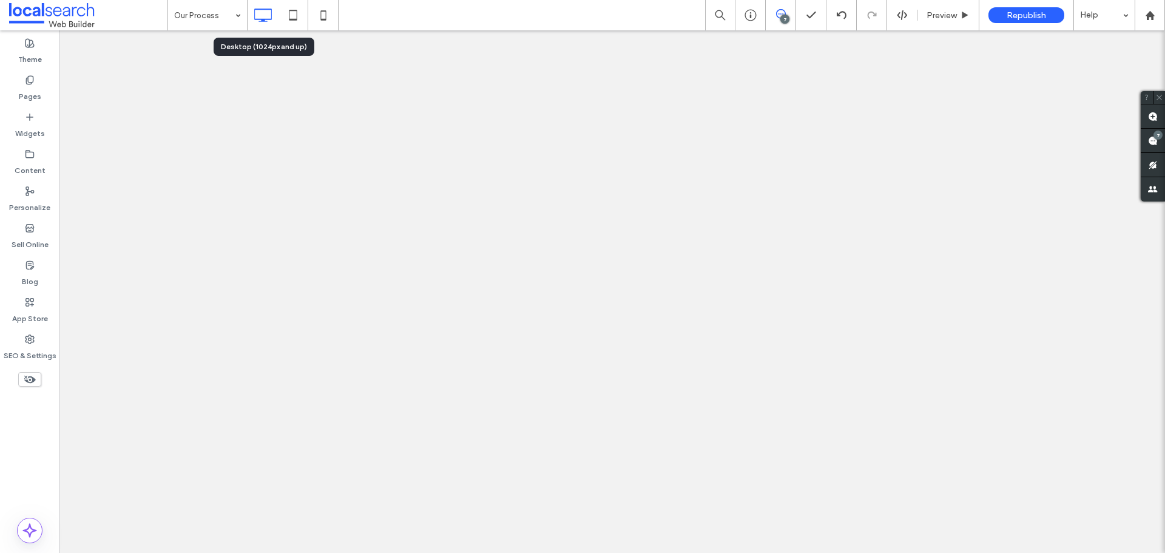
scroll to position [0, 0]
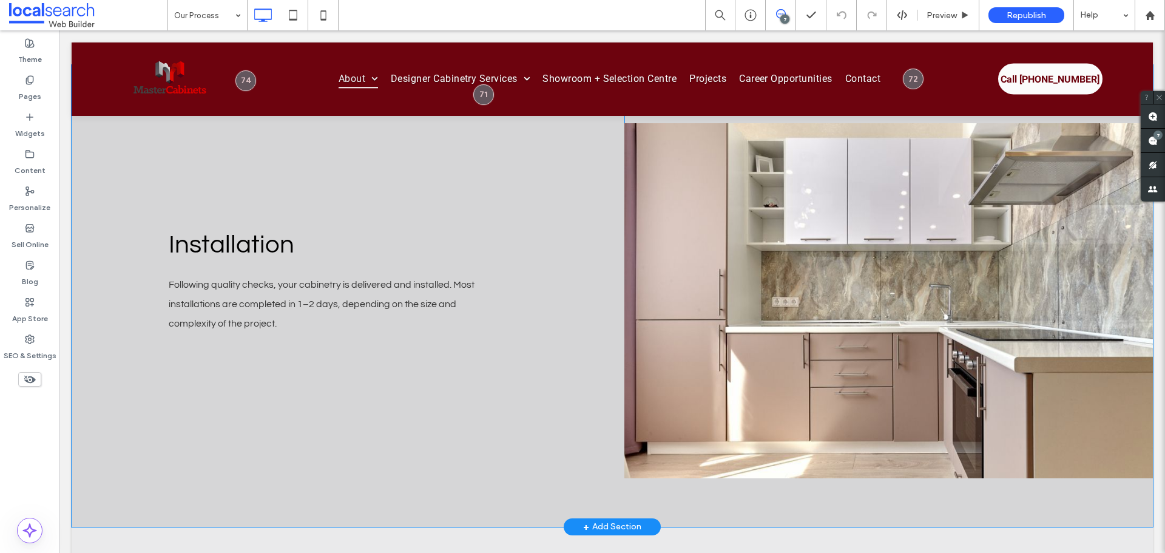
scroll to position [3093, 0]
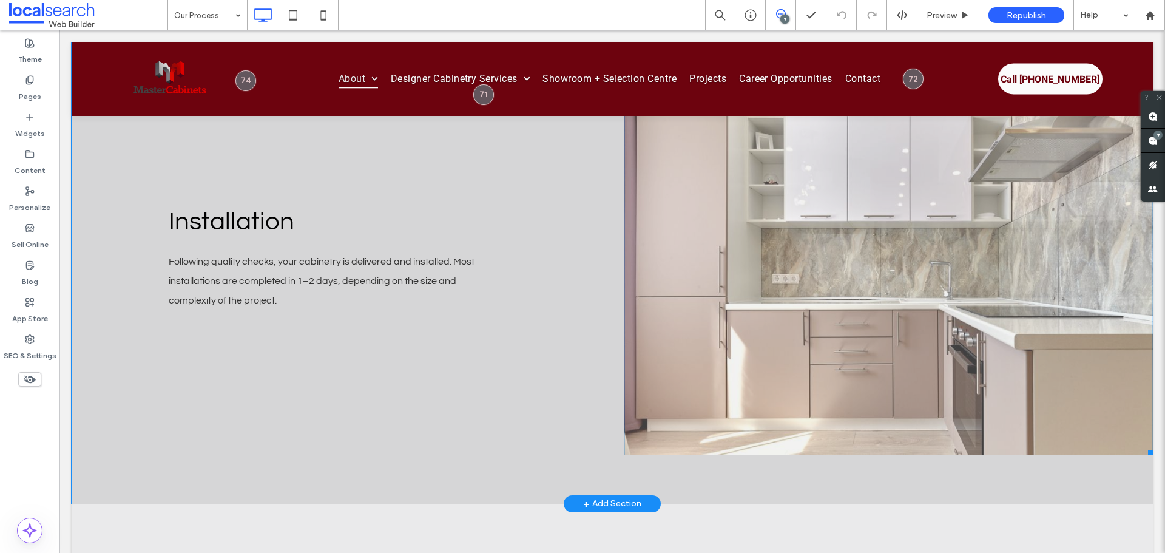
click at [771, 265] on link at bounding box center [888, 277] width 528 height 355
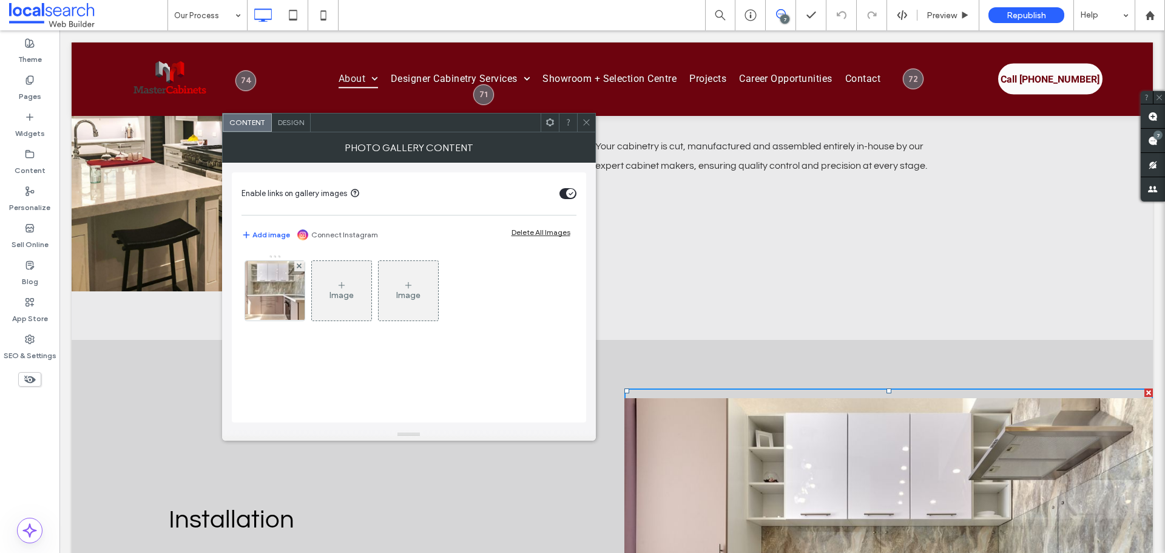
scroll to position [2729, 0]
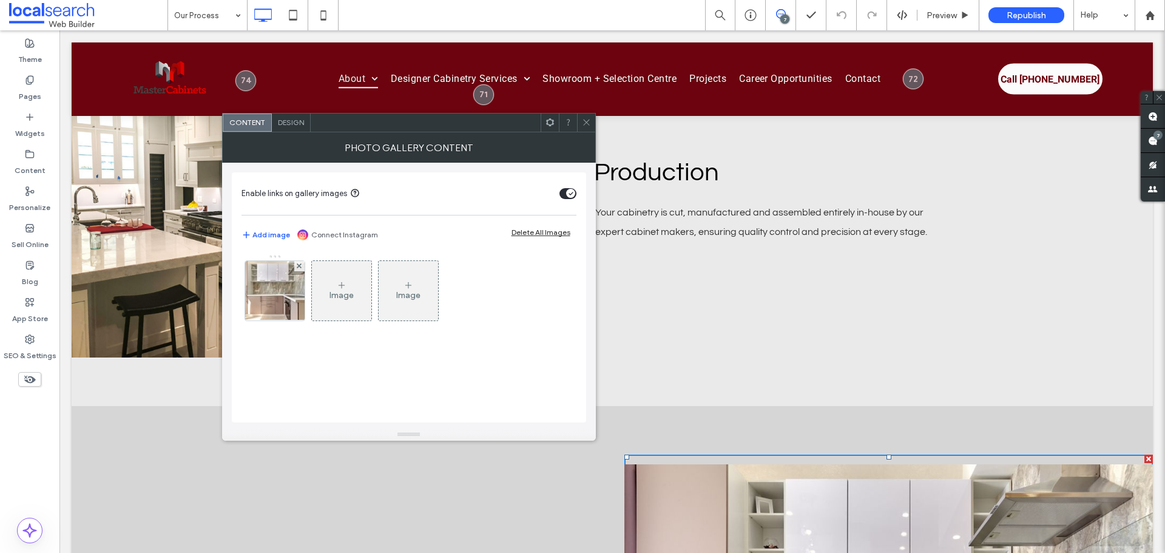
drag, startPoint x: 587, startPoint y: 117, endPoint x: 541, endPoint y: 193, distance: 88.7
click at [587, 117] on span at bounding box center [586, 122] width 9 height 18
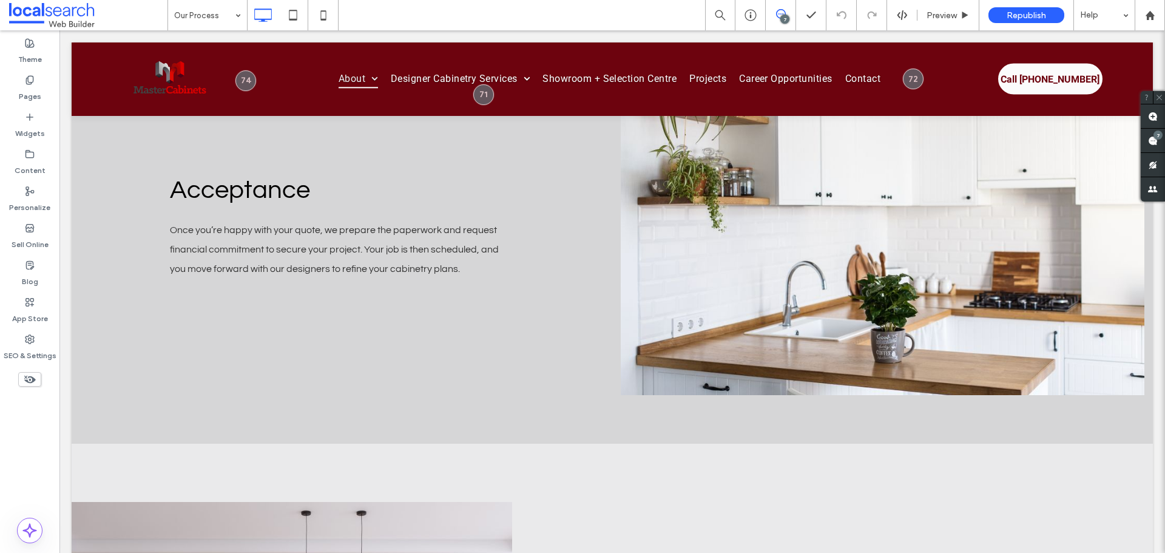
scroll to position [1341, 0]
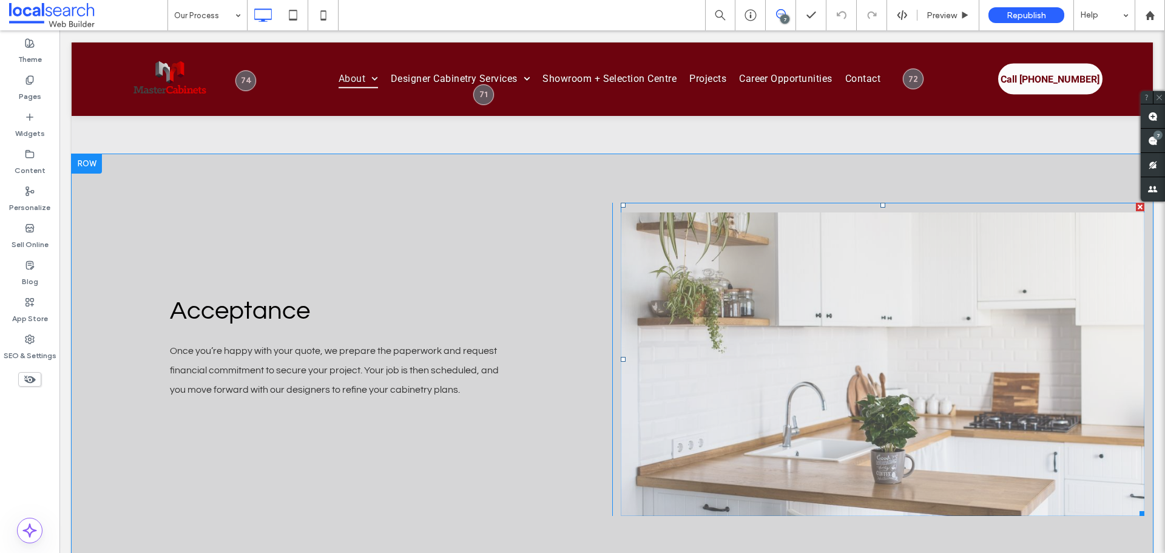
click at [888, 255] on link at bounding box center [882, 363] width 524 height 303
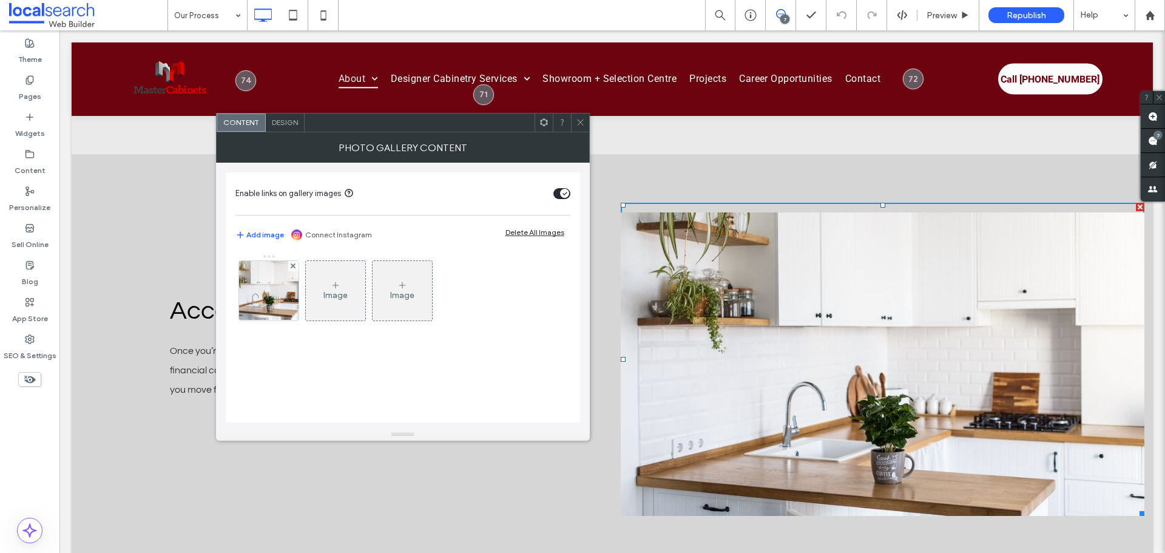
click at [278, 120] on span "Design" at bounding box center [285, 122] width 26 height 9
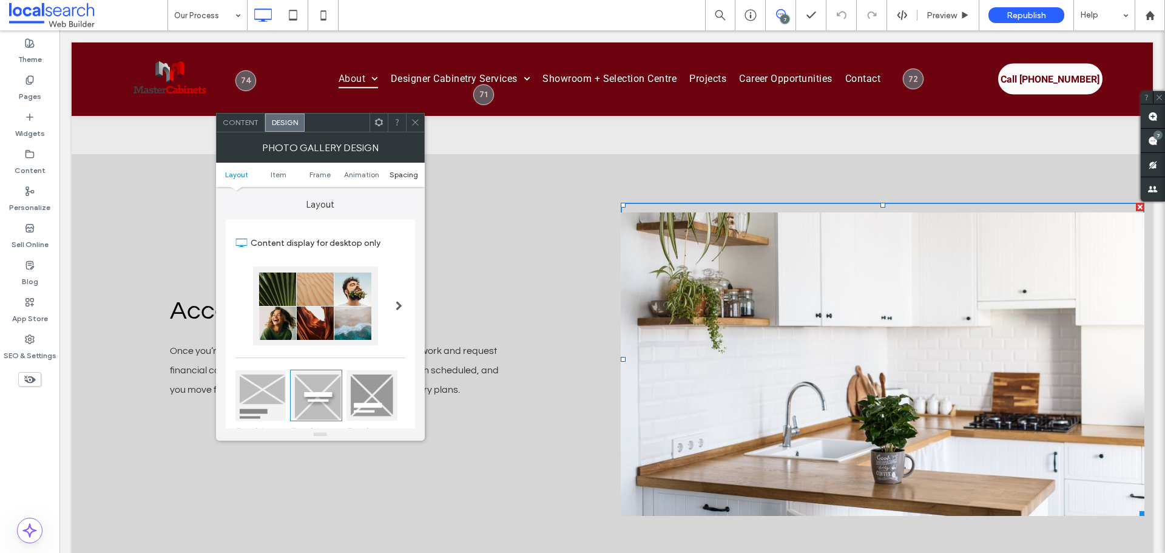
drag, startPoint x: 411, startPoint y: 173, endPoint x: 415, endPoint y: 181, distance: 9.0
click at [411, 175] on span "Spacing" at bounding box center [403, 174] width 29 height 9
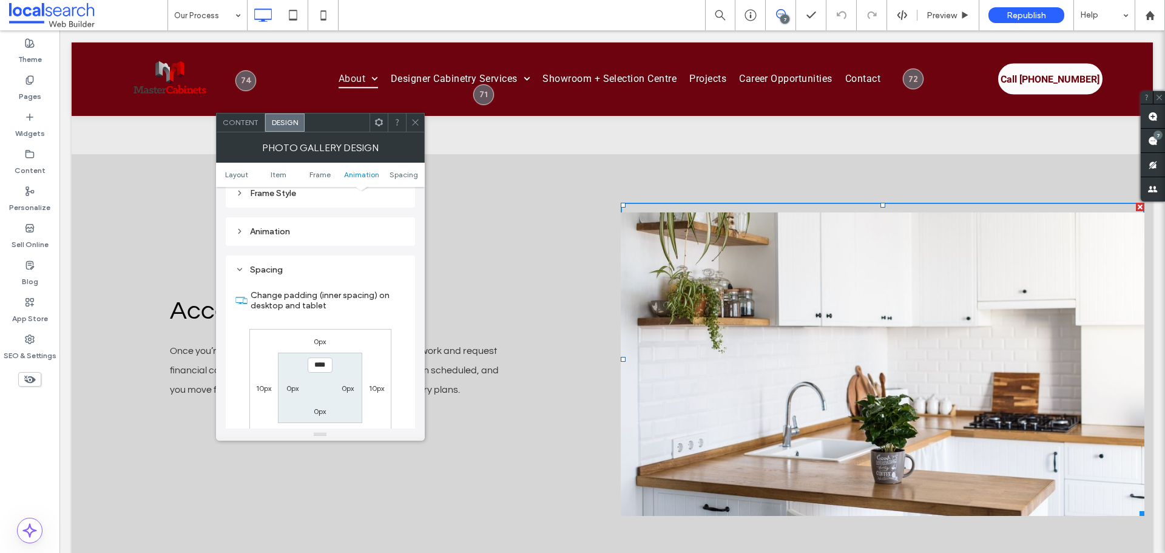
scroll to position [610, 0]
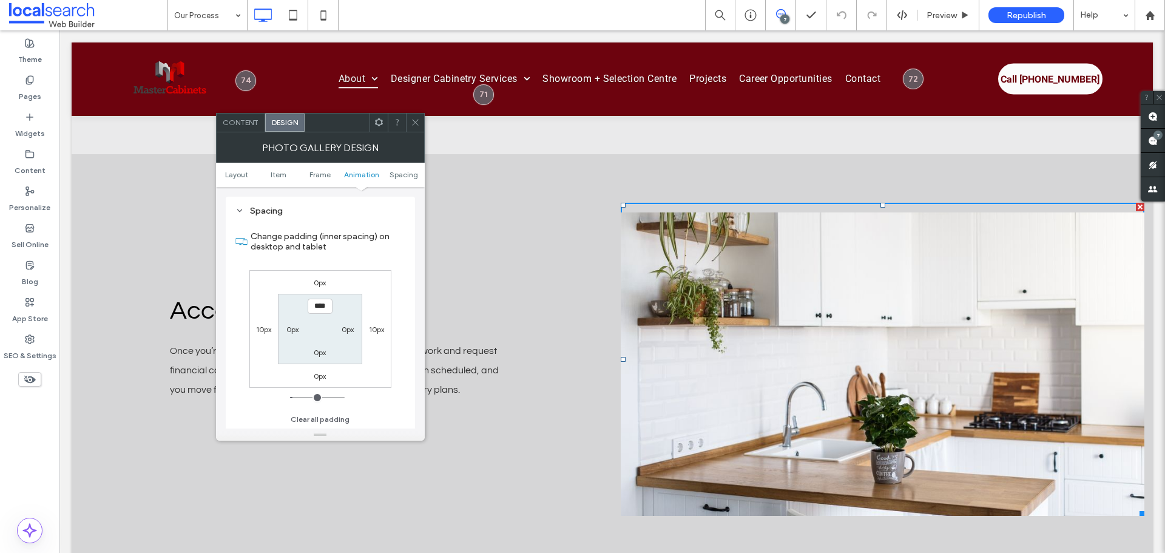
click at [372, 327] on label "10px" at bounding box center [376, 328] width 15 height 9
type input "**"
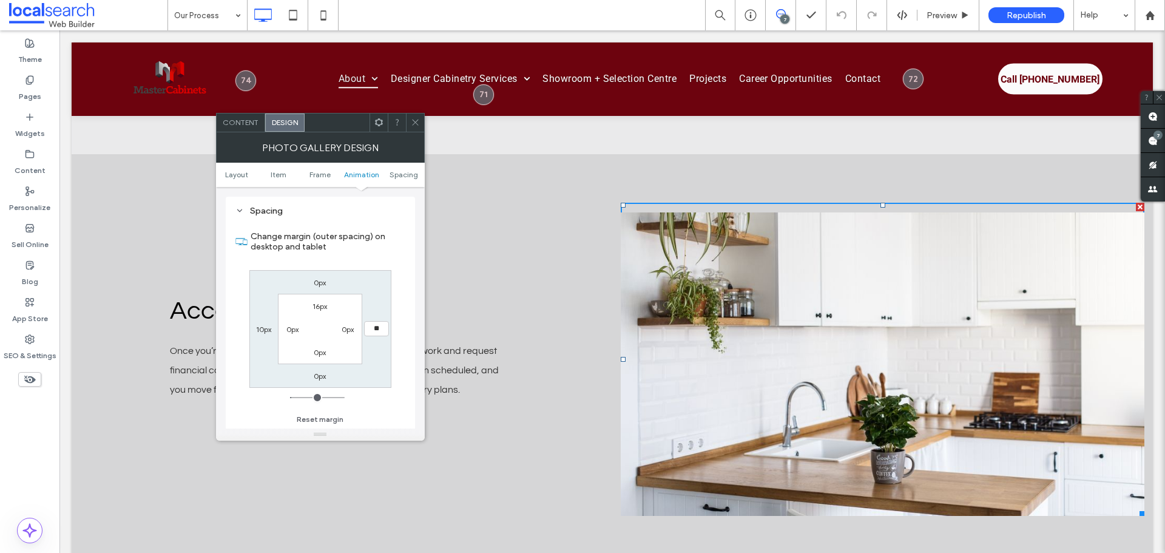
type input "*"
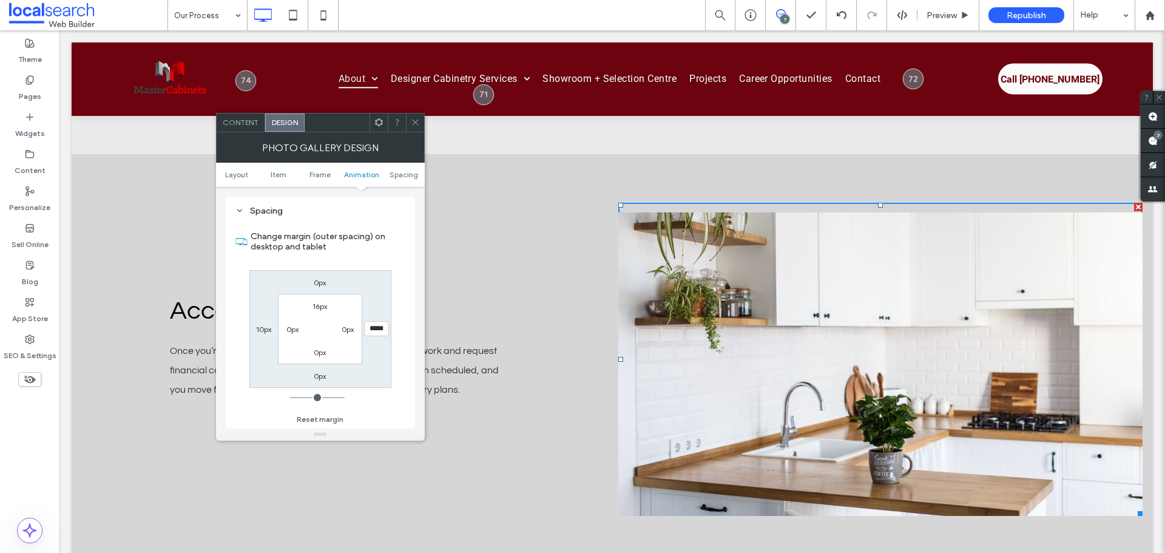
type input "*****"
type input "**"
type input "****"
click at [712, 185] on div "Acceptance Once you’re happy with your quote, we prepare the paperwork and requ…" at bounding box center [612, 359] width 1081 height 410
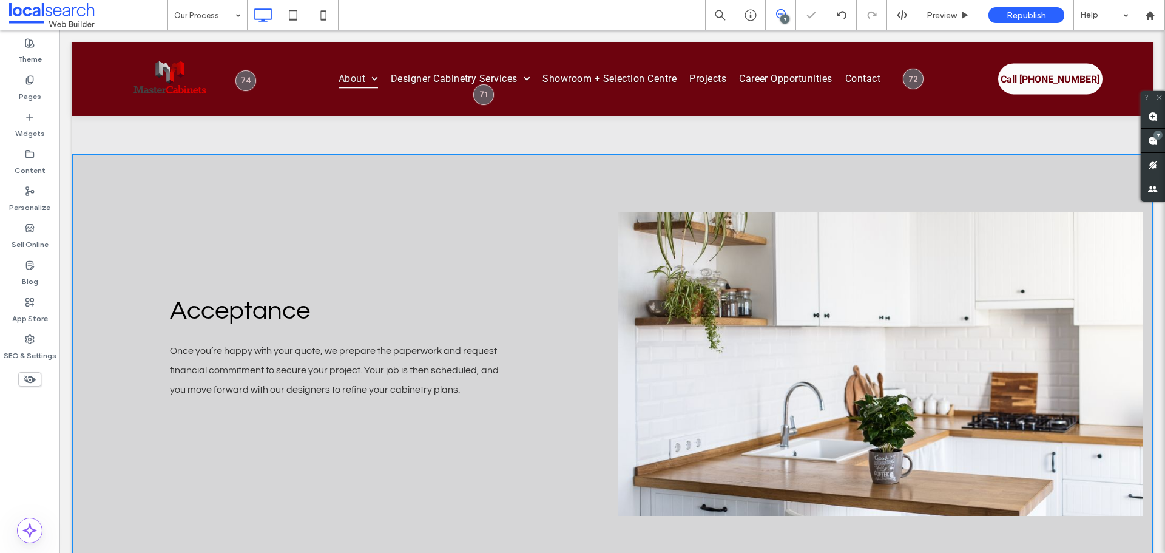
click at [712, 185] on div "Acceptance Once you’re happy with your quote, we prepare the paperwork and requ…" at bounding box center [612, 359] width 1081 height 410
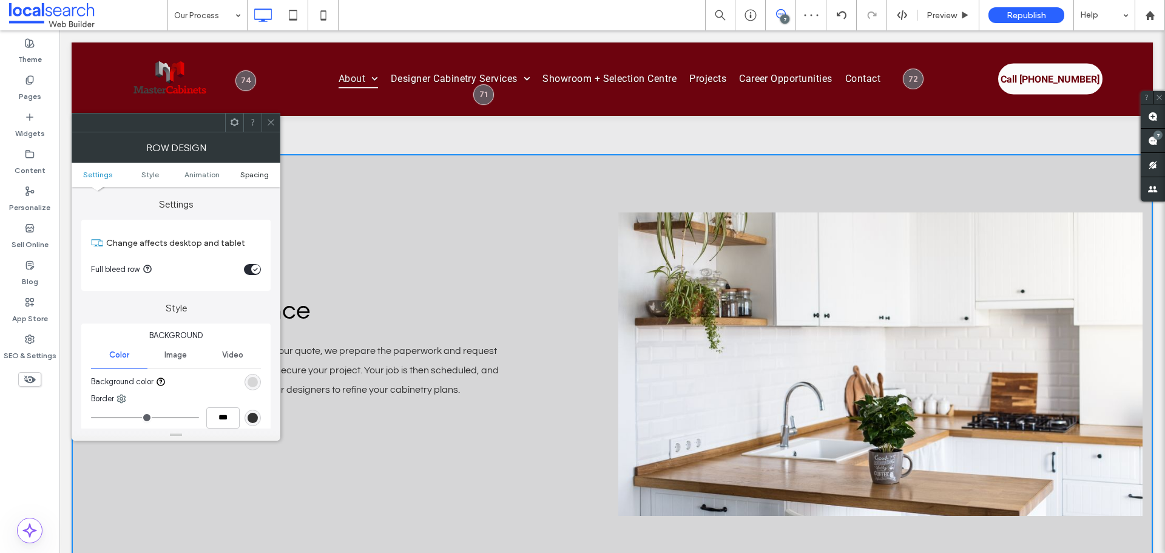
click at [252, 177] on span "Spacing" at bounding box center [254, 174] width 29 height 9
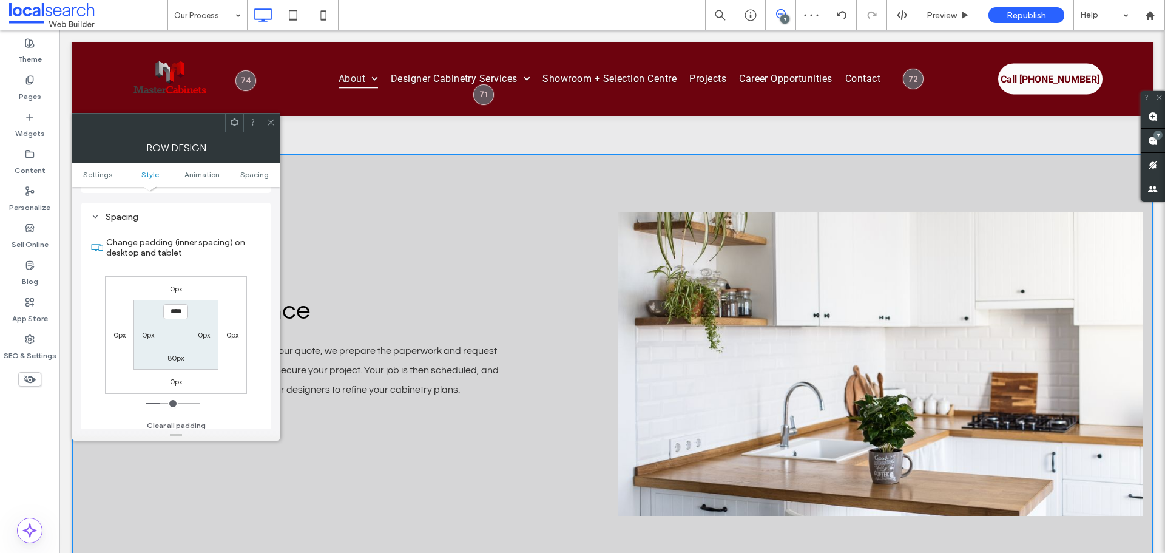
scroll to position [334, 0]
click at [266, 121] on div at bounding box center [270, 122] width 18 height 18
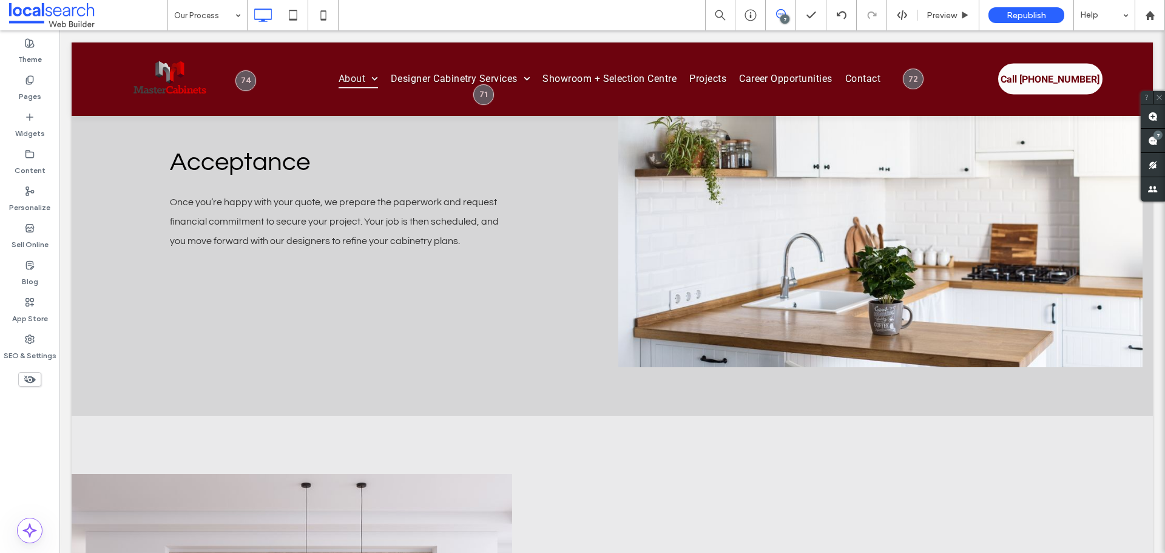
scroll to position [1523, 0]
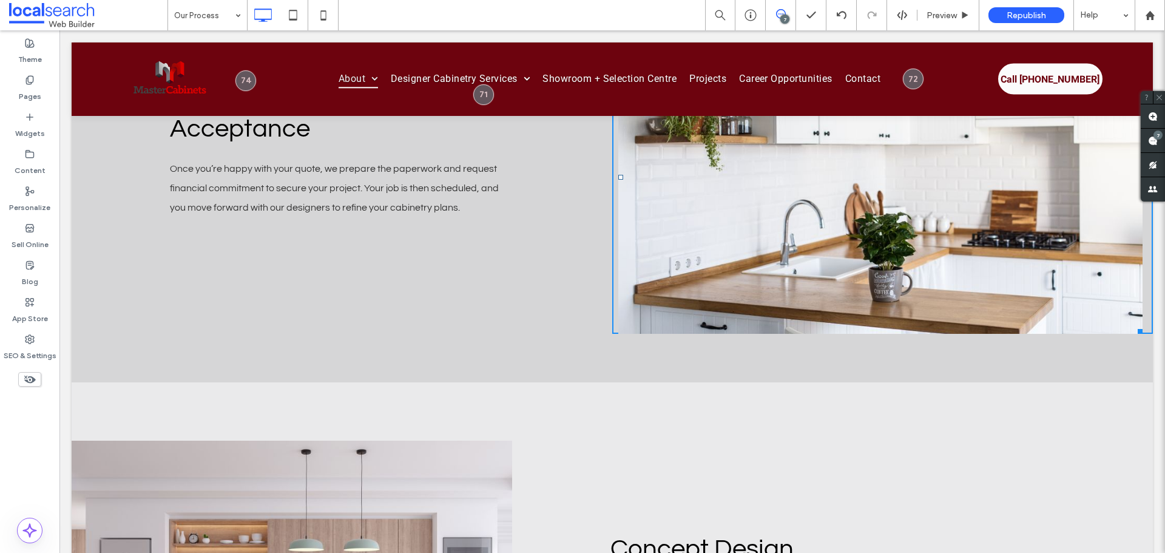
drag, startPoint x: 1135, startPoint y: 329, endPoint x: 1149, endPoint y: 329, distance: 14.0
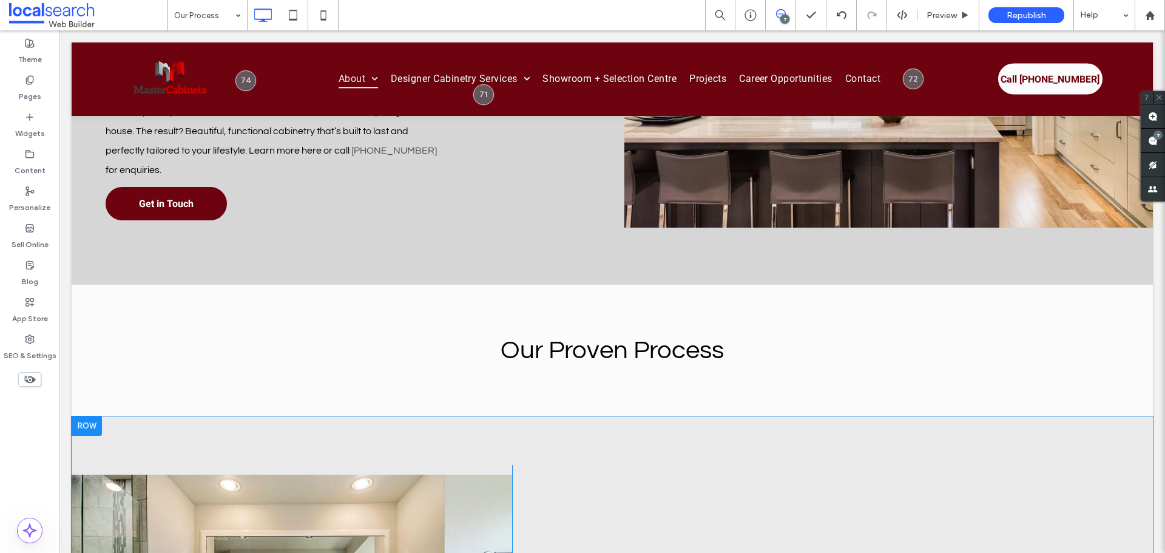
scroll to position [728, 0]
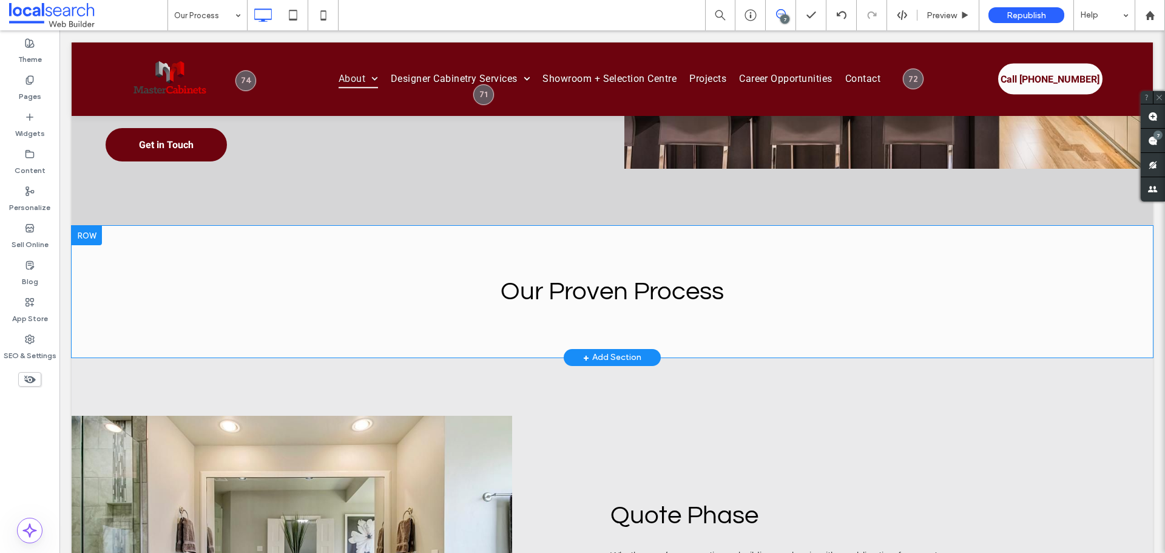
click at [617, 317] on div "Our Proven Process Click To Paste Row + Add Section" at bounding box center [612, 292] width 1081 height 132
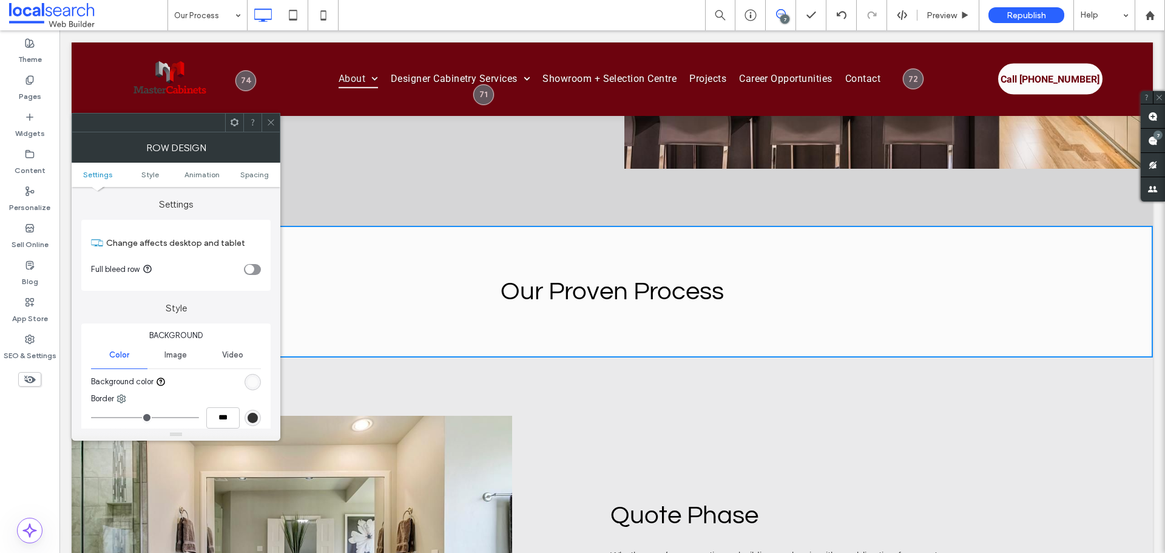
click at [272, 123] on use at bounding box center [270, 122] width 6 height 6
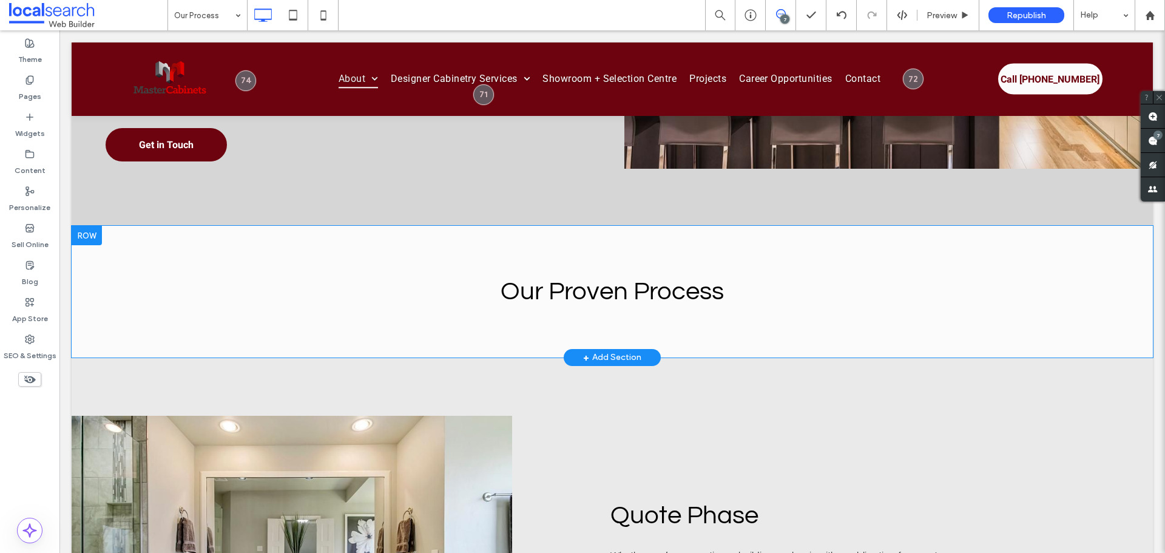
click at [369, 340] on div "Our Proven Process Click To Paste Row + Add Section" at bounding box center [612, 292] width 1081 height 132
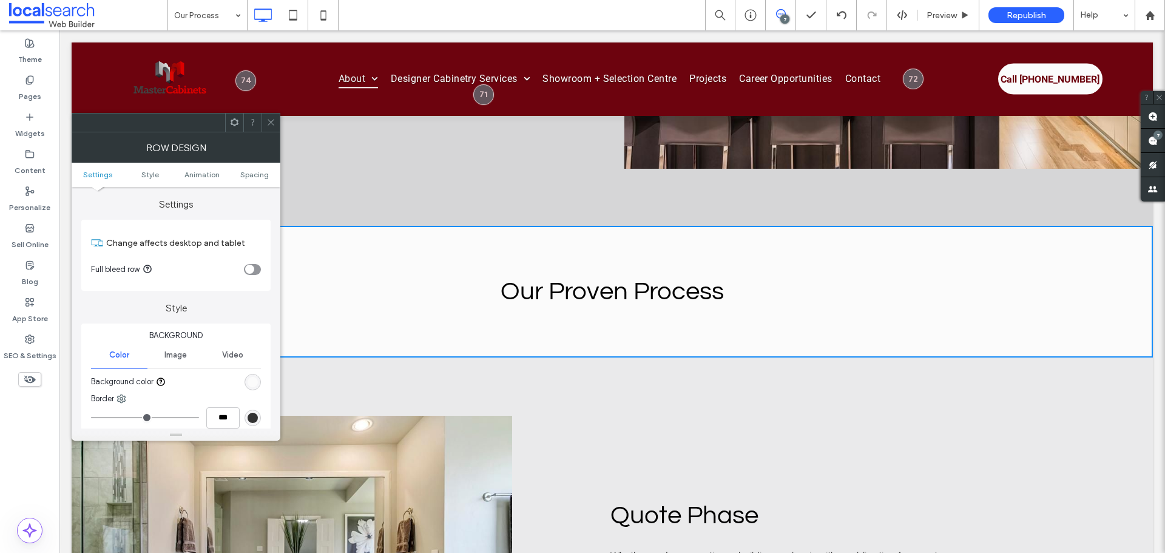
click at [249, 381] on div "rgb(251, 251, 251)" at bounding box center [252, 382] width 10 height 10
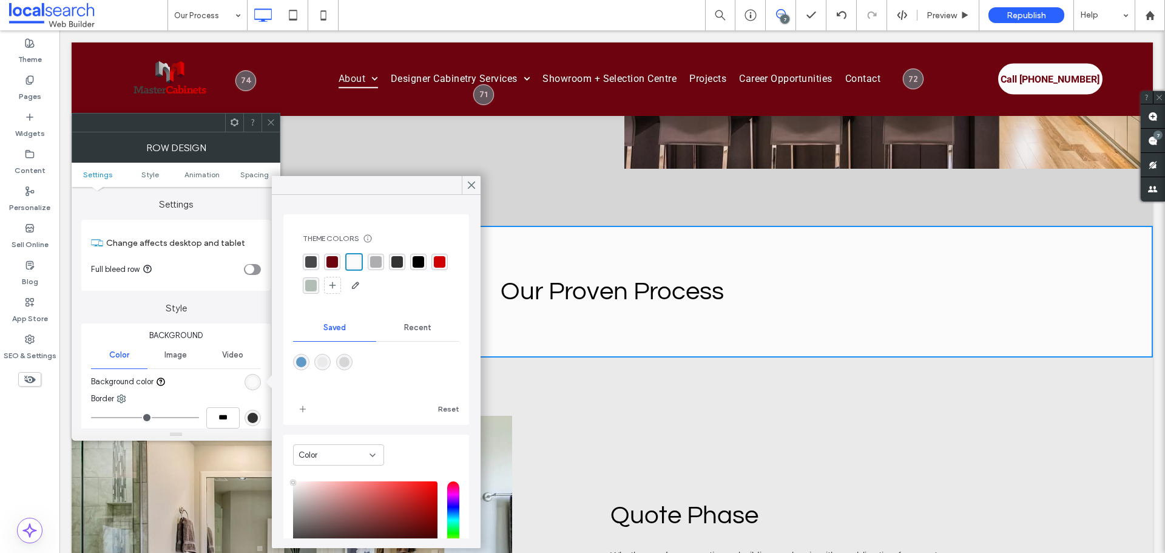
click at [306, 261] on div "rgba(72, 71, 74, 1)" at bounding box center [311, 262] width 12 height 12
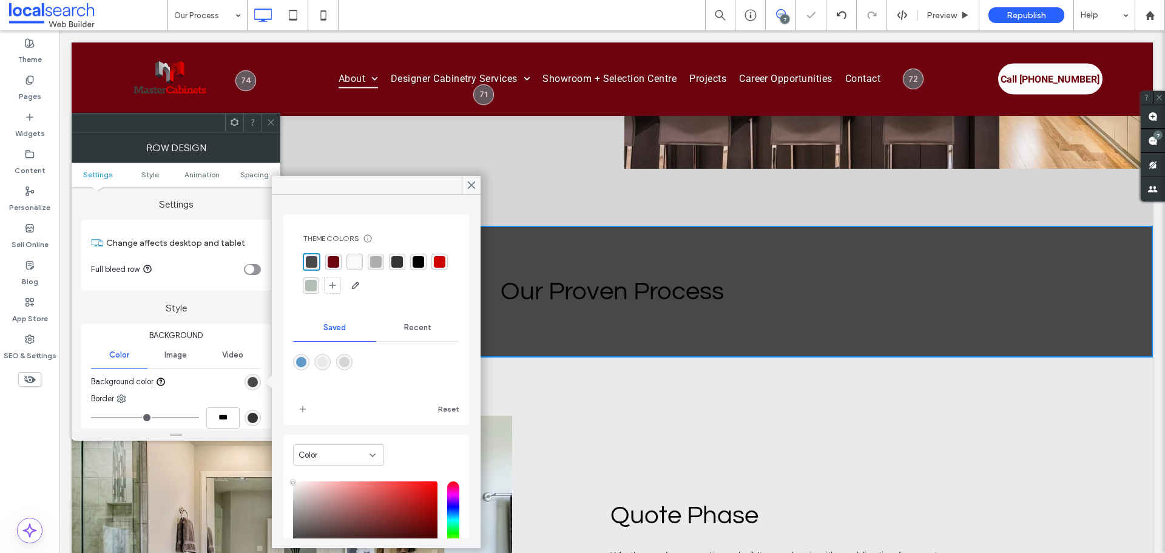
click at [383, 260] on div "rgba(174, 174, 176, 1)" at bounding box center [376, 262] width 16 height 16
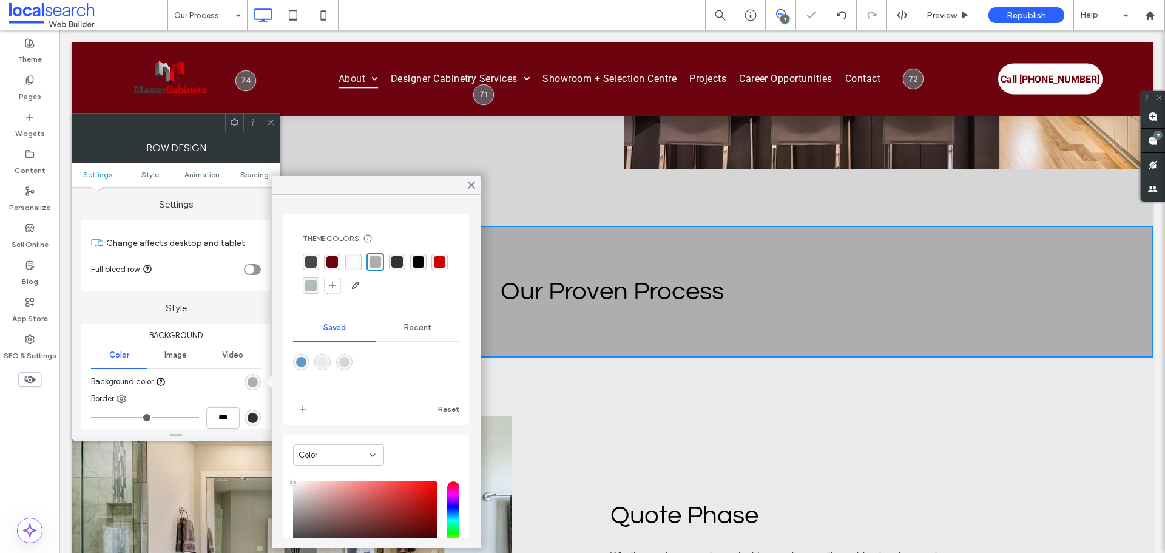
click at [400, 258] on div "rgba(51,51,51,1)" at bounding box center [397, 262] width 12 height 12
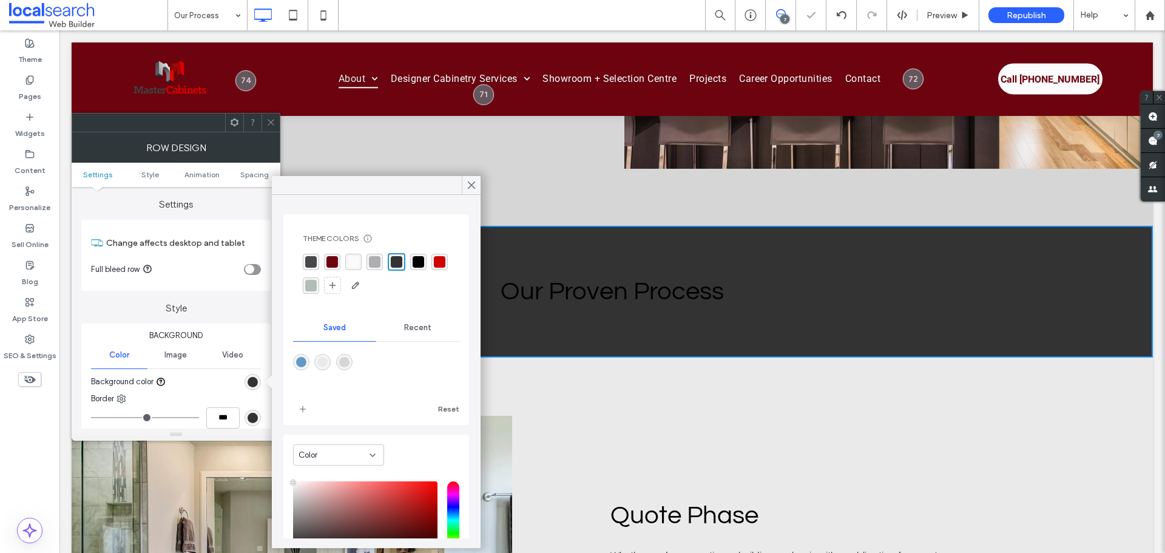
click at [317, 283] on div "rgba(178, 190, 181, 1)" at bounding box center [311, 286] width 12 height 12
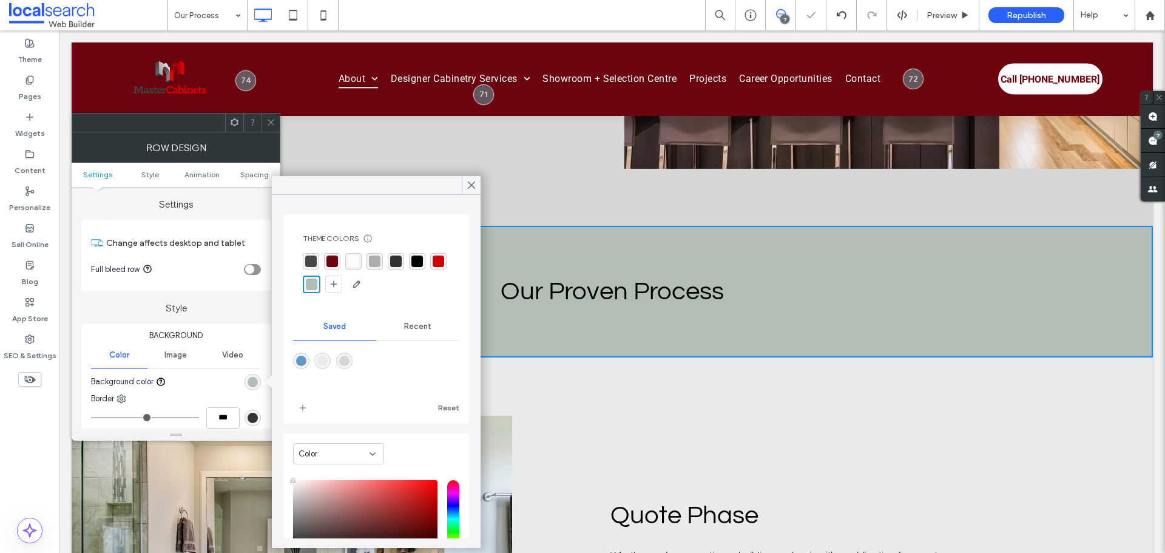
click at [360, 259] on div "rgba(251, 251, 251, 1)" at bounding box center [353, 261] width 16 height 16
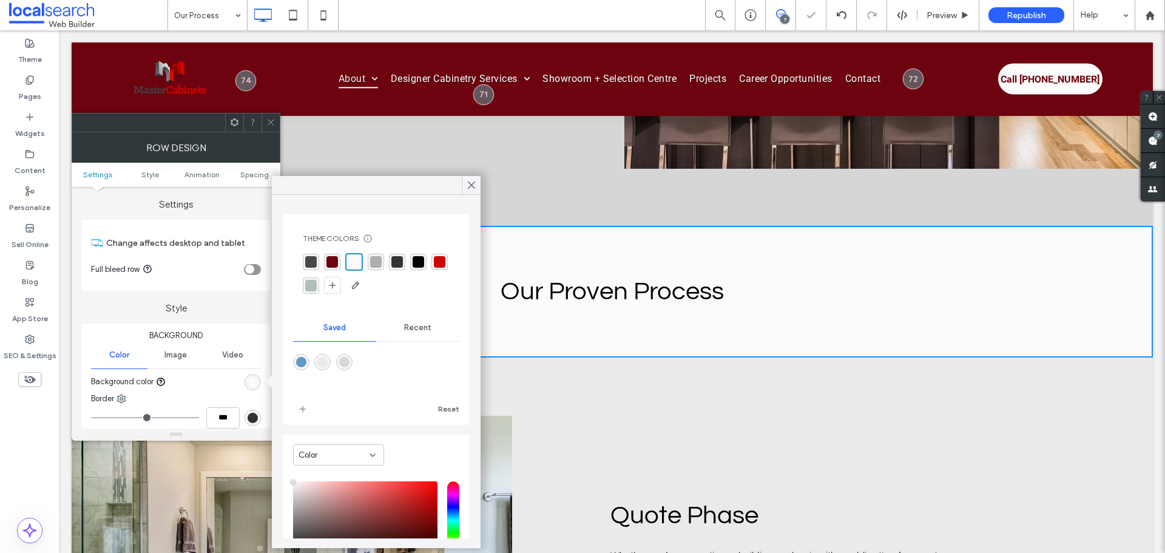
click at [376, 257] on div "rgba(174, 174, 176, 1)" at bounding box center [376, 262] width 12 height 12
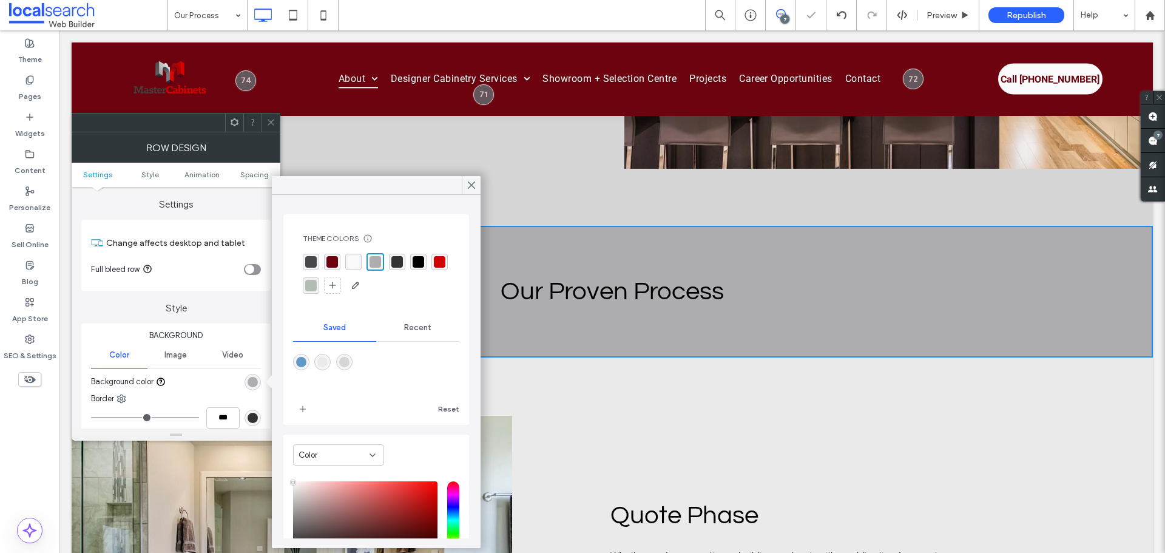
click at [355, 255] on div "rgba(251, 251, 251, 1)" at bounding box center [353, 262] width 16 height 16
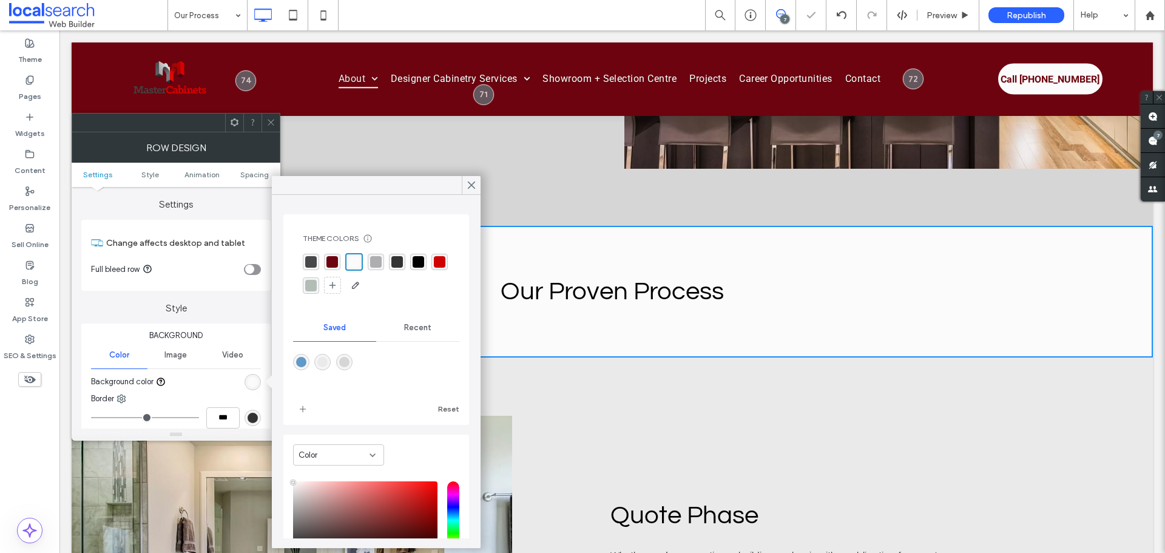
click at [268, 120] on icon at bounding box center [270, 122] width 9 height 9
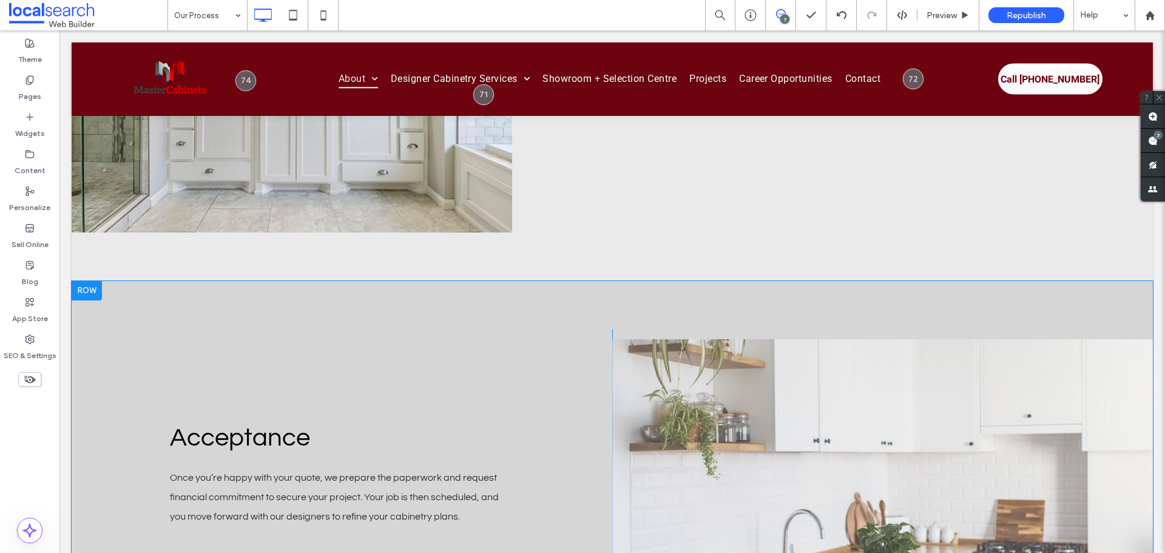
scroll to position [1395, 0]
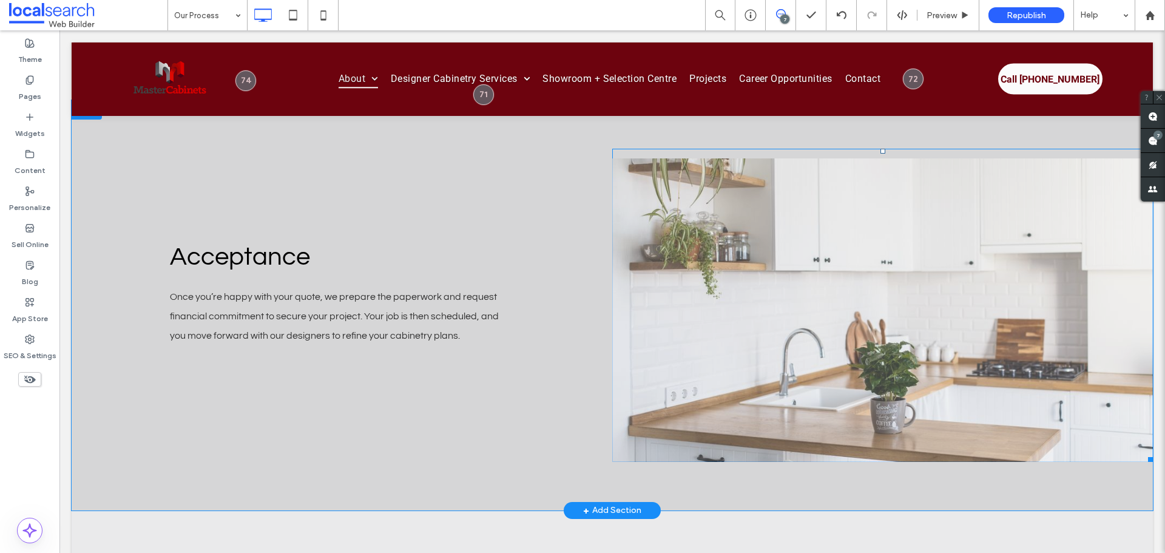
click at [862, 326] on link at bounding box center [882, 309] width 540 height 303
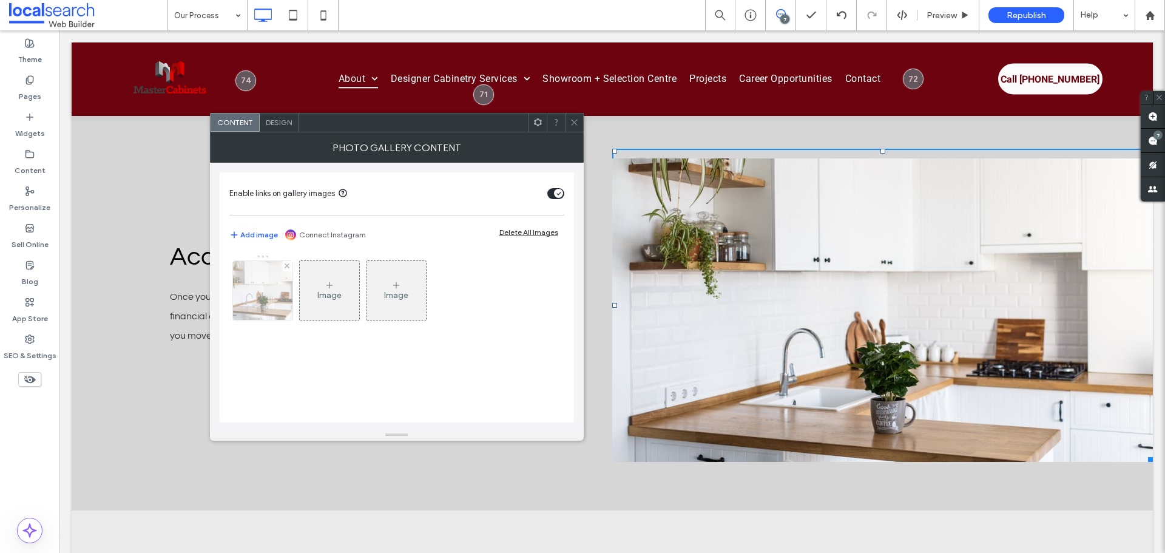
click at [264, 298] on img at bounding box center [263, 290] width 90 height 59
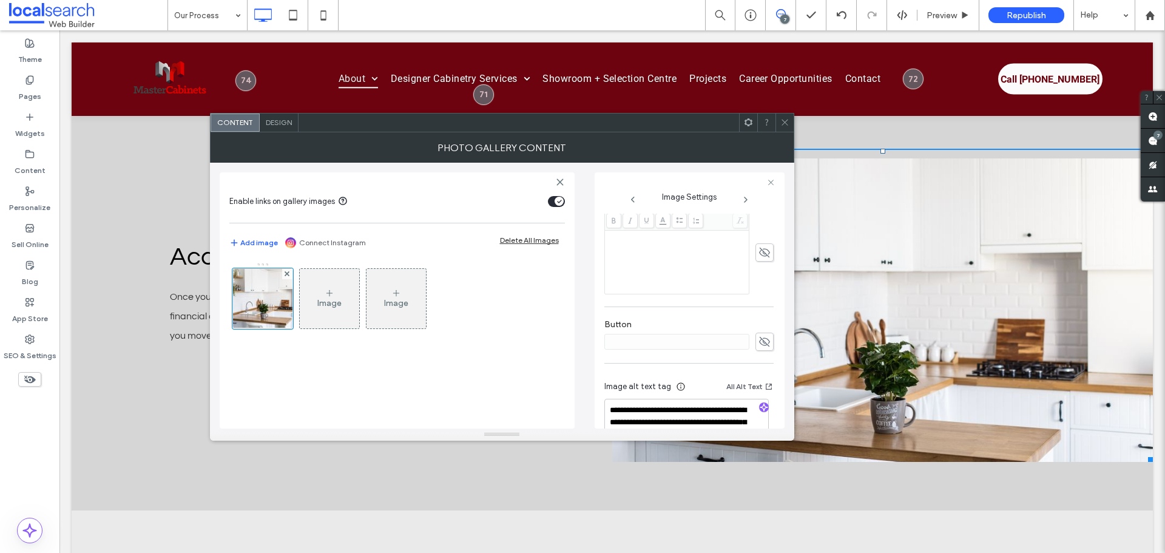
scroll to position [371, 0]
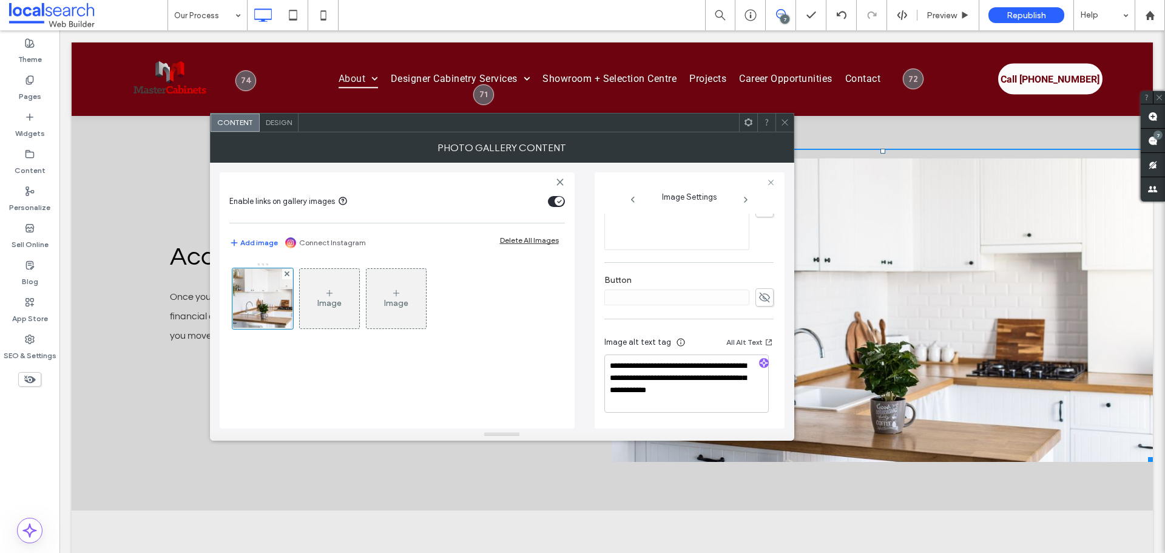
click at [784, 130] on span at bounding box center [784, 122] width 9 height 18
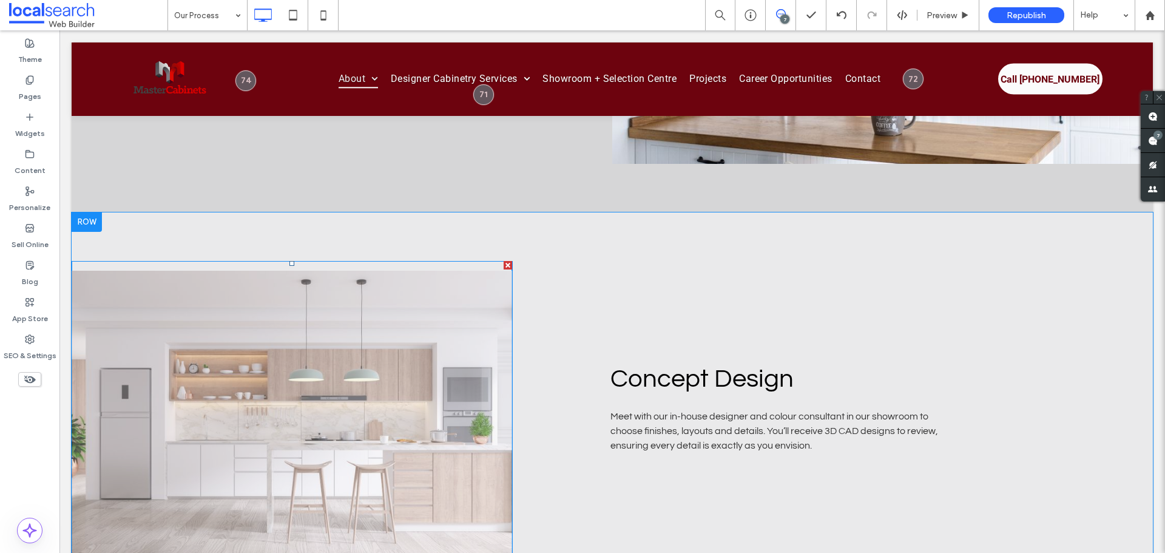
scroll to position [1820, 0]
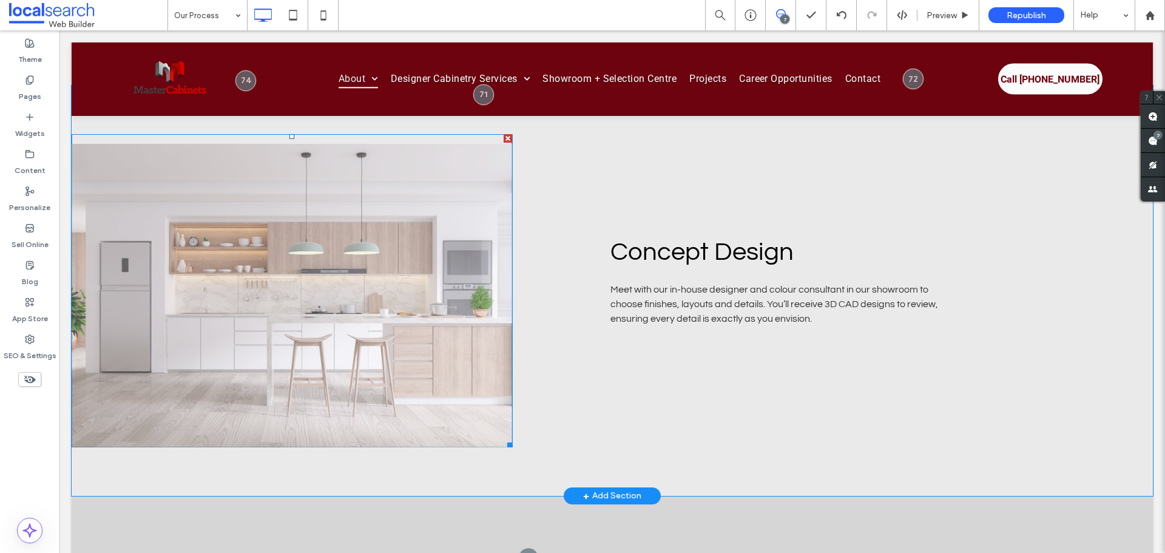
click at [389, 361] on link at bounding box center [292, 295] width 440 height 303
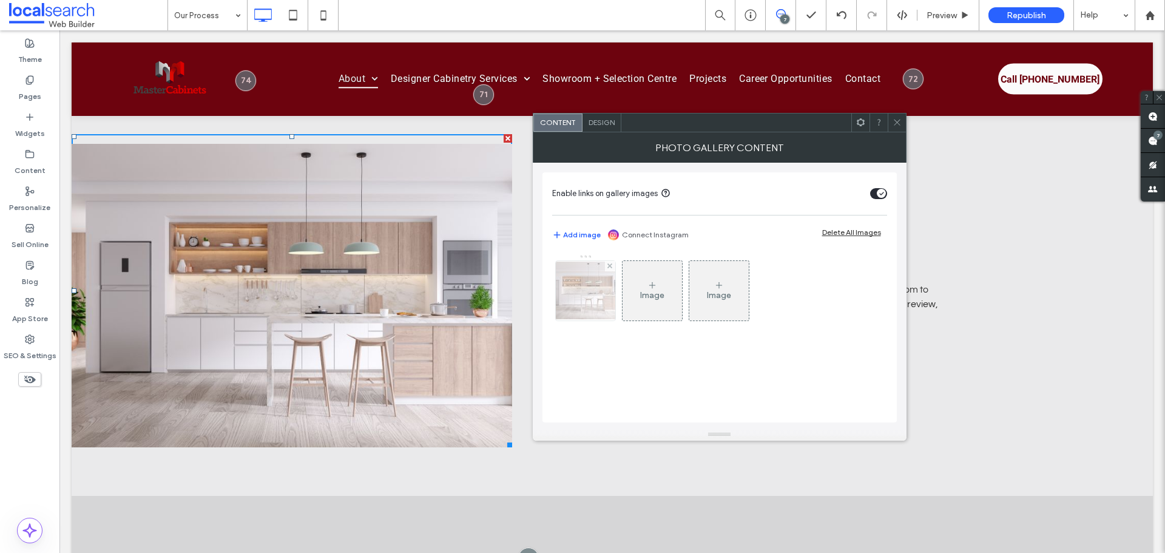
click at [583, 302] on img at bounding box center [585, 290] width 97 height 58
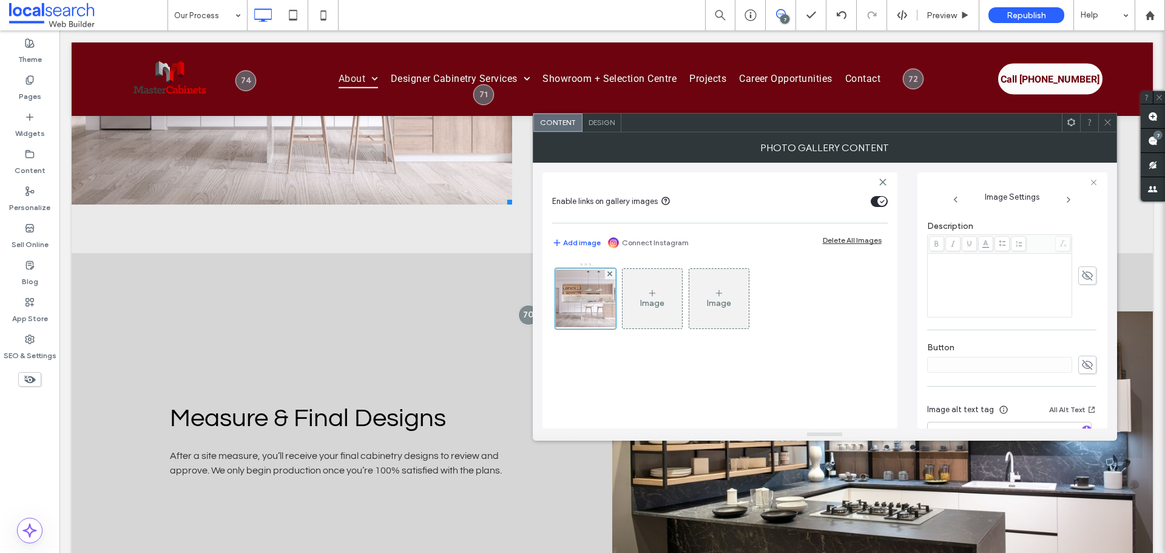
scroll to position [358, 0]
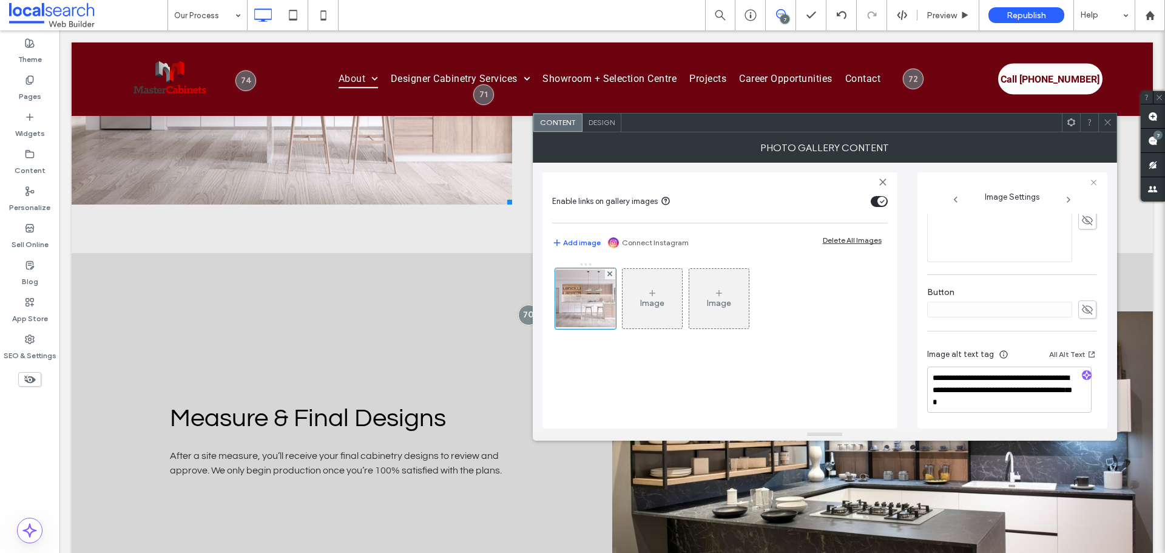
click at [1105, 129] on span at bounding box center [1107, 122] width 9 height 18
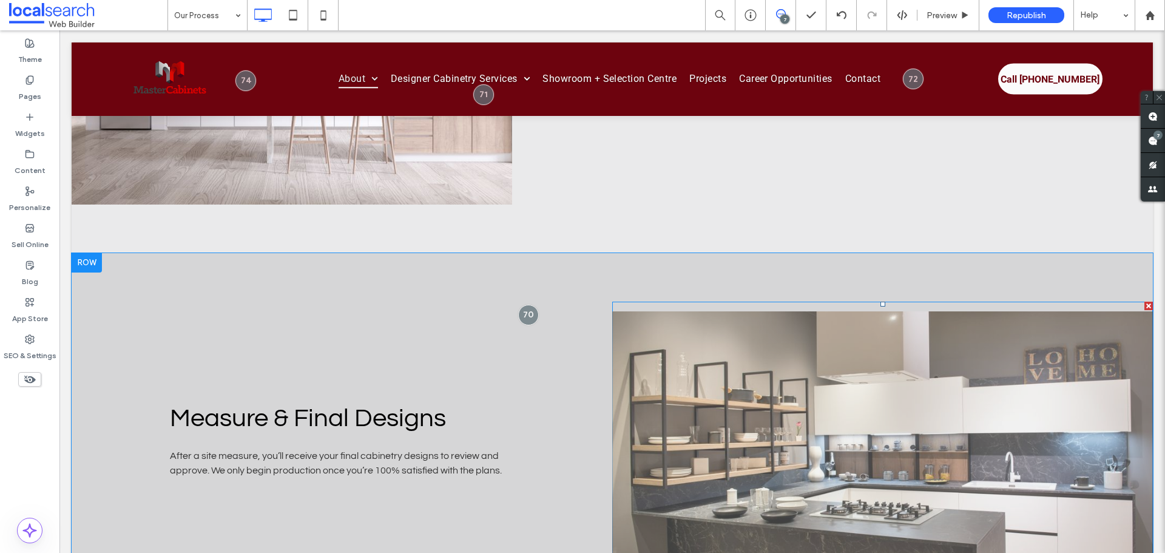
click at [862, 318] on link at bounding box center [882, 462] width 540 height 303
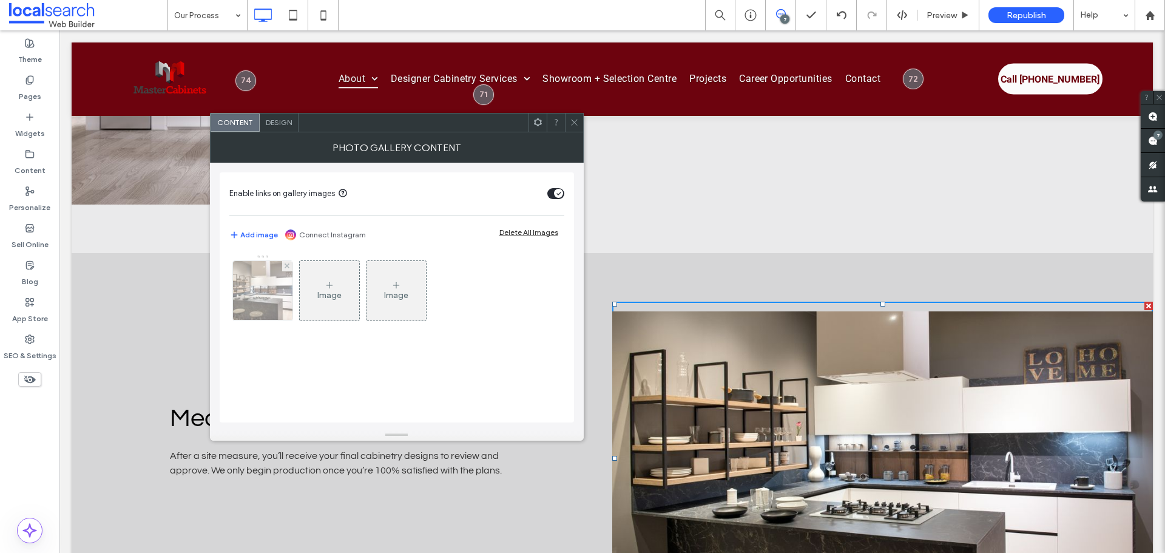
click at [279, 307] on img at bounding box center [262, 290] width 89 height 59
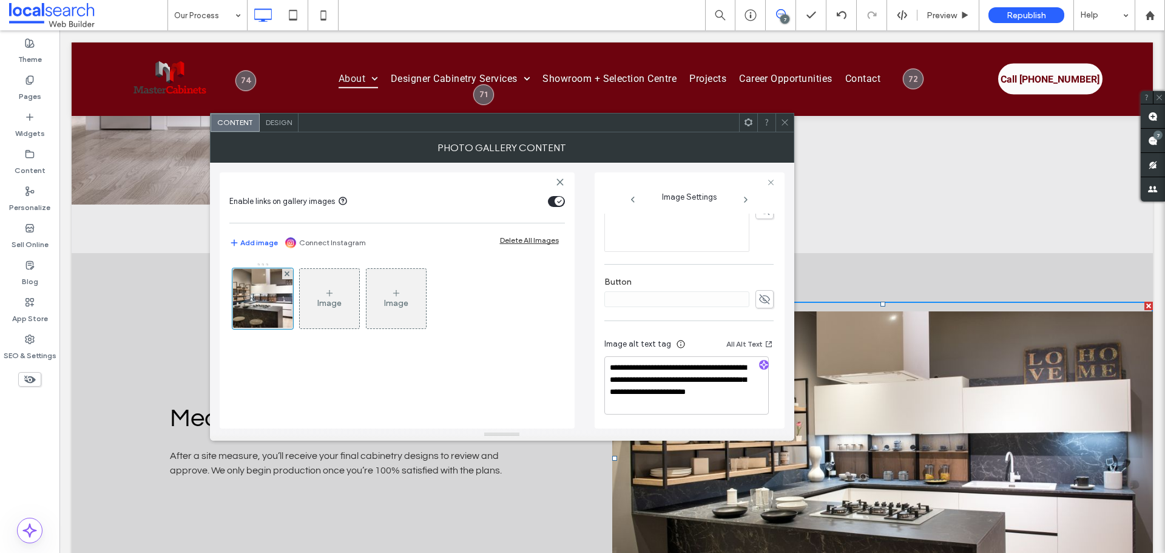
scroll to position [371, 0]
click at [775, 117] on div at bounding box center [784, 122] width 18 height 18
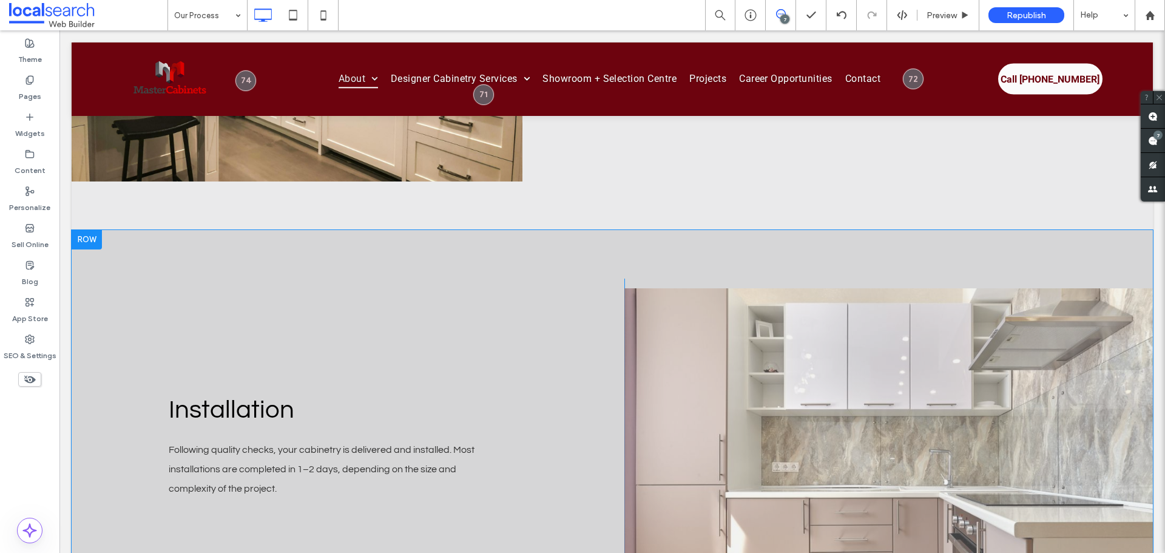
scroll to position [2972, 0]
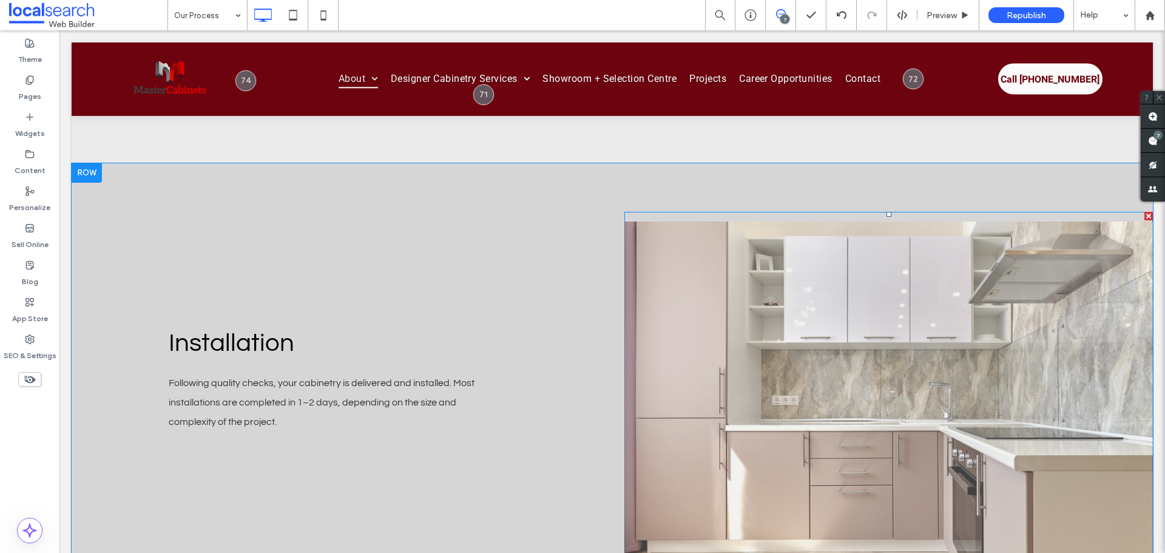
click at [748, 308] on link at bounding box center [888, 398] width 528 height 355
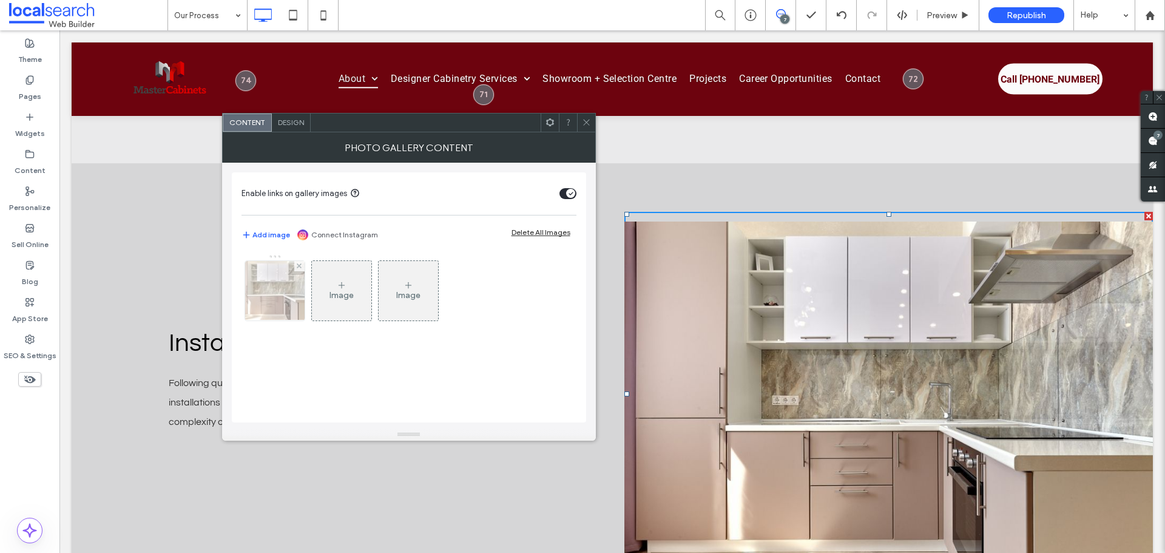
click at [248, 314] on img at bounding box center [275, 290] width 90 height 59
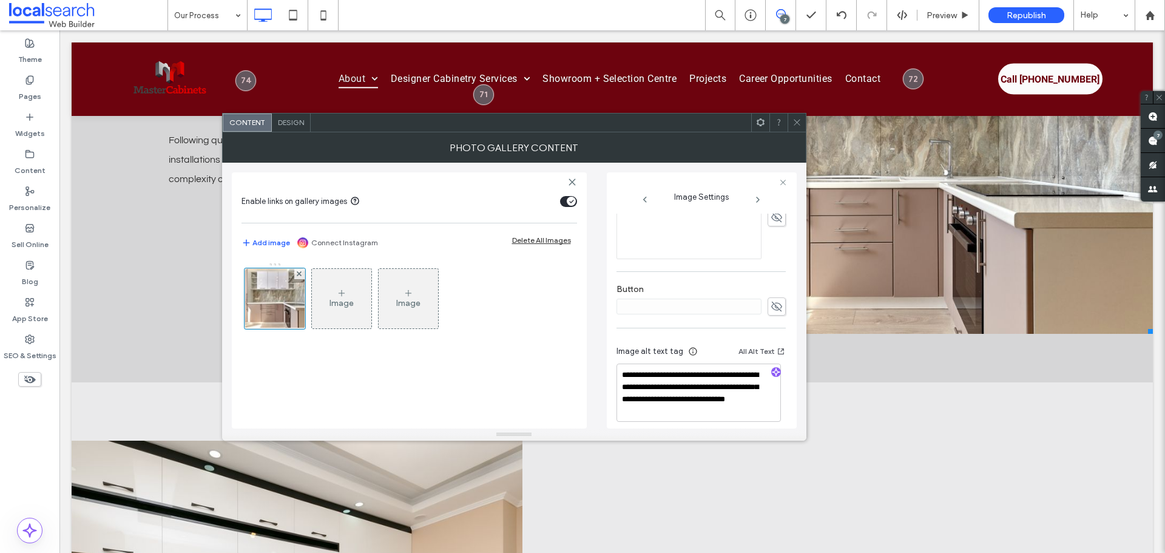
scroll to position [371, 0]
click at [785, 118] on div at bounding box center [778, 122] width 18 height 18
click at [785, 122] on div at bounding box center [778, 122] width 18 height 18
click at [800, 124] on icon at bounding box center [796, 122] width 9 height 9
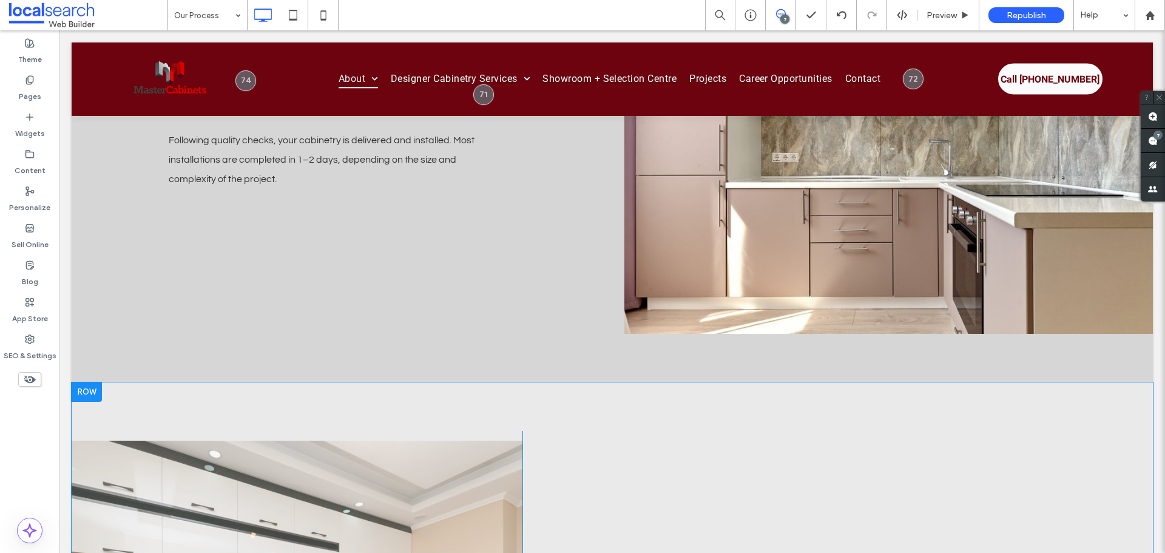
scroll to position [3397, 0]
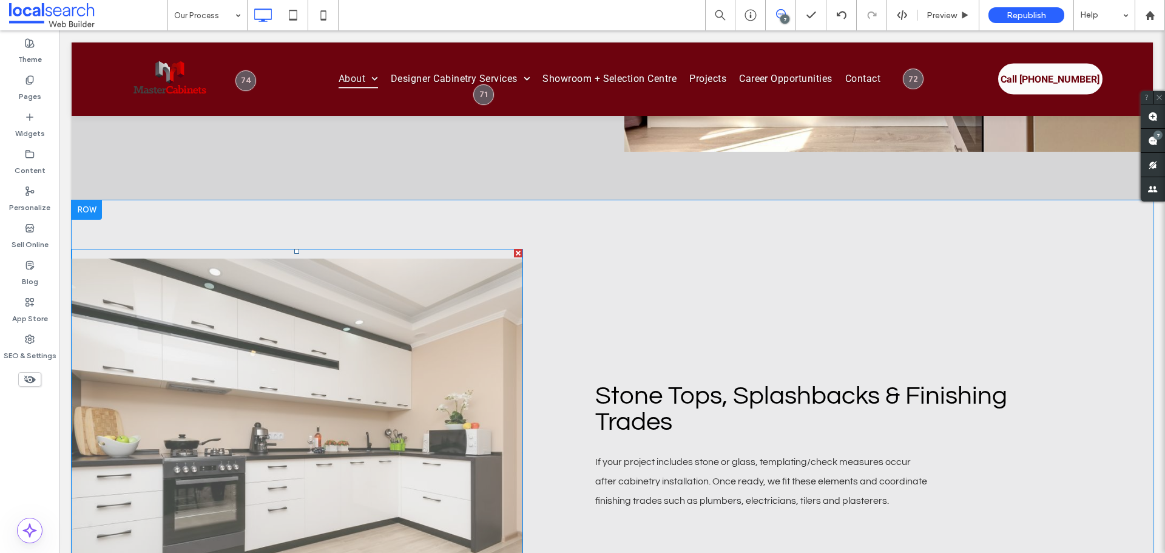
click at [451, 326] on link at bounding box center [297, 435] width 451 height 355
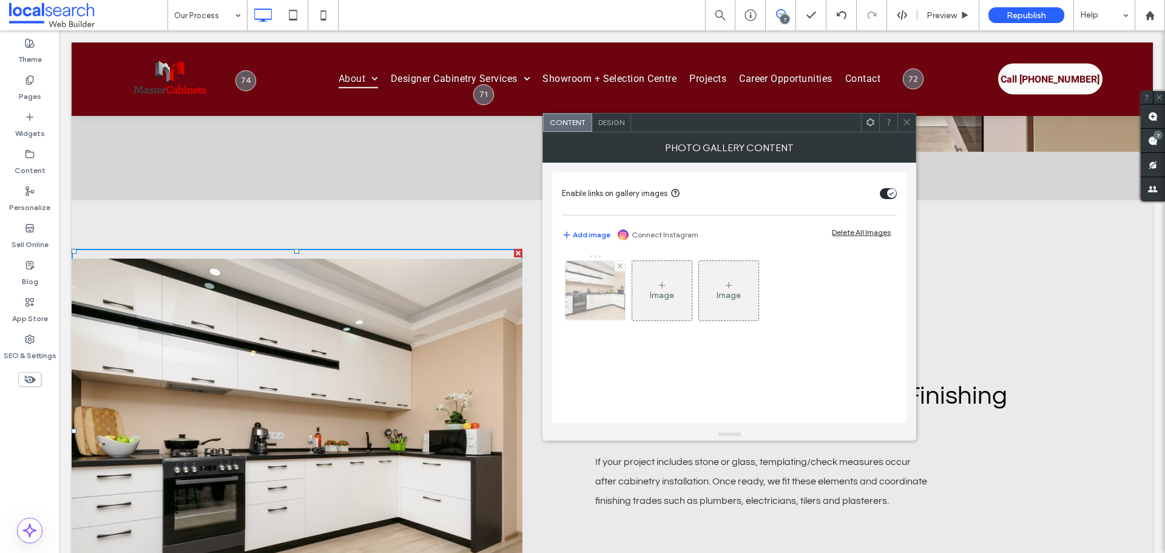
click at [579, 291] on img at bounding box center [595, 290] width 90 height 59
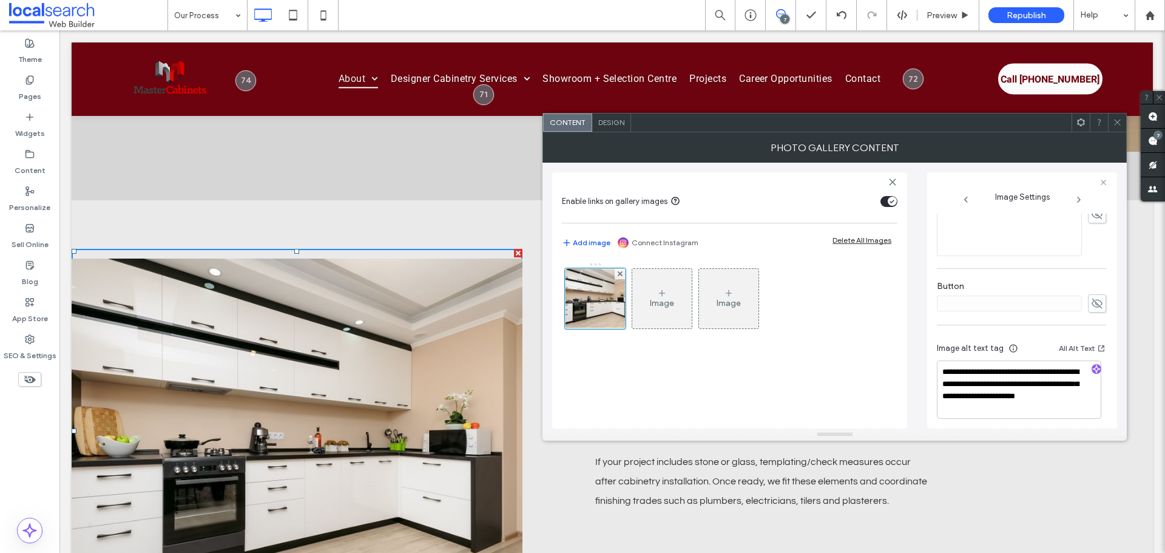
scroll to position [371, 0]
click at [1119, 122] on icon at bounding box center [1116, 122] width 9 height 9
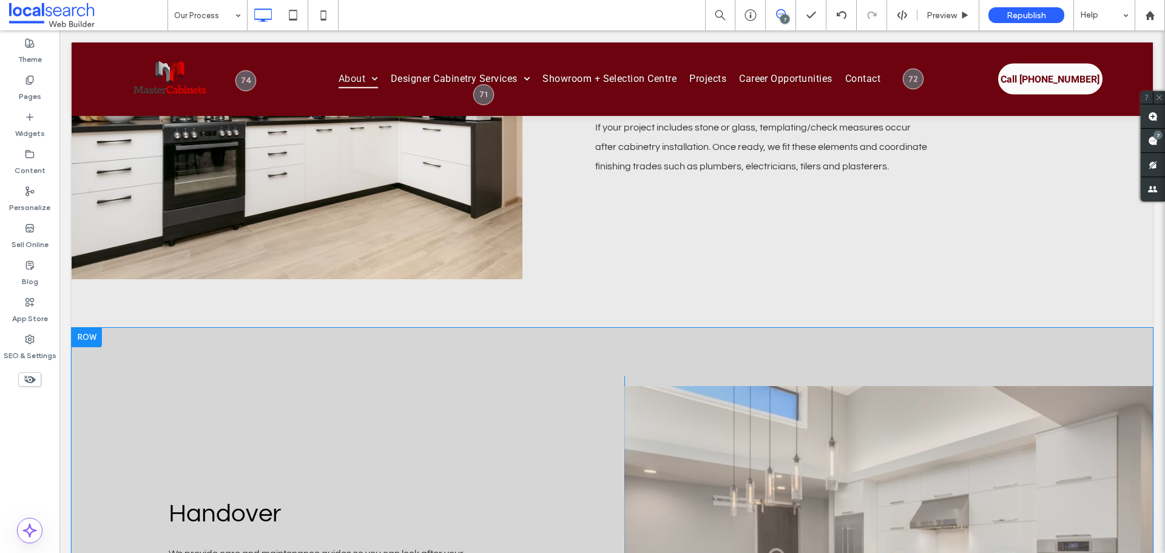
scroll to position [3761, 0]
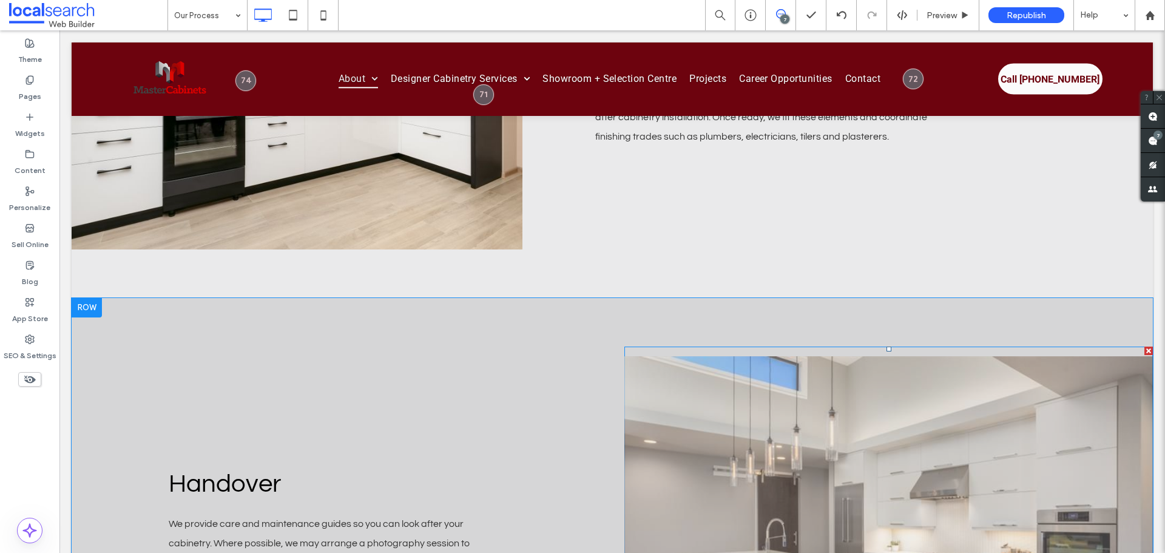
click at [792, 378] on link at bounding box center [888, 533] width 528 height 355
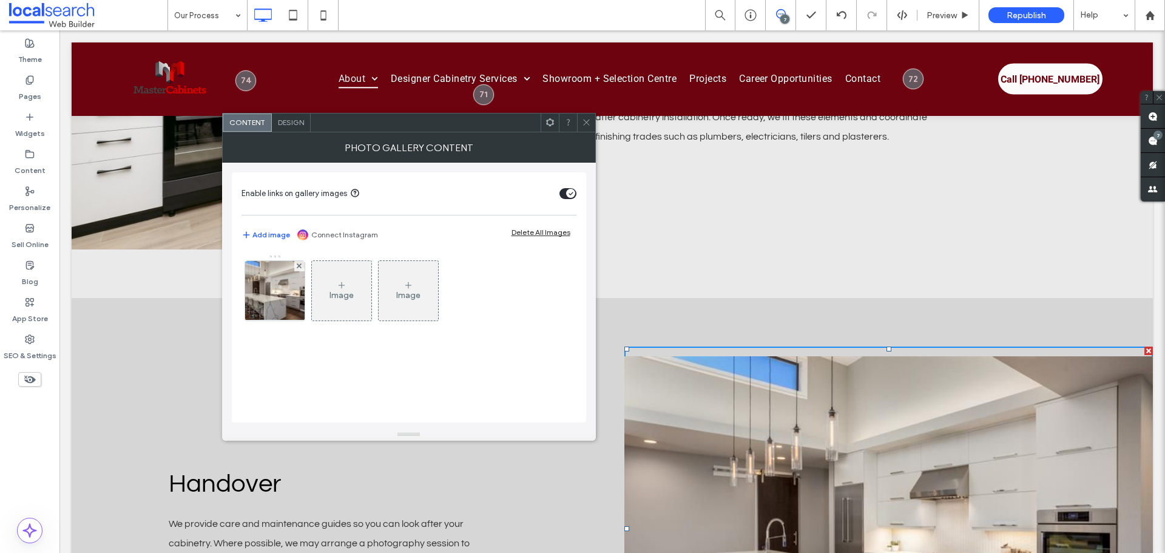
drag, startPoint x: 274, startPoint y: 295, endPoint x: 553, endPoint y: 334, distance: 282.3
click at [274, 297] on div at bounding box center [274, 290] width 59 height 59
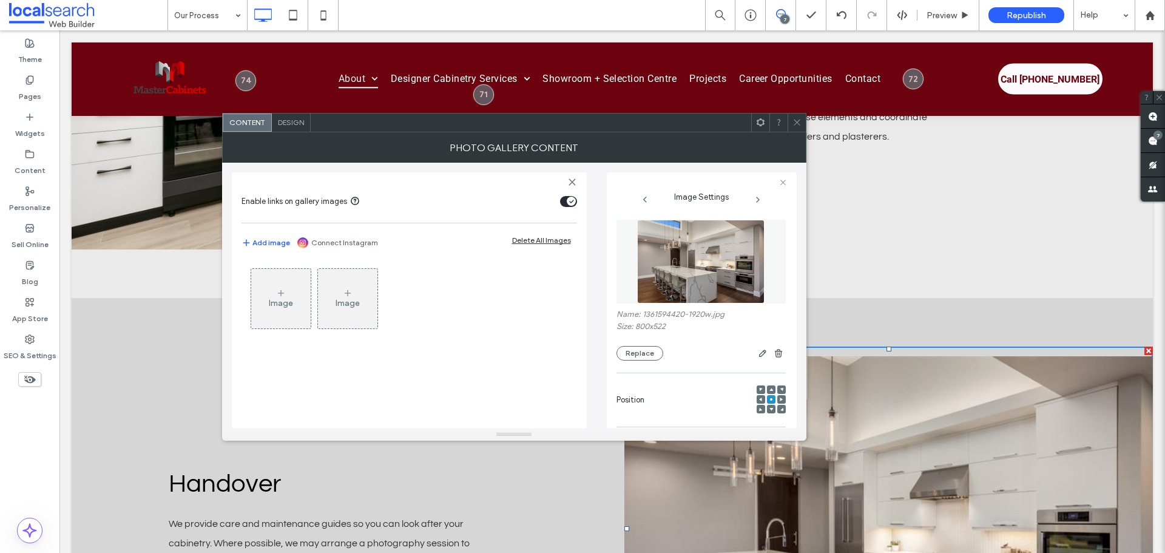
scroll to position [303, 0]
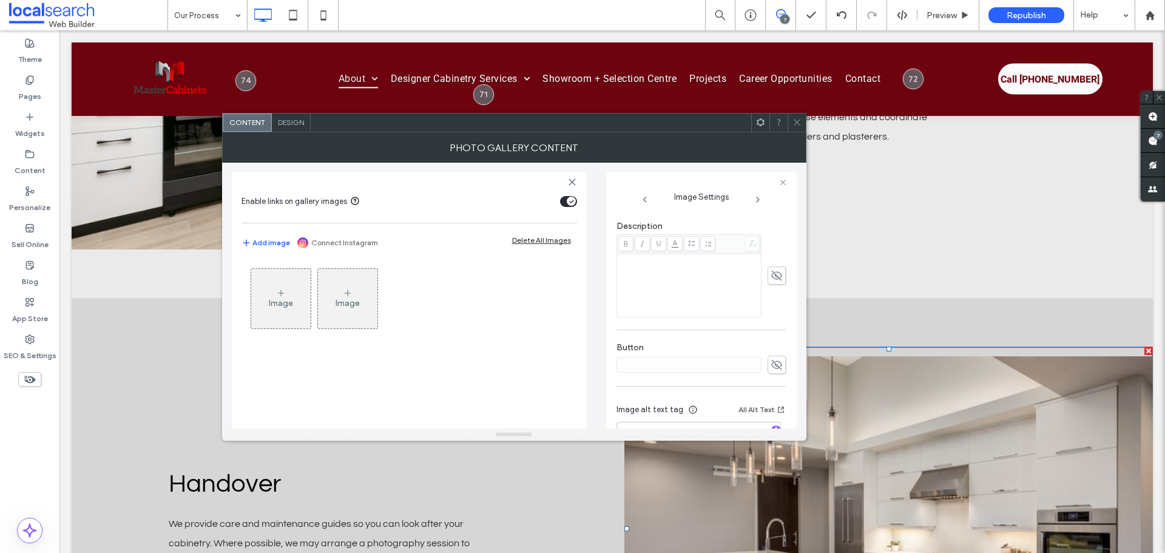
click at [802, 125] on div at bounding box center [796, 122] width 18 height 18
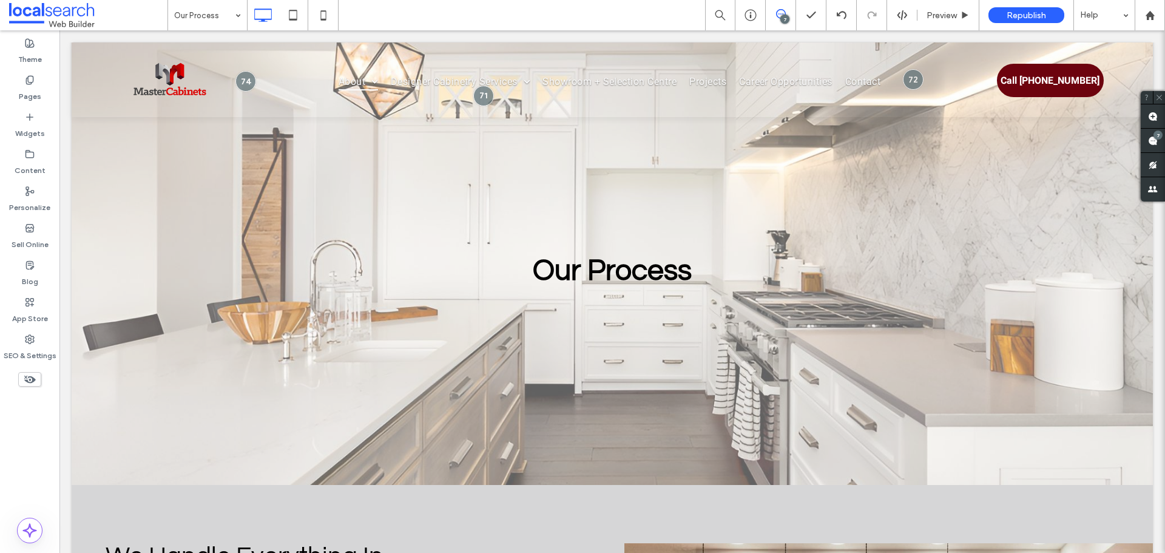
scroll to position [0, 0]
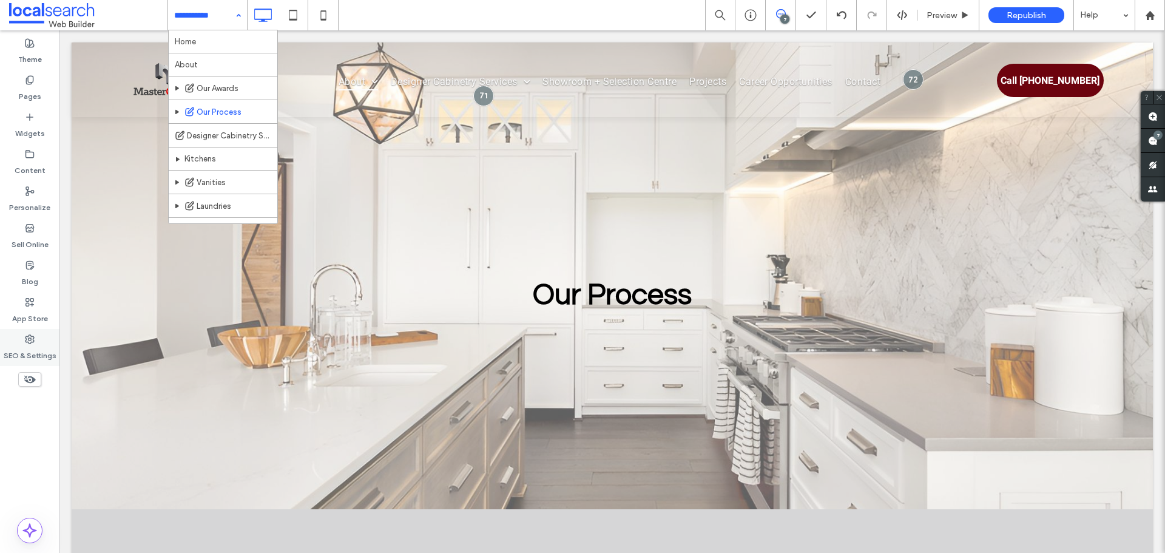
click at [22, 349] on label "SEO & Settings" at bounding box center [30, 352] width 53 height 17
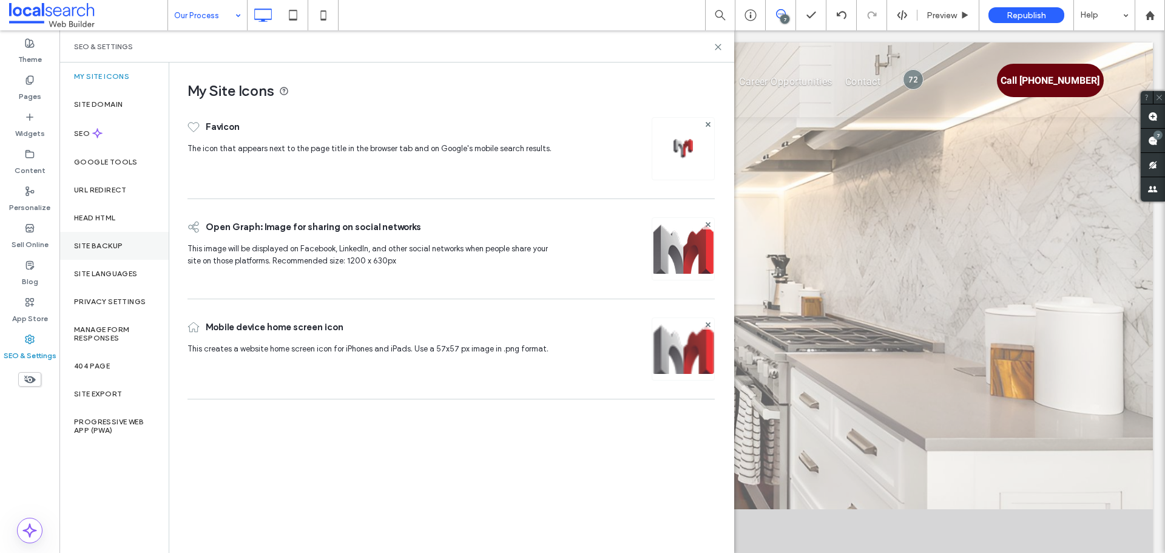
click at [141, 259] on div "Site Backup" at bounding box center [113, 246] width 109 height 28
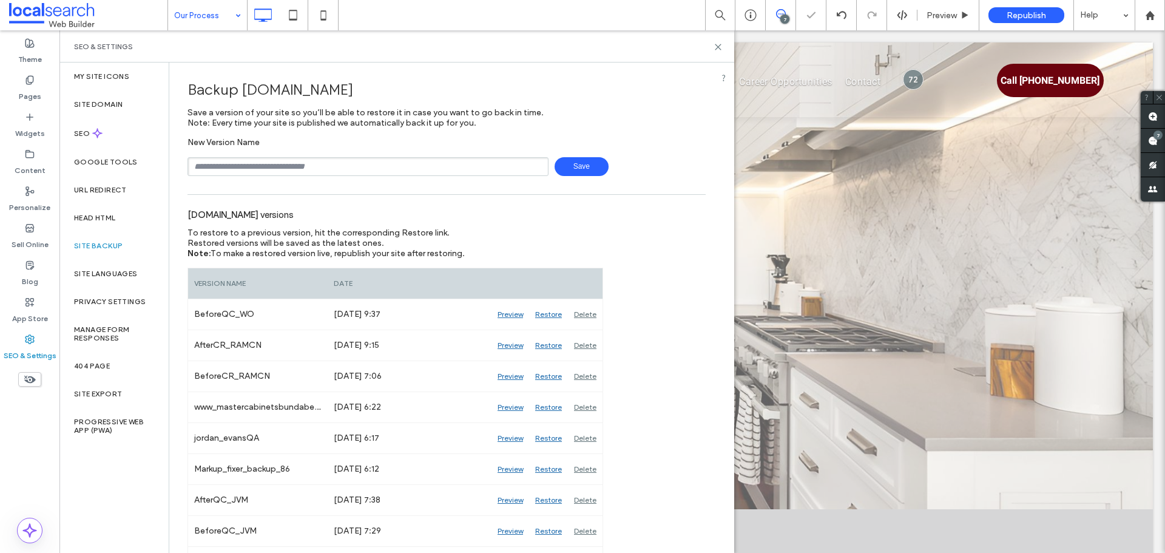
drag, startPoint x: 281, startPoint y: 162, endPoint x: 292, endPoint y: 176, distance: 18.1
click at [281, 162] on input "text" at bounding box center [367, 166] width 361 height 19
type input "**********"
drag, startPoint x: 560, startPoint y: 172, endPoint x: 567, endPoint y: 174, distance: 6.5
click at [561, 172] on span "Save" at bounding box center [581, 166] width 54 height 19
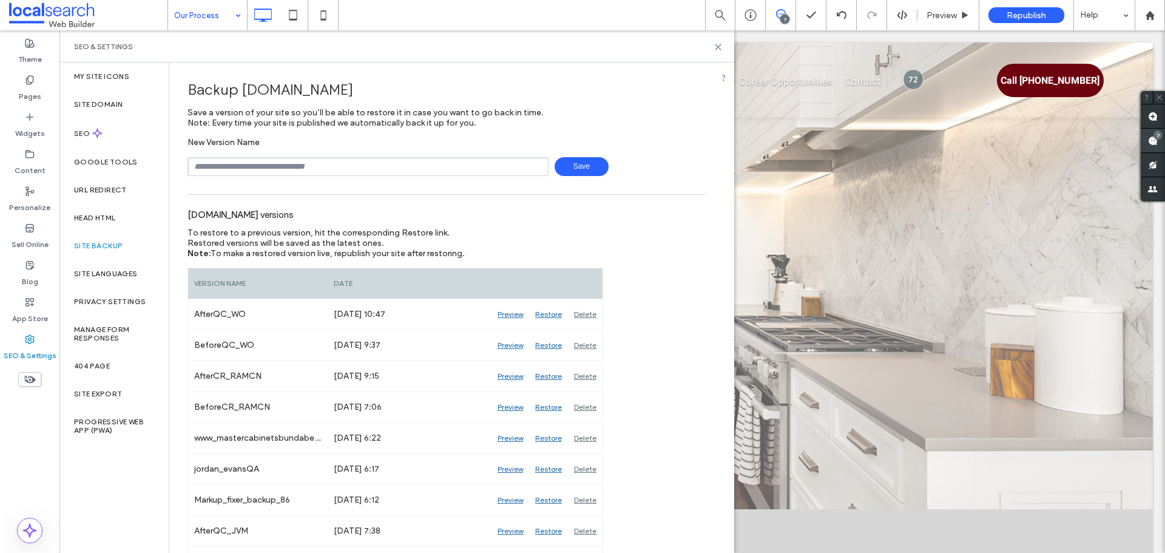
click at [1154, 140] on use at bounding box center [1153, 141] width 10 height 10
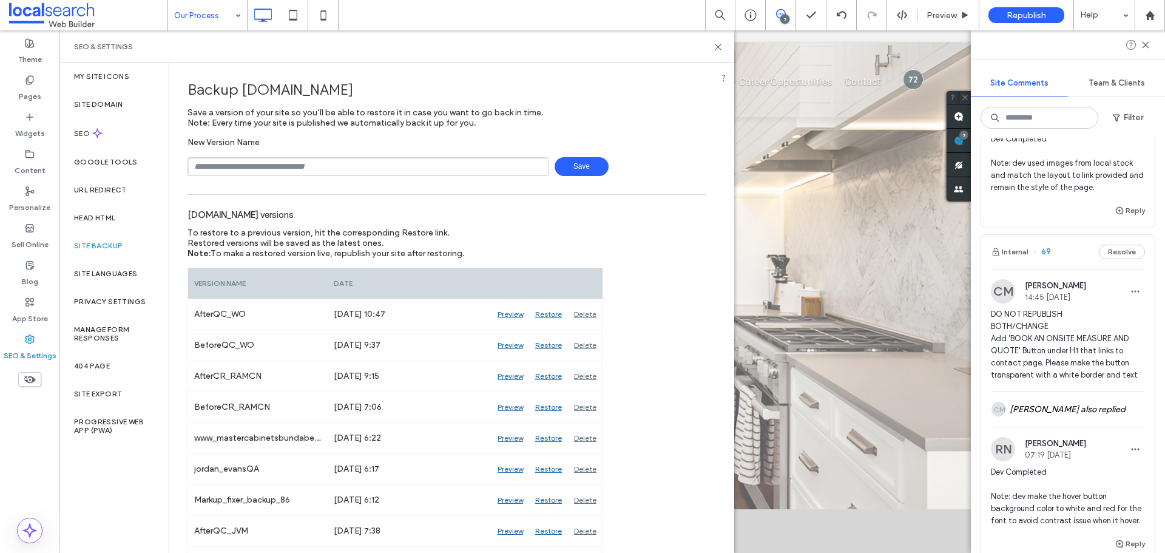
scroll to position [1339, 0]
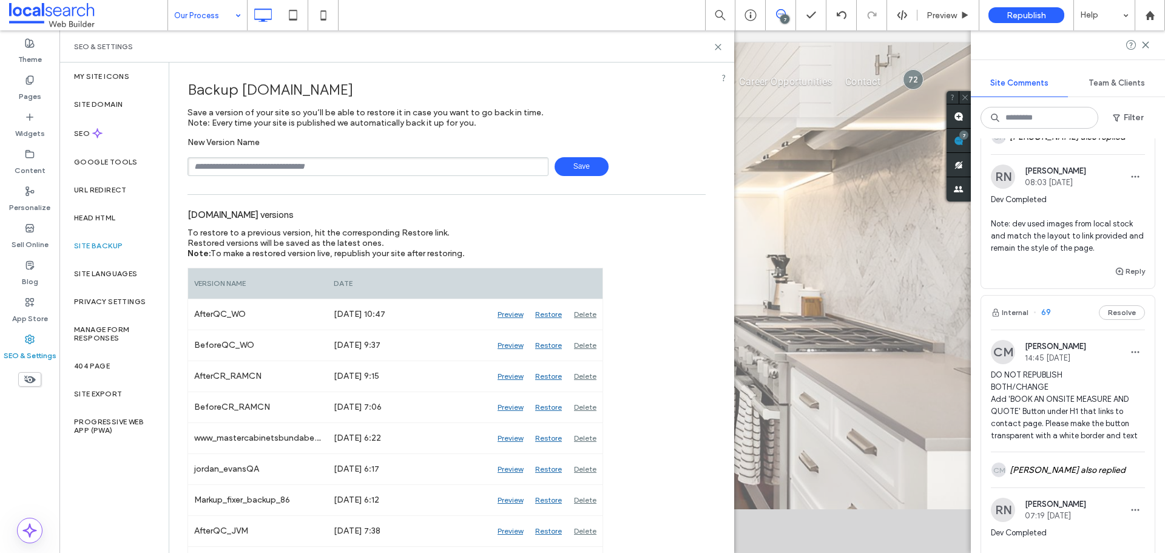
click at [1076, 386] on span "DO NOT REPUBLISH BOTH/CHANGE Add 'BOOK AN ONSITE MEASURE AND QUOTE' Button unde…" at bounding box center [1067, 405] width 154 height 73
click at [1026, 408] on div at bounding box center [582, 276] width 1165 height 553
click at [320, 21] on icon at bounding box center [323, 15] width 24 height 24
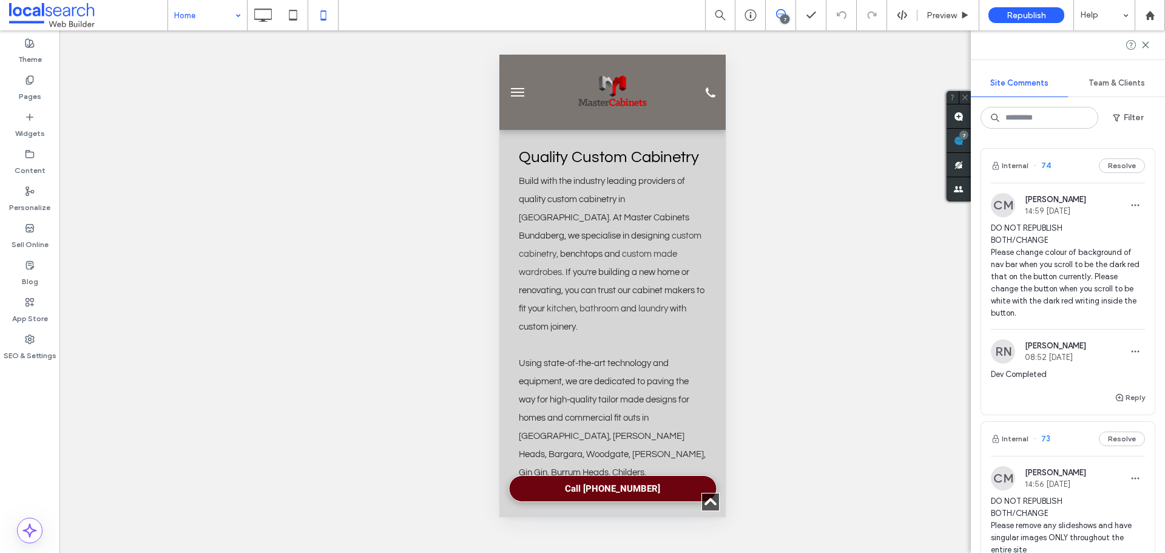
scroll to position [232, 0]
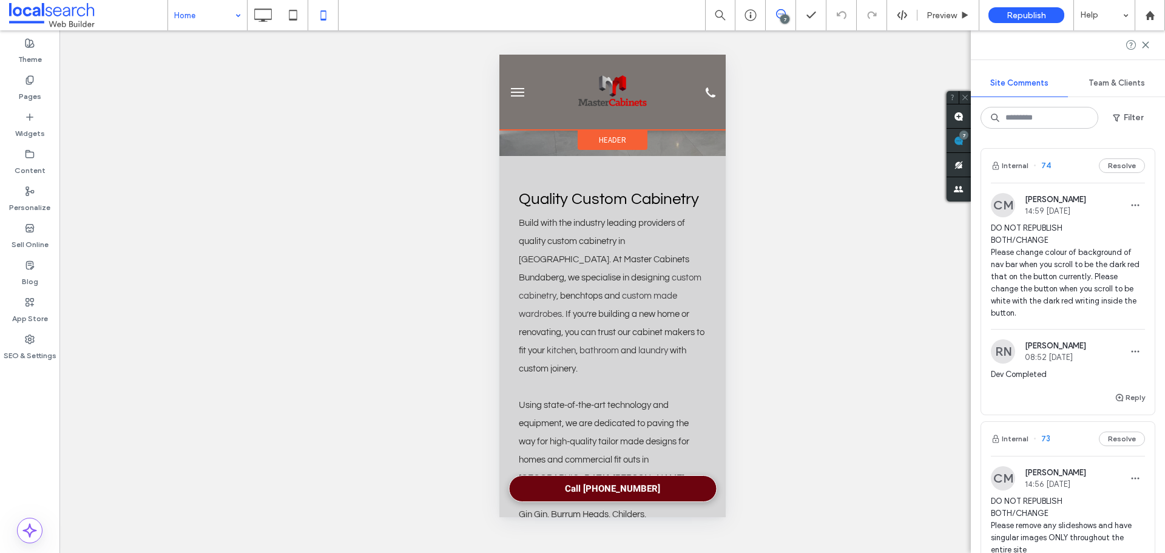
click at [625, 132] on div "Header" at bounding box center [612, 140] width 70 height 20
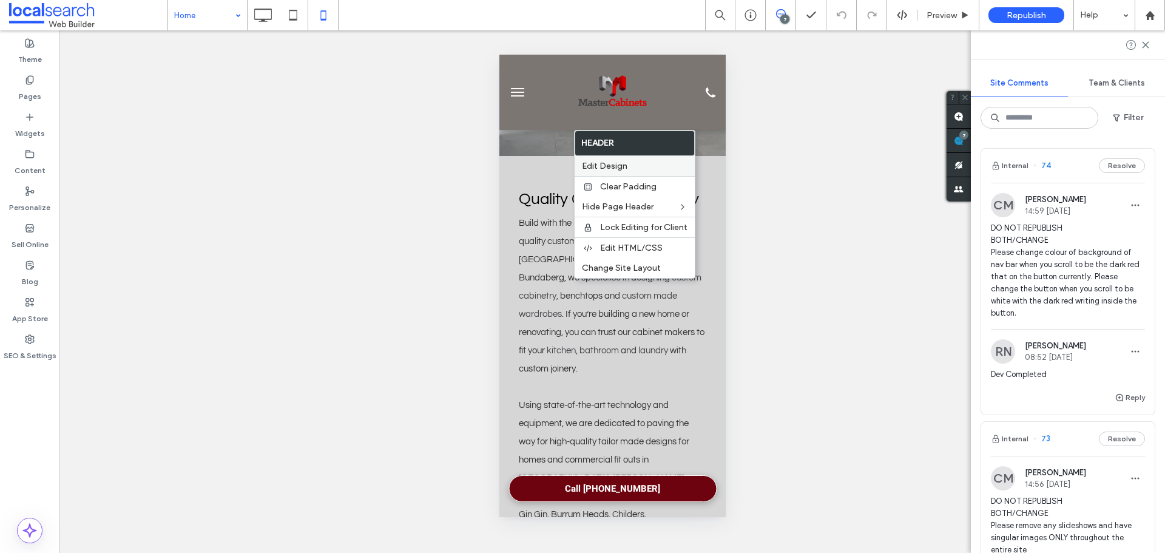
click at [650, 168] on label "Edit Design" at bounding box center [635, 166] width 106 height 10
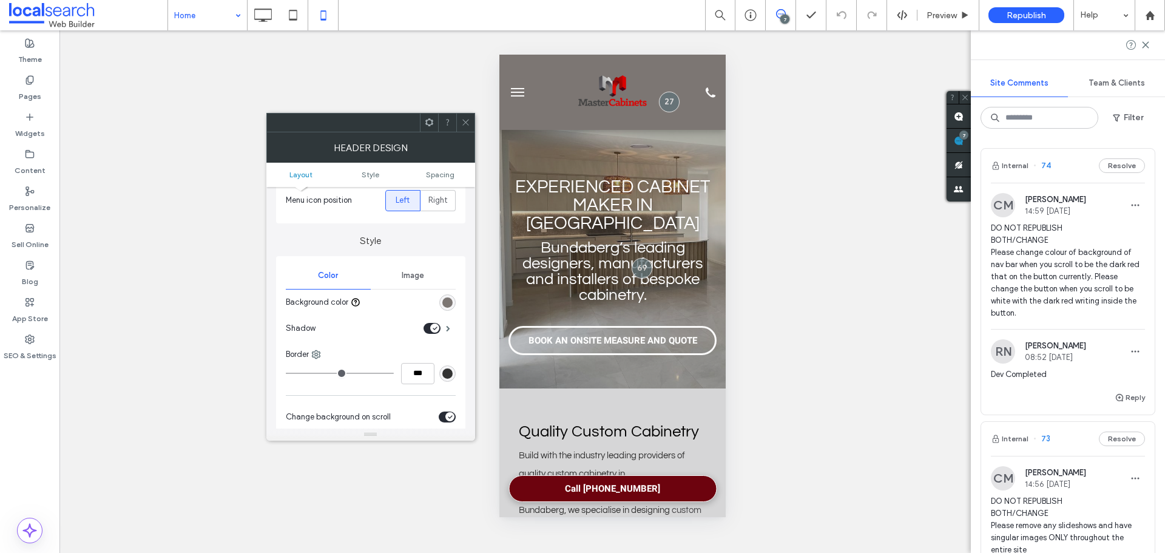
scroll to position [182, 0]
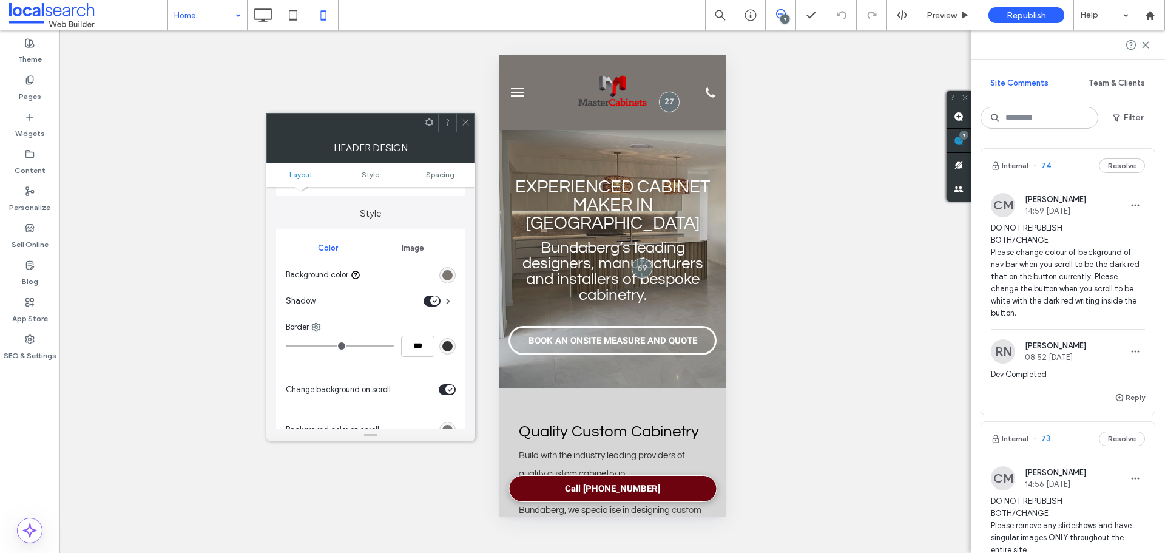
click at [450, 269] on div "rgb(124, 118, 115)" at bounding box center [447, 275] width 16 height 16
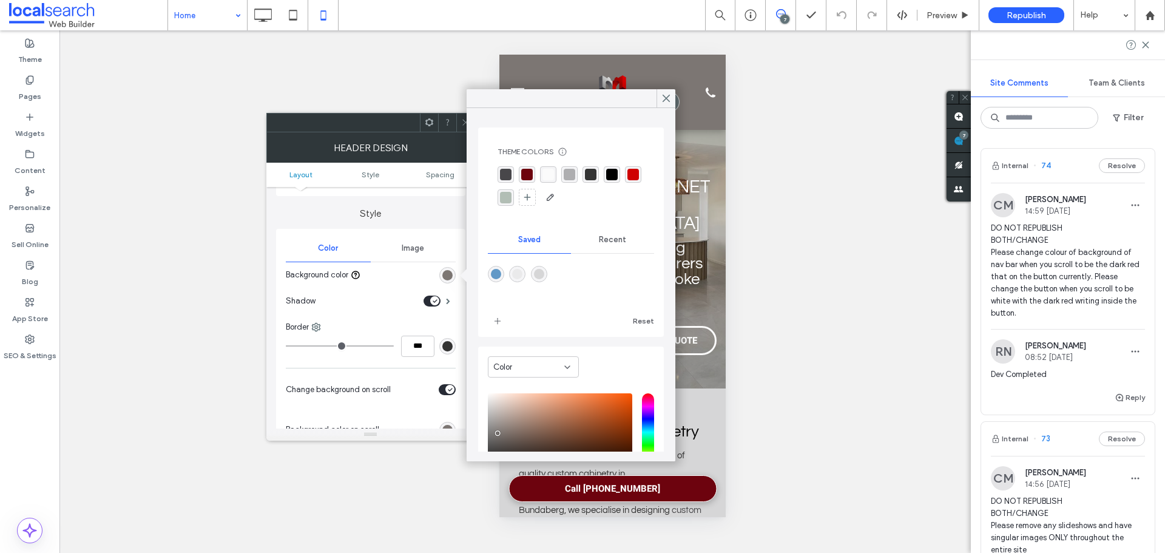
click at [627, 180] on div "rgba(207, 1, 1, 1)" at bounding box center [633, 175] width 12 height 12
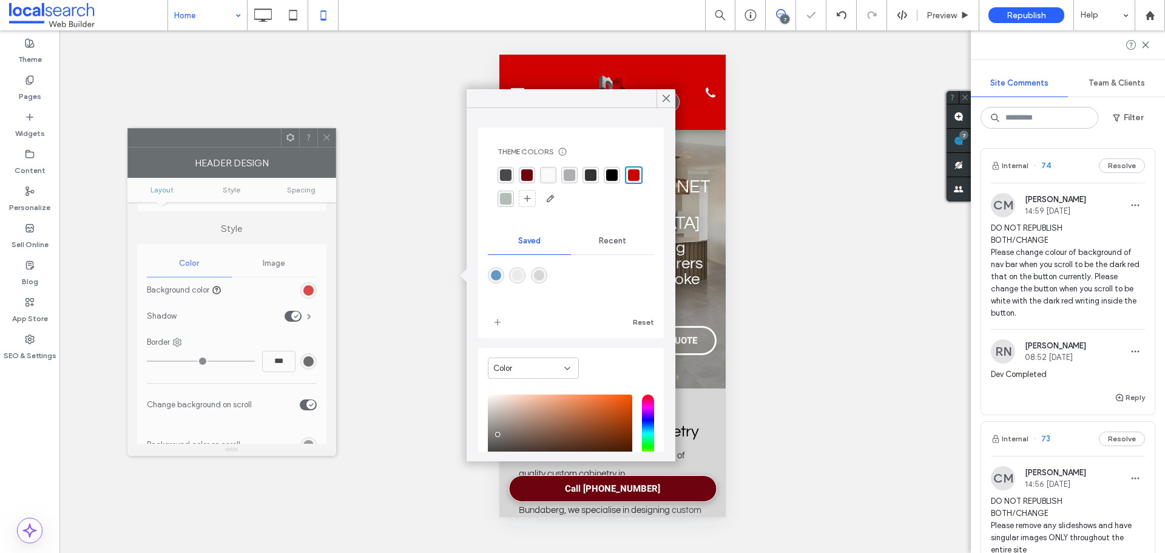
drag, startPoint x: 329, startPoint y: 144, endPoint x: 316, endPoint y: 155, distance: 17.2
click at [213, 146] on div at bounding box center [204, 138] width 153 height 18
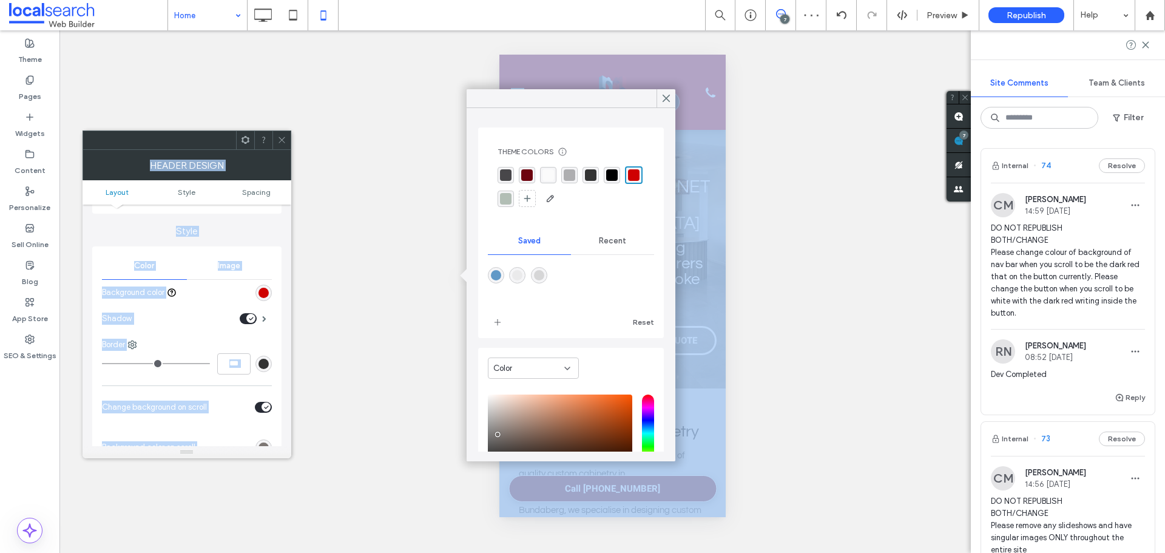
drag, startPoint x: 505, startPoint y: 126, endPoint x: 385, endPoint y: 156, distance: 123.3
click at [369, 175] on body ".wqwq-1{fill:#231f20;} .cls-1q, .cls-2q { fill-rule: evenodd; } .cls-2q { fill:…" at bounding box center [582, 276] width 1165 height 553
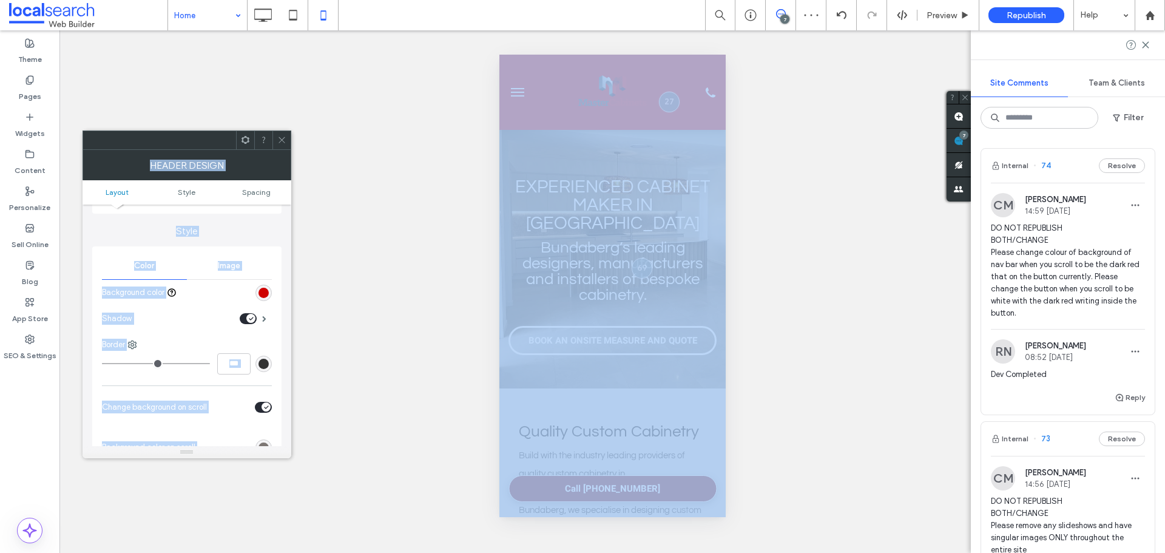
click at [282, 136] on icon at bounding box center [281, 139] width 9 height 9
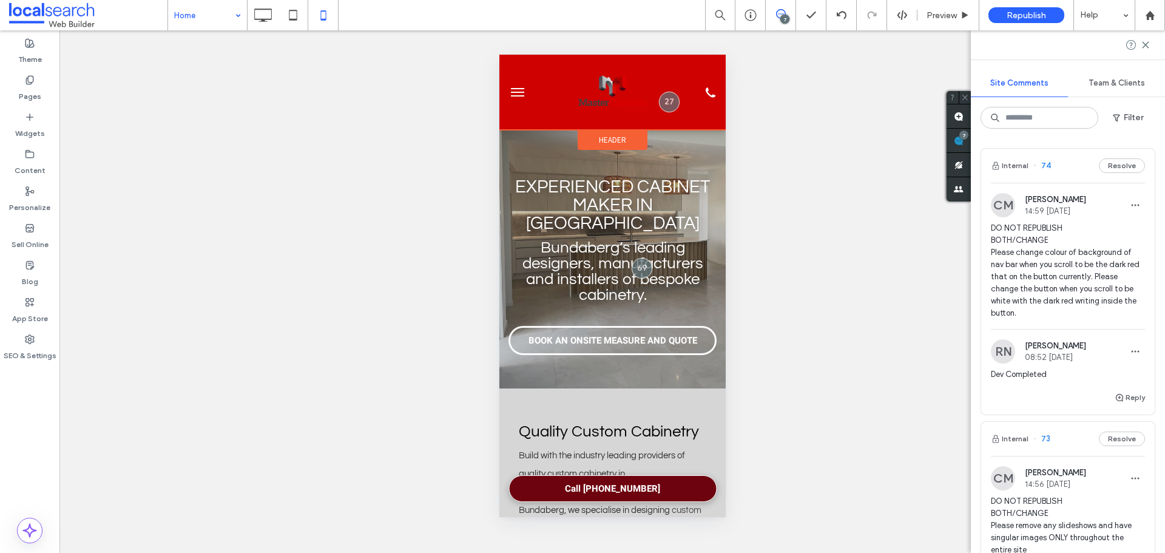
click at [620, 134] on div "Header" at bounding box center [612, 140] width 70 height 20
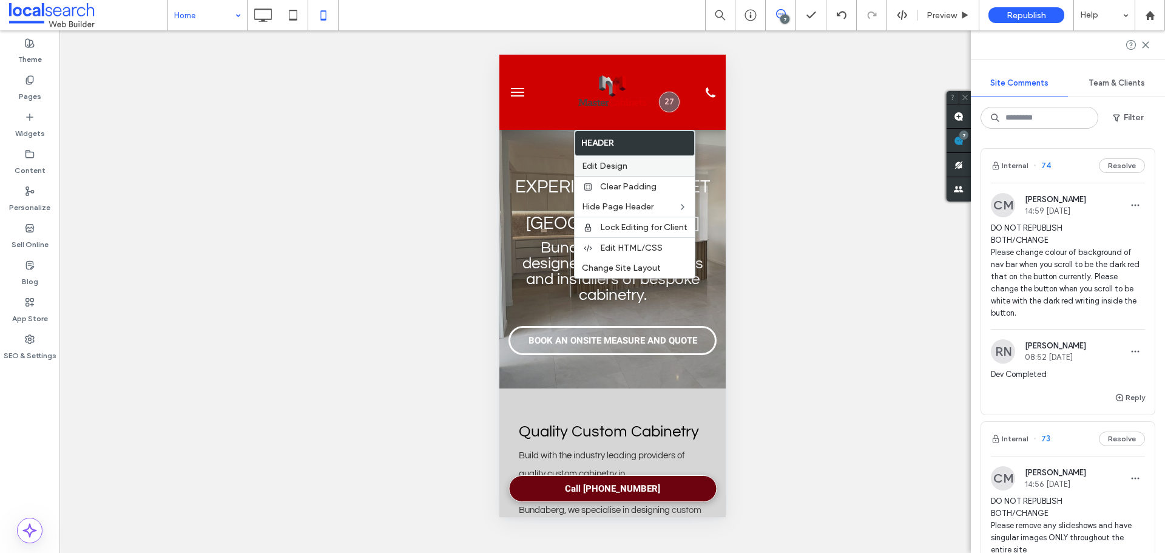
click at [631, 169] on label "Edit Design" at bounding box center [635, 166] width 106 height 10
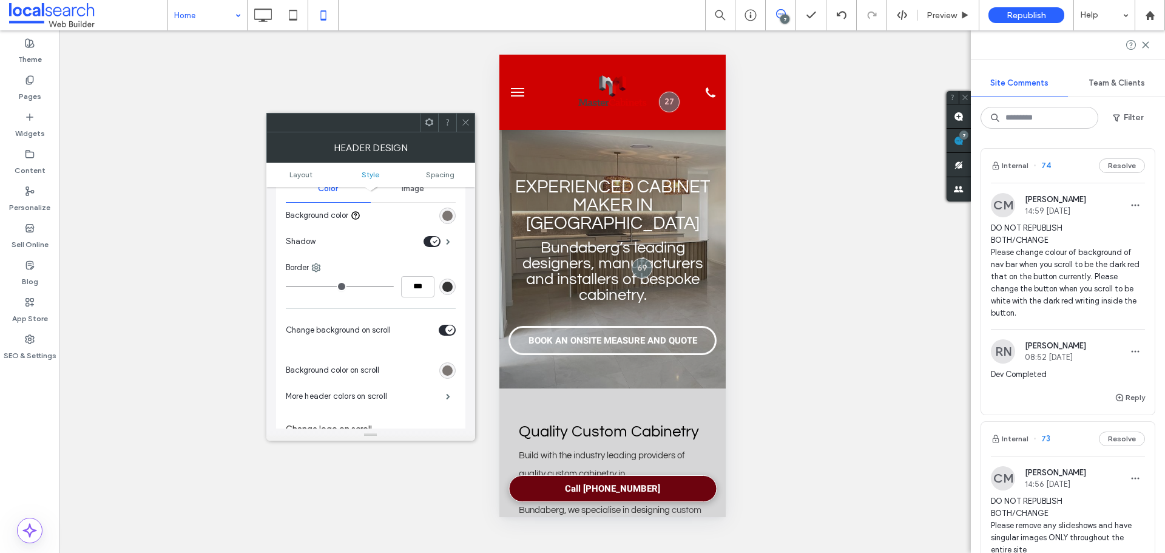
scroll to position [243, 0]
click at [449, 212] on div "rgb(124, 118, 115)" at bounding box center [447, 214] width 10 height 10
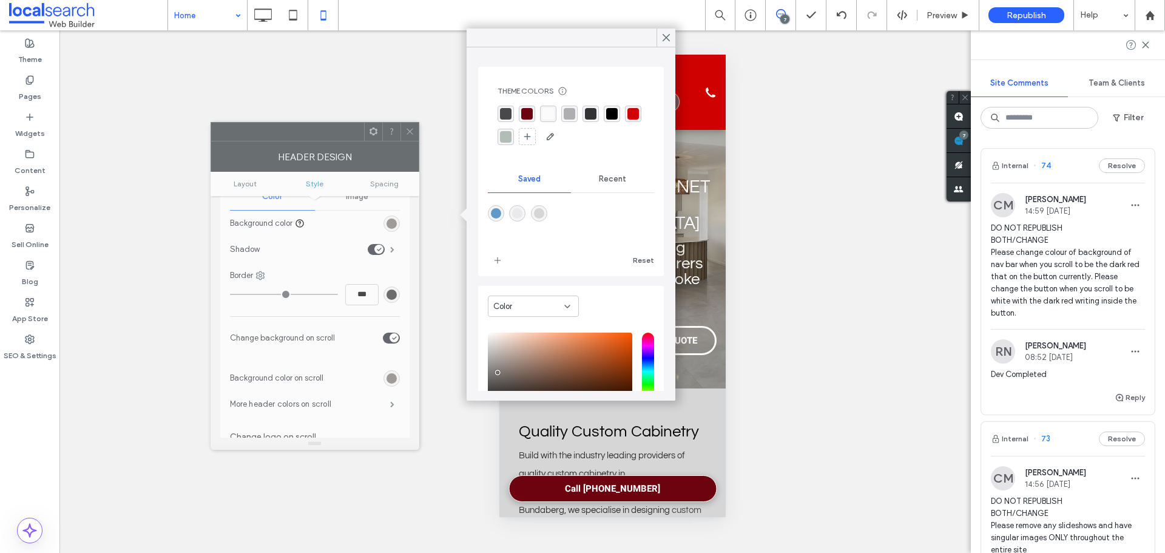
drag, startPoint x: 386, startPoint y: 121, endPoint x: 295, endPoint y: 132, distance: 91.6
click at [290, 133] on div at bounding box center [287, 132] width 153 height 18
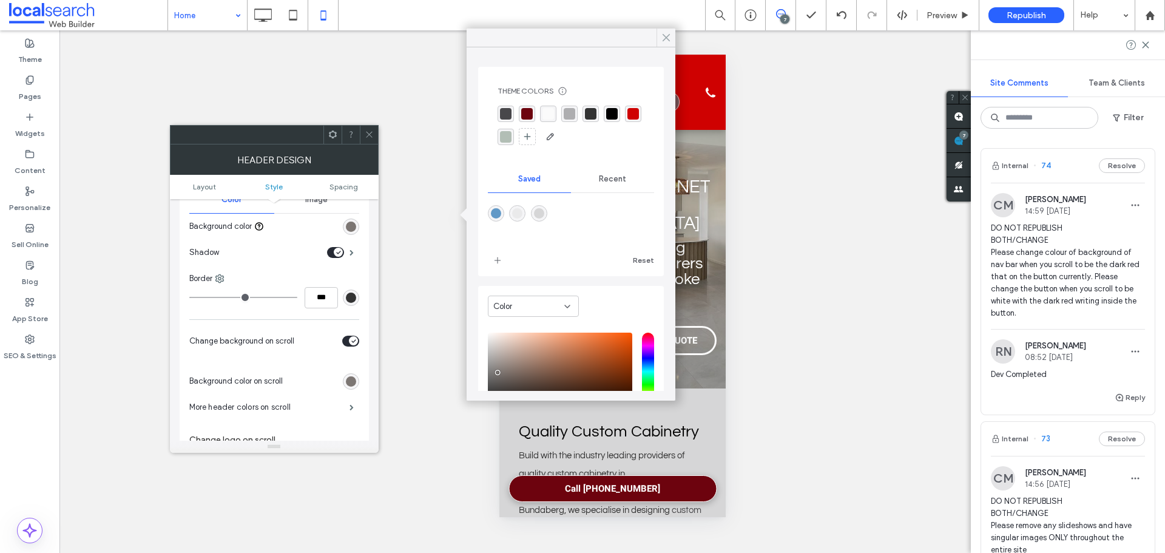
click at [666, 34] on icon at bounding box center [666, 37] width 11 height 11
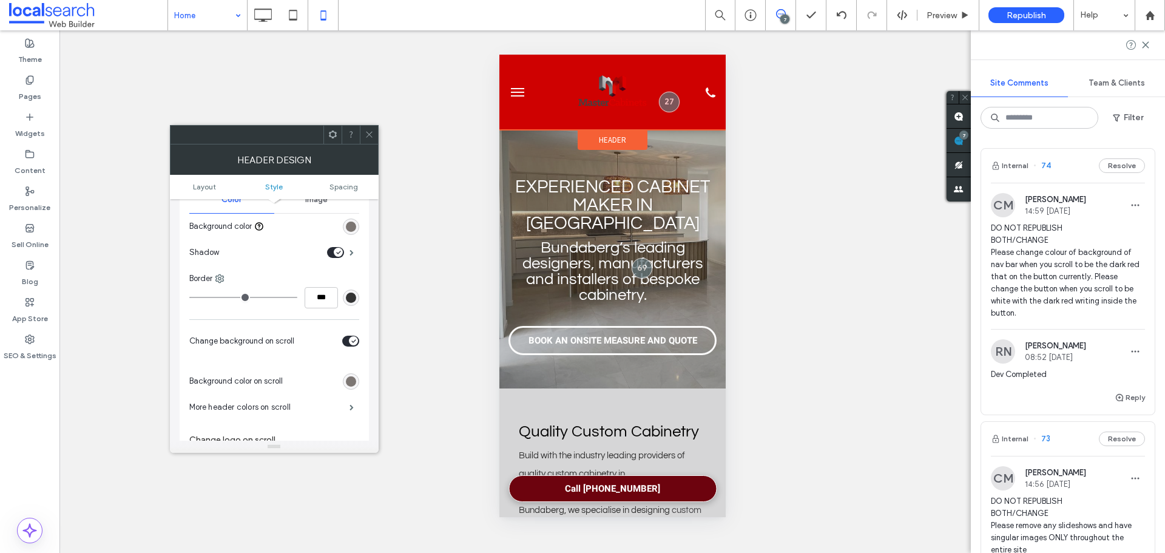
click at [603, 136] on span "Header" at bounding box center [611, 140] width 27 height 10
click at [348, 223] on div "rgb(124, 118, 115)" at bounding box center [351, 226] width 10 height 10
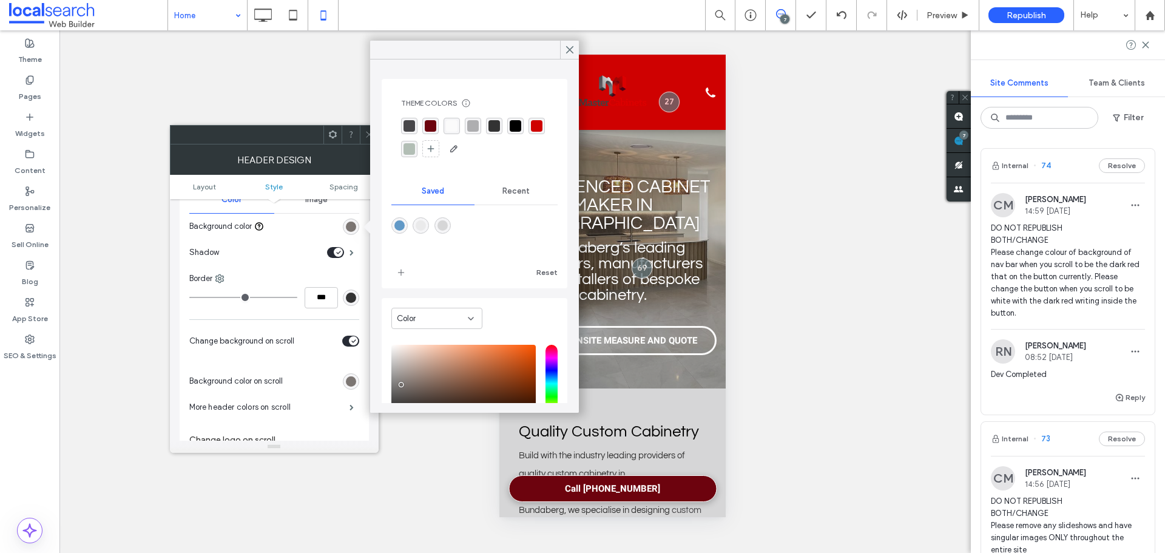
click at [469, 130] on div "rgba(174, 174, 176, 1)" at bounding box center [473, 126] width 12 height 12
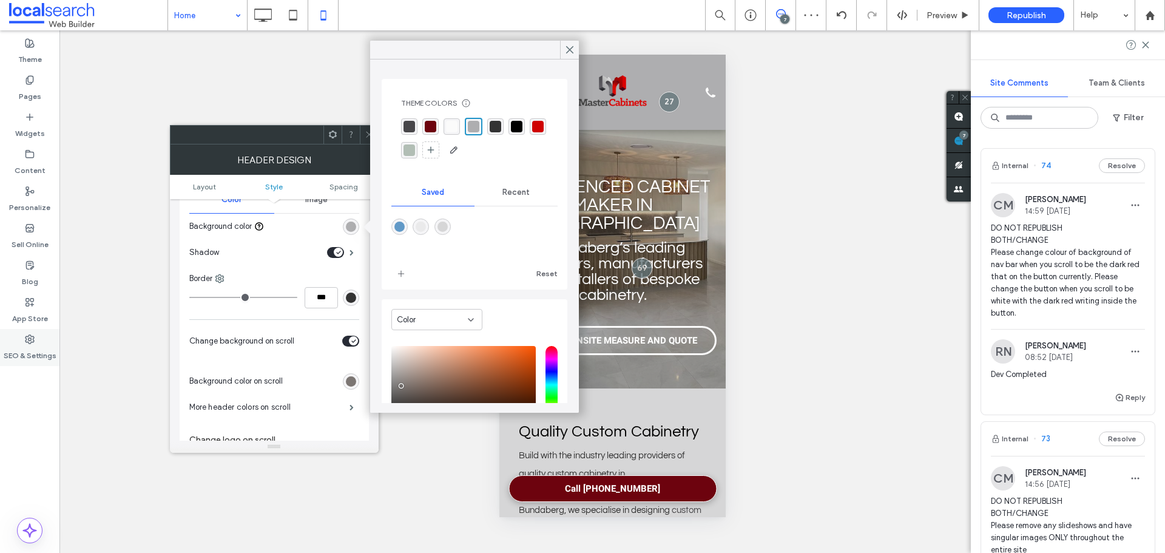
click at [15, 341] on div "SEO & Settings" at bounding box center [29, 347] width 59 height 37
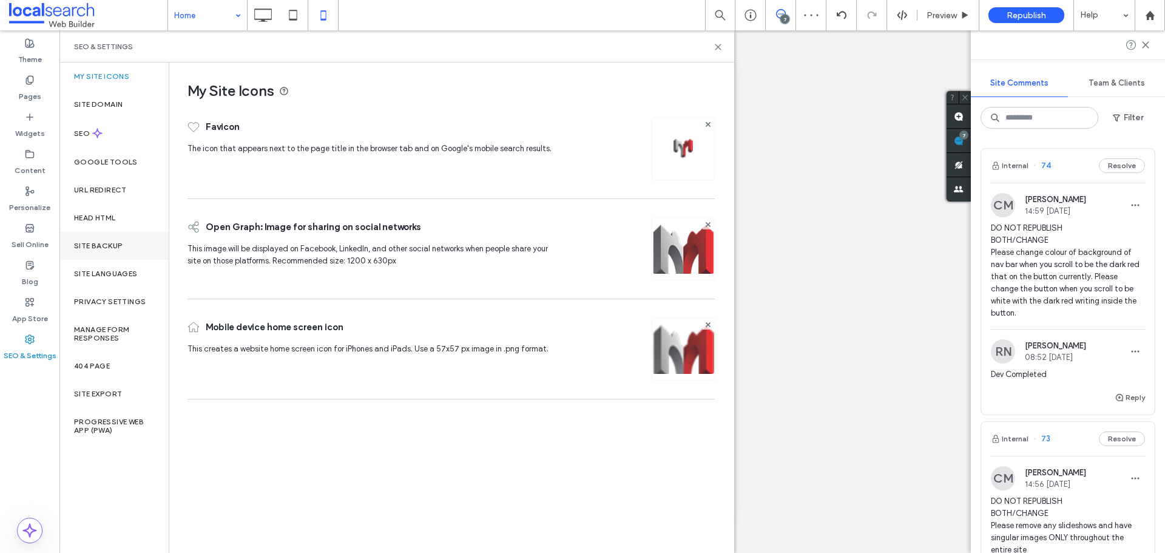
click at [136, 250] on div "Site Backup" at bounding box center [113, 246] width 109 height 28
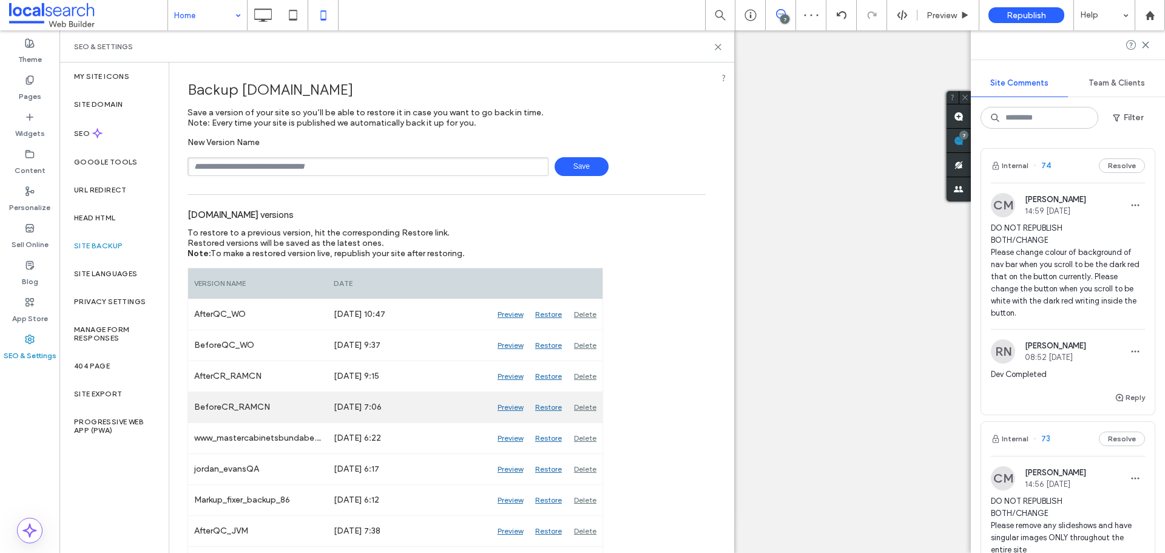
click at [509, 400] on div "Preview" at bounding box center [510, 407] width 38 height 30
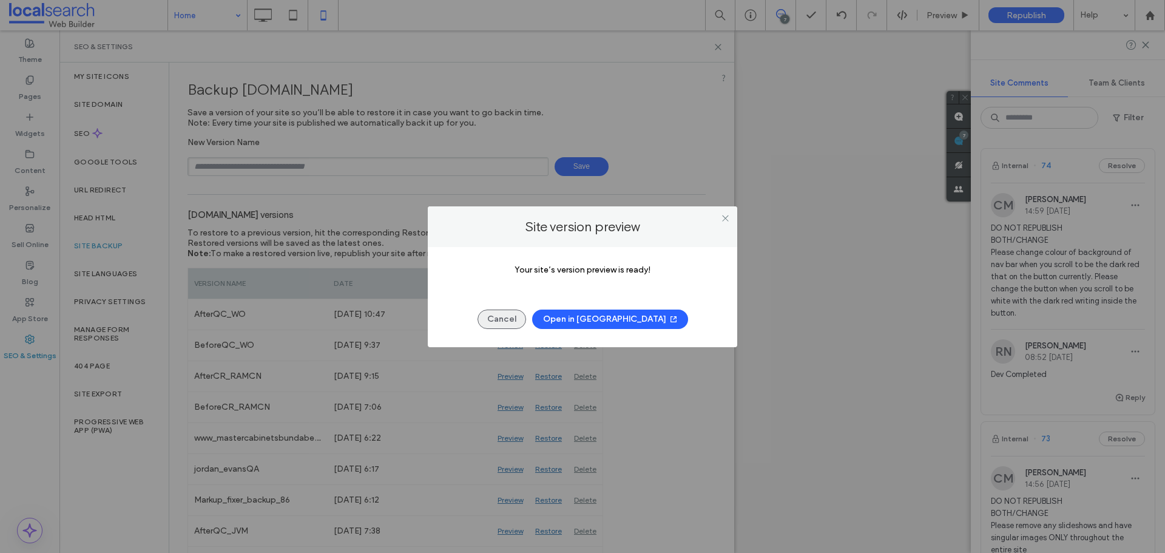
click at [526, 324] on button "Cancel" at bounding box center [501, 318] width 49 height 19
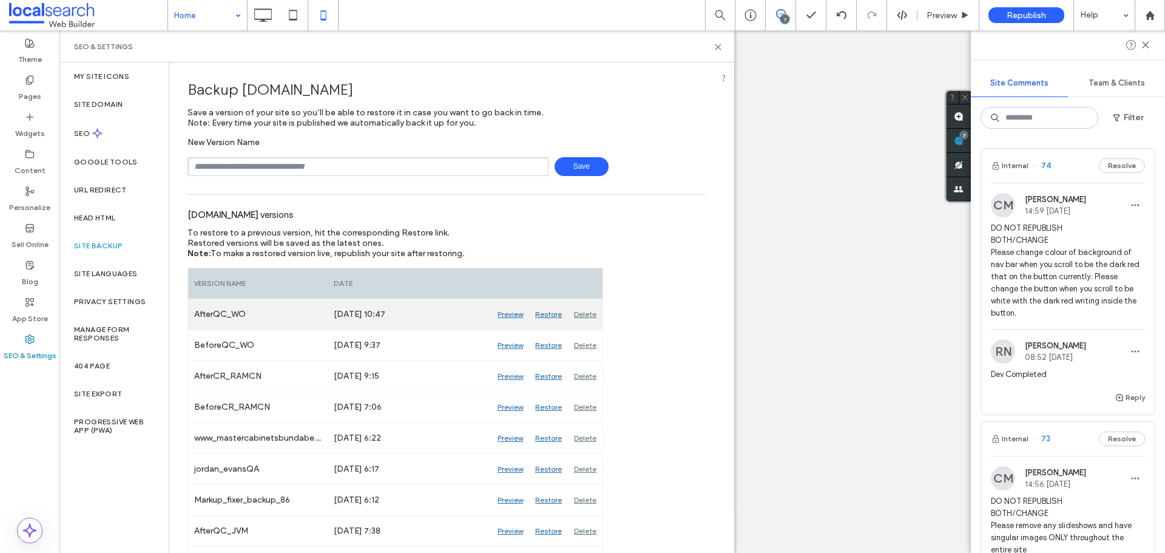
click at [508, 314] on div "Preview" at bounding box center [510, 314] width 38 height 30
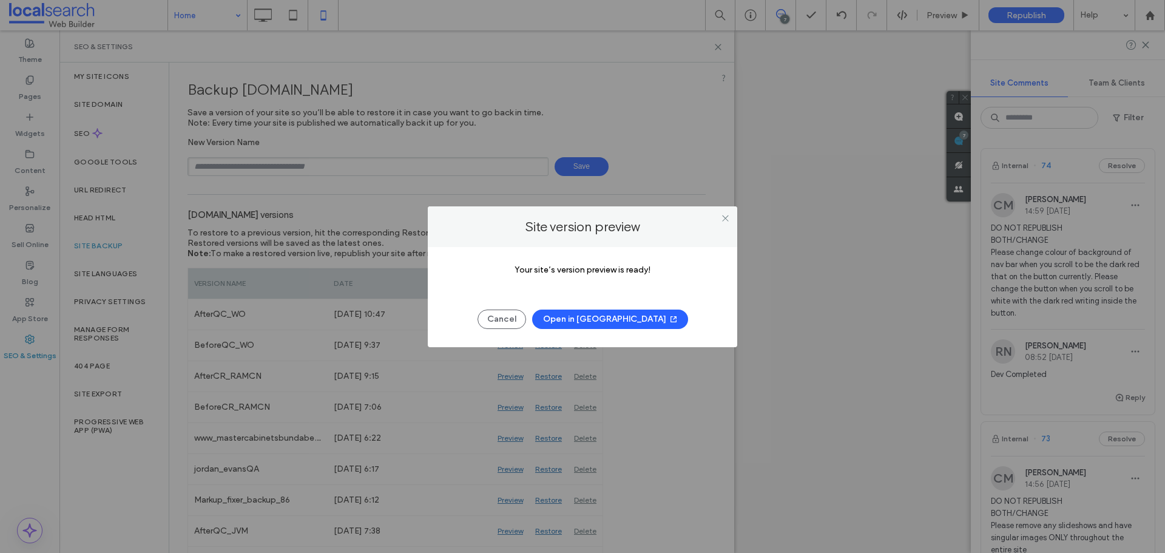
click at [595, 316] on button "Open in [GEOGRAPHIC_DATA]" at bounding box center [610, 318] width 156 height 19
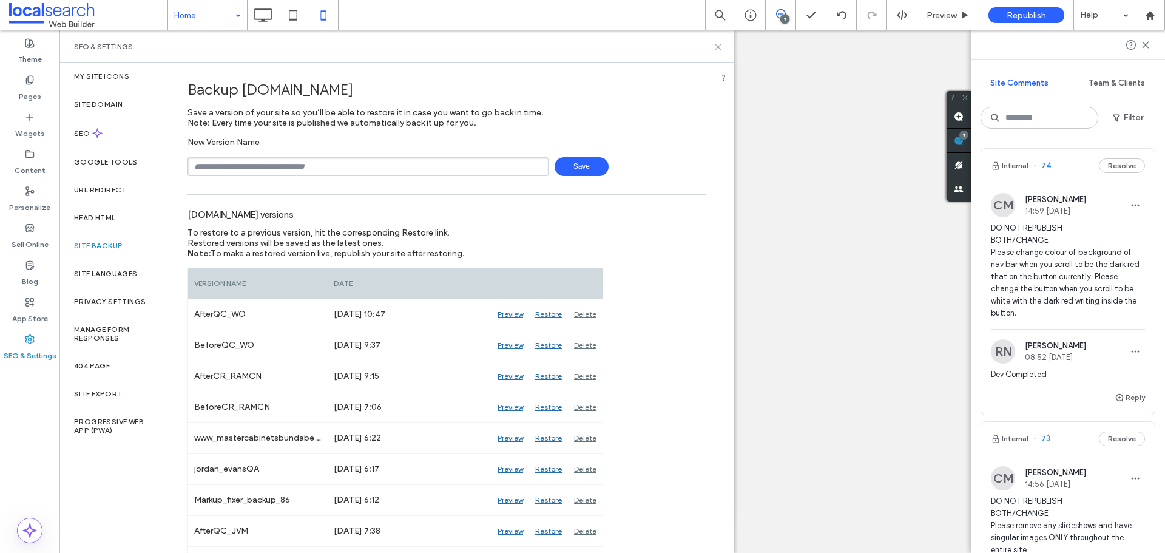
click at [719, 44] on icon at bounding box center [717, 46] width 9 height 9
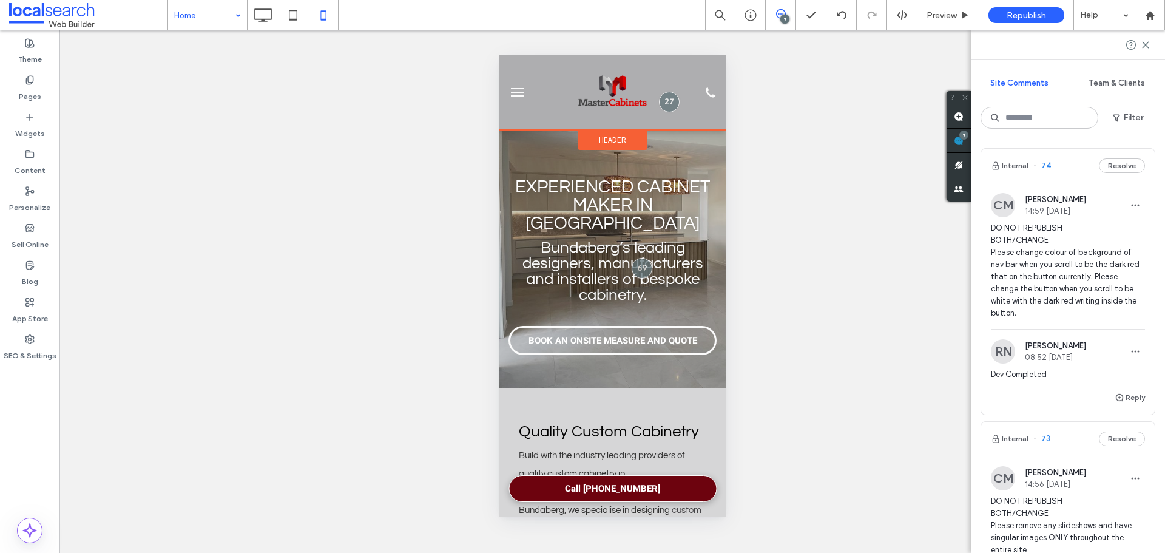
click at [608, 136] on span "Header" at bounding box center [611, 140] width 27 height 10
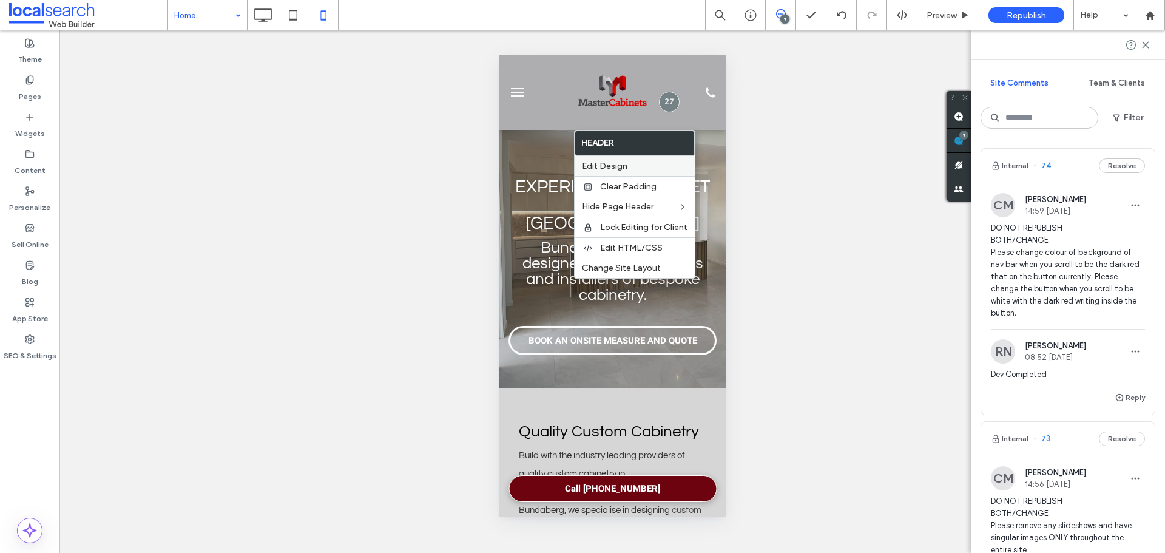
click at [625, 166] on span "Edit Design" at bounding box center [604, 166] width 45 height 10
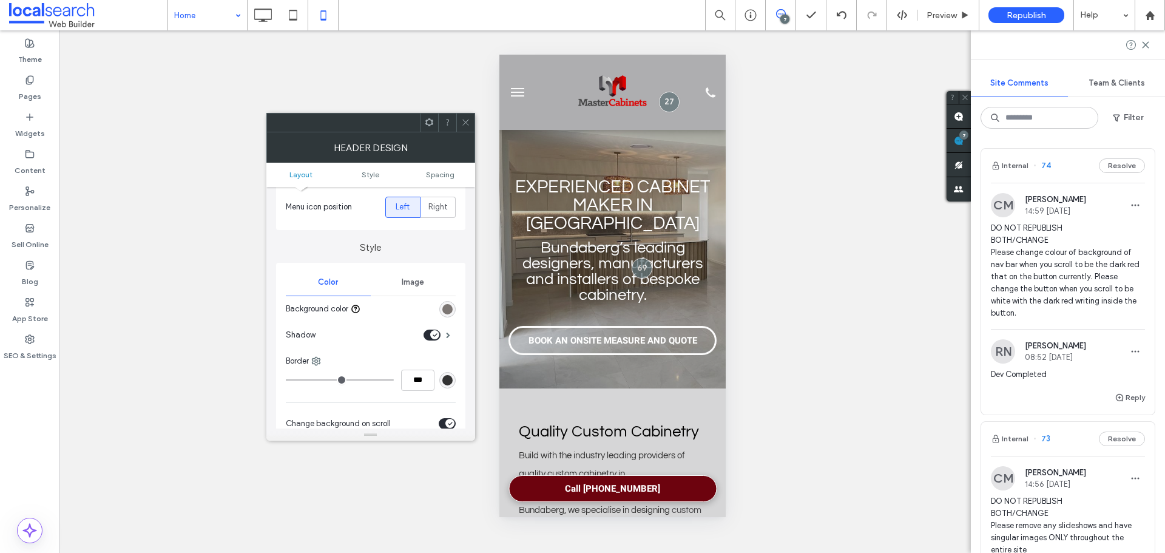
scroll to position [182, 0]
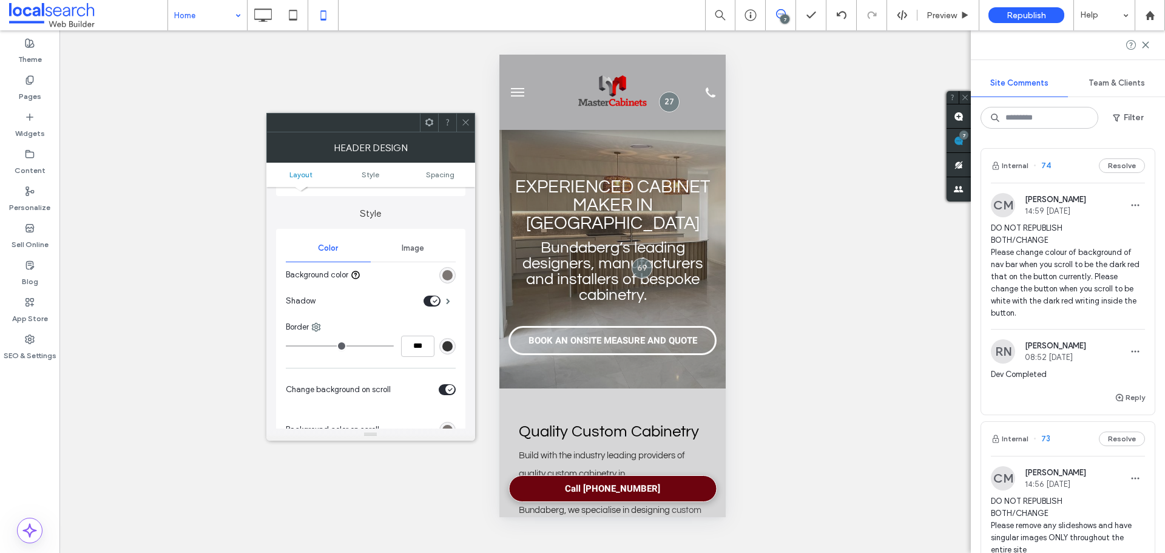
click at [450, 279] on div "rgb(124, 118, 115)" at bounding box center [447, 275] width 10 height 10
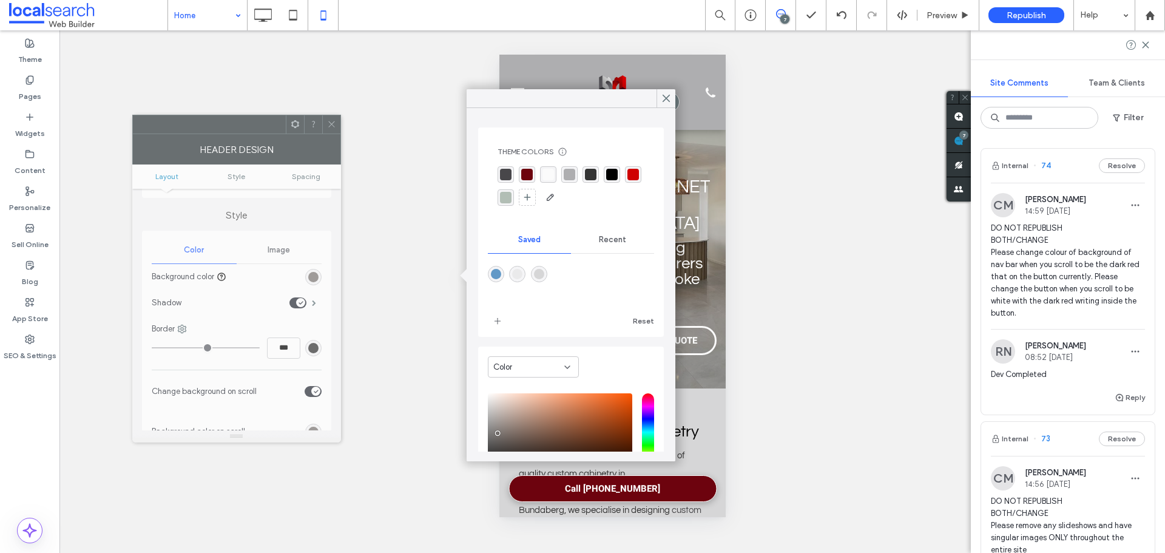
drag, startPoint x: 391, startPoint y: 130, endPoint x: 257, endPoint y: 132, distance: 133.5
click at [257, 132] on div at bounding box center [209, 124] width 153 height 18
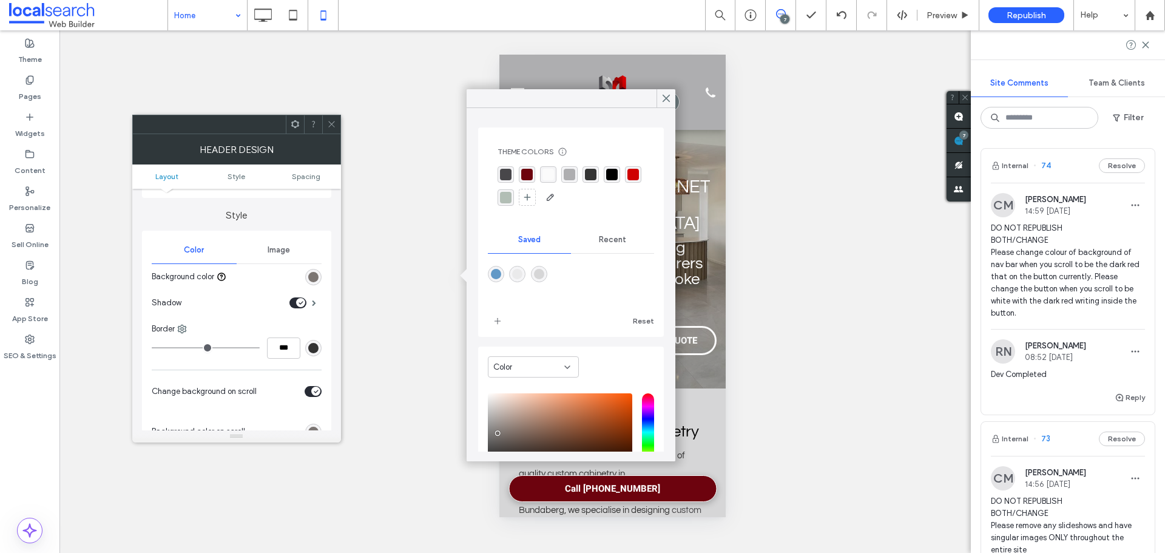
click at [311, 275] on div "rgb(124, 118, 115)" at bounding box center [313, 277] width 10 height 10
click at [664, 99] on icon at bounding box center [666, 98] width 11 height 11
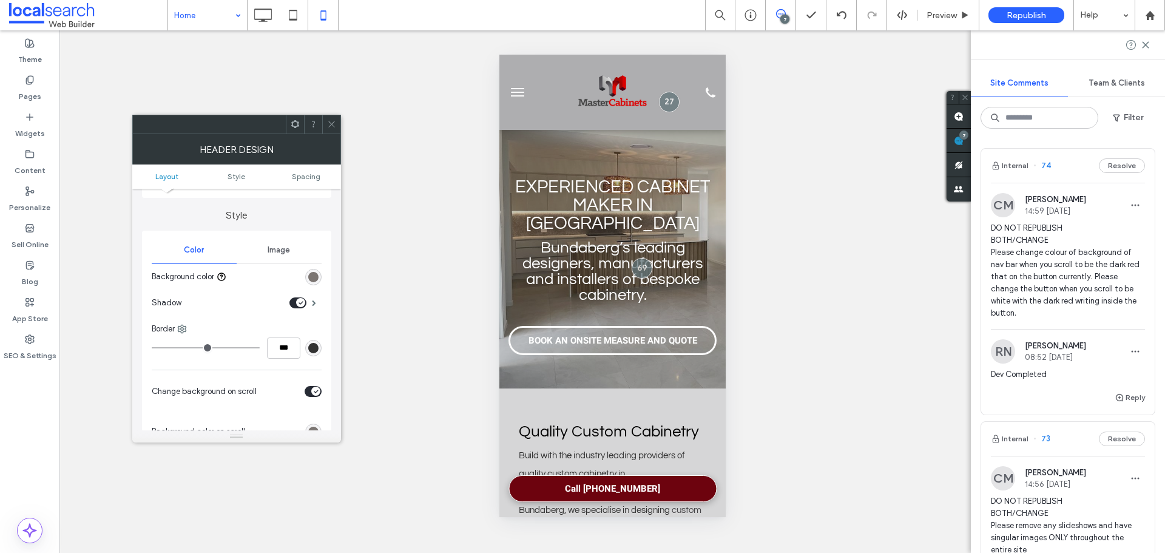
click at [318, 271] on div "rgb(124, 118, 115)" at bounding box center [313, 277] width 16 height 16
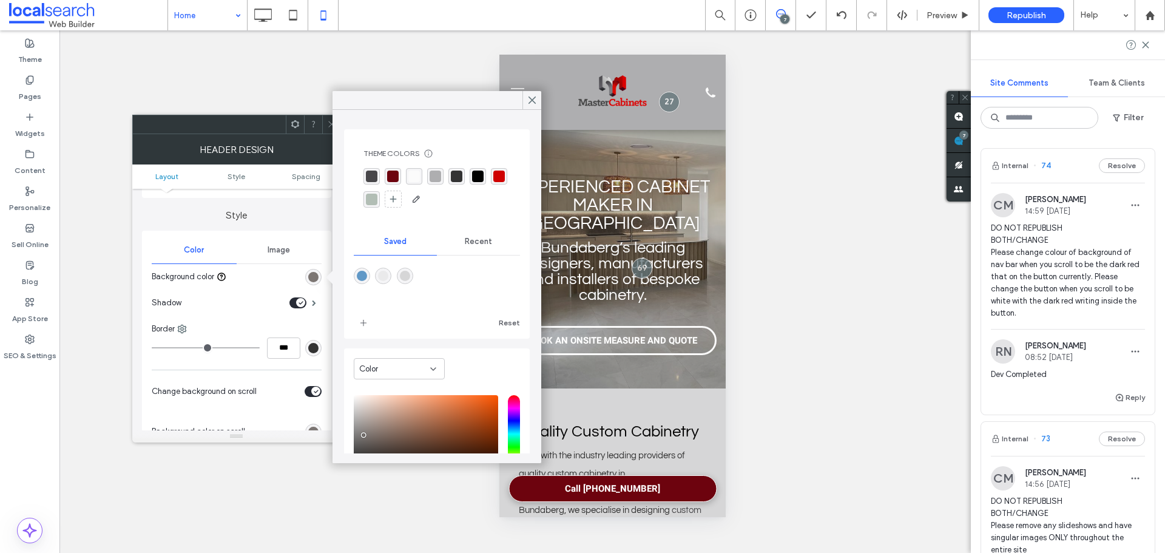
click at [428, 176] on div "rgba(174, 174, 176, 1)" at bounding box center [435, 176] width 16 height 16
click at [390, 210] on div "Theme Colors Save time with Theme Colors Create a color palette to instantly ad…" at bounding box center [437, 179] width 166 height 81
click at [377, 201] on div "rgba(178, 190, 181, 1)" at bounding box center [372, 201] width 12 height 12
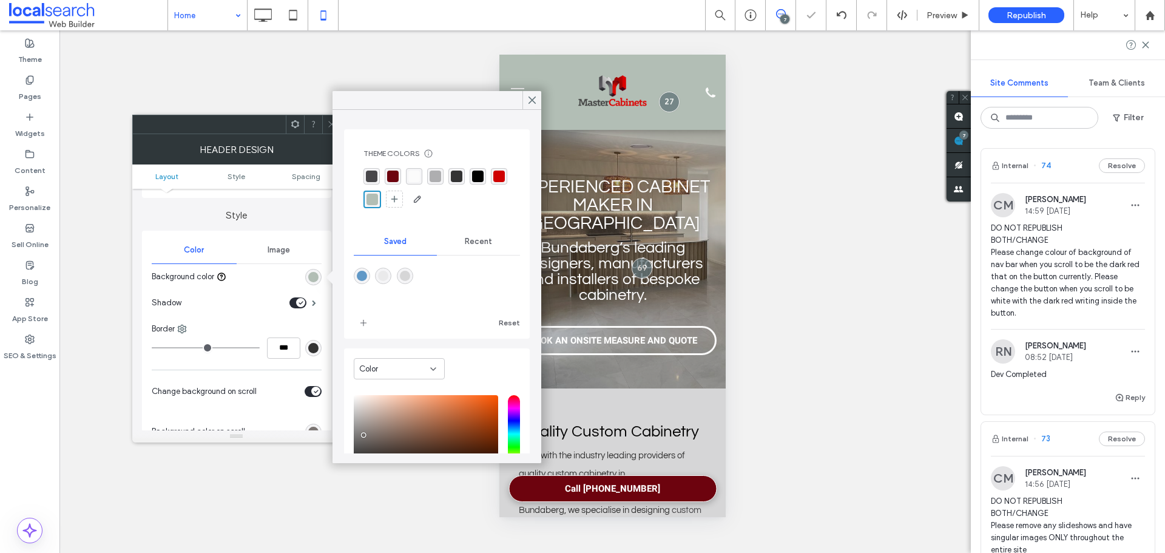
click at [373, 177] on div "rgba(72, 71, 74, 1)" at bounding box center [372, 176] width 12 height 12
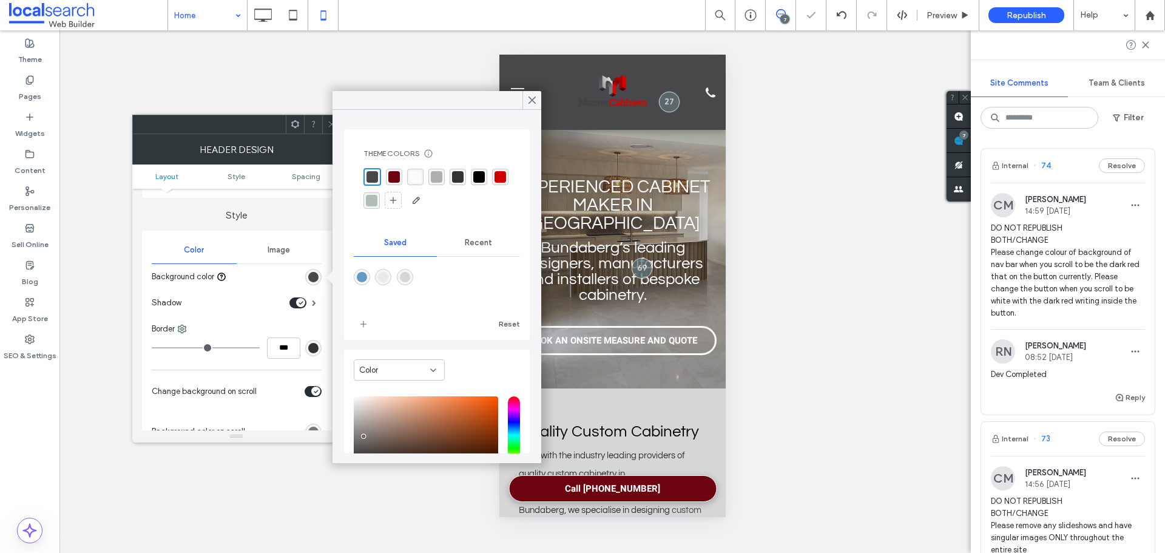
drag, startPoint x: 459, startPoint y: 175, endPoint x: 431, endPoint y: 175, distance: 28.5
click at [458, 176] on div "rgba(51,51,51,1)" at bounding box center [458, 177] width 12 height 12
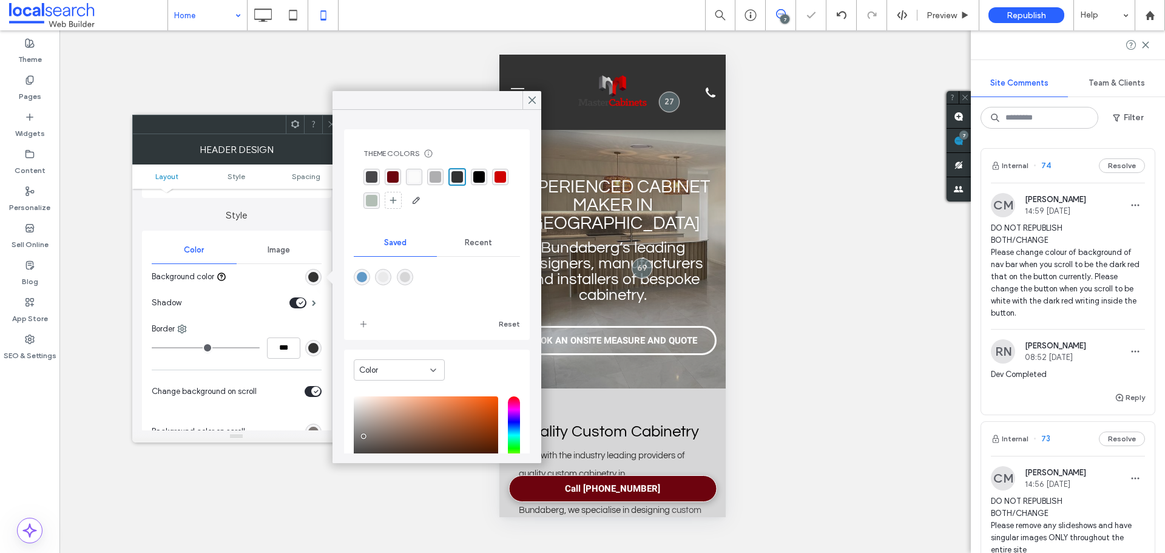
click at [428, 174] on div "rgba(174, 174, 176, 1)" at bounding box center [435, 177] width 16 height 16
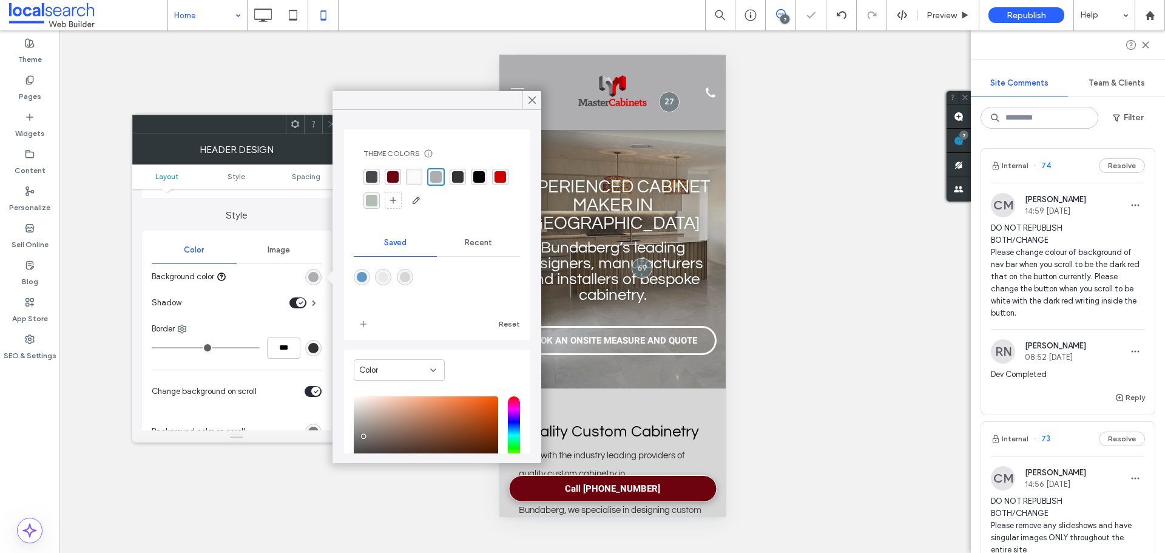
click at [406, 172] on div "rgba(251, 251, 251, 1)" at bounding box center [414, 177] width 16 height 16
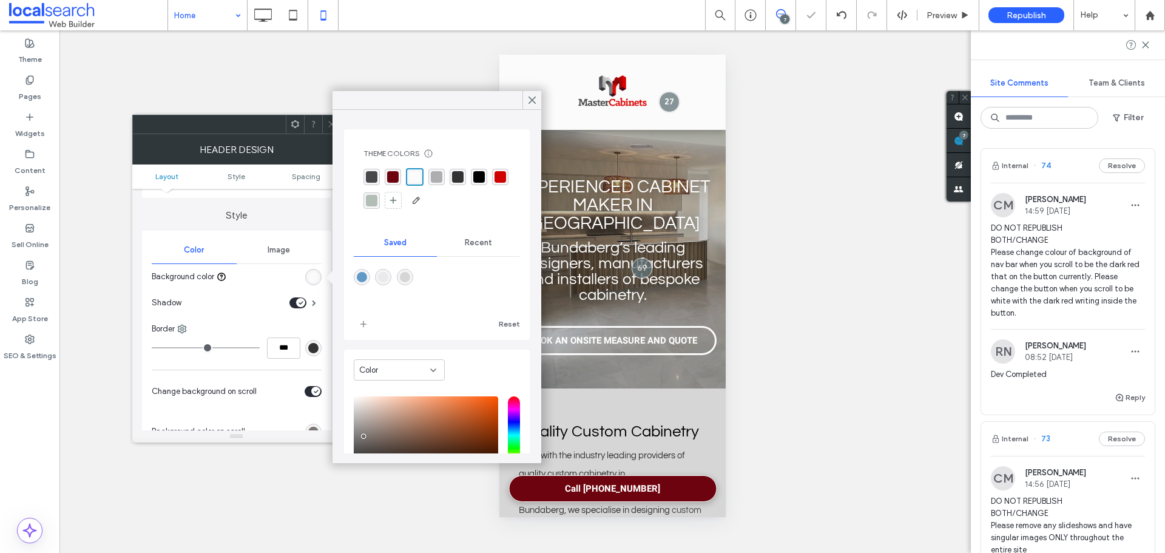
click at [462, 175] on div "rgba(51,51,51,1)" at bounding box center [458, 177] width 12 height 12
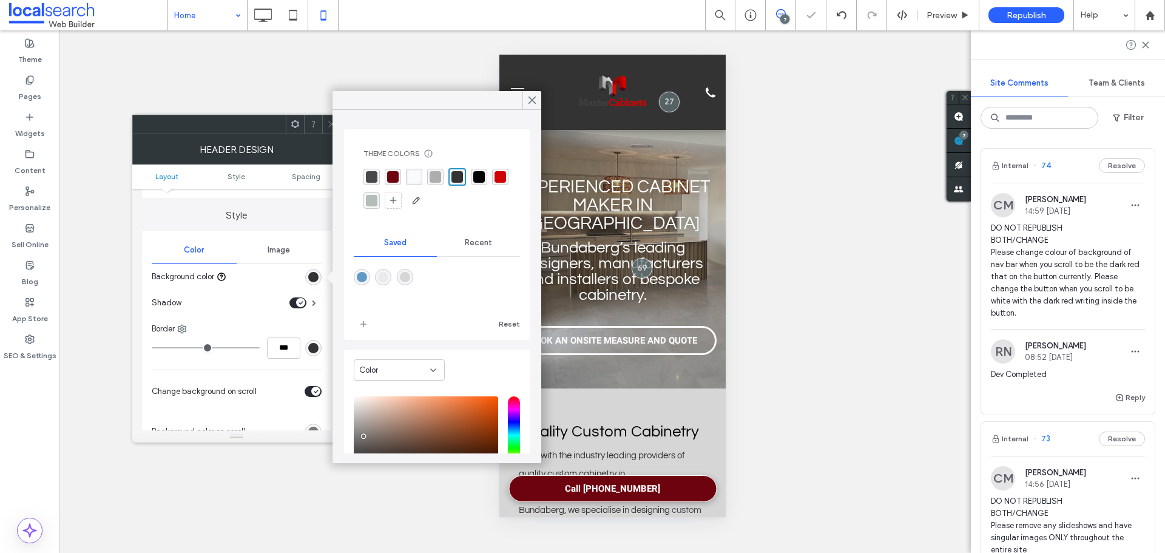
click at [485, 175] on div "rgba(0, 0, 0, 1)" at bounding box center [479, 177] width 16 height 16
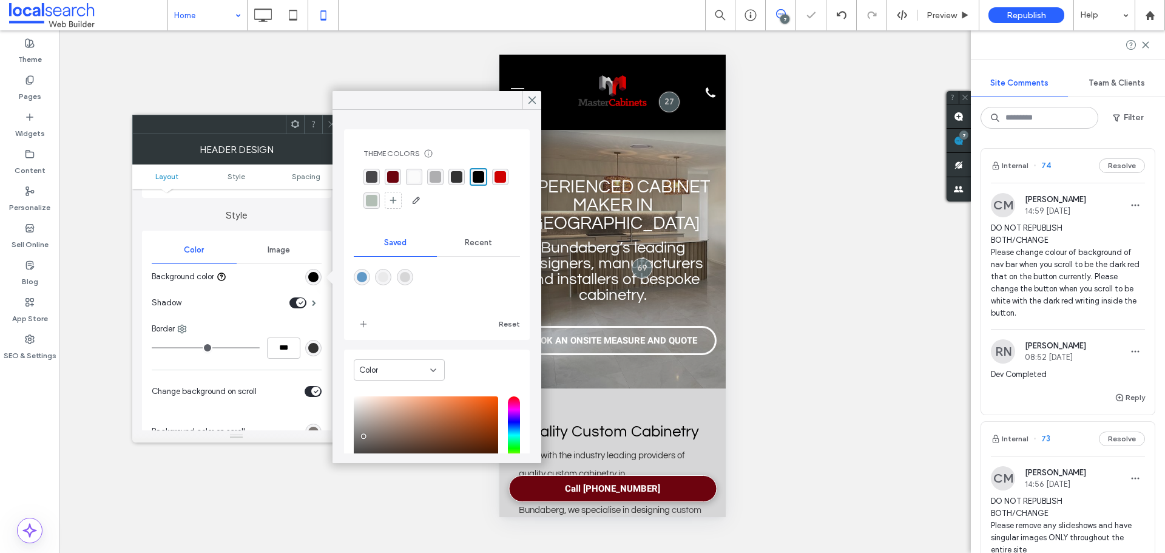
click at [380, 201] on div "rgba(178, 190, 181, 1)" at bounding box center [371, 200] width 16 height 16
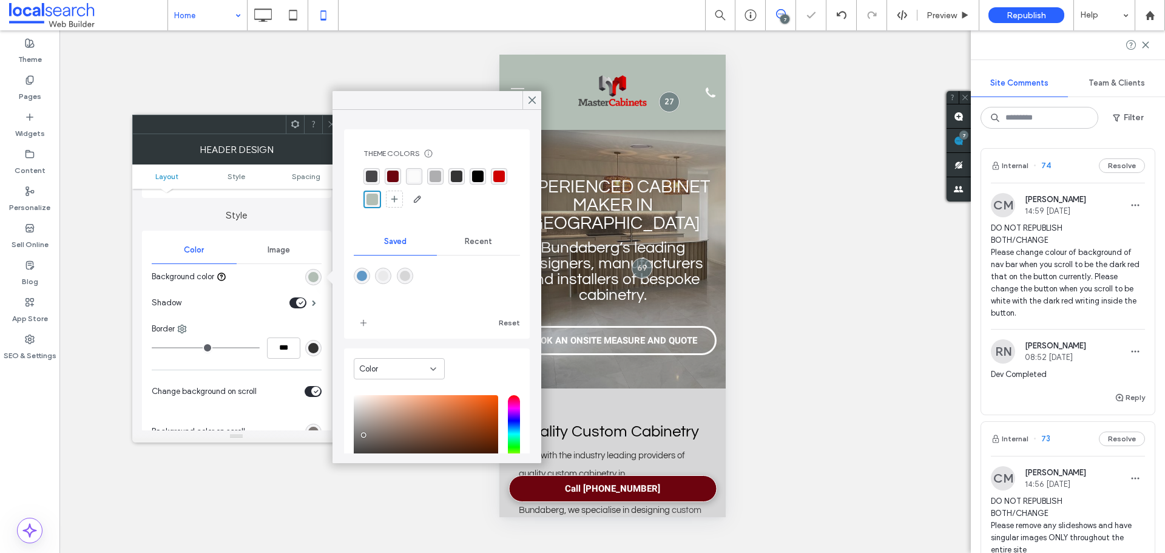
click at [405, 271] on div "rgba(214,214,215,1)" at bounding box center [405, 276] width 10 height 10
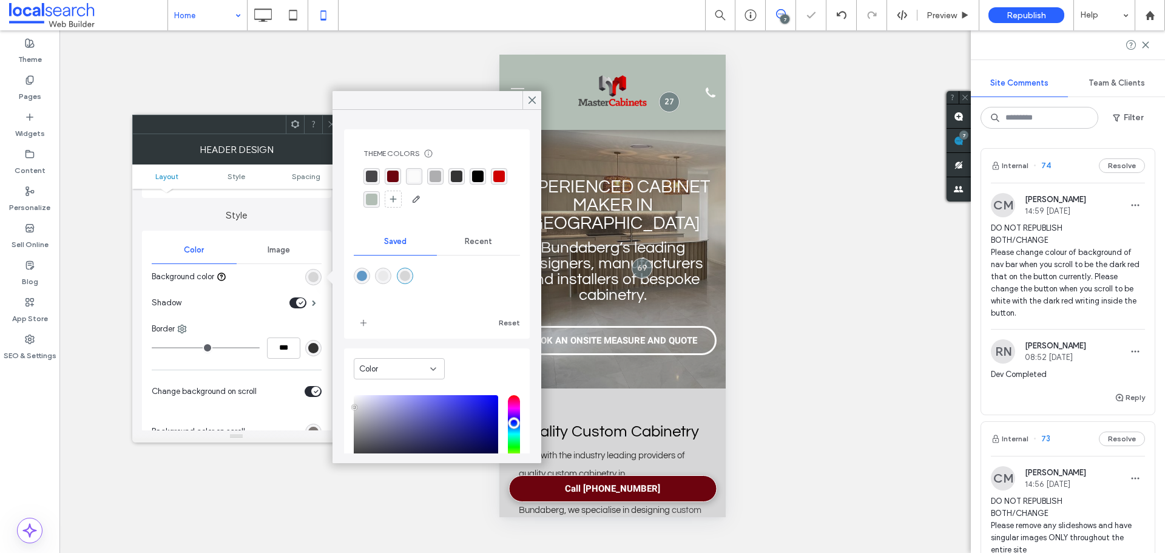
type input "*******"
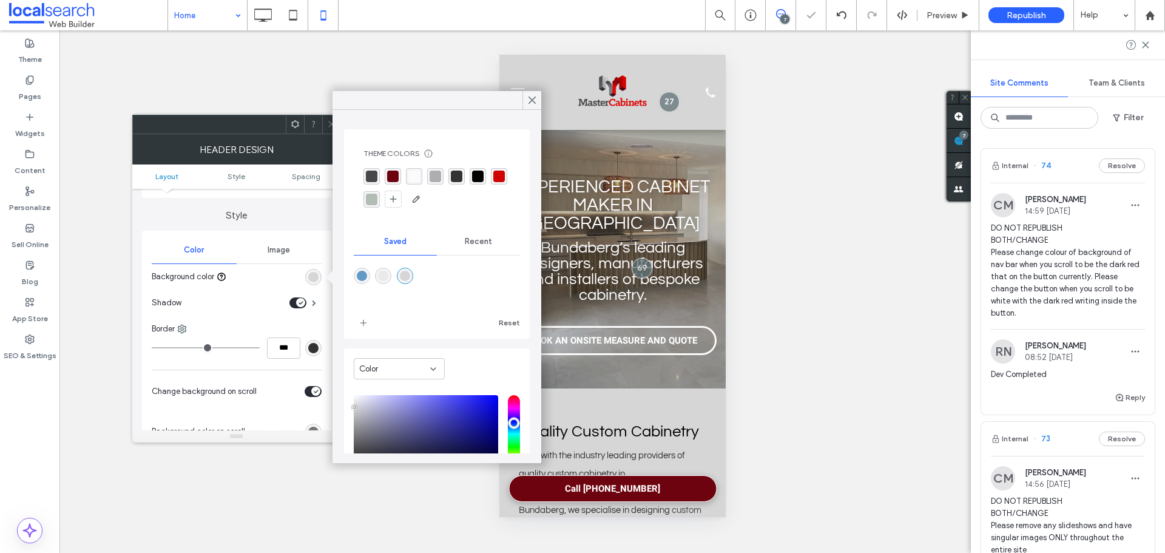
click at [409, 174] on div "rgba(251, 251, 251, 1)" at bounding box center [414, 176] width 12 height 12
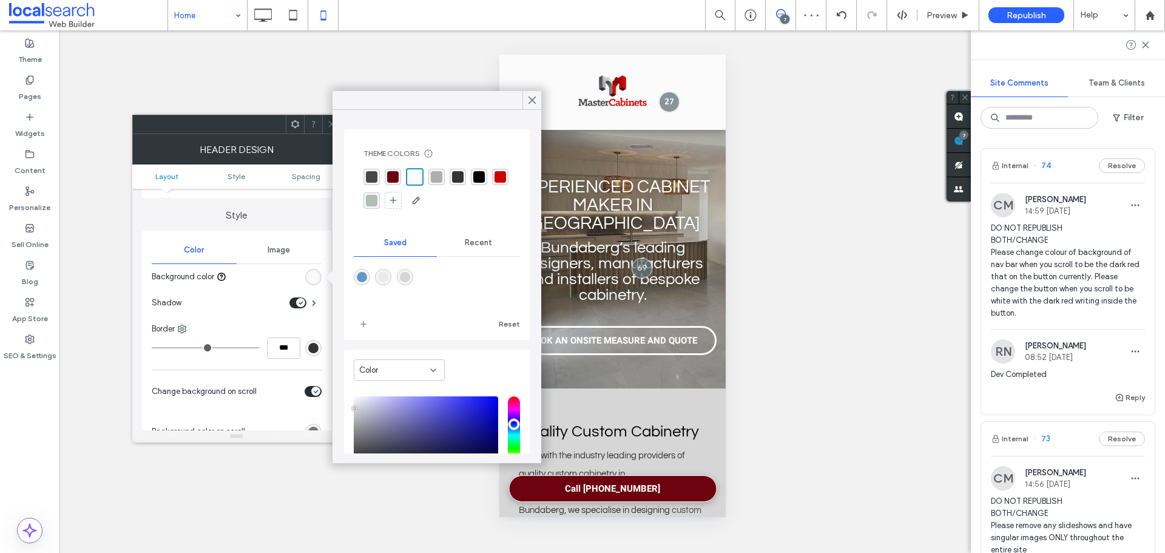
click at [435, 181] on div "rgba(174, 174, 176, 1)" at bounding box center [437, 177] width 12 height 12
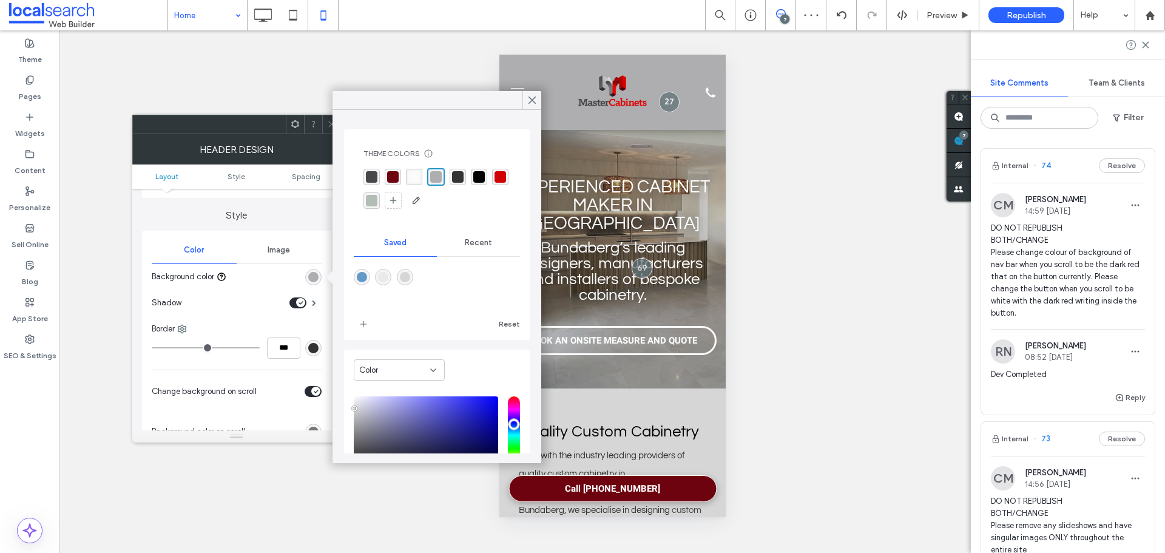
drag, startPoint x: 393, startPoint y: 200, endPoint x: 422, endPoint y: 186, distance: 31.7
click at [377, 200] on div "rgba(178, 190, 181, 1)" at bounding box center [372, 201] width 12 height 12
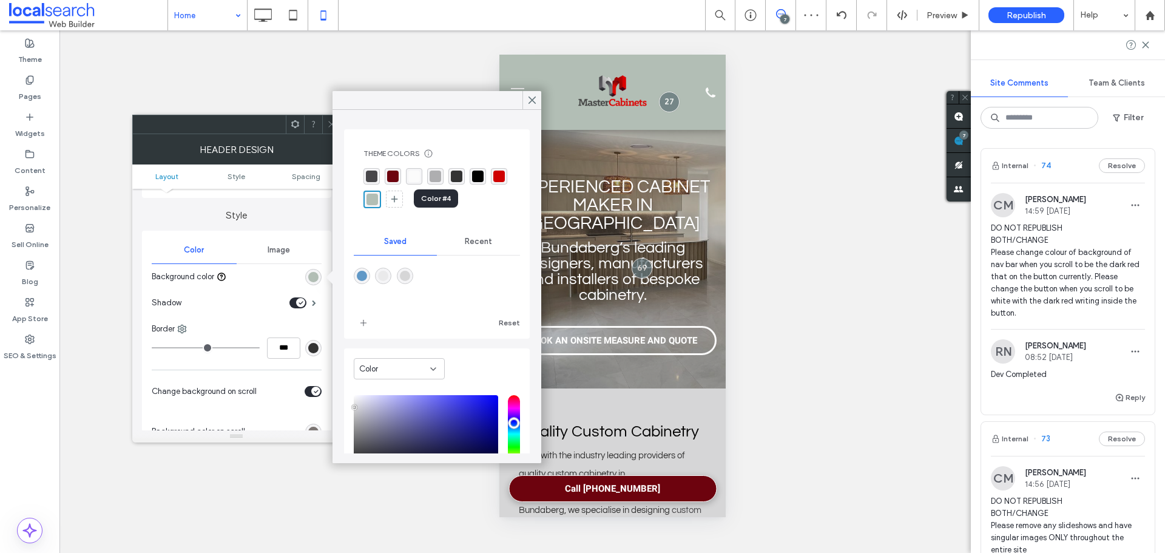
click at [439, 175] on div "rgba(174, 174, 176, 1)" at bounding box center [435, 176] width 12 height 12
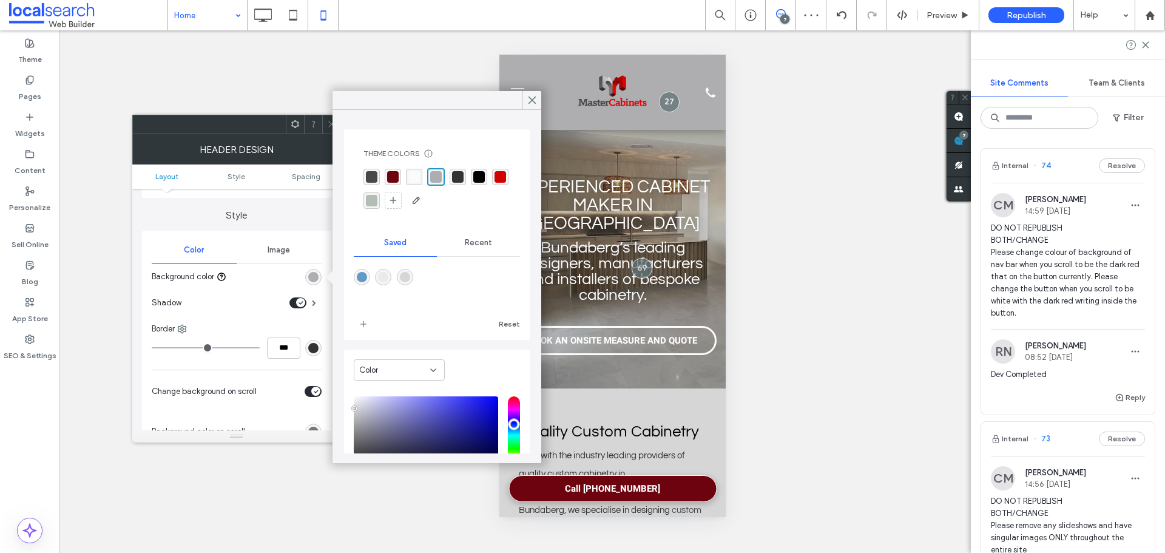
click at [324, 126] on div at bounding box center [331, 124] width 18 height 18
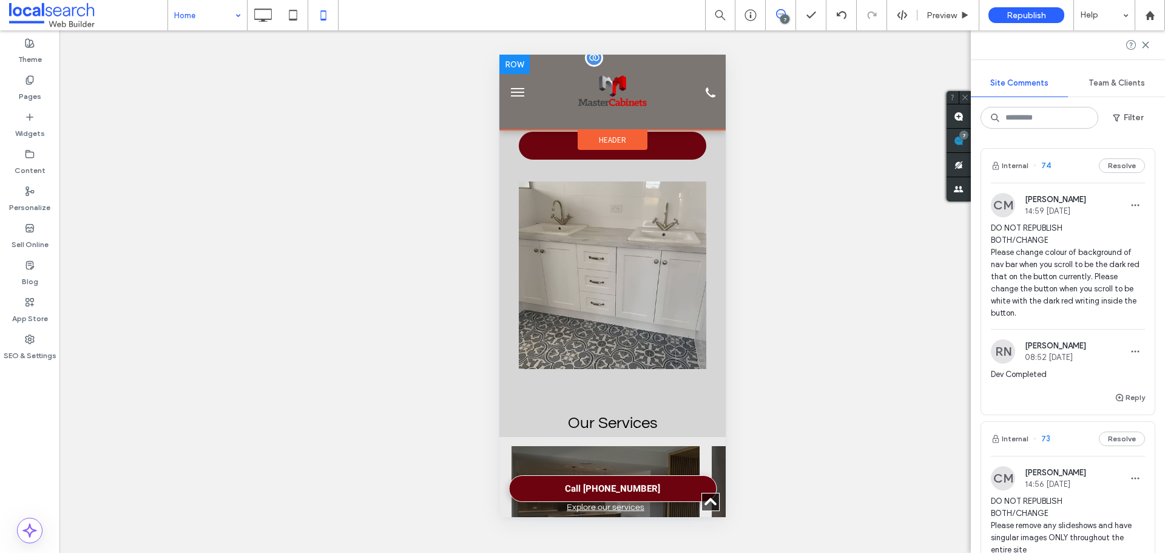
scroll to position [728, 0]
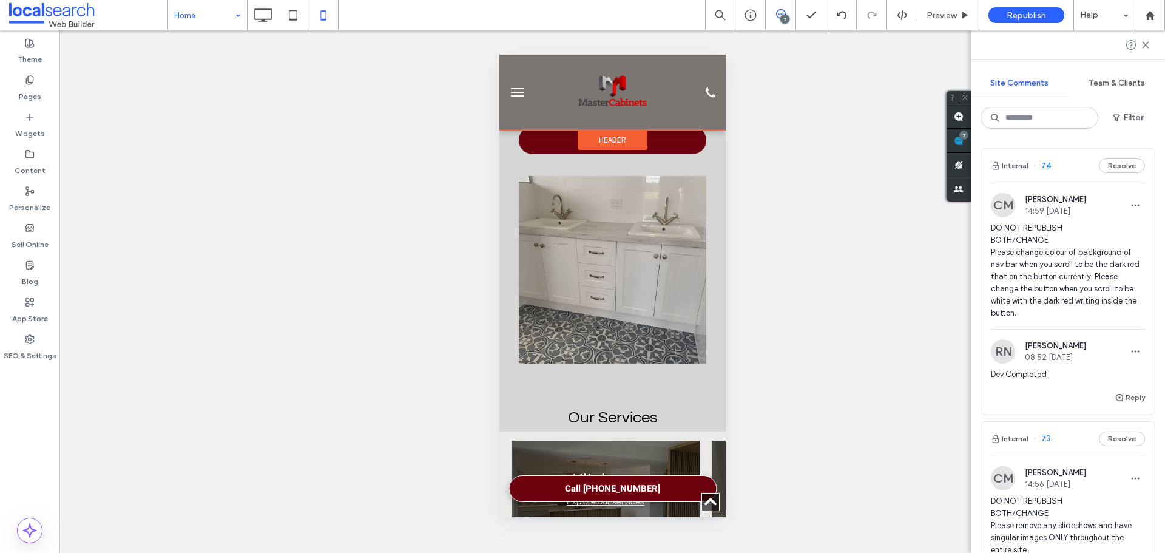
click at [615, 136] on span "Header" at bounding box center [611, 140] width 27 height 10
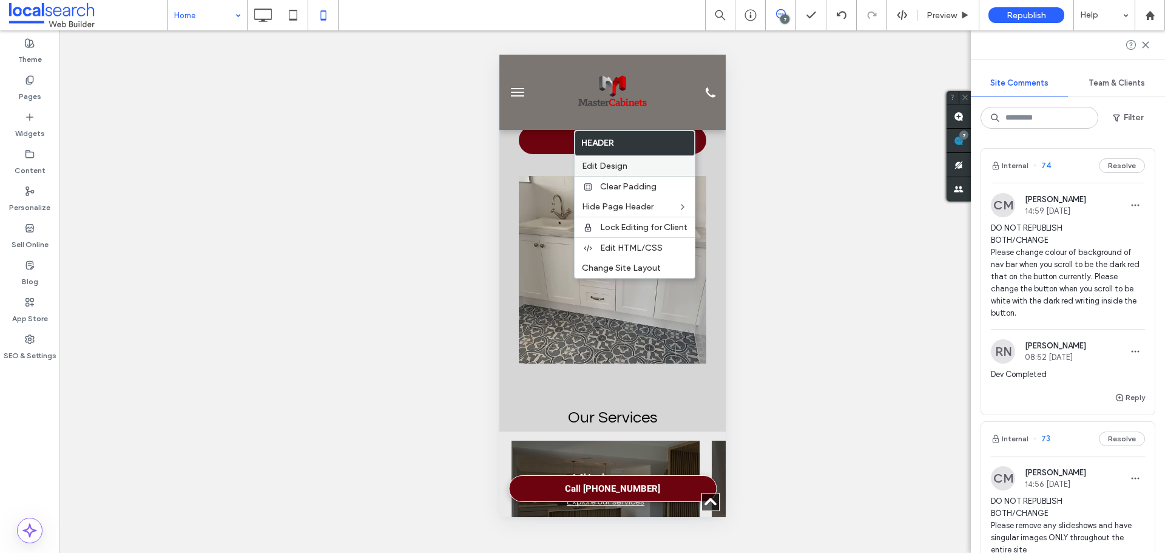
click at [639, 169] on label "Edit Design" at bounding box center [635, 166] width 106 height 10
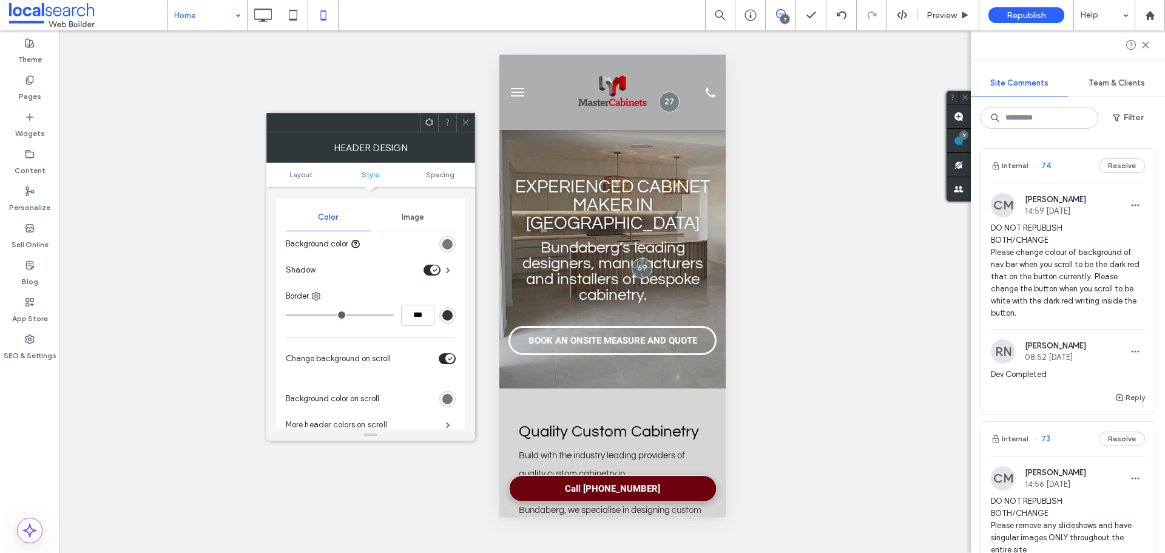
scroll to position [243, 0]
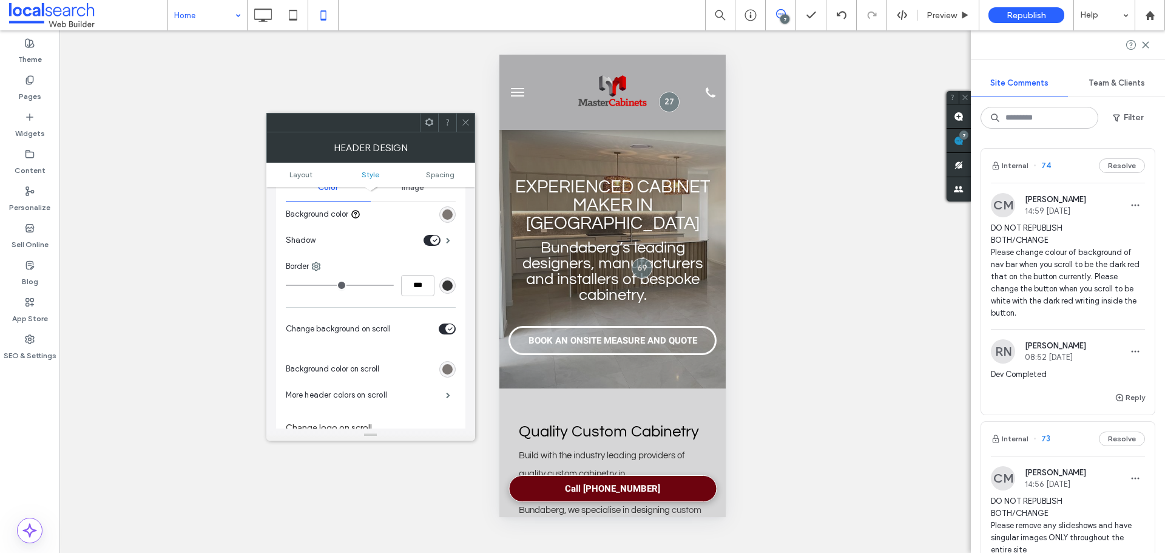
click at [445, 366] on div "rgb(124, 118, 115)" at bounding box center [447, 369] width 10 height 10
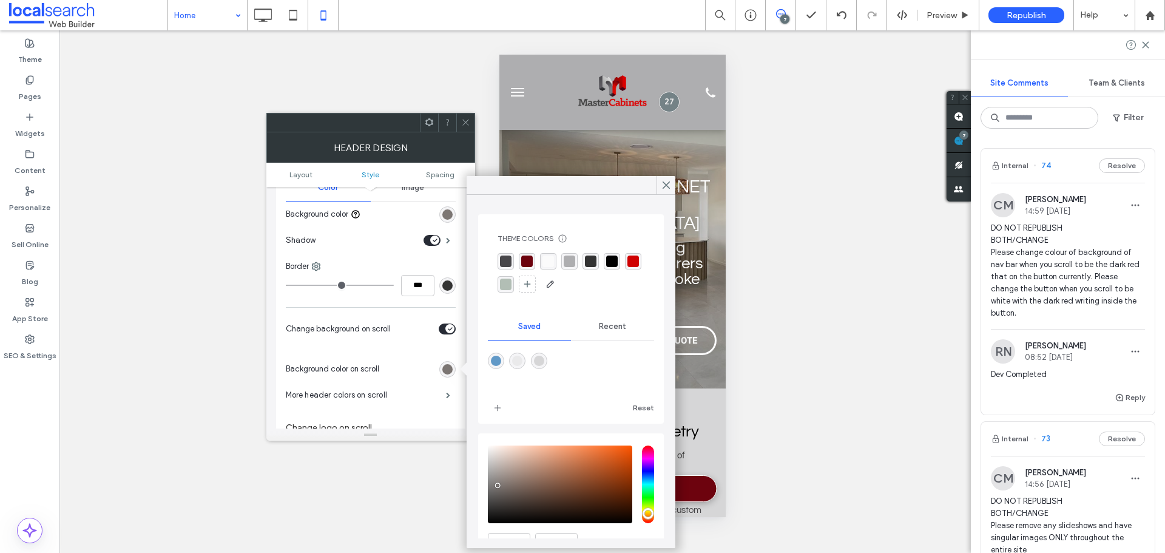
click at [525, 258] on div "rgba(109, 3, 14, 1)" at bounding box center [527, 261] width 12 height 12
click at [526, 260] on div "rgba(109, 3, 14, 1)" at bounding box center [528, 262] width 12 height 12
click at [527, 259] on div "rgba(109, 3, 14, 1)" at bounding box center [528, 262] width 12 height 12
click at [471, 127] on div at bounding box center [465, 122] width 18 height 18
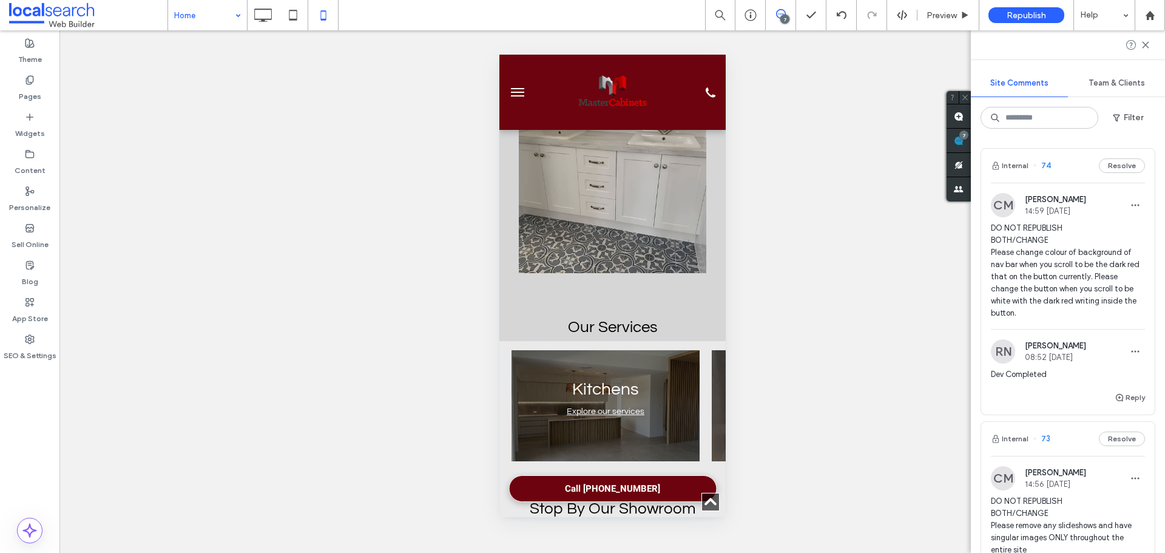
scroll to position [849, 0]
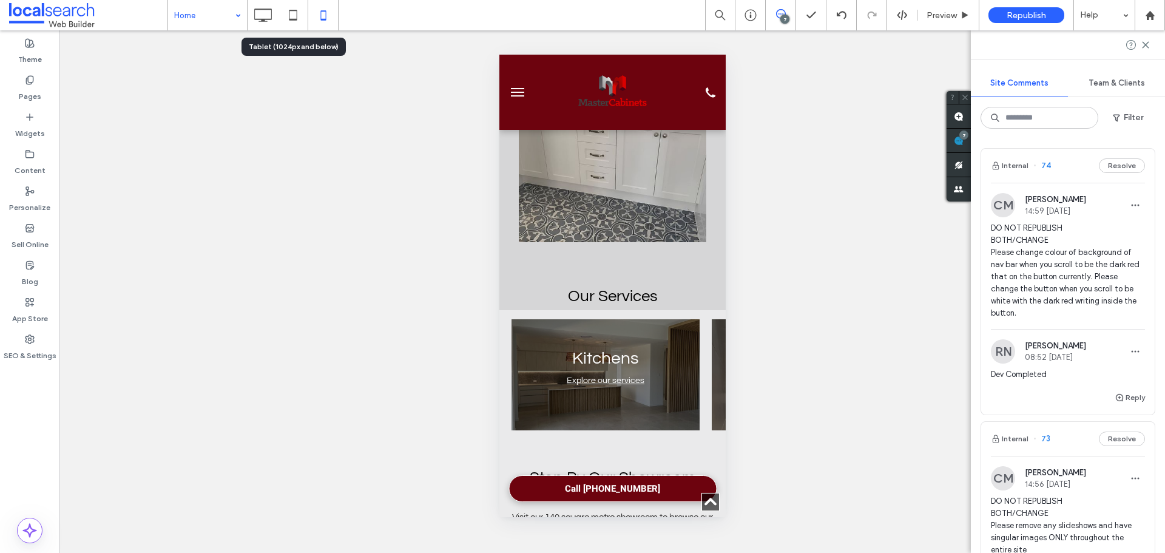
drag, startPoint x: 267, startPoint y: 16, endPoint x: 396, endPoint y: 86, distance: 146.0
click at [267, 16] on icon at bounding box center [263, 15] width 24 height 24
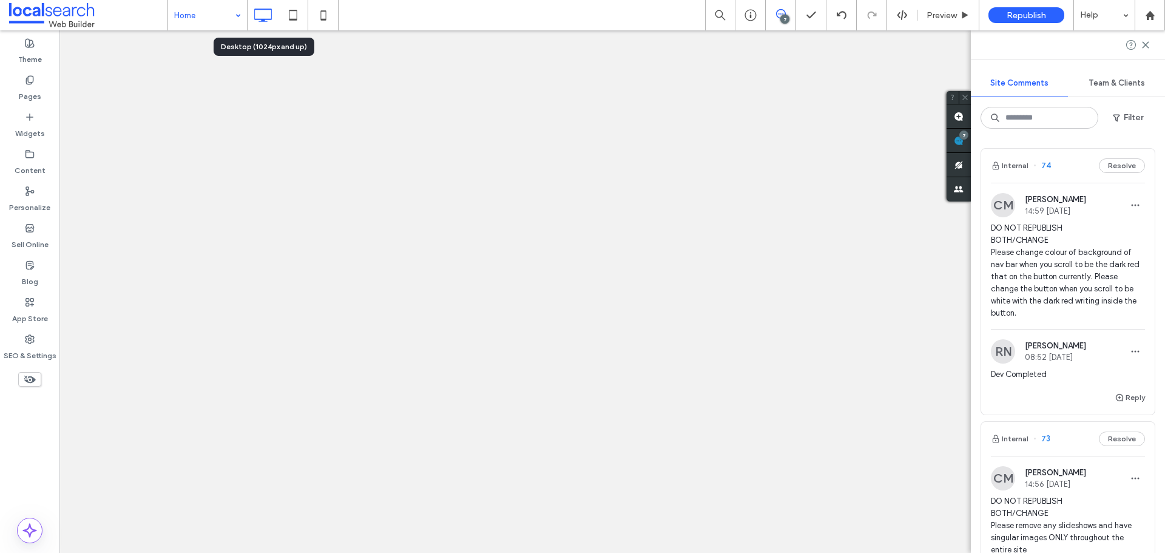
scroll to position [0, 0]
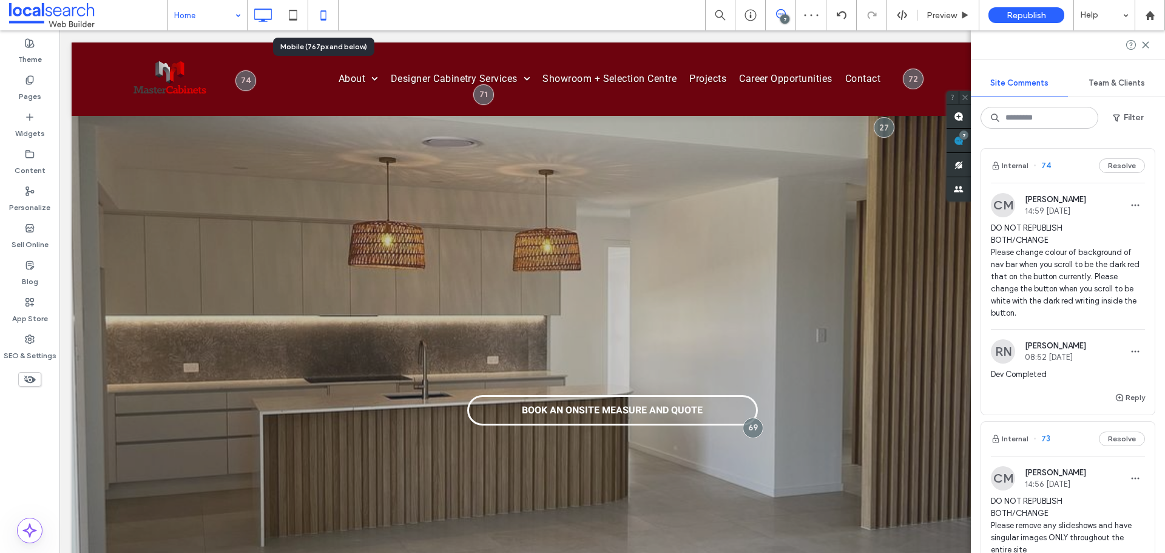
click at [324, 18] on icon at bounding box center [323, 15] width 24 height 24
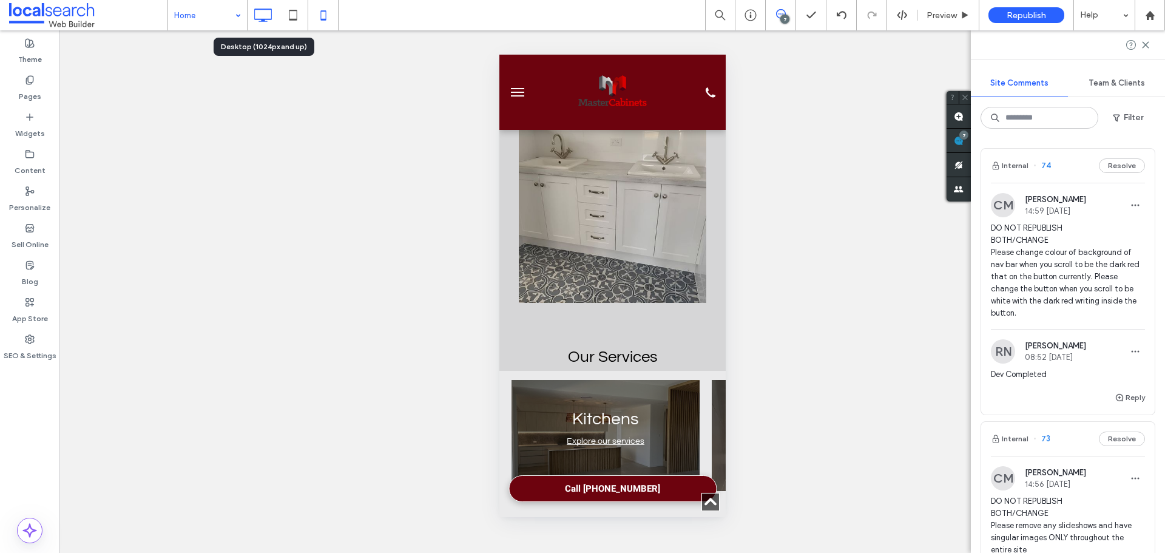
click at [265, 18] on icon at bounding box center [263, 15] width 24 height 24
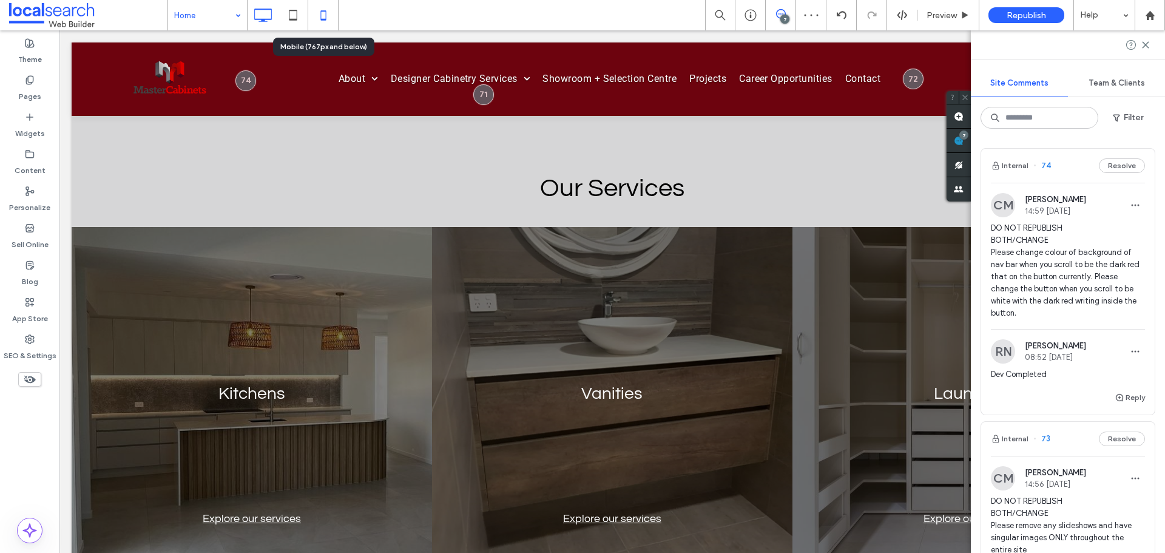
click at [327, 16] on icon at bounding box center [323, 15] width 24 height 24
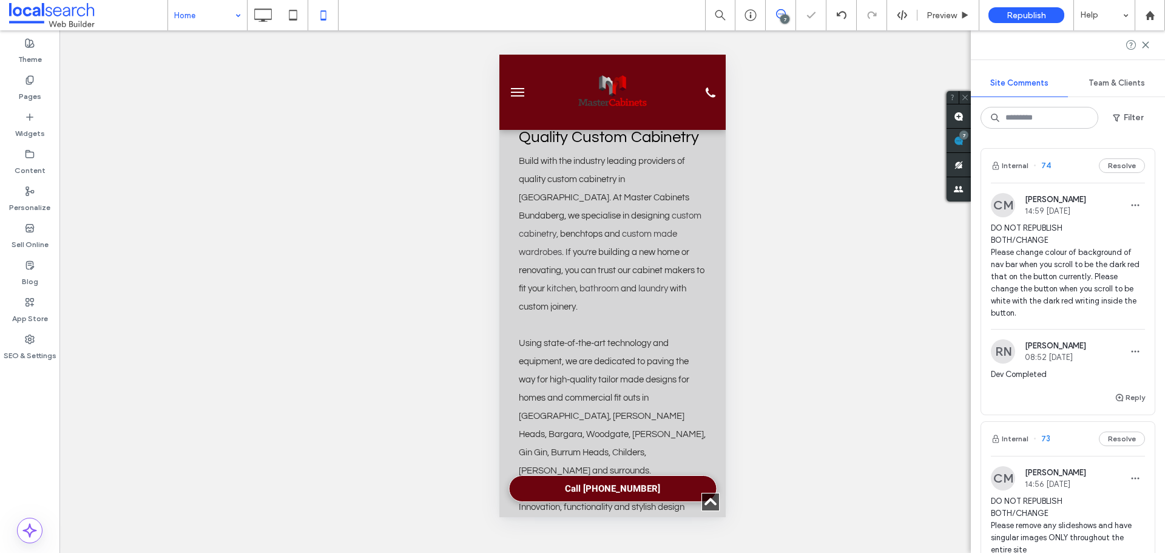
scroll to position [485, 0]
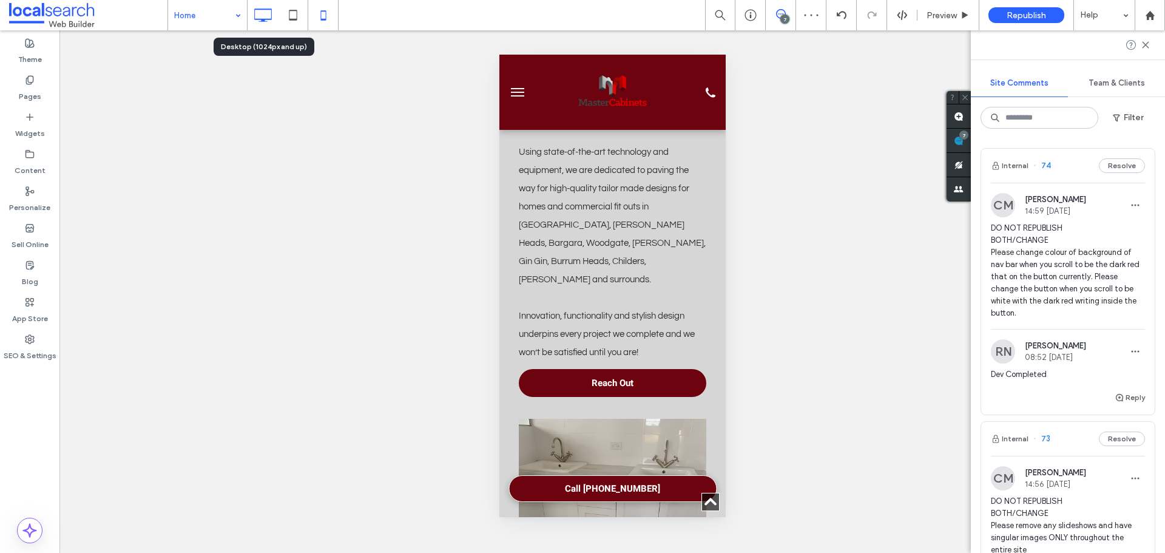
click at [258, 17] on icon at bounding box center [263, 15] width 24 height 24
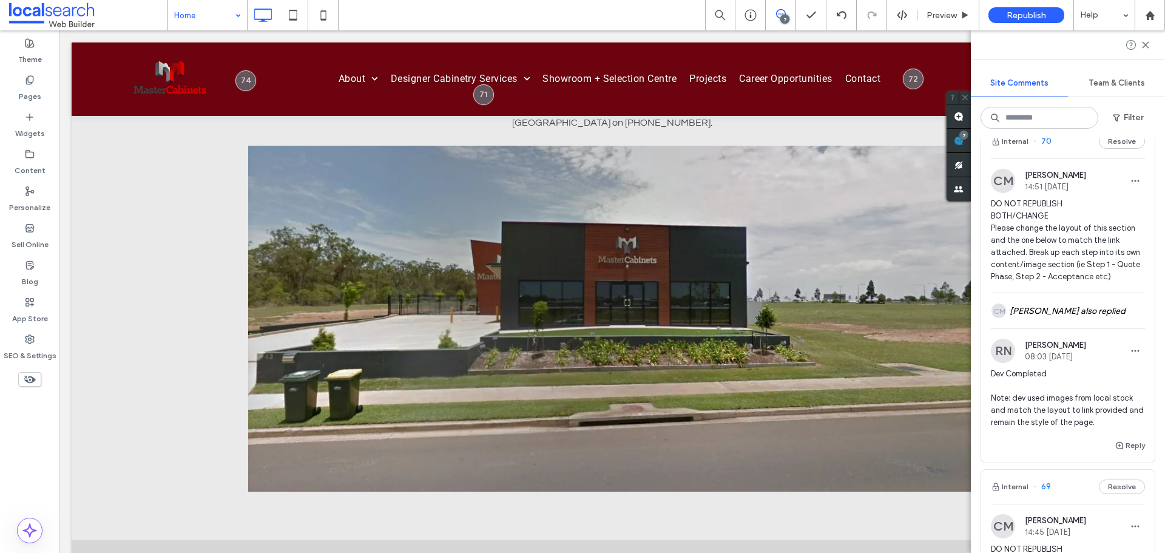
scroll to position [1157, 0]
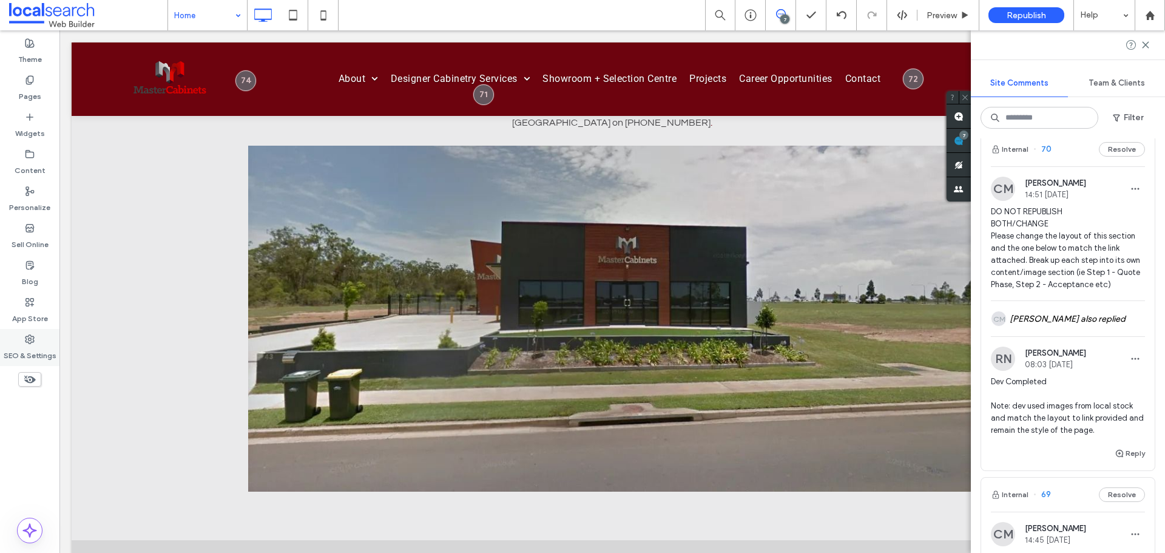
drag, startPoint x: 33, startPoint y: 346, endPoint x: 45, endPoint y: 351, distance: 13.1
click at [33, 346] on label "SEO & Settings" at bounding box center [30, 352] width 53 height 17
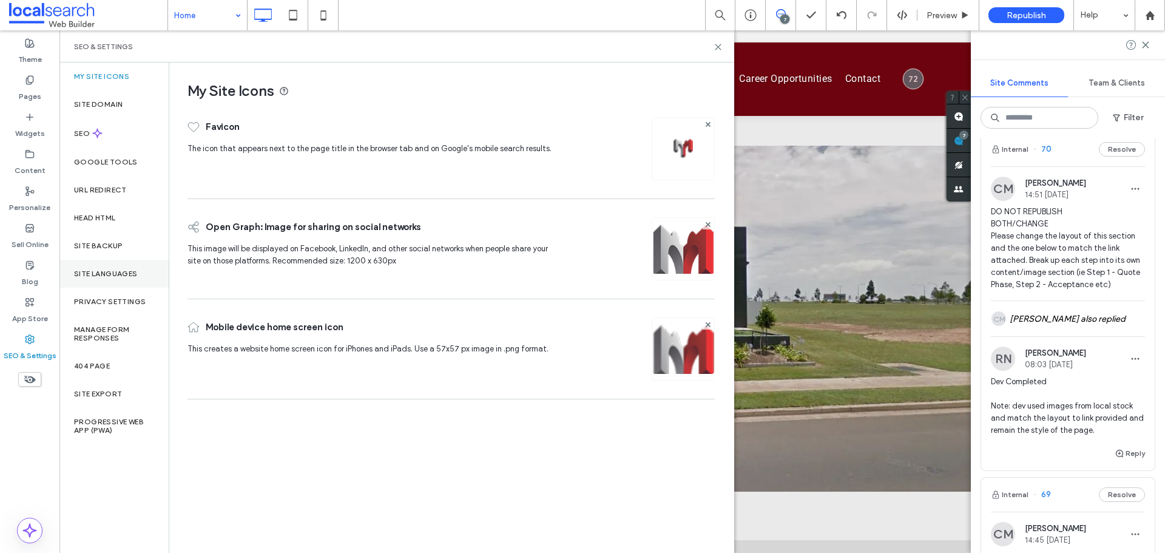
click at [129, 276] on label "Site Languages" at bounding box center [106, 273] width 64 height 8
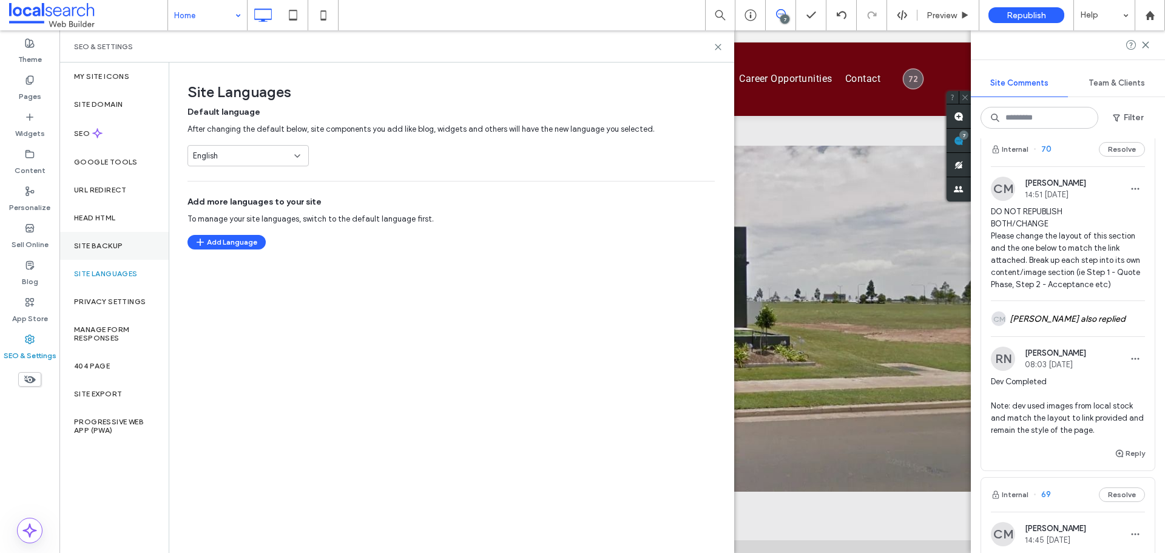
click at [135, 250] on div "Site Backup" at bounding box center [113, 246] width 109 height 28
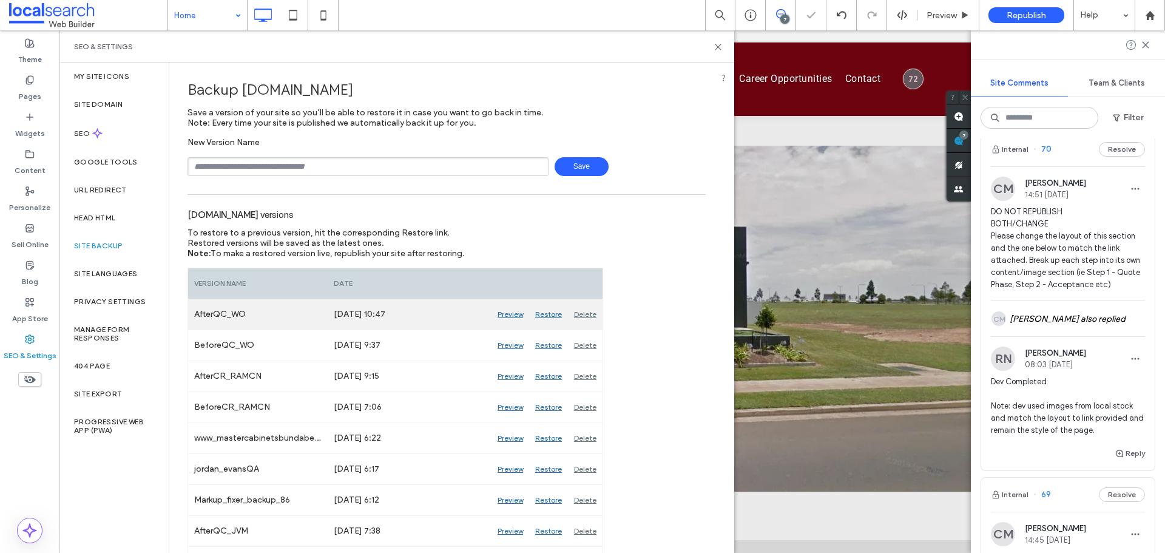
click at [582, 320] on div "Delete" at bounding box center [585, 314] width 35 height 30
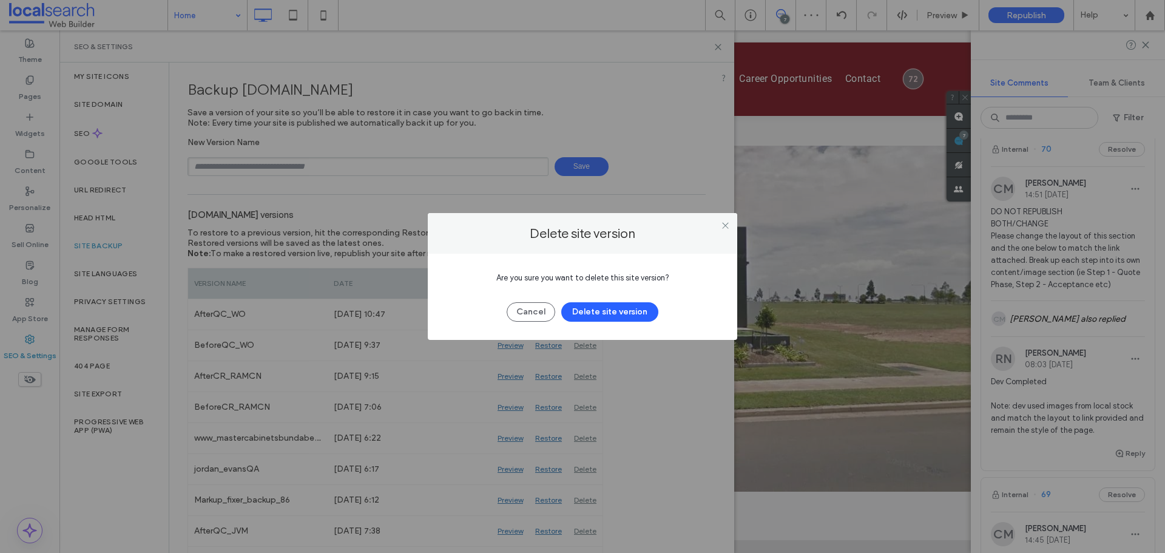
click at [593, 317] on button "Delete site version" at bounding box center [609, 311] width 97 height 19
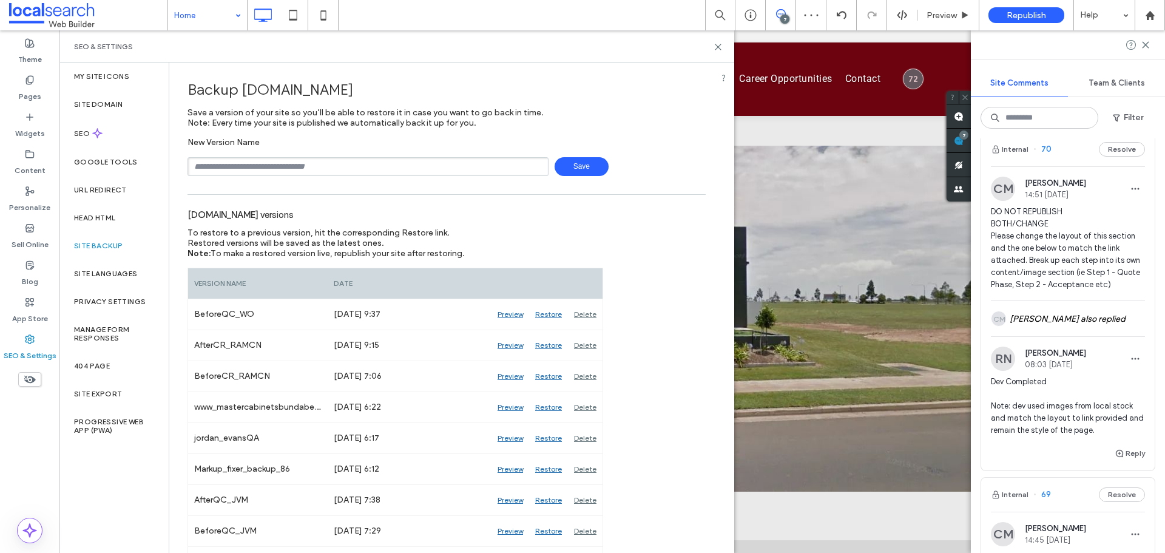
click at [394, 165] on input "text" at bounding box center [367, 166] width 361 height 19
type input "**********"
click at [578, 160] on span "Save" at bounding box center [581, 166] width 54 height 19
